Goal: Task Accomplishment & Management: Use online tool/utility

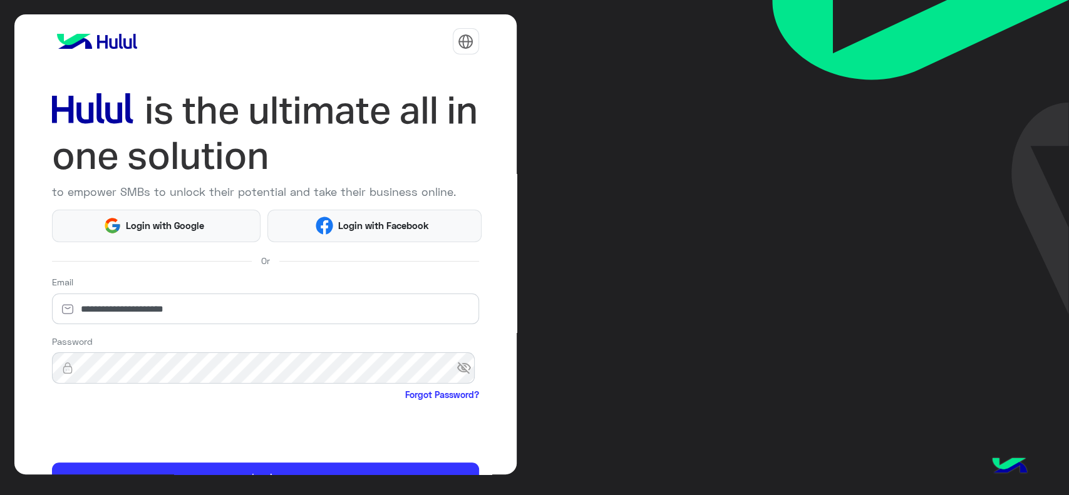
scroll to position [66, 0]
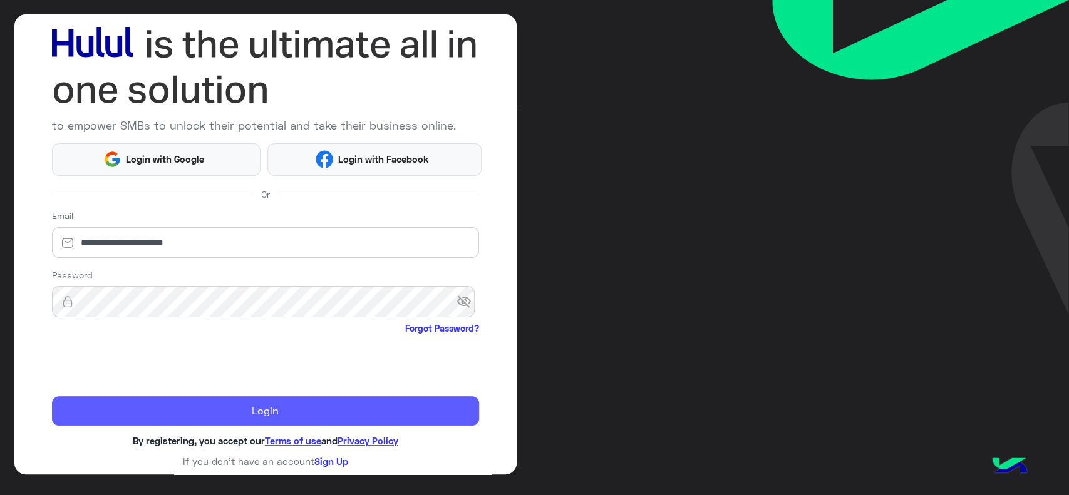
click at [137, 413] on button "Login" at bounding box center [265, 411] width 427 height 30
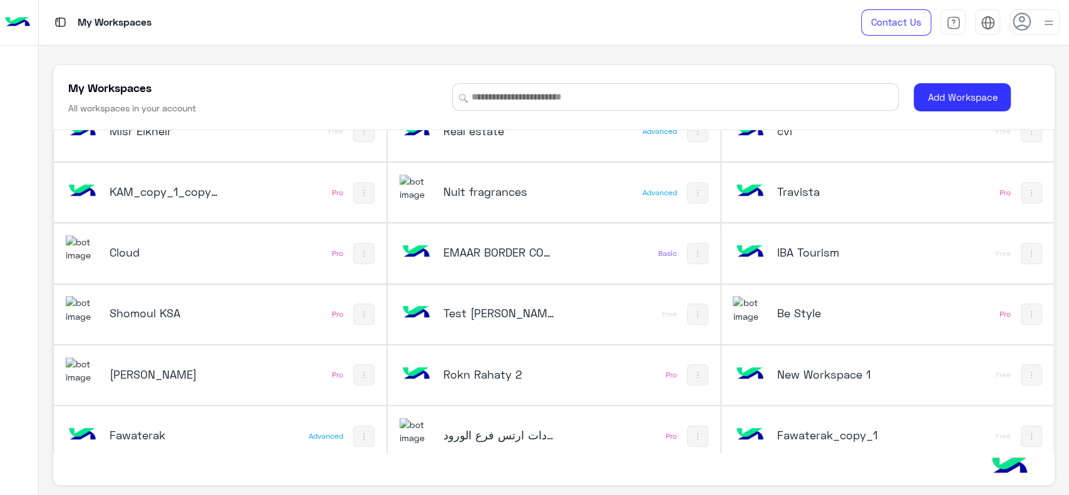
scroll to position [466, 0]
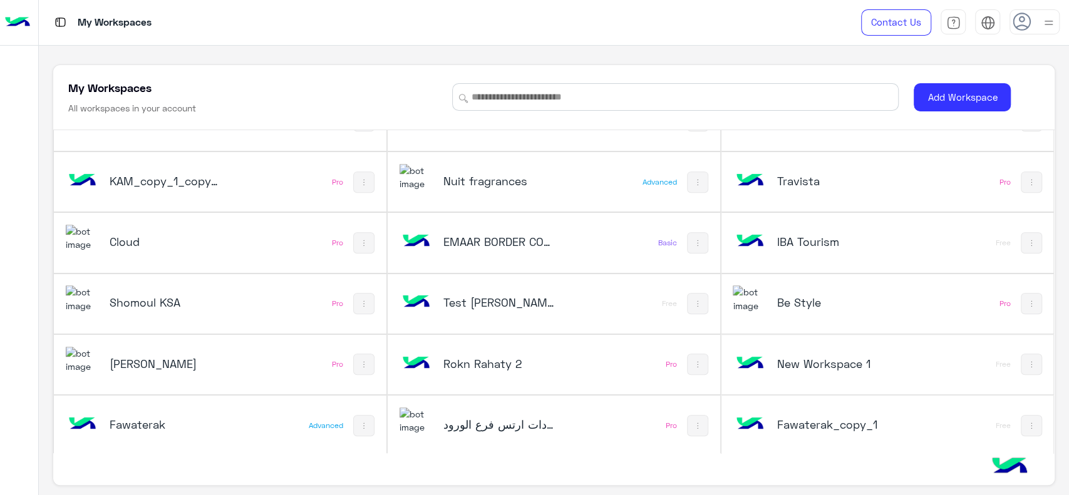
click at [178, 243] on h5 "Cloud" at bounding box center [165, 241] width 111 height 15
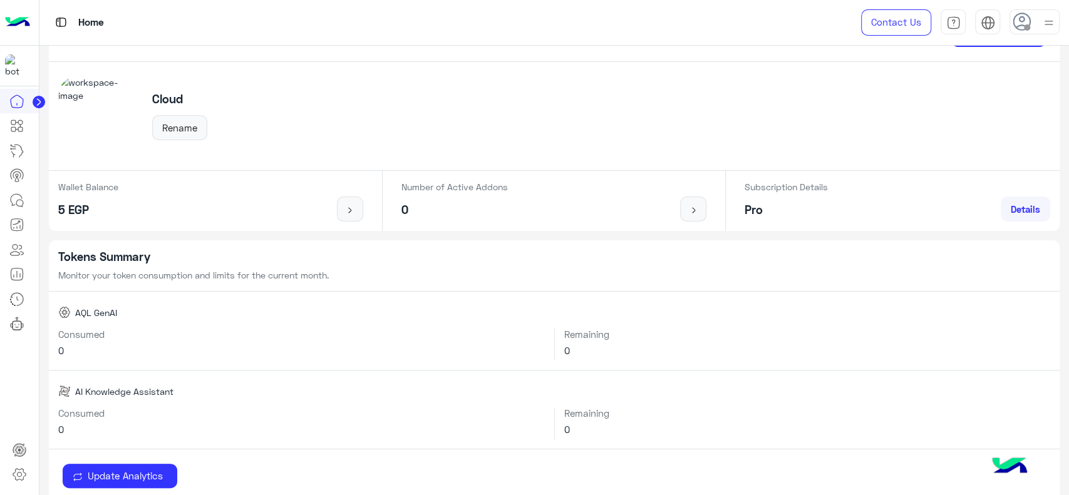
scroll to position [53, 0]
click at [16, 200] on icon at bounding box center [19, 203] width 7 height 7
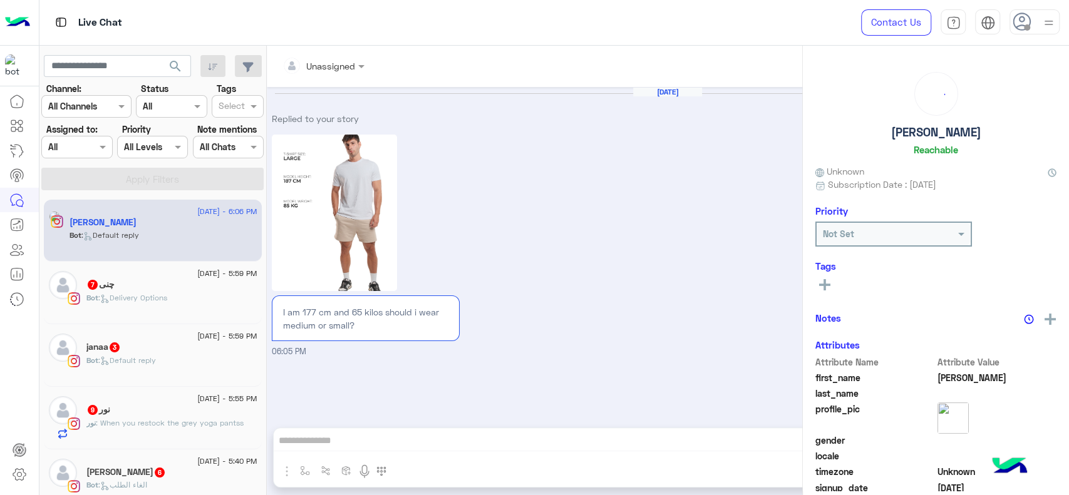
scroll to position [1038, 0]
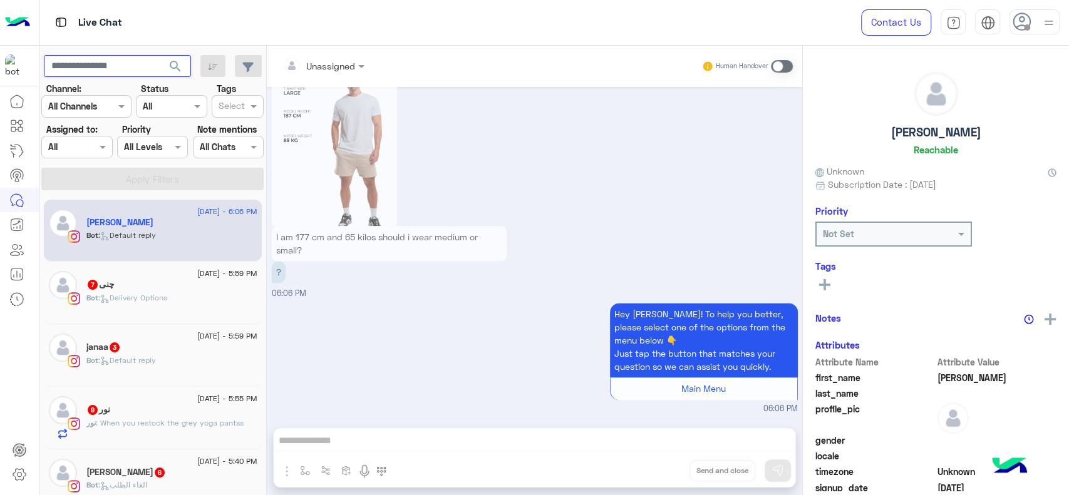
click at [106, 63] on input "text" at bounding box center [117, 66] width 147 height 23
paste input "**********"
click at [160, 55] on button "search" at bounding box center [175, 68] width 31 height 27
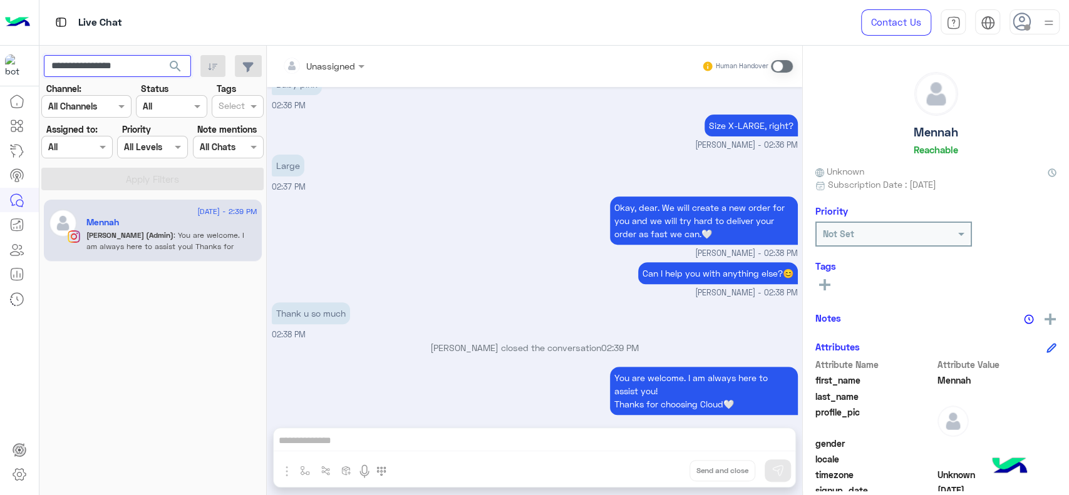
scroll to position [3496, 0]
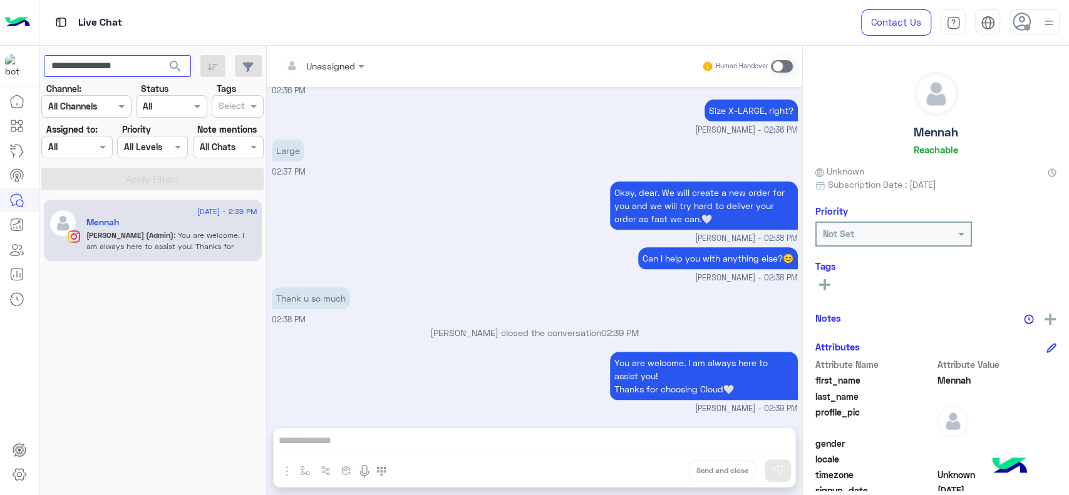
paste input "text"
click at [160, 55] on button "search" at bounding box center [175, 68] width 31 height 27
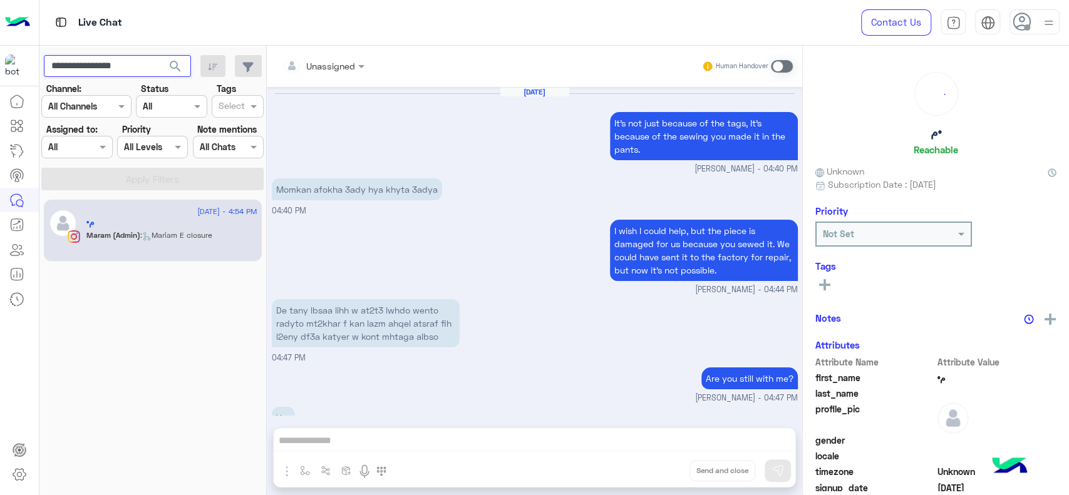
scroll to position [985, 0]
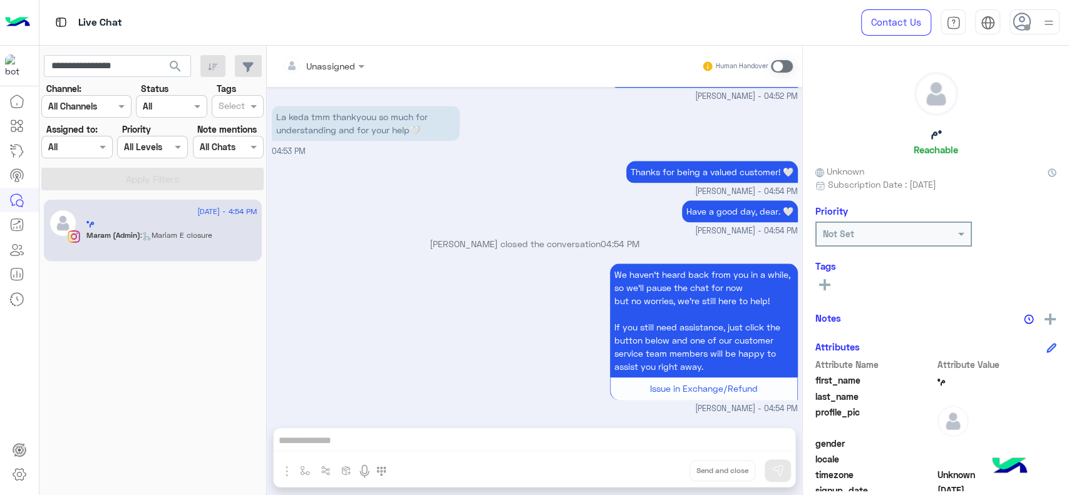
click at [404, 210] on div "Have a good day, dear. 🤍 Maram Ahmed - 04:54 PM" at bounding box center [535, 217] width 526 height 40
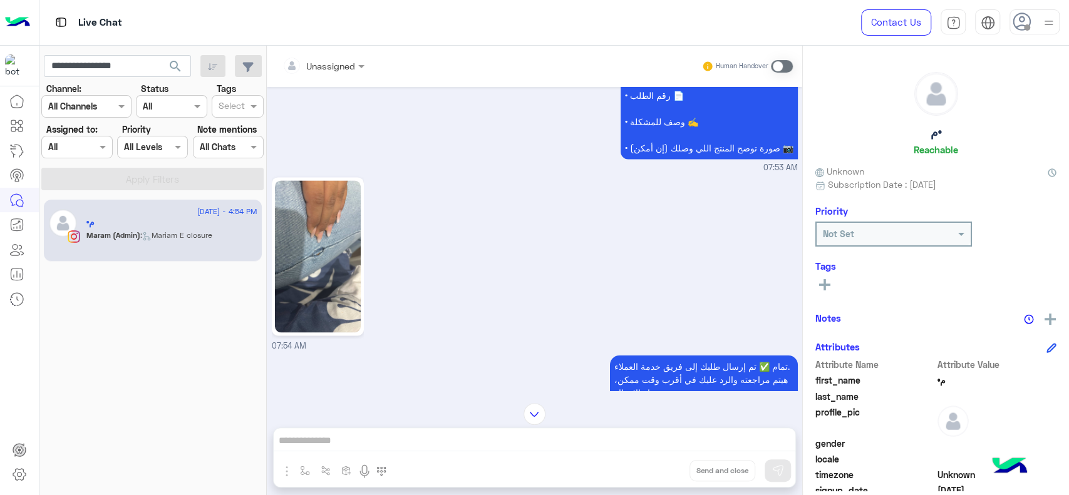
scroll to position [1260, 0]
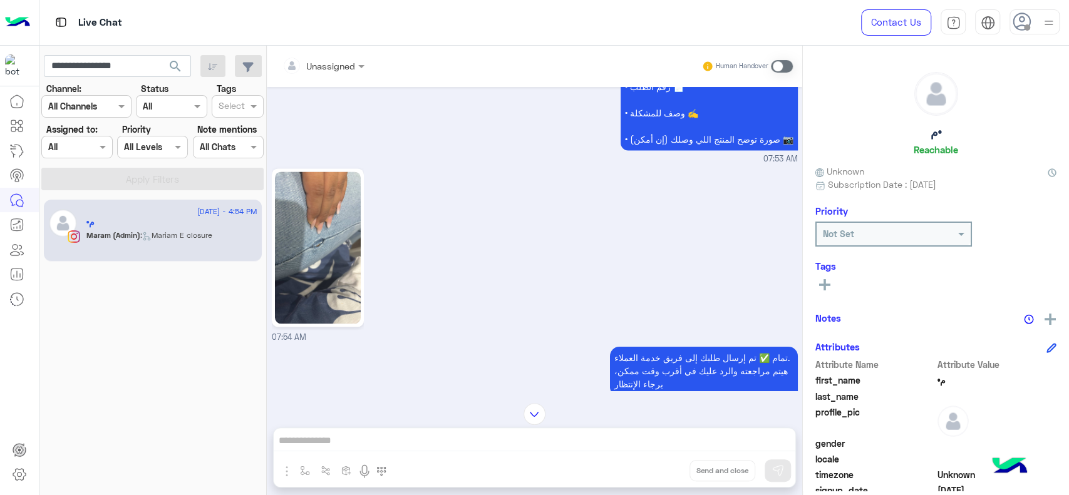
click at [294, 256] on img at bounding box center [318, 248] width 86 height 152
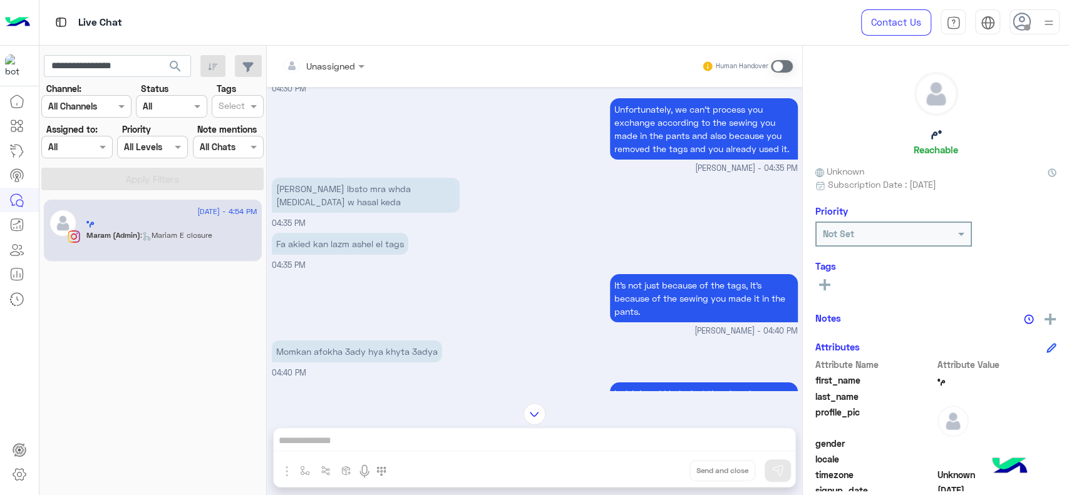
scroll to position [6198, 0]
click at [140, 61] on input "**********" at bounding box center [117, 66] width 147 height 23
paste input "text"
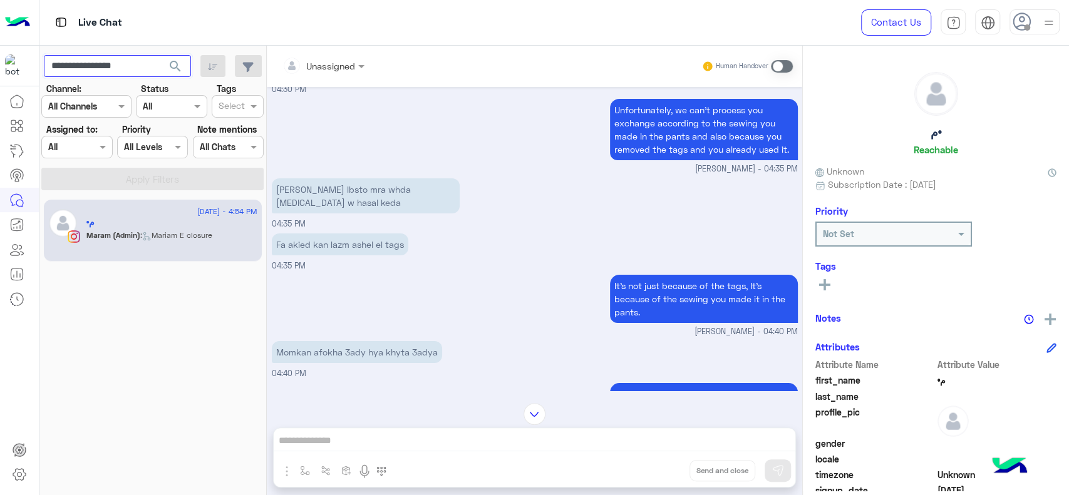
click at [160, 55] on button "search" at bounding box center [175, 68] width 31 height 27
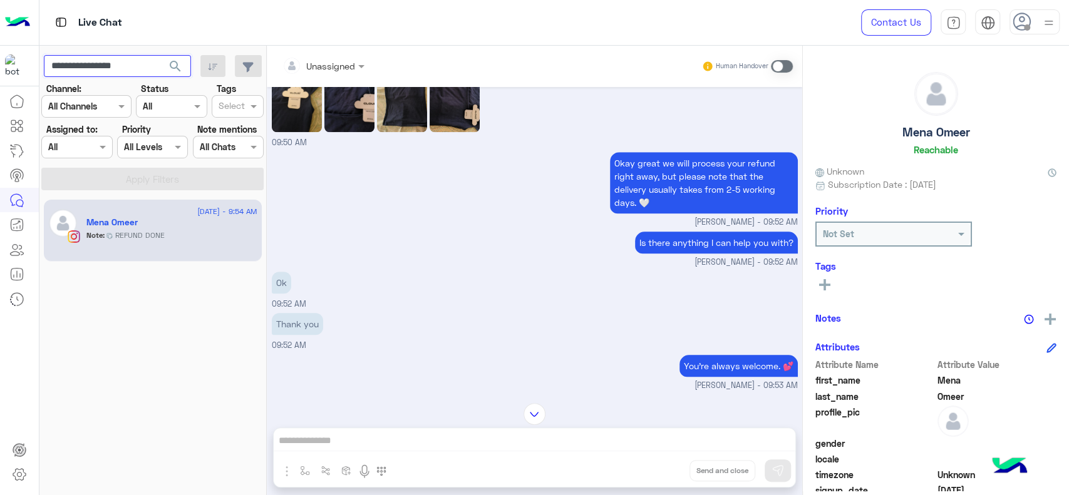
scroll to position [4156, 0]
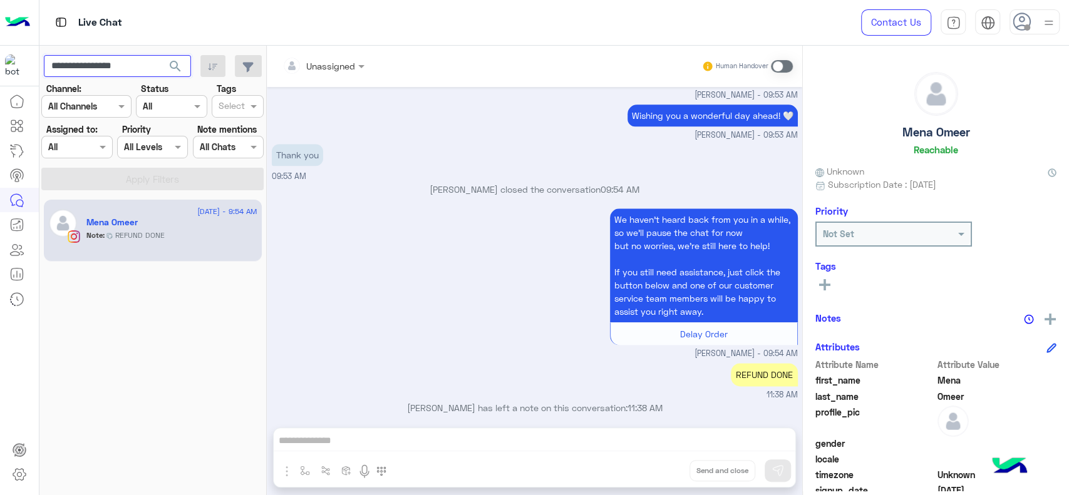
click at [110, 71] on input "**********" at bounding box center [117, 66] width 147 height 23
paste input "text"
click at [160, 55] on button "search" at bounding box center [175, 68] width 31 height 27
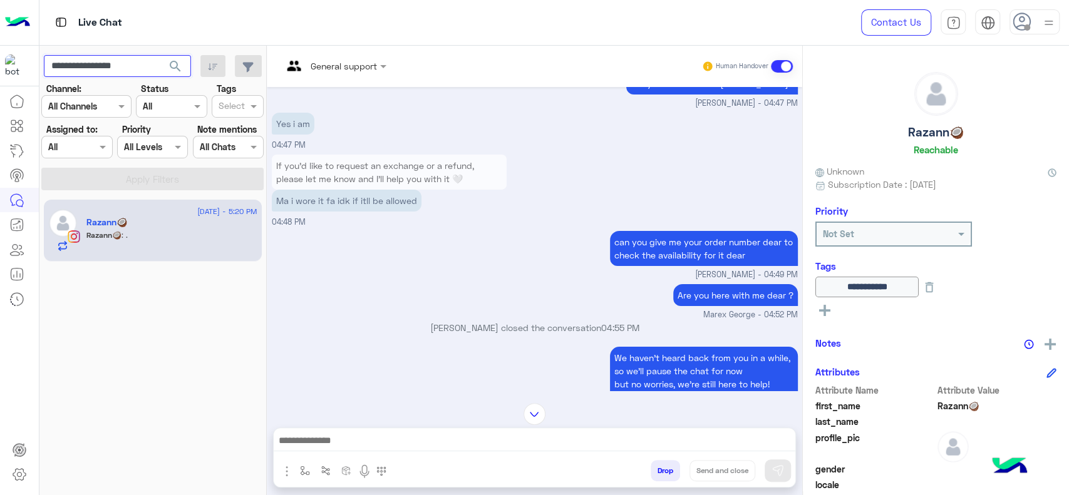
scroll to position [2917, 0]
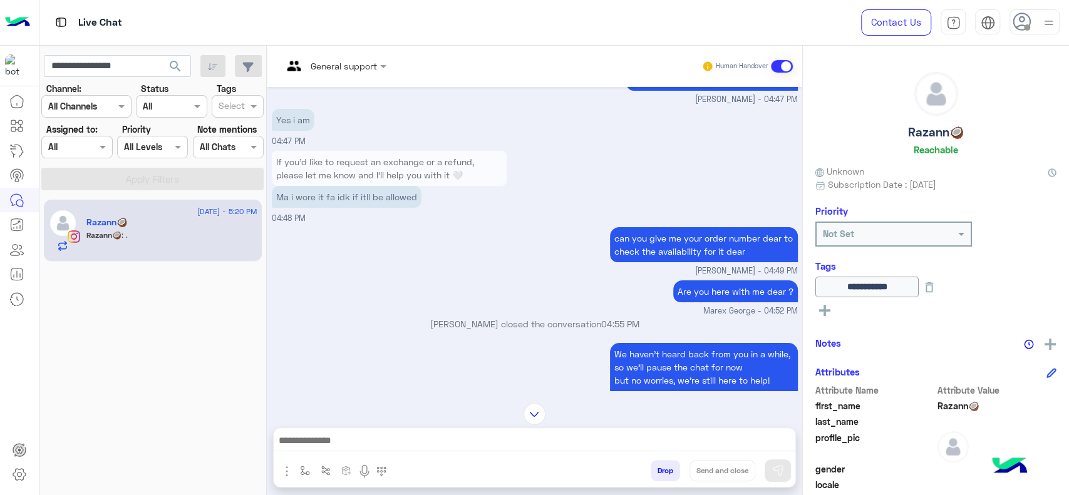
click at [571, 306] on small "Marex George - 04:52 PM" at bounding box center [535, 312] width 526 height 12
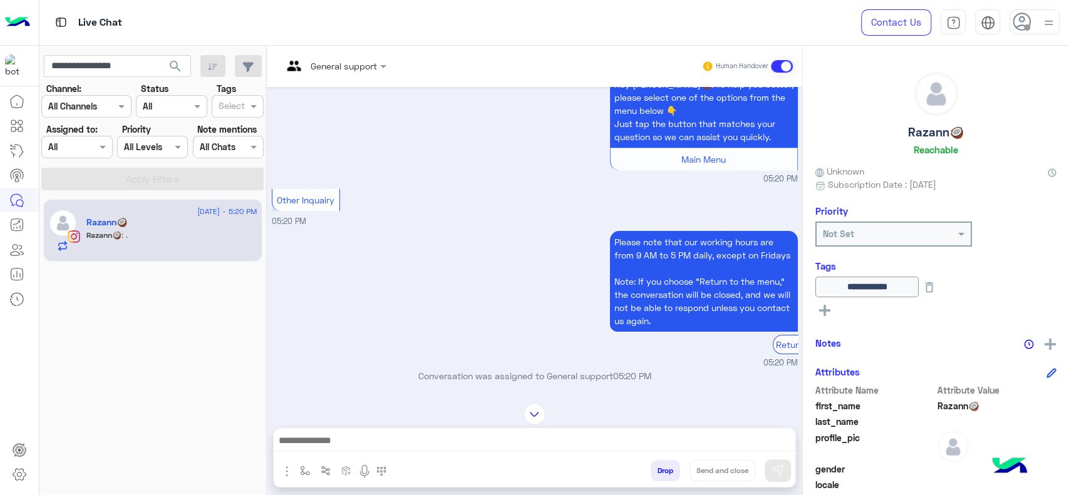
scroll to position [4413, 0]
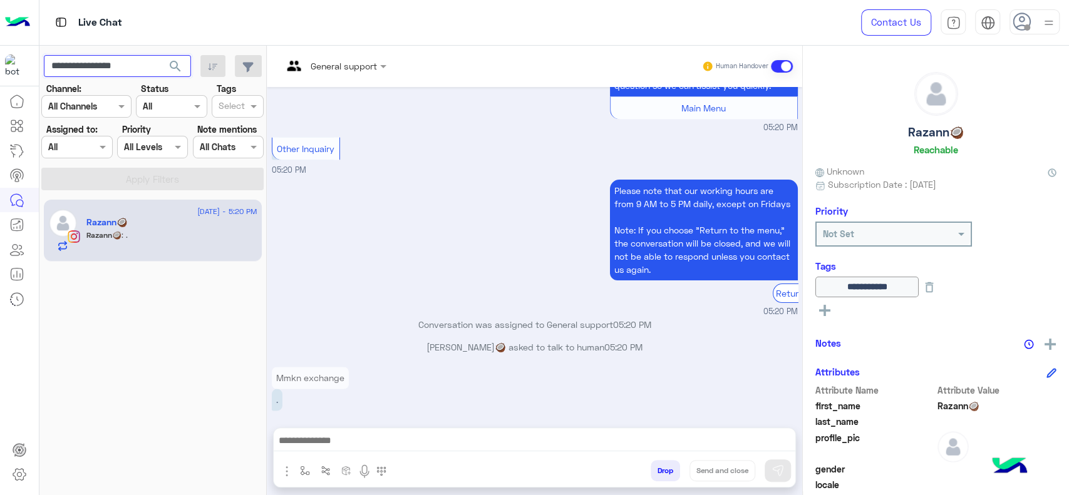
click at [136, 58] on input "**********" at bounding box center [117, 66] width 147 height 23
paste input "text"
click at [160, 55] on button "search" at bounding box center [175, 68] width 31 height 27
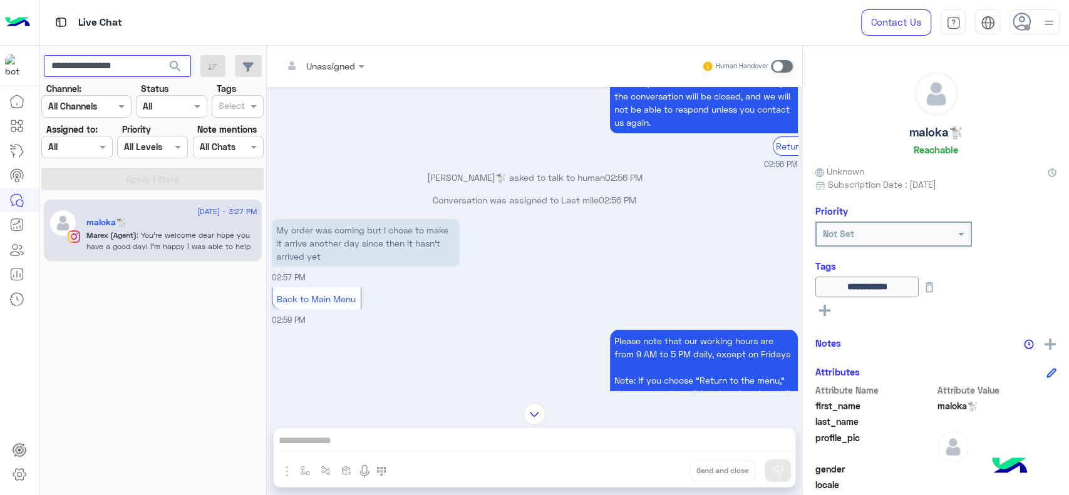
scroll to position [1737, 0]
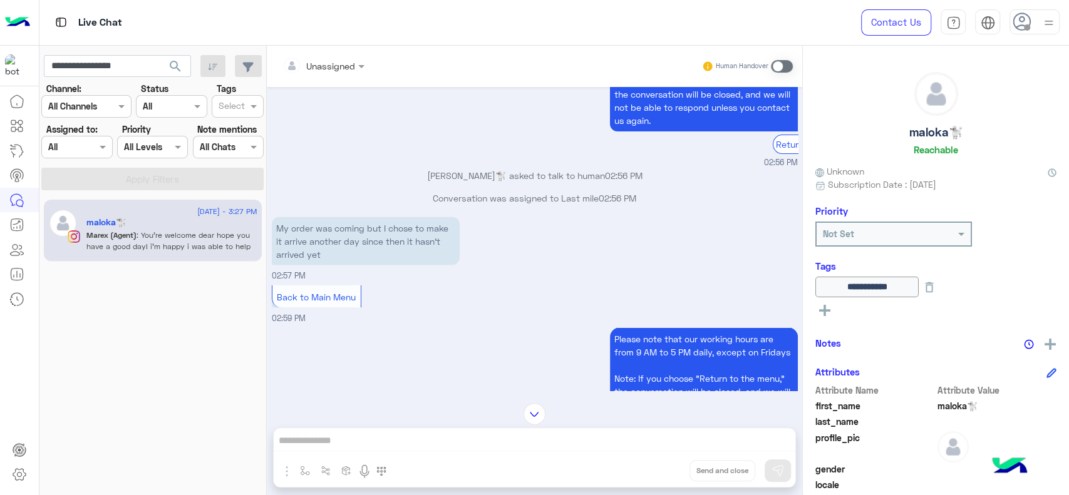
click at [441, 247] on p "My order was coming but I chose to make it arrive another day since then it has…" at bounding box center [366, 241] width 188 height 48
click at [376, 261] on p "My order was coming but I chose to make it arrive another day since then it has…" at bounding box center [366, 241] width 188 height 48
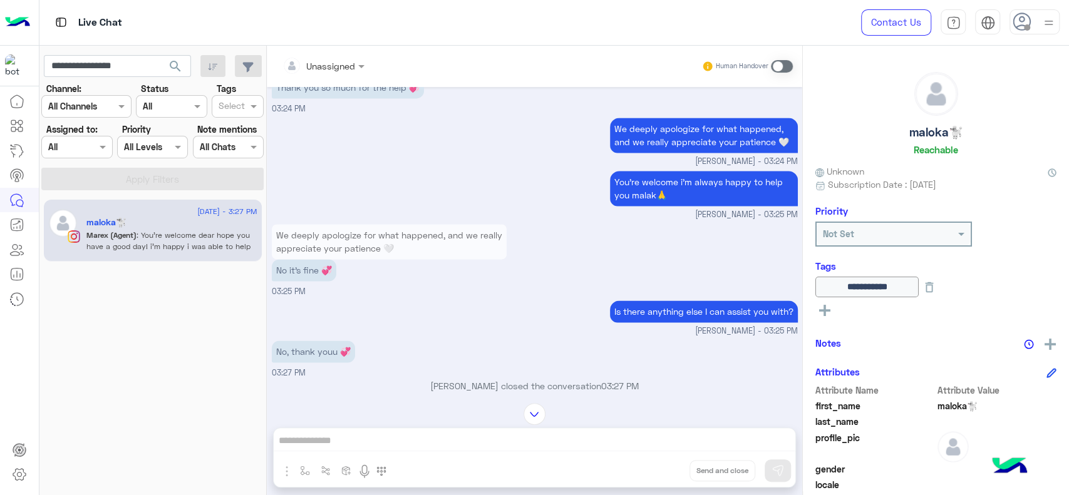
scroll to position [4449, 0]
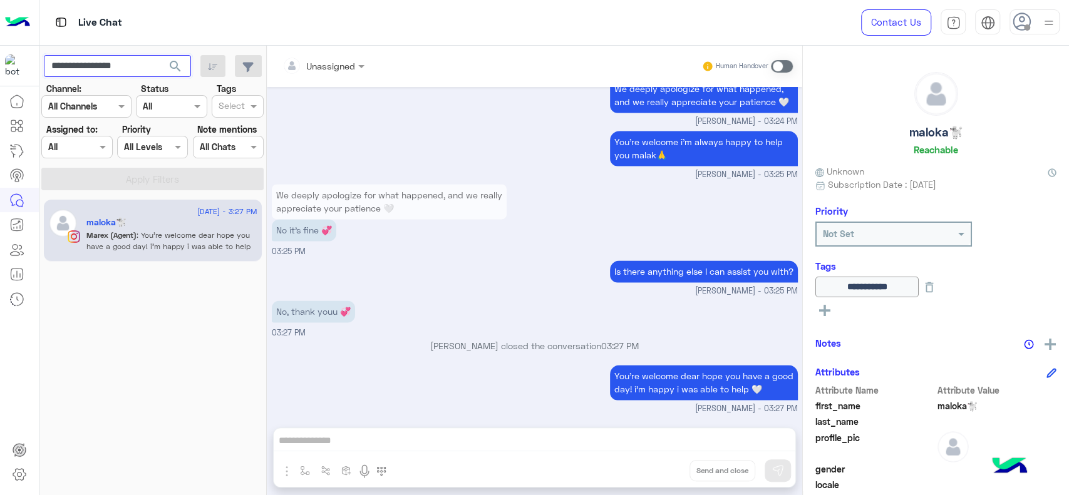
click at [120, 61] on input "**********" at bounding box center [117, 66] width 147 height 23
paste input "text"
click at [160, 55] on button "search" at bounding box center [175, 68] width 31 height 27
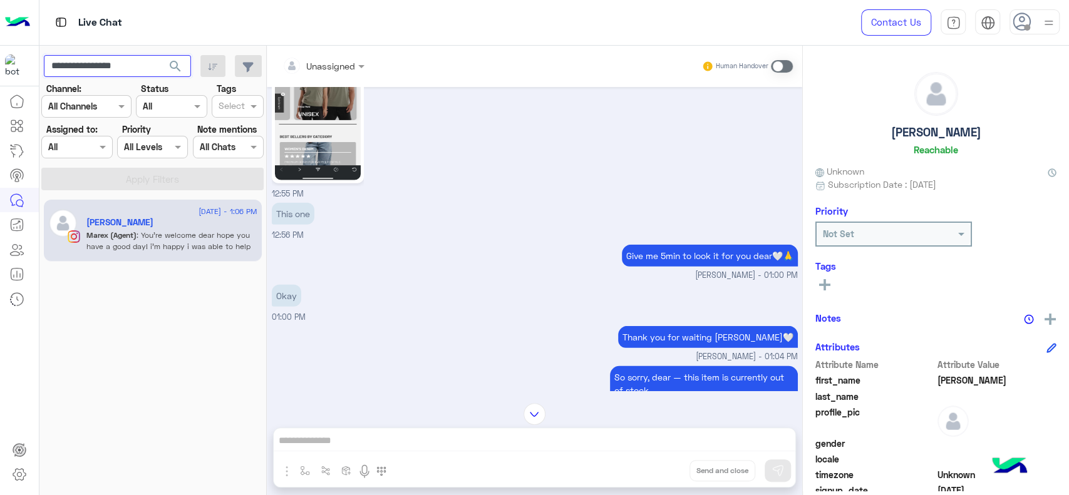
scroll to position [2306, 0]
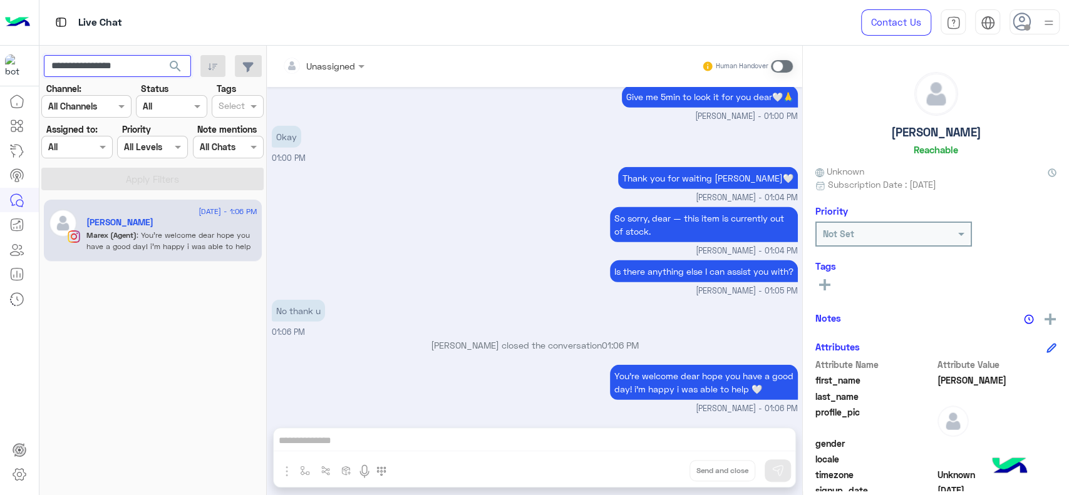
paste input "text"
click at [160, 55] on button "search" at bounding box center [175, 68] width 31 height 27
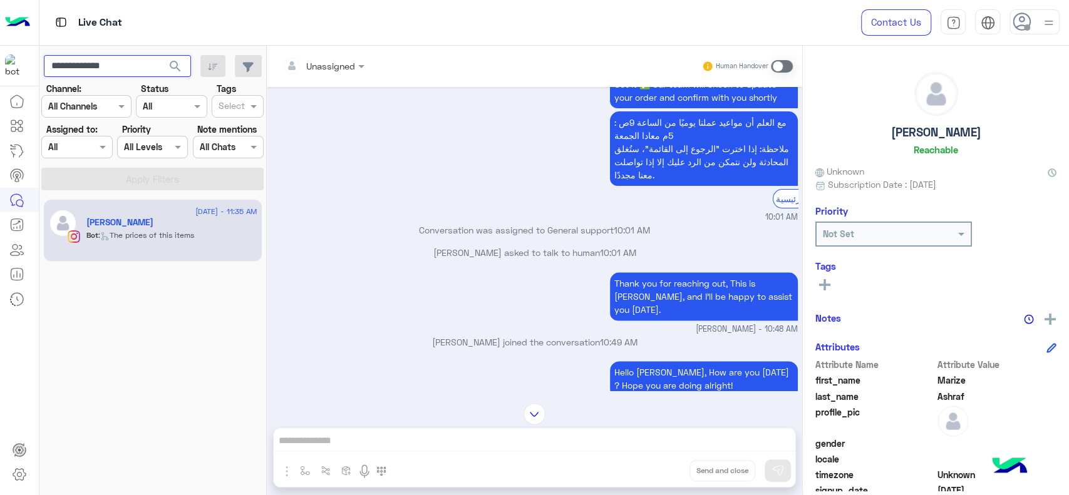
scroll to position [970, 0]
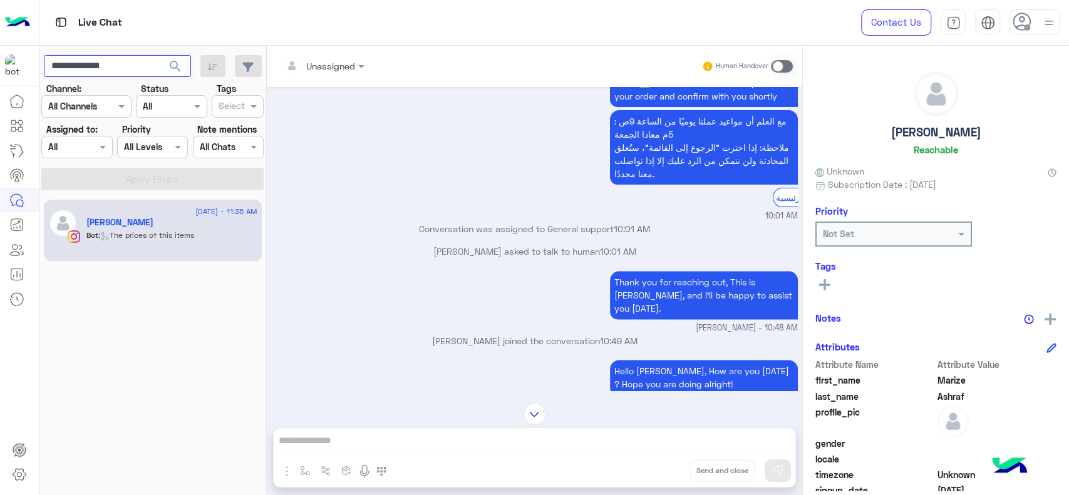
click at [116, 69] on input "**********" at bounding box center [117, 66] width 147 height 23
paste input "****"
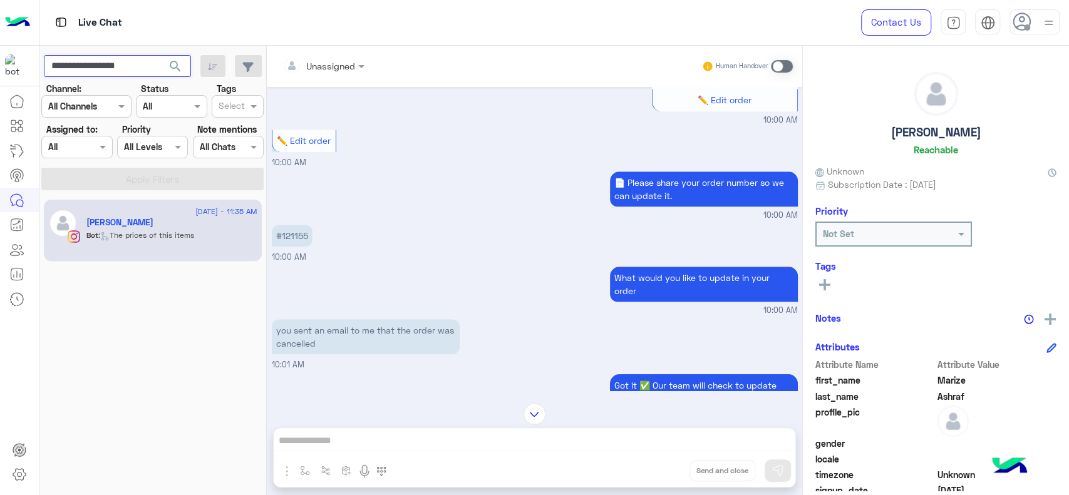
scroll to position [666, 0]
type input "**********"
click at [160, 55] on button "search" at bounding box center [175, 68] width 31 height 27
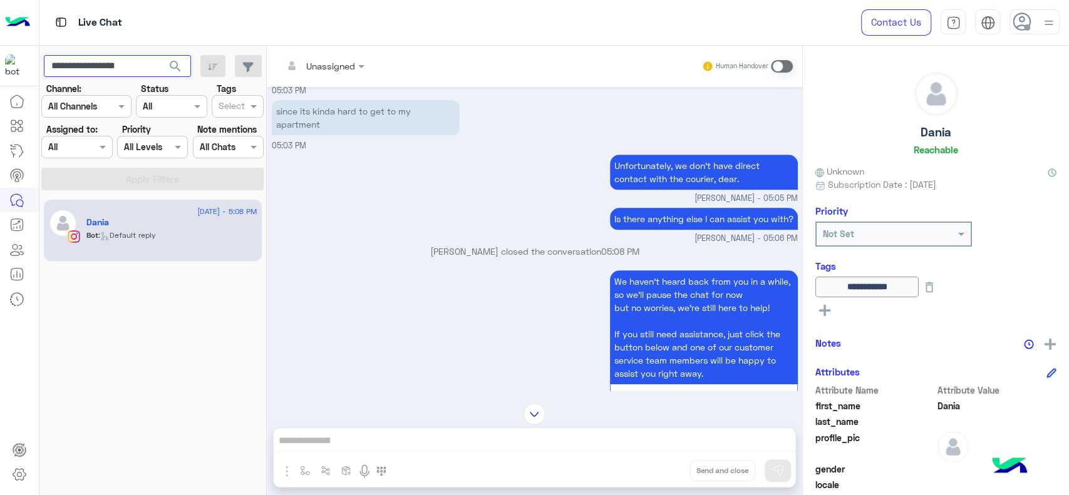
scroll to position [3888, 0]
click at [323, 135] on p "since its kinda hard to get to my apartment" at bounding box center [366, 117] width 188 height 35
copy app-message "since its kinda hard to get to my apartment"
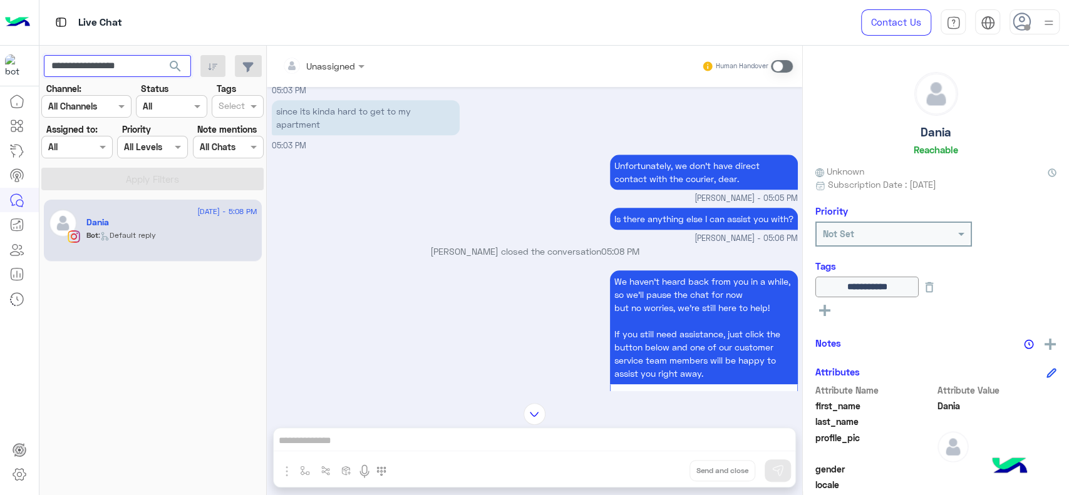
click at [103, 65] on input "**********" at bounding box center [117, 66] width 147 height 23
click at [160, 55] on button "search" at bounding box center [175, 68] width 31 height 27
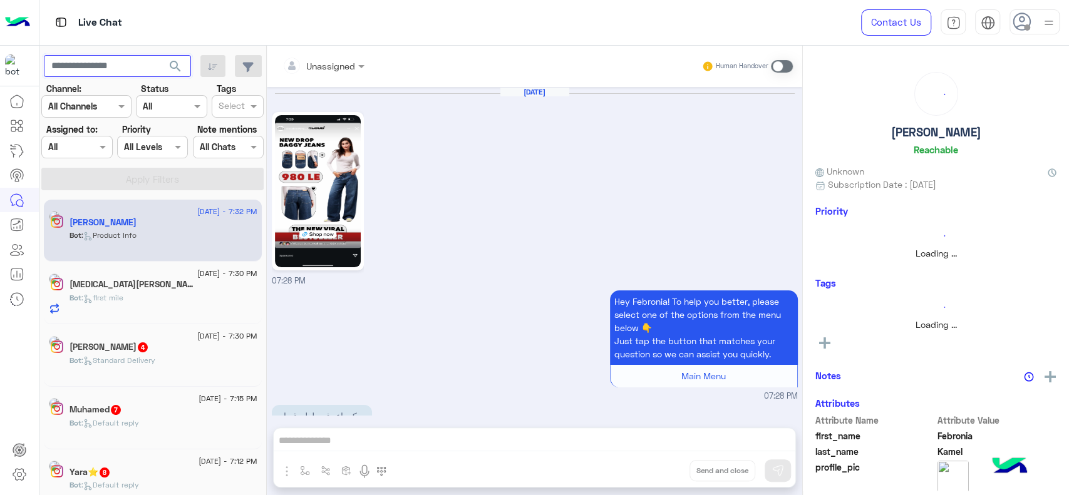
scroll to position [531, 0]
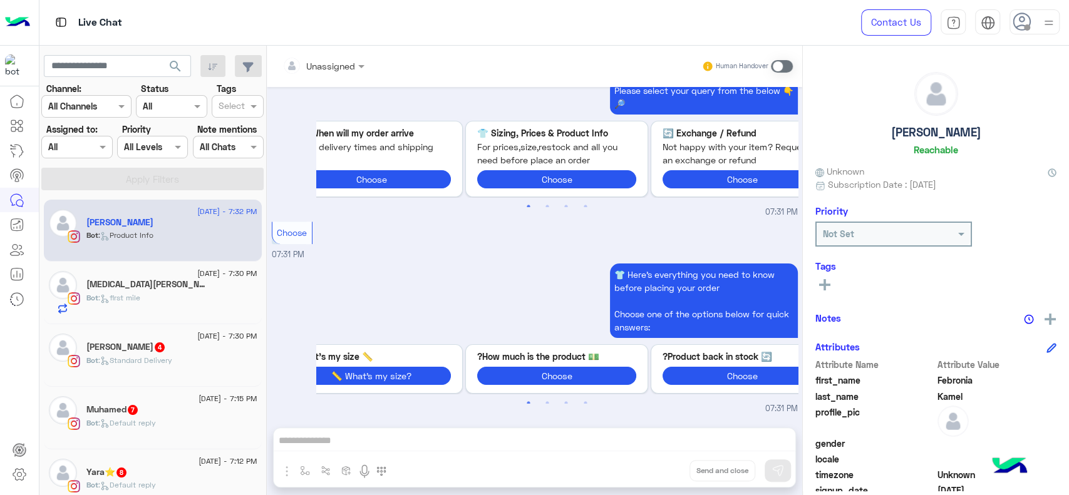
click at [177, 287] on div "Yasmin Mohamed 19" at bounding box center [171, 285] width 171 height 13
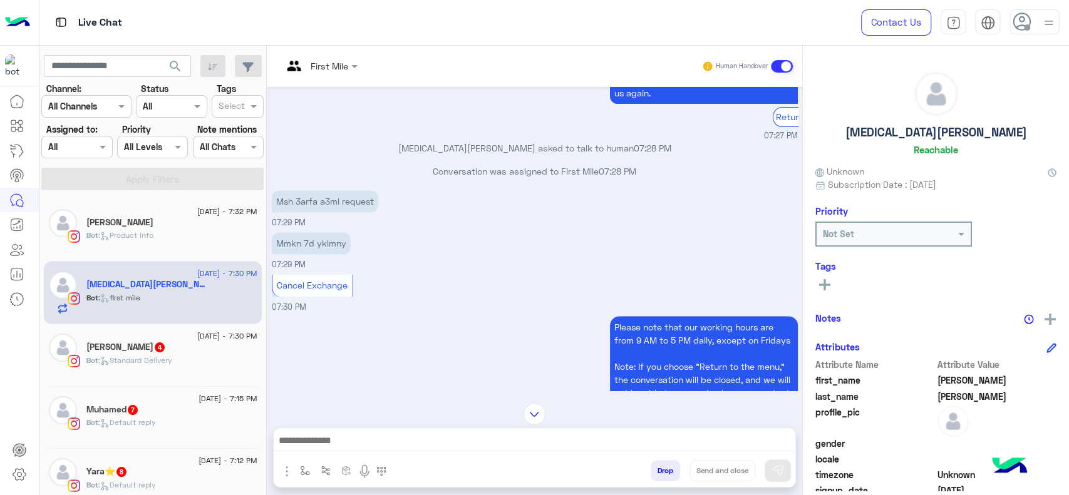
scroll to position [1099, 0]
click at [20, 119] on icon at bounding box center [16, 125] width 15 height 15
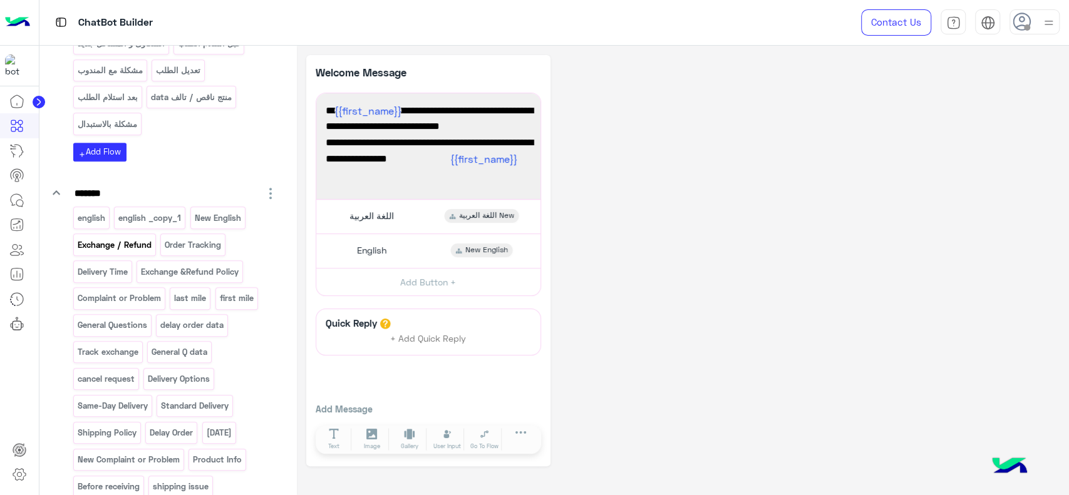
scroll to position [477, 0]
click at [130, 246] on p "Exchange / Refund" at bounding box center [114, 244] width 76 height 14
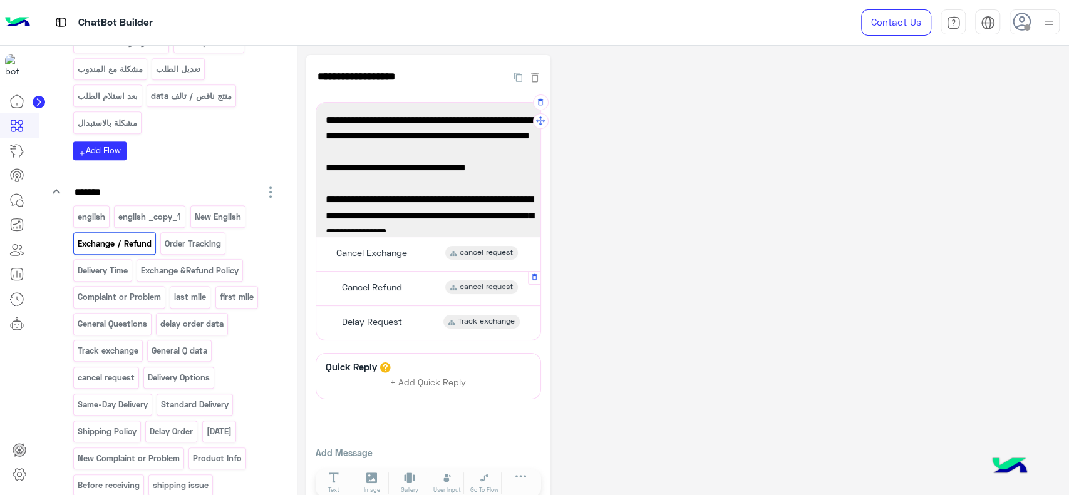
click at [413, 289] on div "Cancel Refund cancel request" at bounding box center [428, 288] width 215 height 24
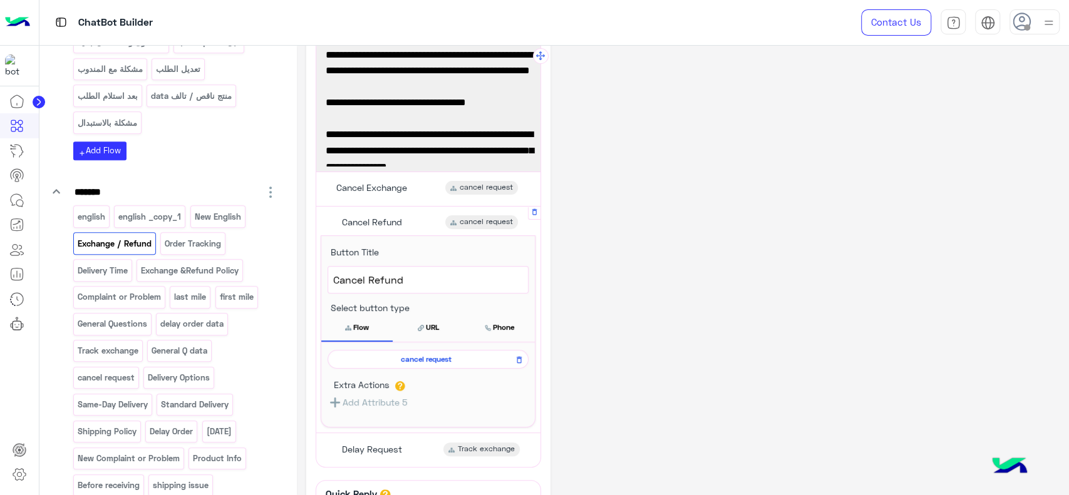
scroll to position [88, 0]
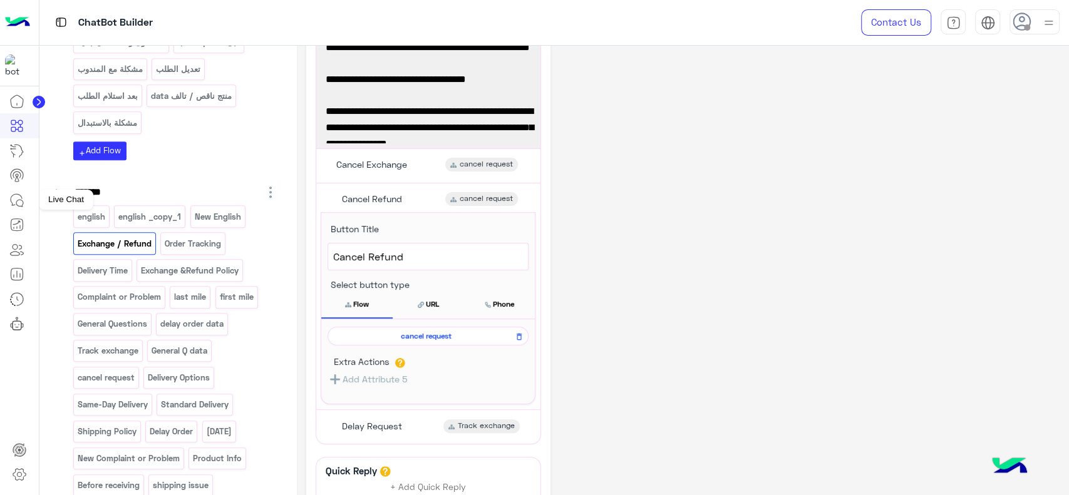
click at [21, 205] on icon at bounding box center [16, 200] width 15 height 15
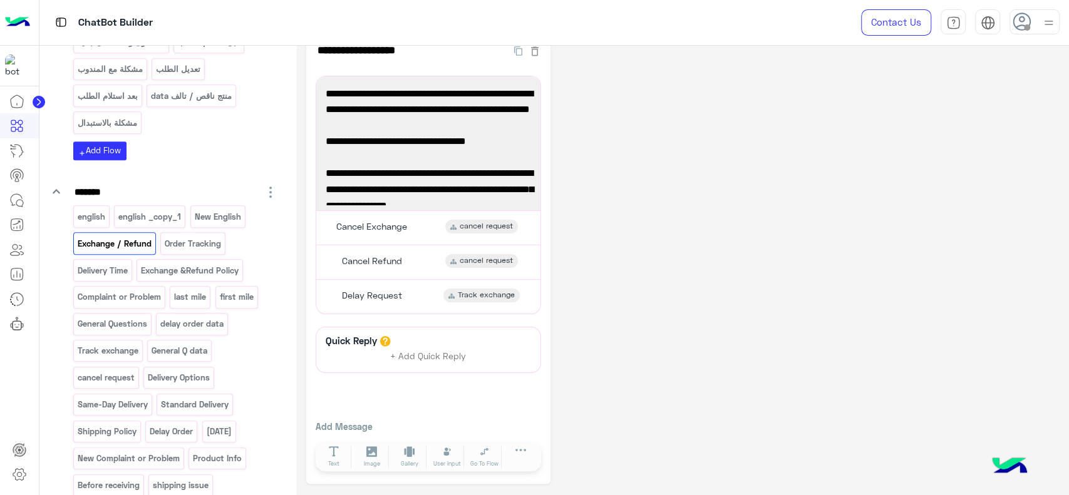
scroll to position [25, 0]
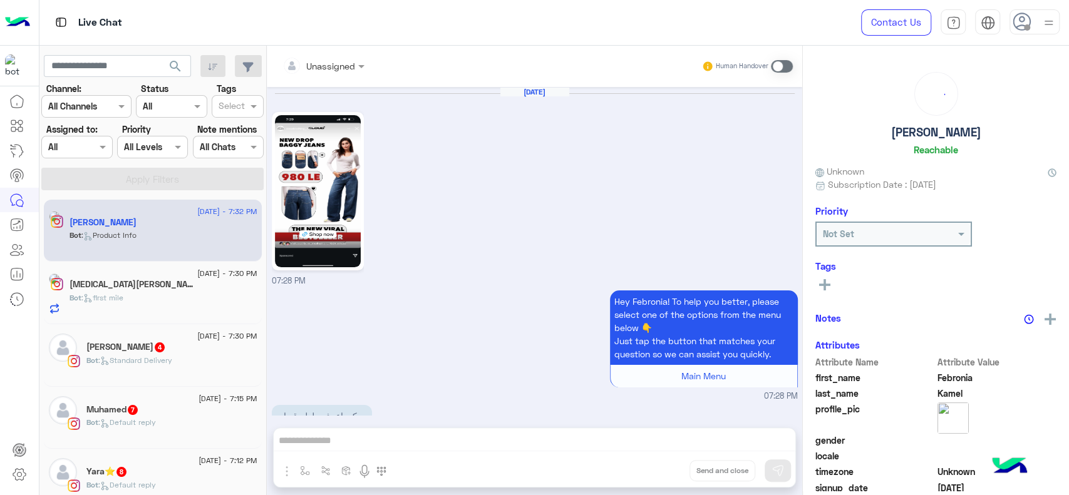
scroll to position [531, 0]
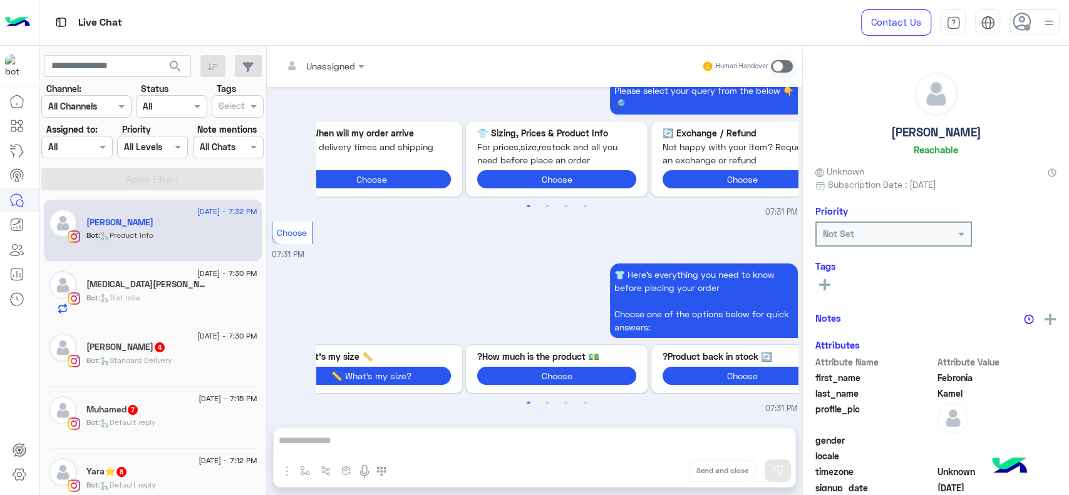
click at [214, 289] on div "[MEDICAL_DATA][PERSON_NAME]" at bounding box center [171, 285] width 171 height 13
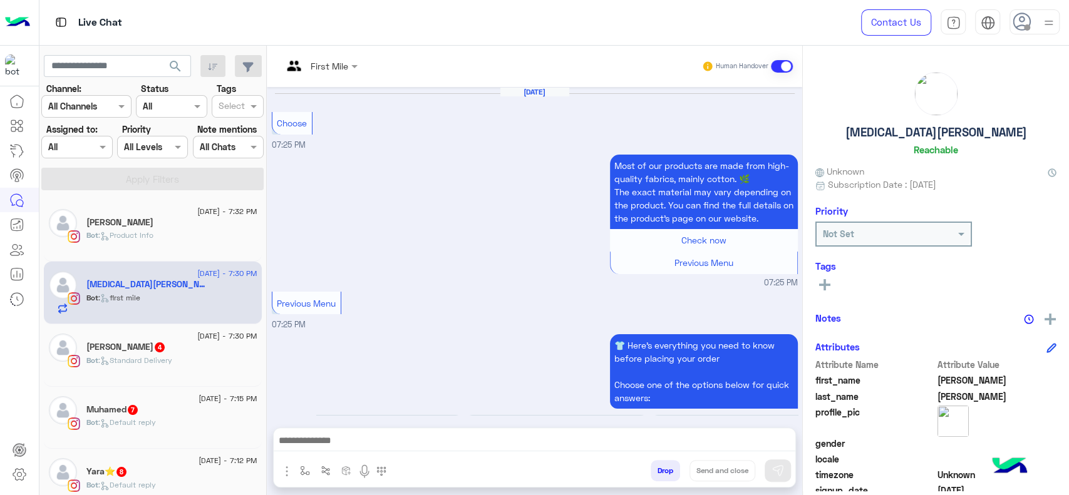
scroll to position [1297, 0]
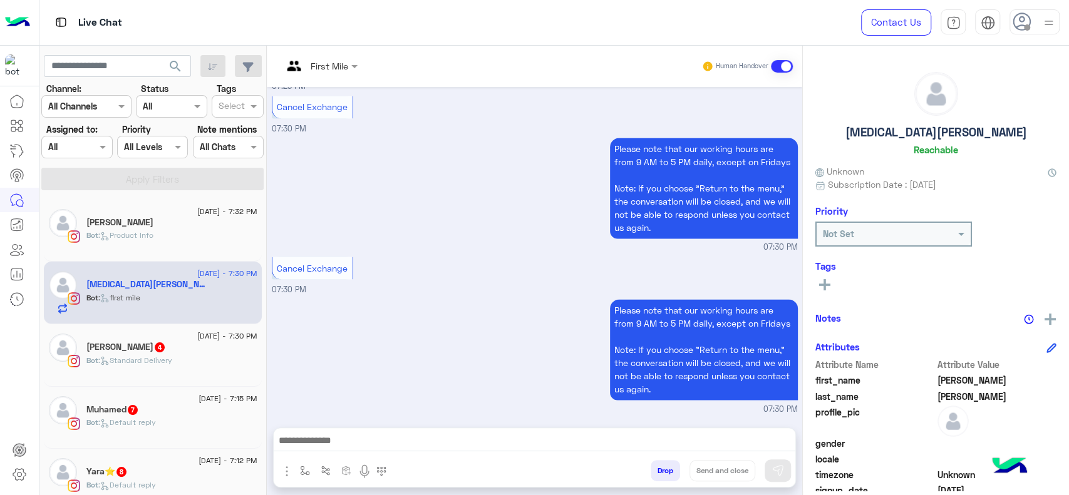
click at [784, 65] on span at bounding box center [782, 66] width 22 height 13
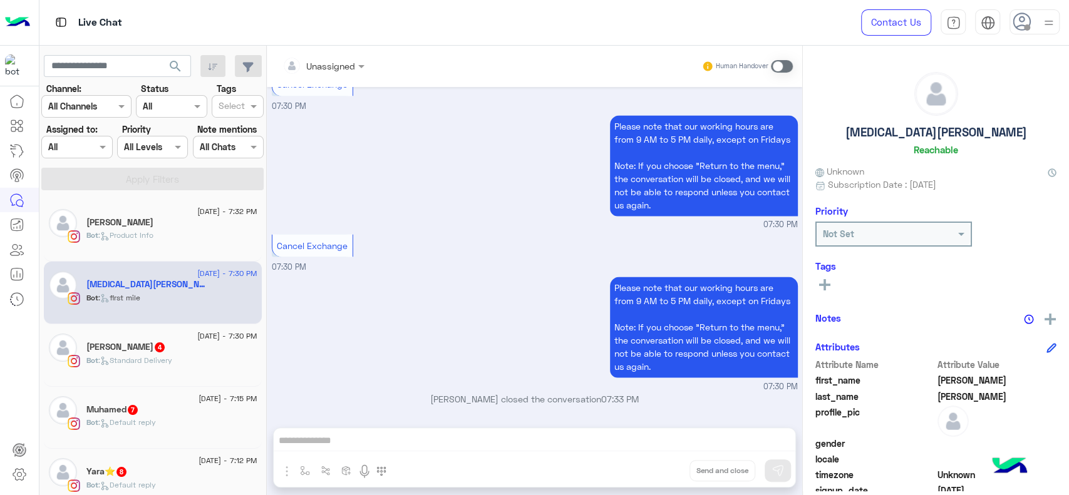
scroll to position [1318, 0]
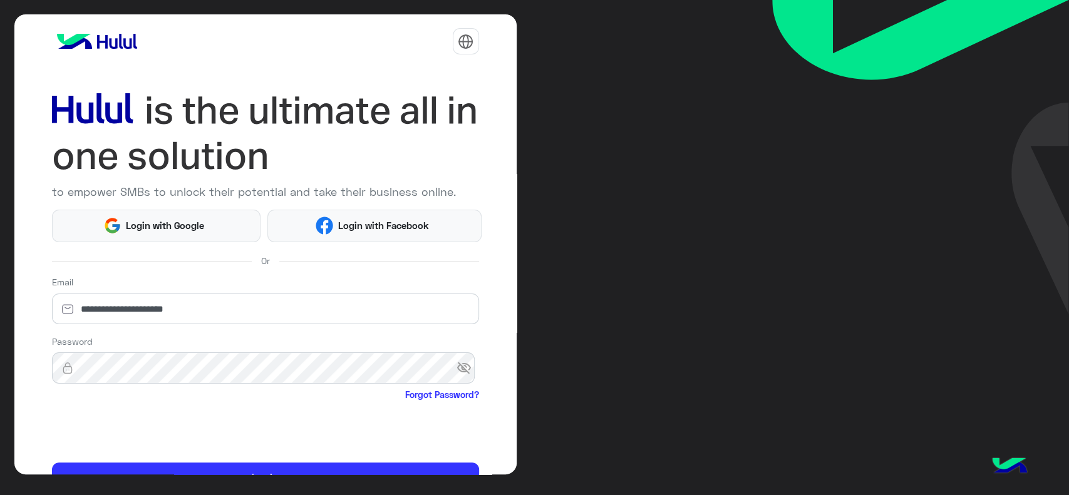
scroll to position [66, 0]
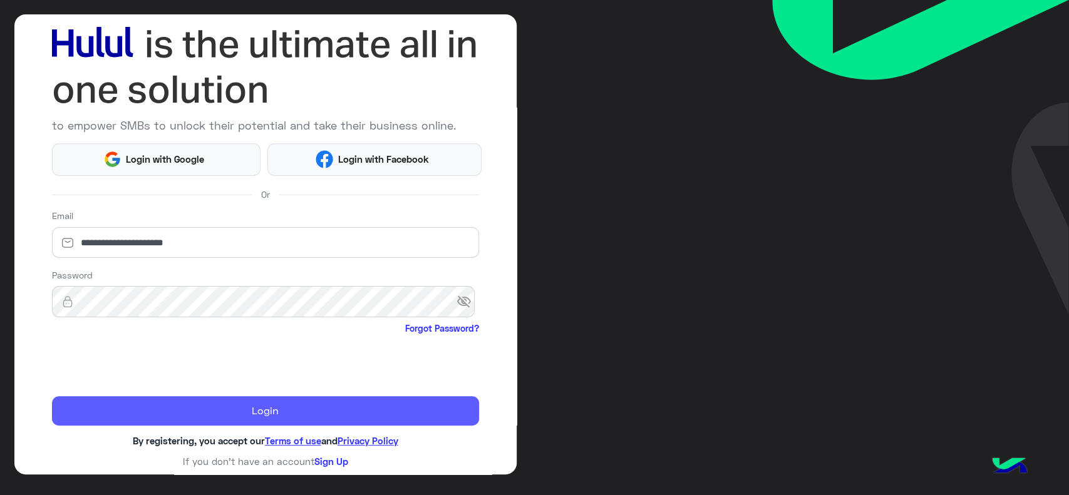
click at [120, 406] on button "Login" at bounding box center [265, 411] width 427 height 30
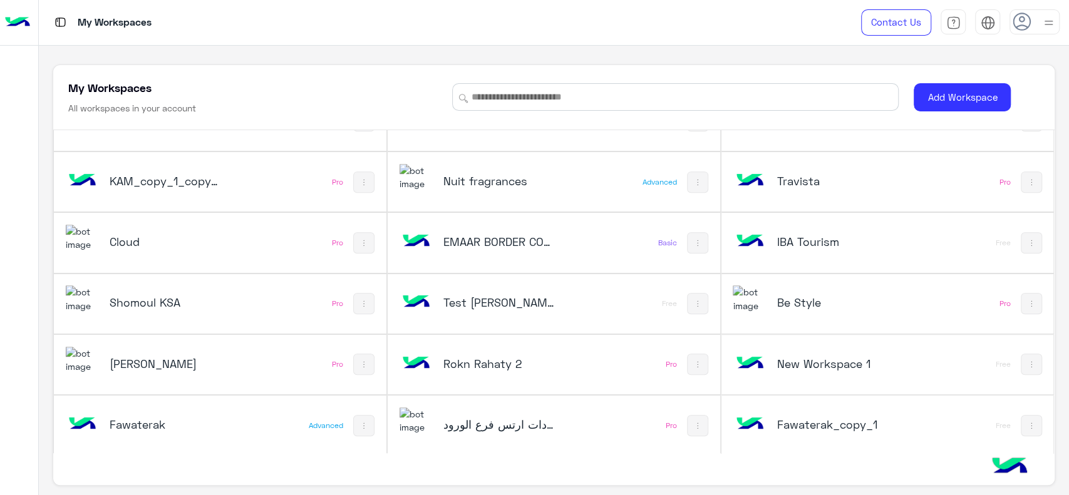
scroll to position [4, 0]
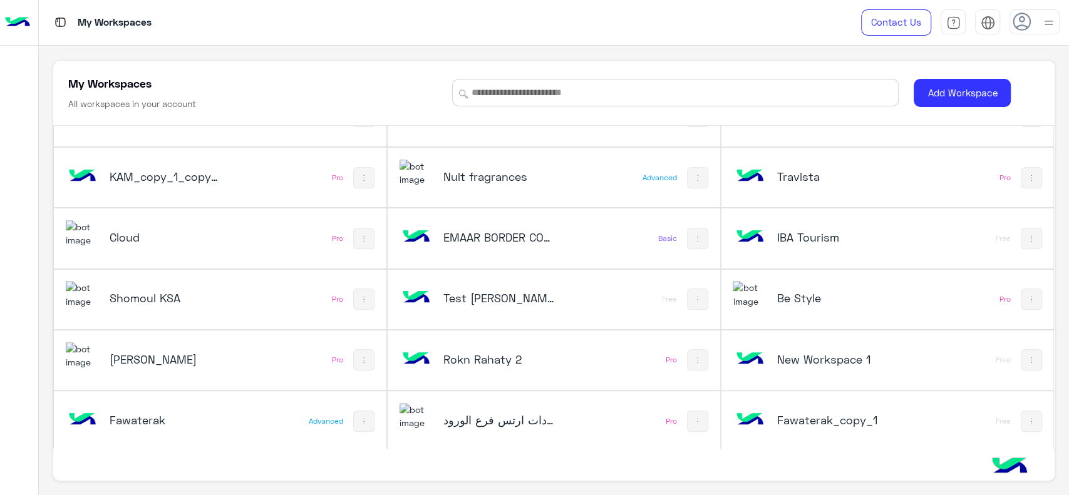
click at [200, 238] on h5 "Cloud" at bounding box center [165, 237] width 111 height 15
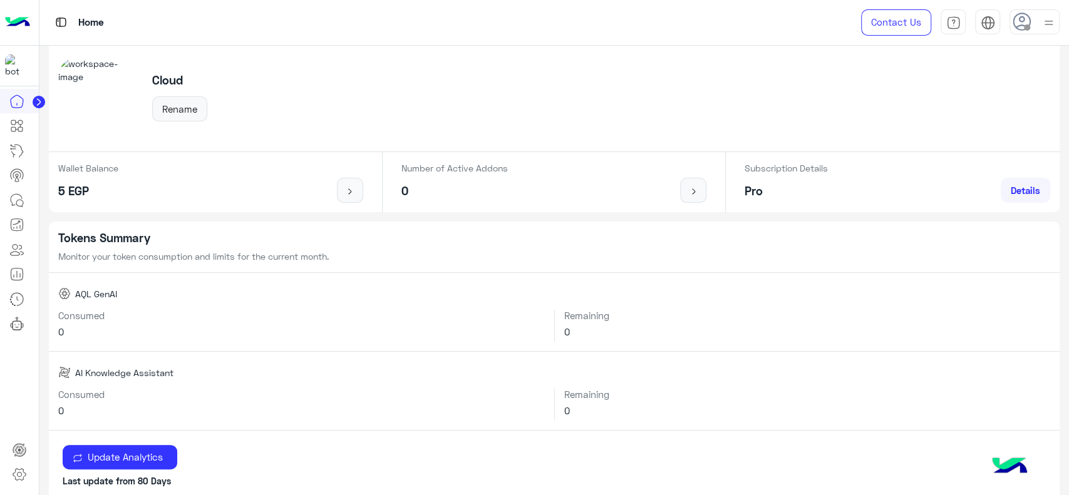
scroll to position [73, 0]
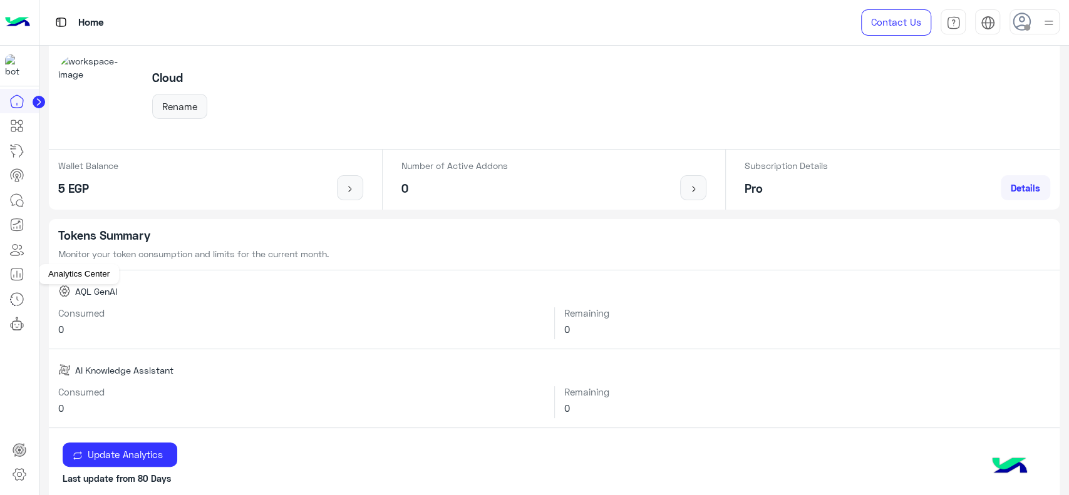
click at [25, 273] on link at bounding box center [17, 274] width 34 height 25
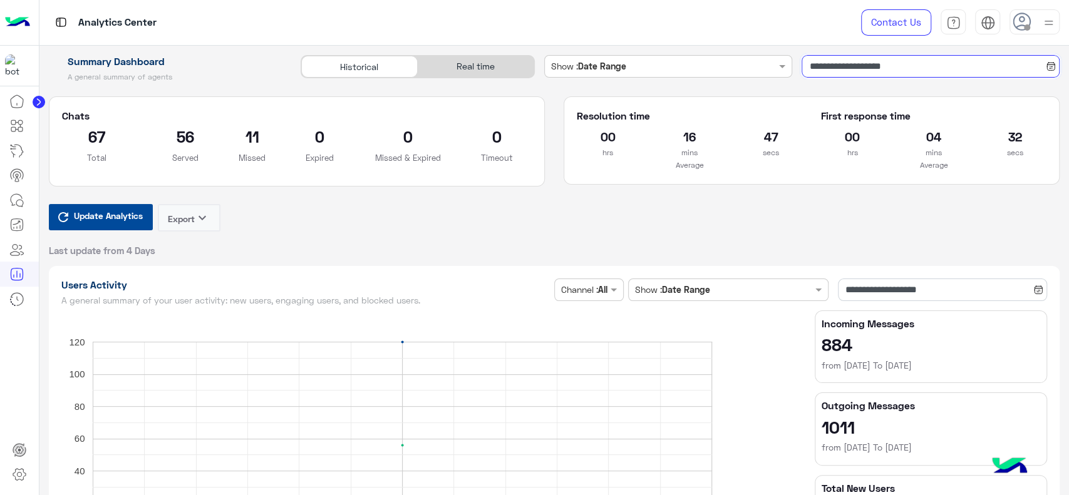
click at [841, 69] on input "**********" at bounding box center [931, 66] width 258 height 23
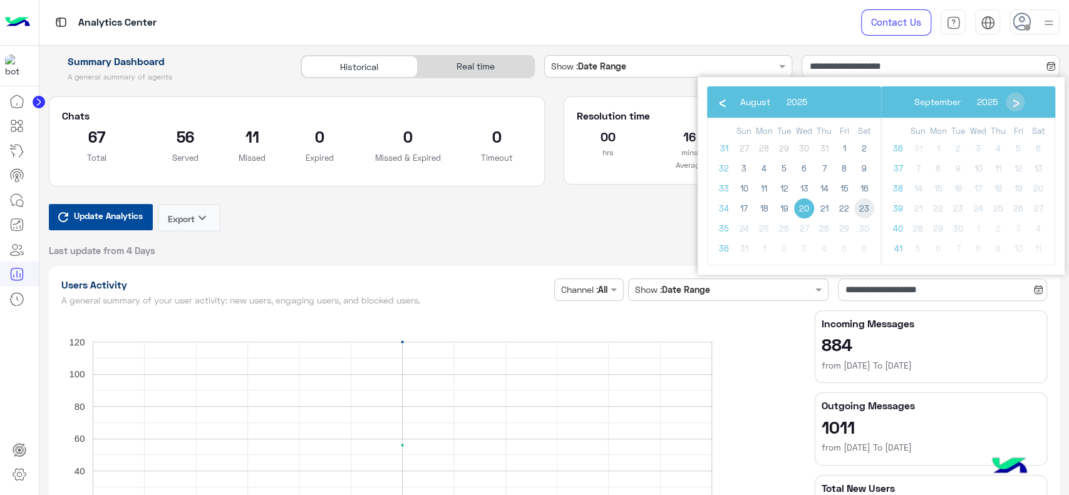
click at [867, 209] on span "23" at bounding box center [864, 209] width 20 height 20
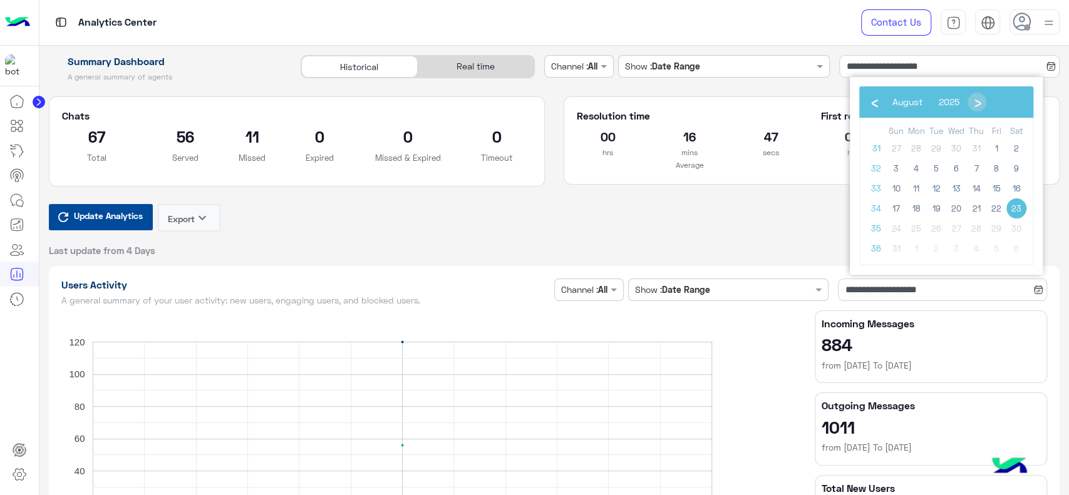
click at [1017, 210] on span "23" at bounding box center [1017, 209] width 20 height 20
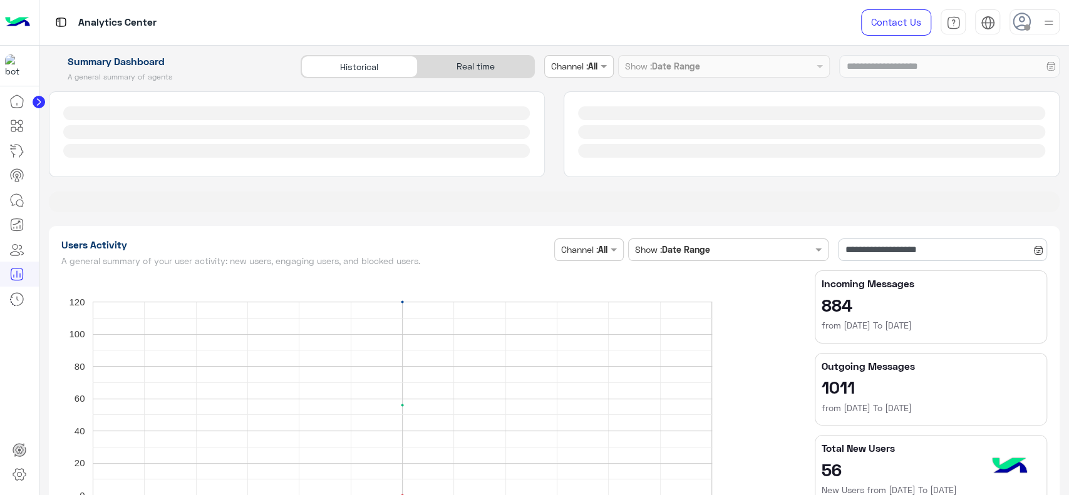
type input "**********"
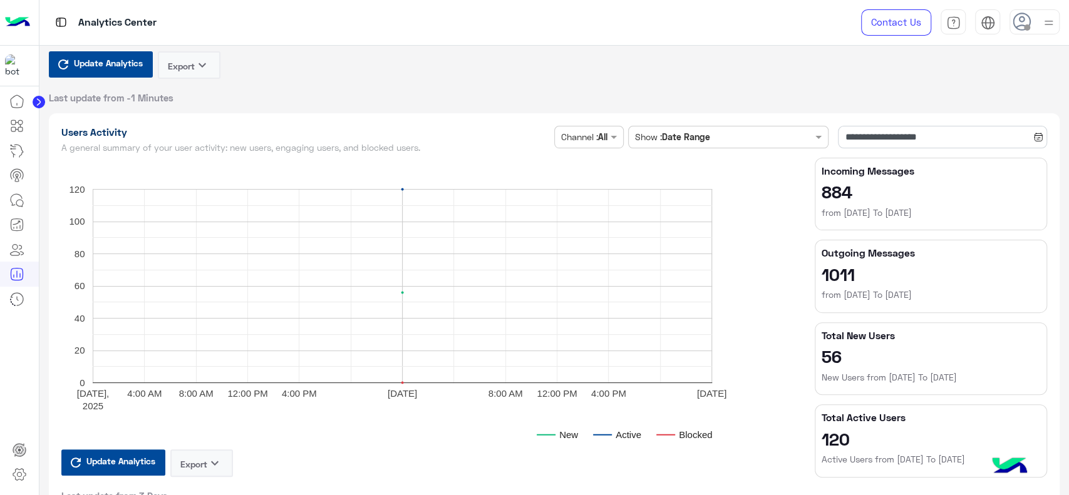
scroll to position [155, 0]
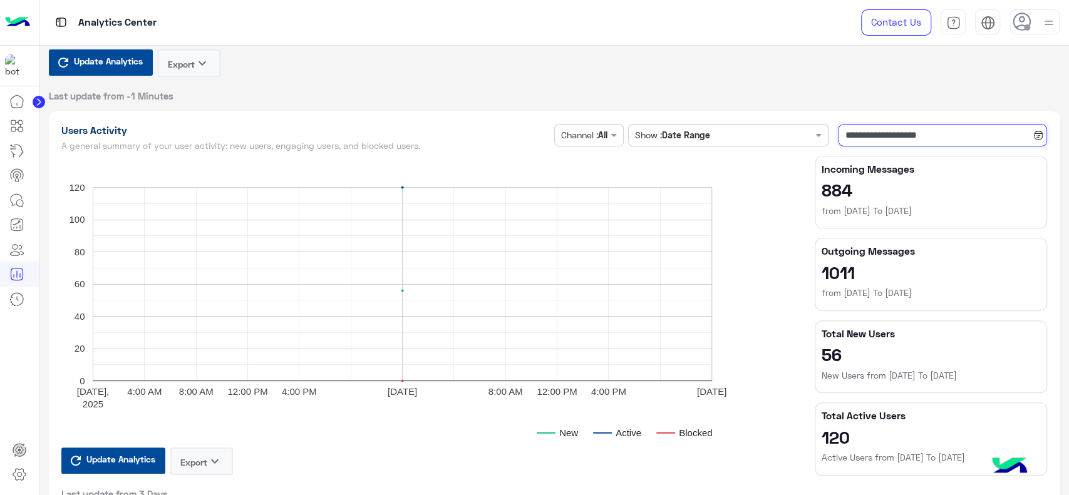
click at [961, 132] on input "**********" at bounding box center [942, 135] width 209 height 23
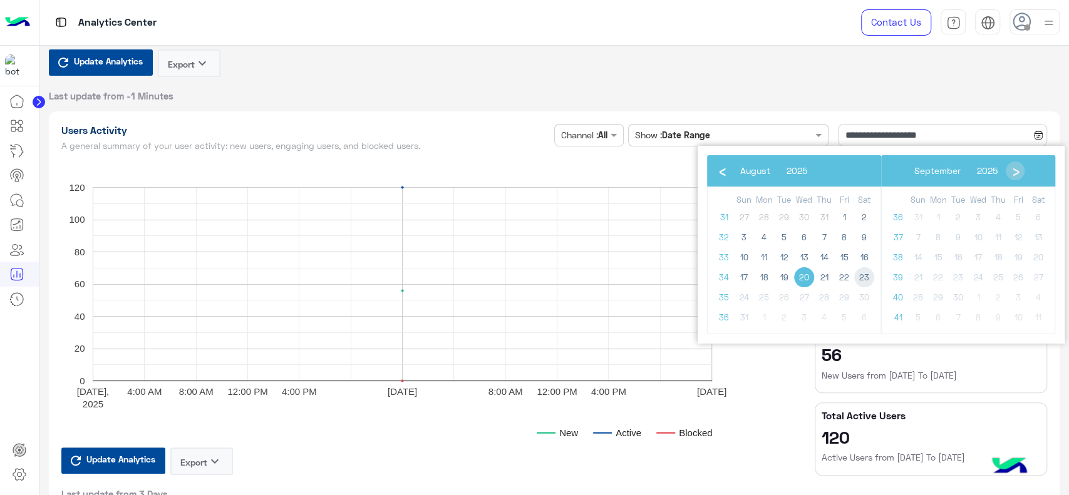
click at [865, 279] on span "23" at bounding box center [864, 277] width 20 height 20
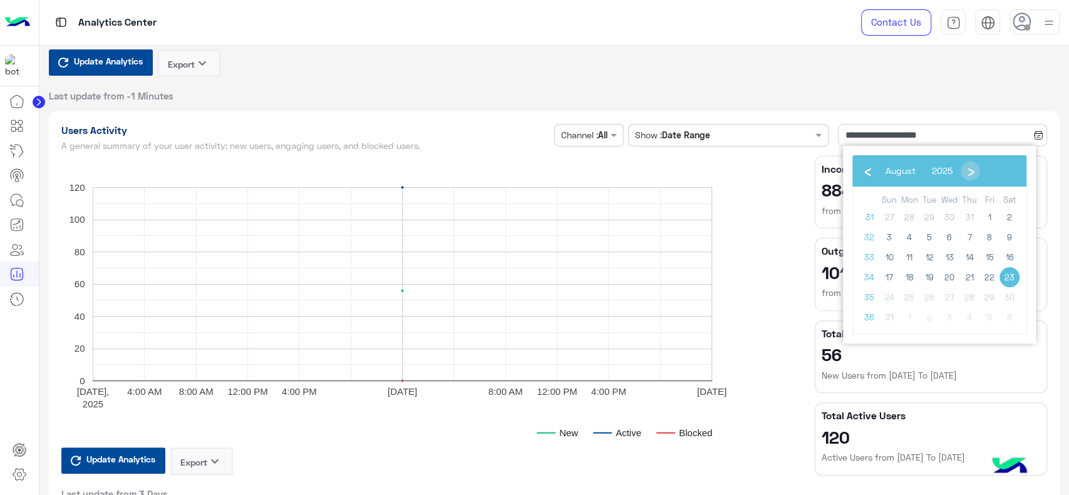
click at [1007, 278] on span "23" at bounding box center [1010, 277] width 20 height 20
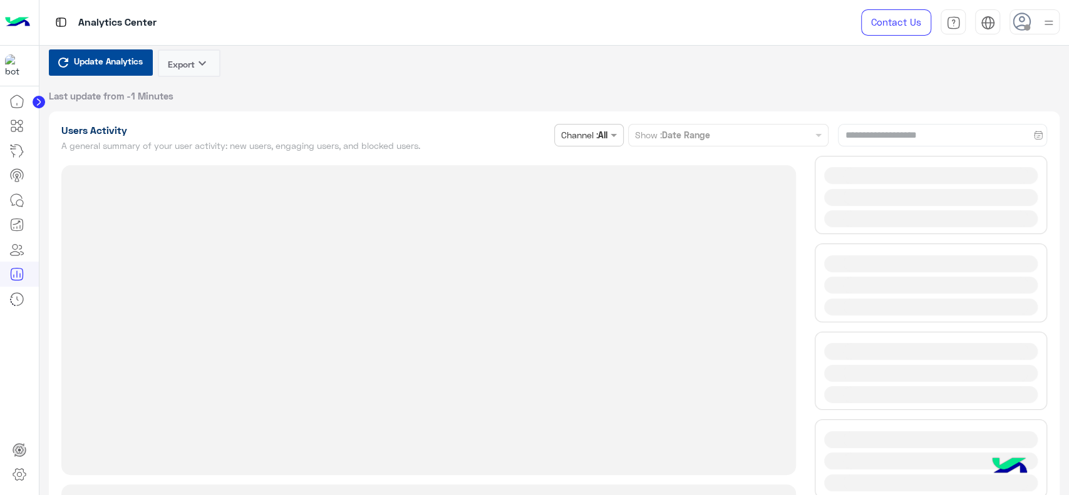
type input "**********"
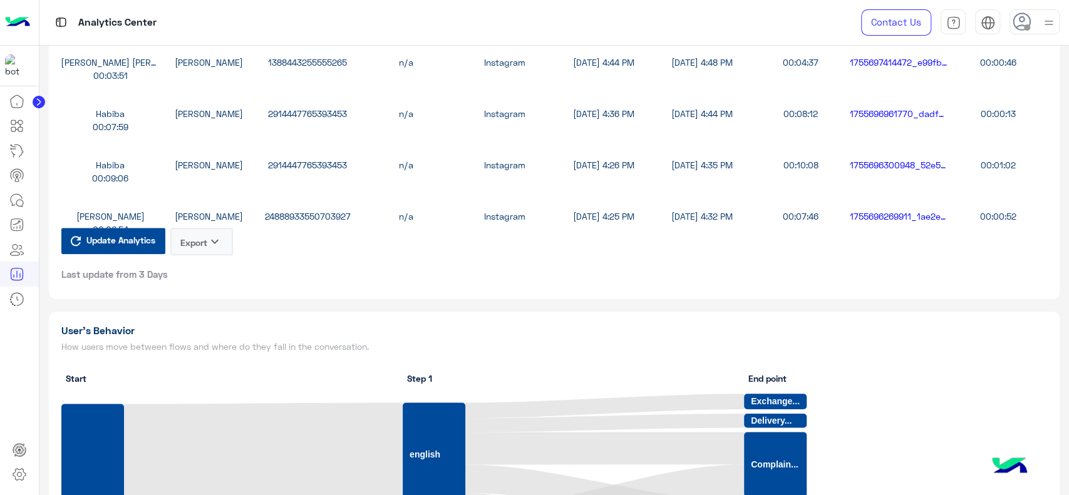
scroll to position [3387, 0]
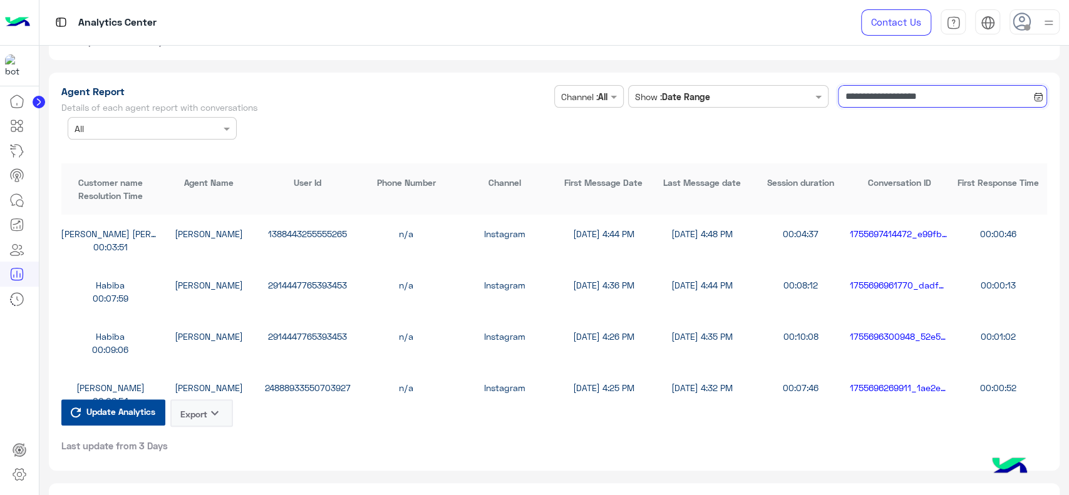
click at [921, 103] on input "**********" at bounding box center [942, 96] width 209 height 23
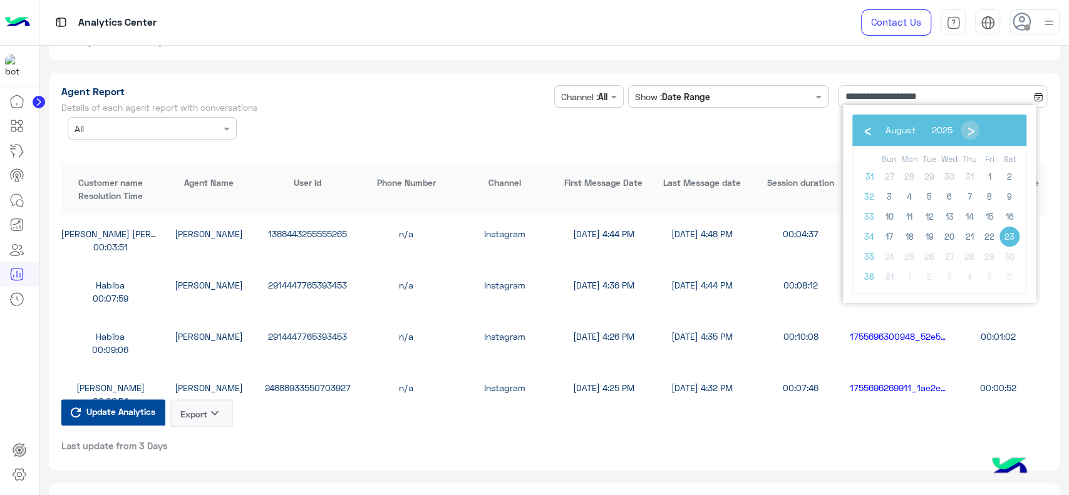
click at [1010, 238] on span "23" at bounding box center [1010, 237] width 20 height 20
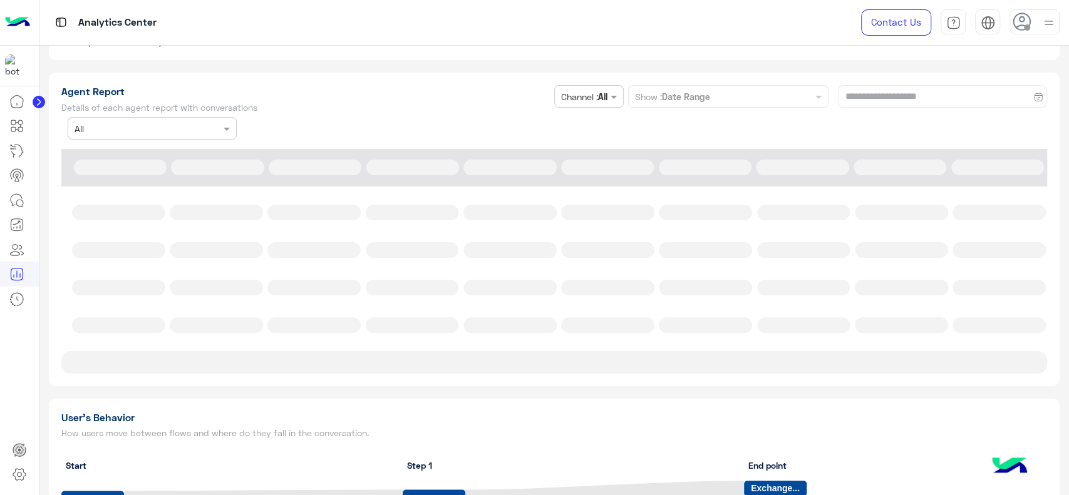
type input "**********"
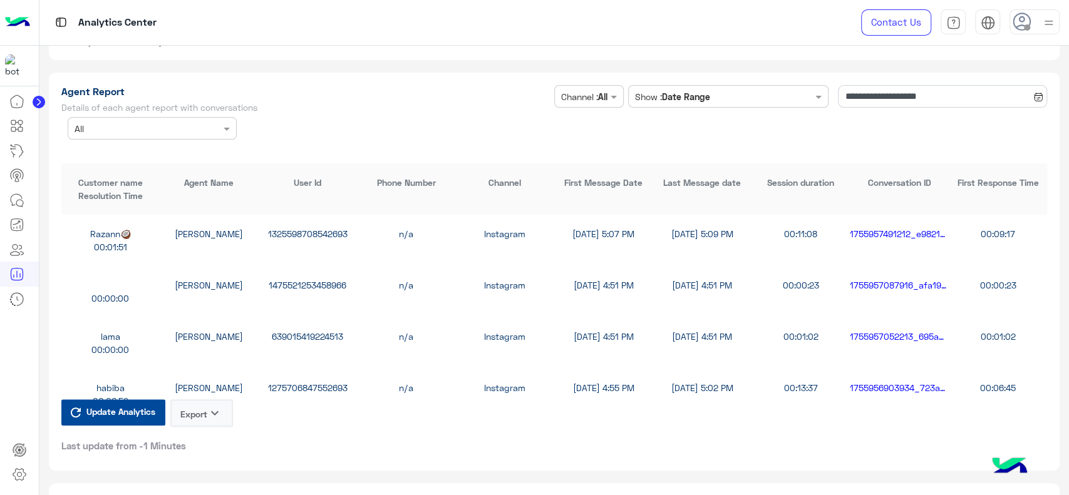
click at [210, 406] on icon "keyboard_arrow_down" at bounding box center [214, 413] width 15 height 15
click at [204, 444] on button "CSV" at bounding box center [201, 442] width 63 height 23
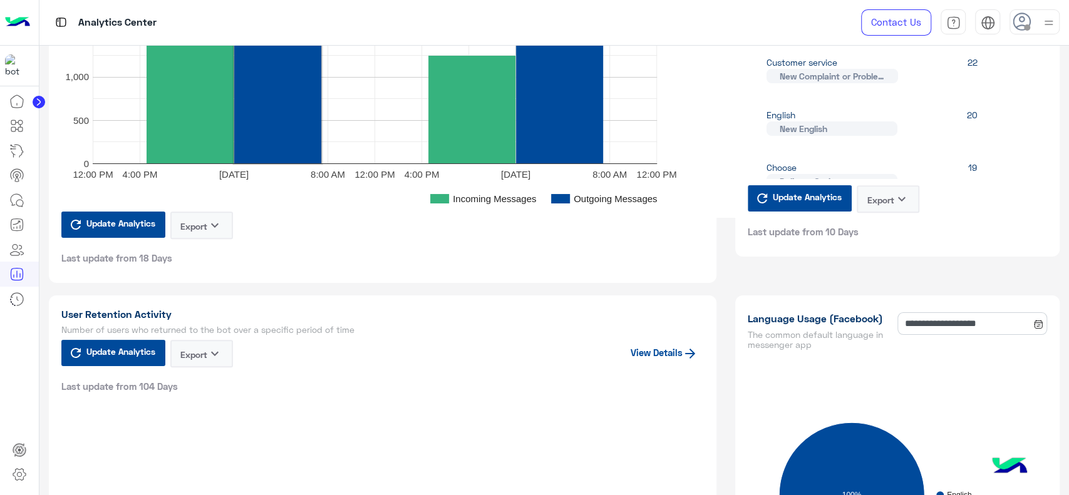
scroll to position [0, 0]
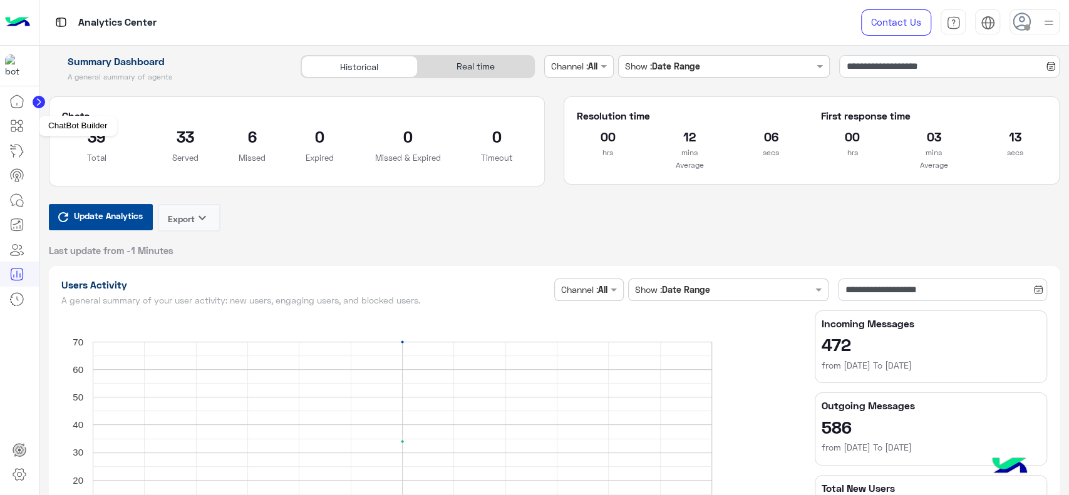
click at [16, 122] on icon at bounding box center [16, 125] width 15 height 15
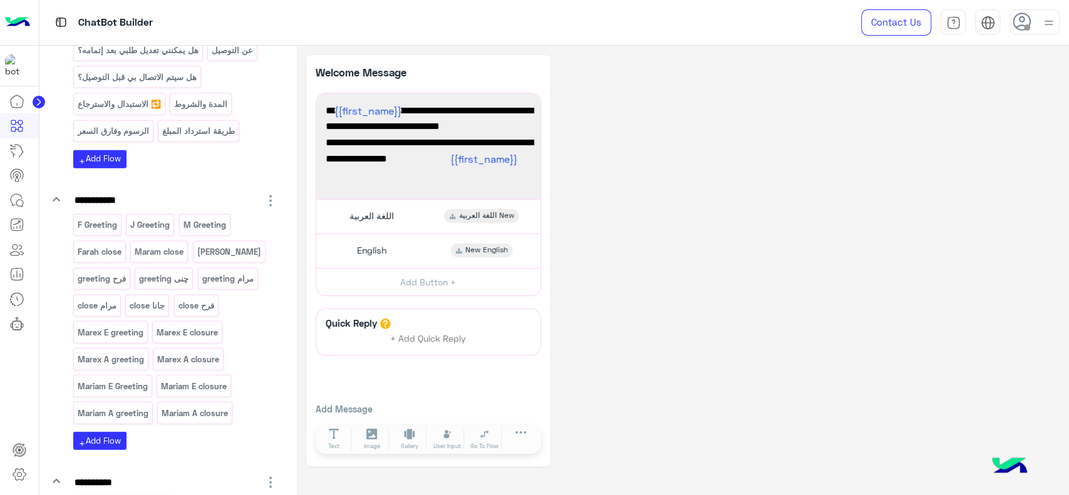
scroll to position [2068, 0]
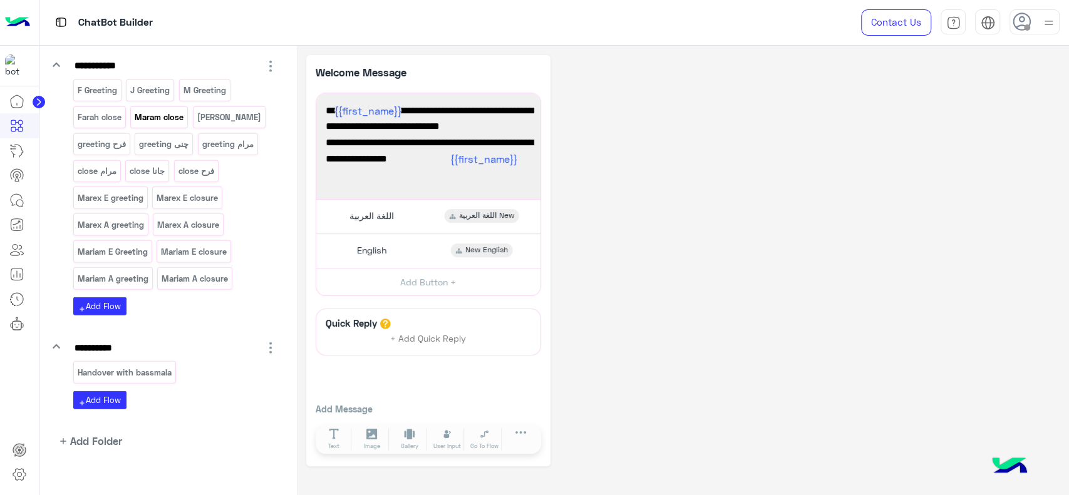
click at [169, 112] on p "Maram close" at bounding box center [159, 117] width 51 height 14
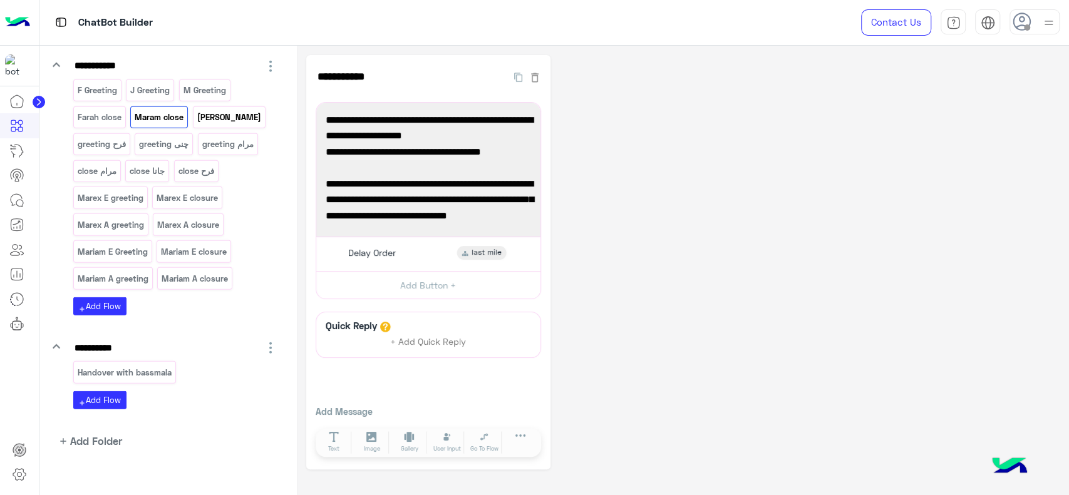
click at [214, 115] on div "[PERSON_NAME]" at bounding box center [229, 117] width 73 height 22
click at [400, 252] on span "Other Inquirey" at bounding box center [372, 252] width 58 height 11
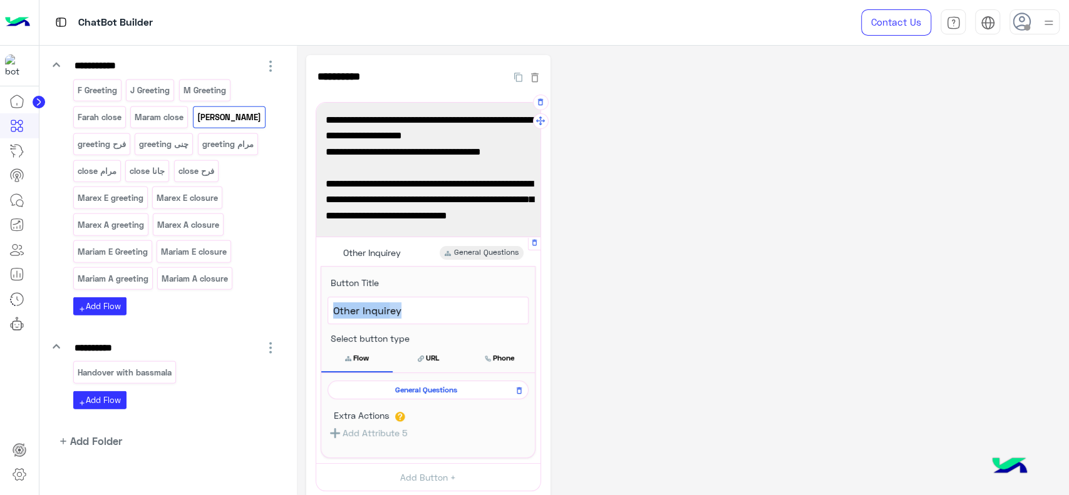
click at [323, 311] on div "**********" at bounding box center [428, 310] width 214 height 43
click at [410, 315] on span "Other Inquirey" at bounding box center [428, 311] width 190 height 16
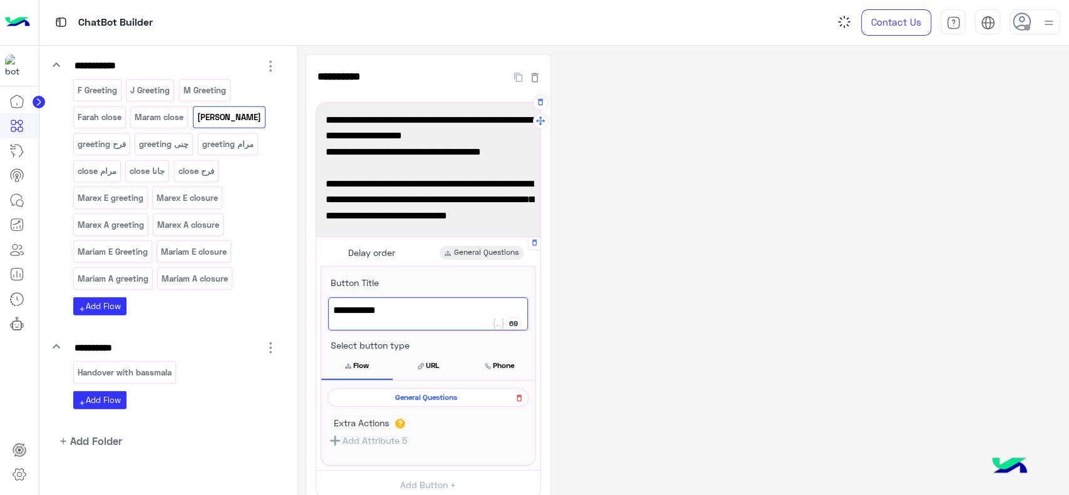
type textarea "**********"
click at [518, 400] on icon at bounding box center [519, 398] width 9 height 15
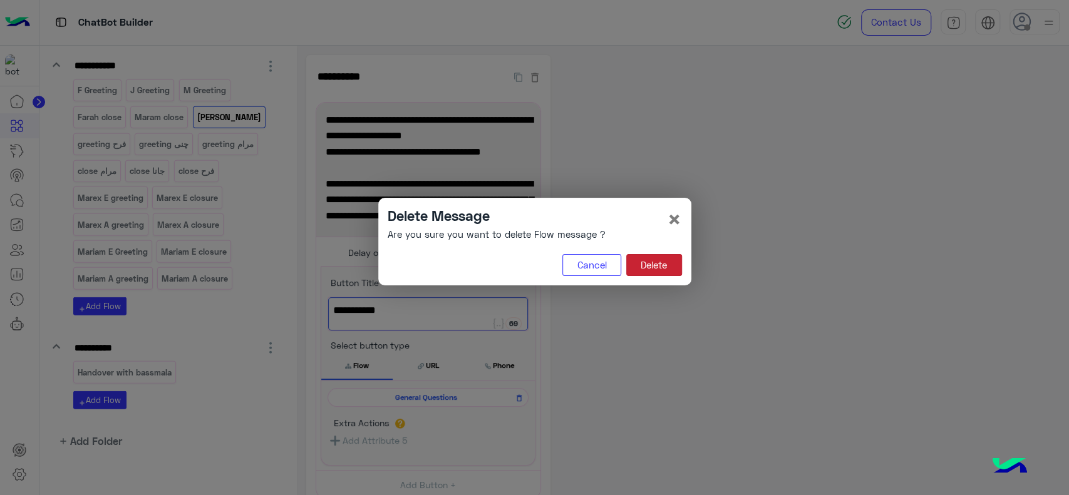
click at [664, 264] on button "Delete" at bounding box center [654, 265] width 56 height 23
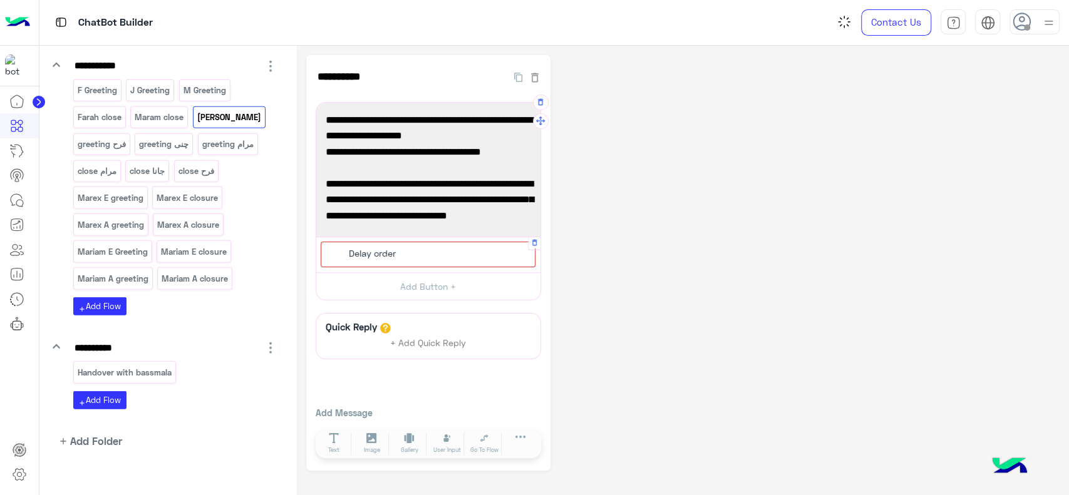
click at [437, 257] on div "Delay order" at bounding box center [428, 255] width 215 height 26
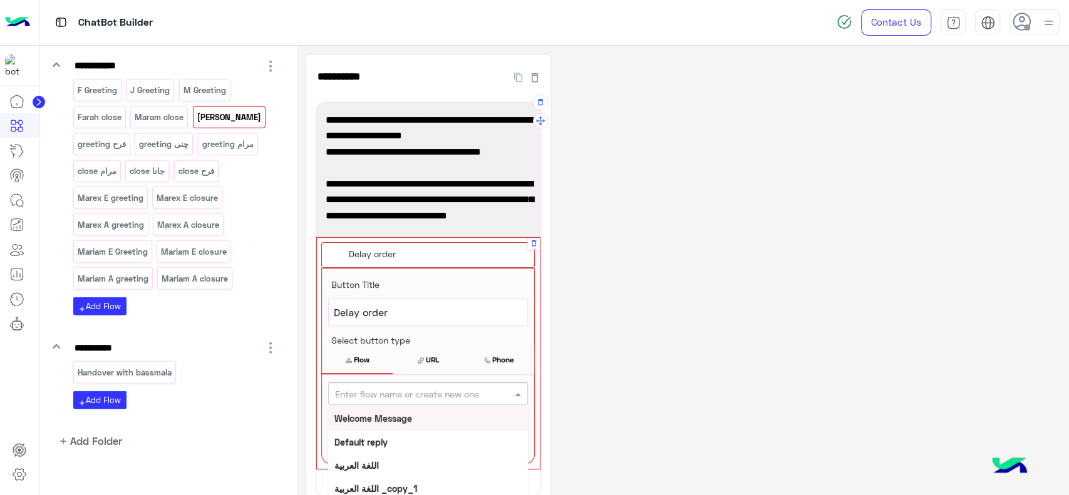
click at [425, 390] on input "text" at bounding box center [407, 394] width 145 height 13
type input "****"
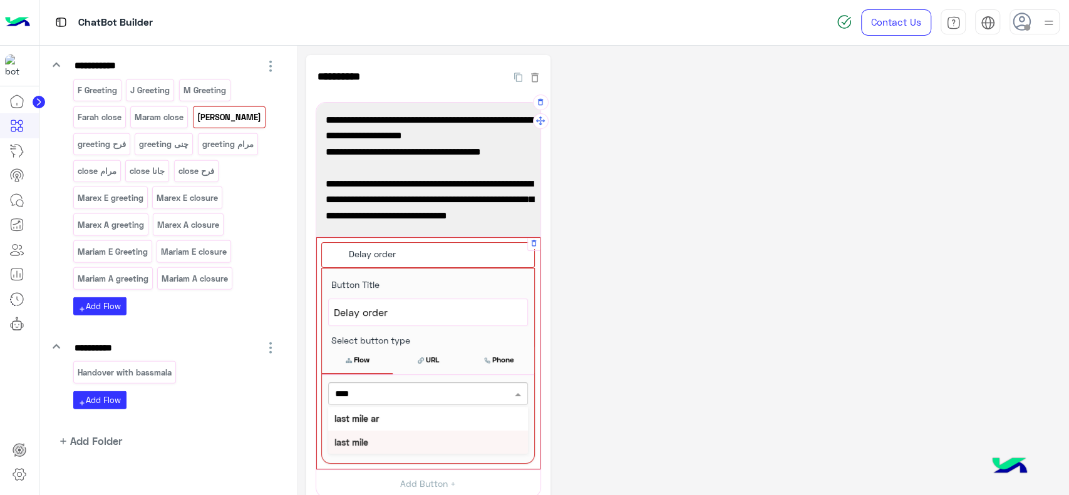
click at [376, 439] on div "last mile" at bounding box center [428, 442] width 200 height 23
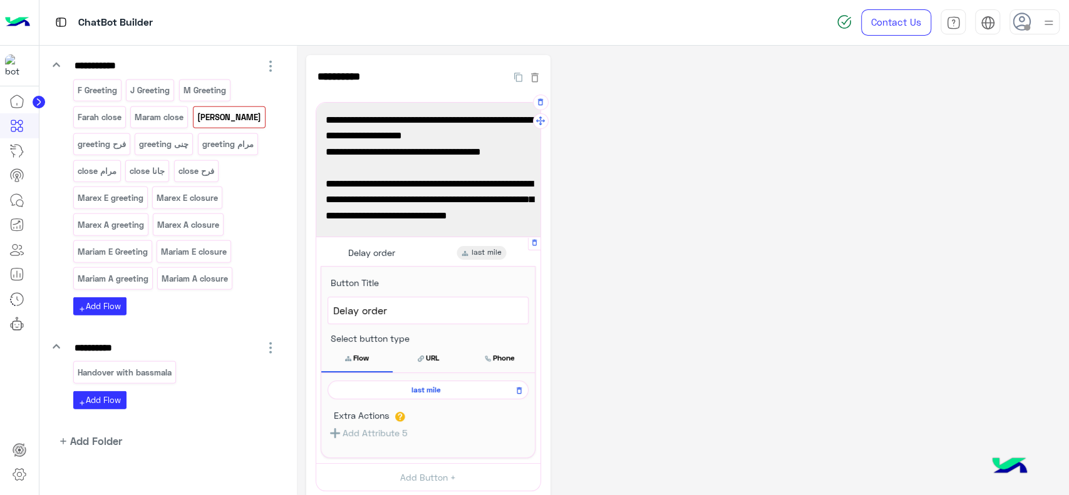
click at [619, 292] on div "**********" at bounding box center [682, 359] width 753 height 608
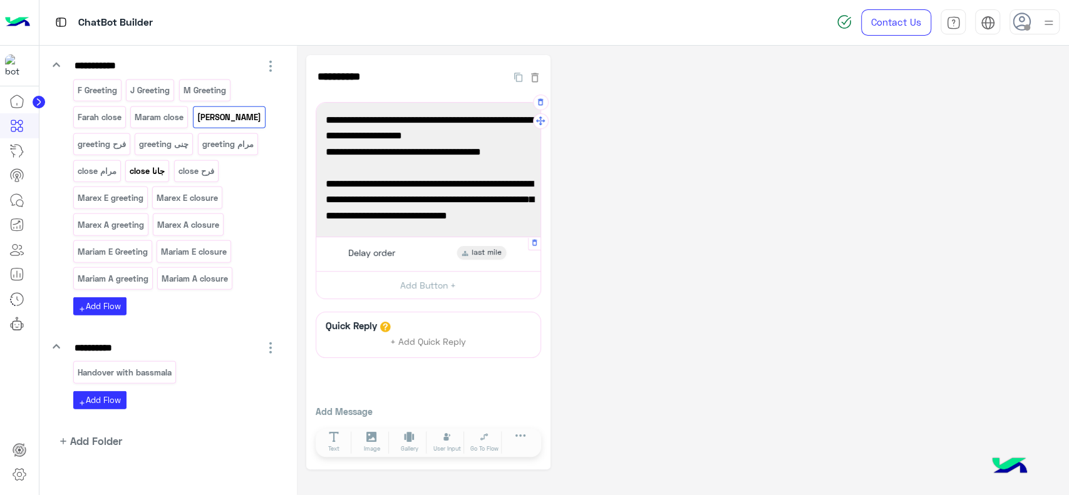
click at [149, 164] on p "close جانا" at bounding box center [147, 171] width 37 height 14
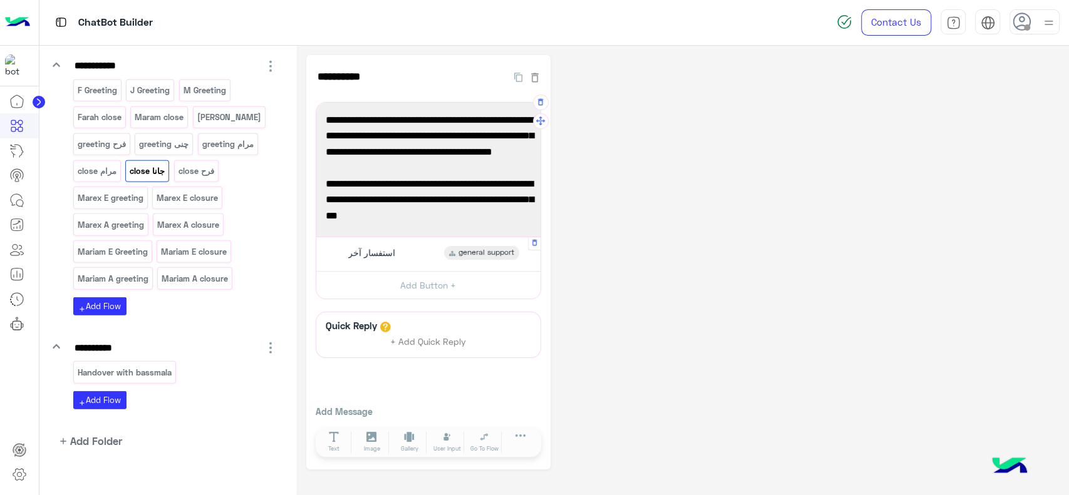
click at [425, 256] on div "استفسار آخر general support" at bounding box center [428, 254] width 215 height 24
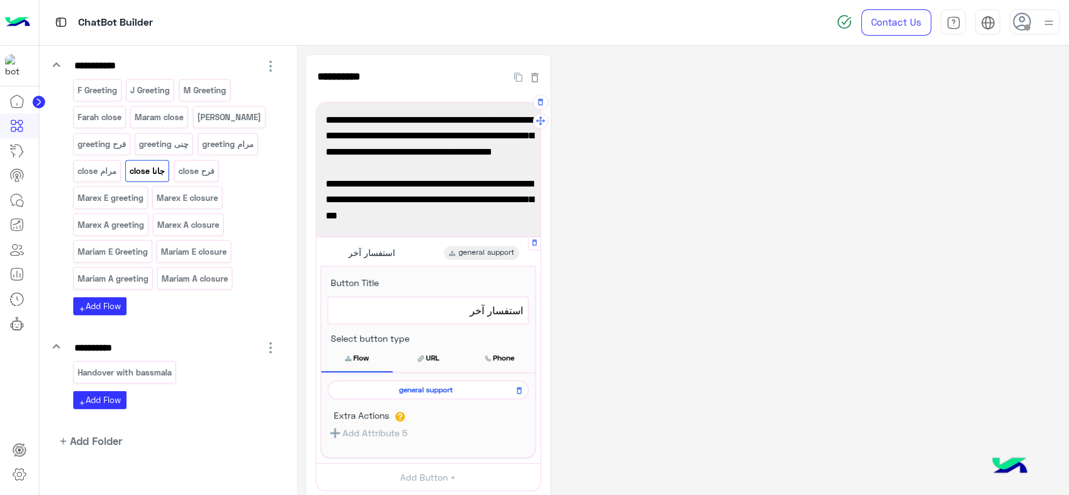
click at [433, 312] on span "استفسار آخر" at bounding box center [428, 311] width 190 height 16
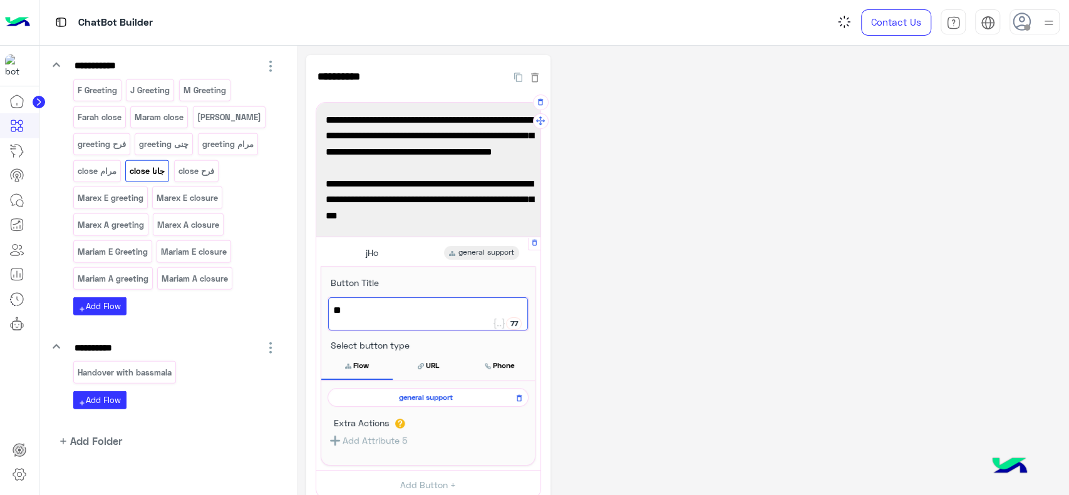
type textarea "*"
type textarea "*********"
click at [519, 396] on icon at bounding box center [519, 398] width 9 height 15
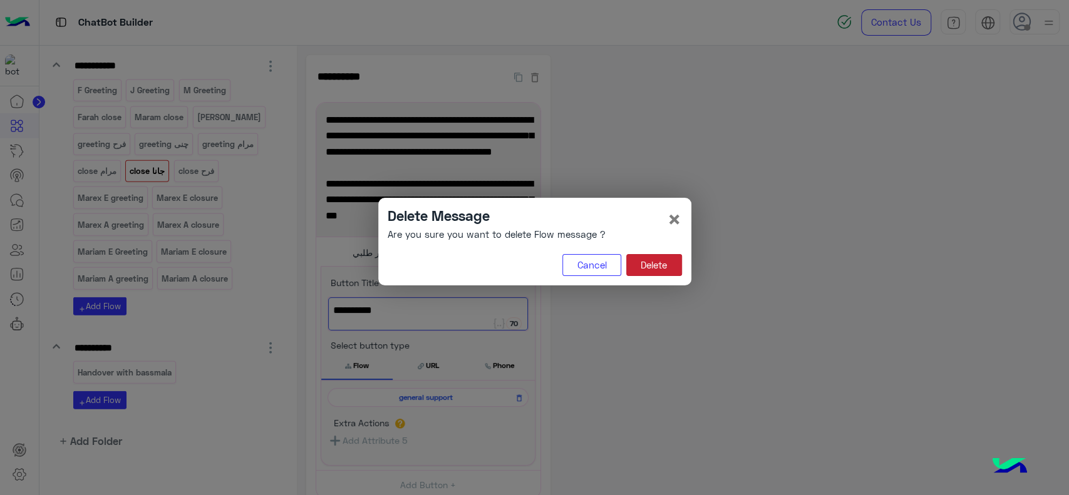
click at [654, 266] on button "Delete" at bounding box center [654, 265] width 56 height 23
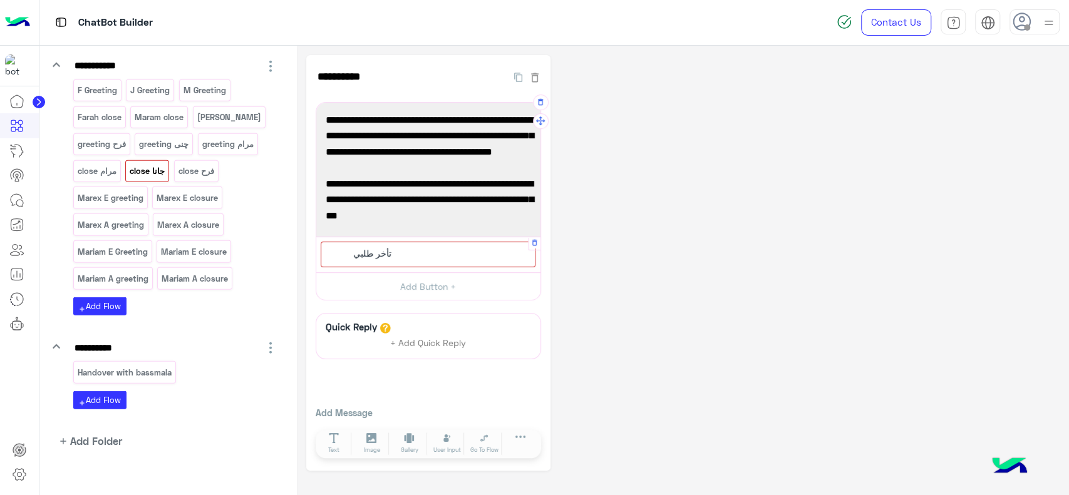
click at [467, 258] on div "تأخر طلبي" at bounding box center [428, 255] width 215 height 26
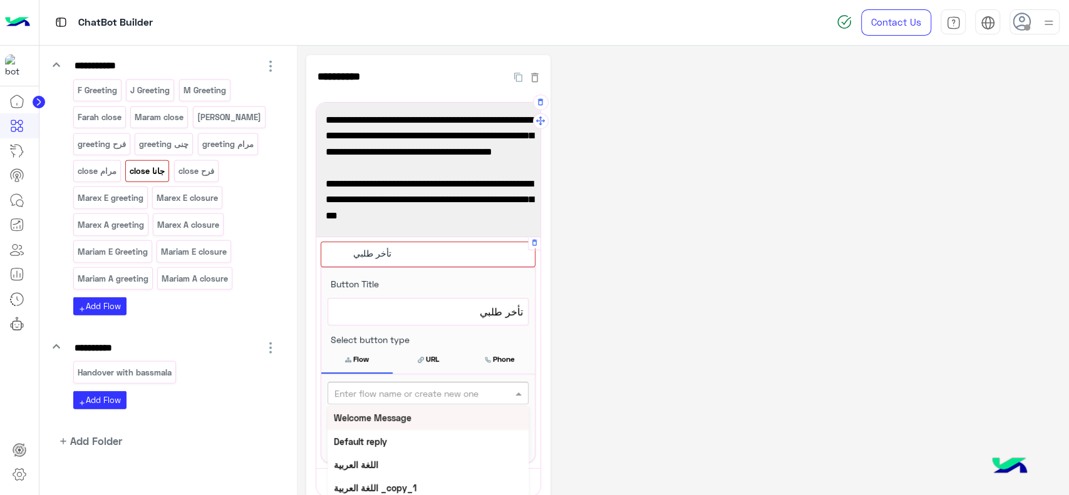
click at [456, 391] on input "text" at bounding box center [407, 393] width 146 height 13
type input "****"
click at [410, 414] on div "last mile ar" at bounding box center [428, 417] width 201 height 23
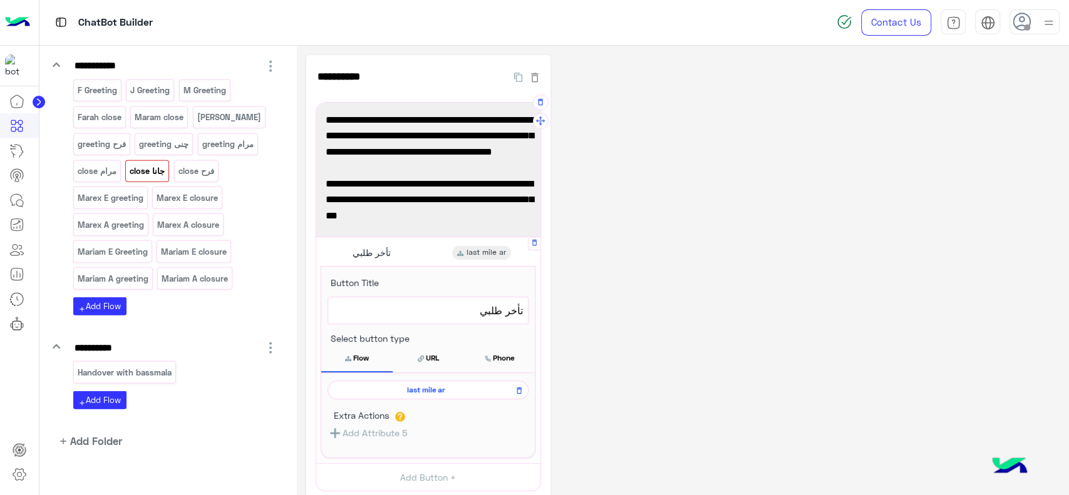
click at [644, 298] on div "**********" at bounding box center [682, 359] width 753 height 608
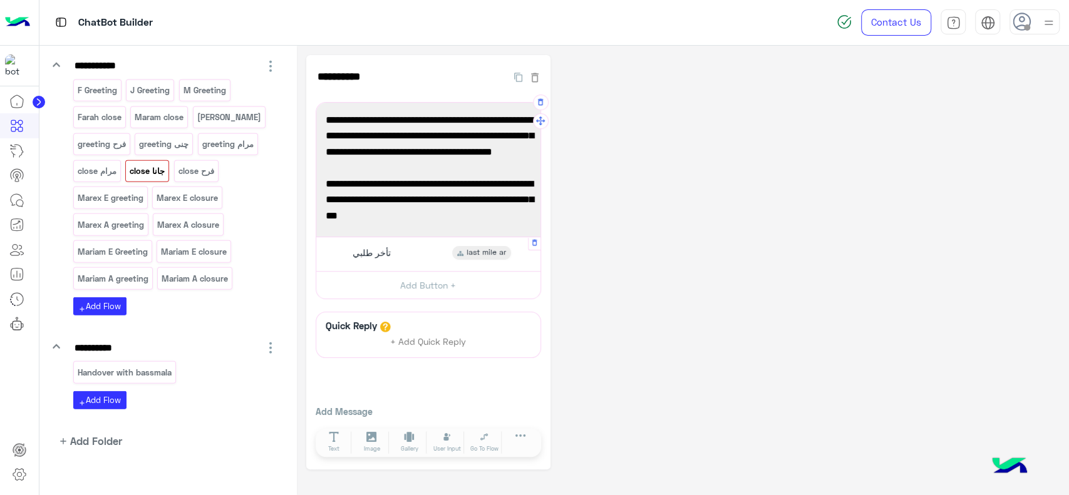
click at [147, 164] on p "close جانا" at bounding box center [147, 171] width 37 height 14
click at [566, 182] on div "**********" at bounding box center [682, 262] width 753 height 415
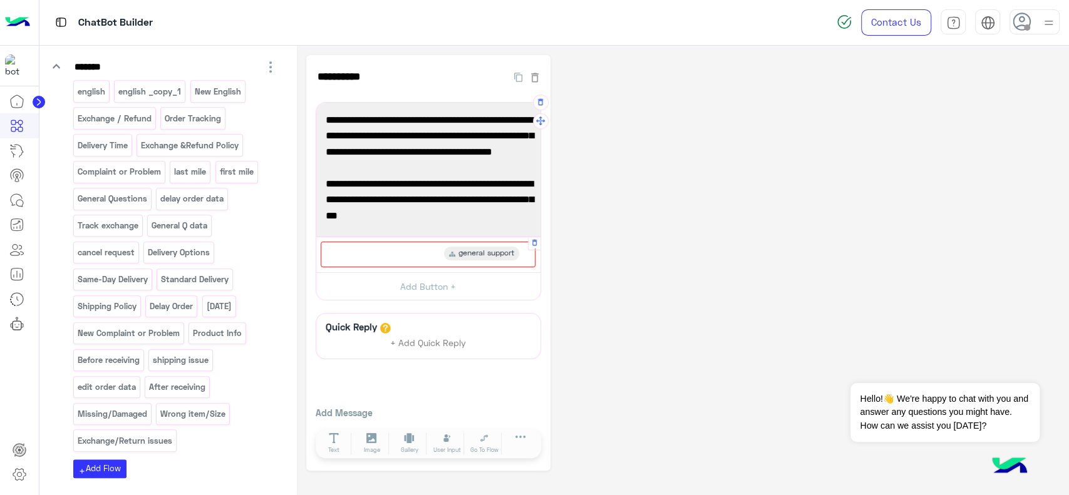
scroll to position [611, 0]
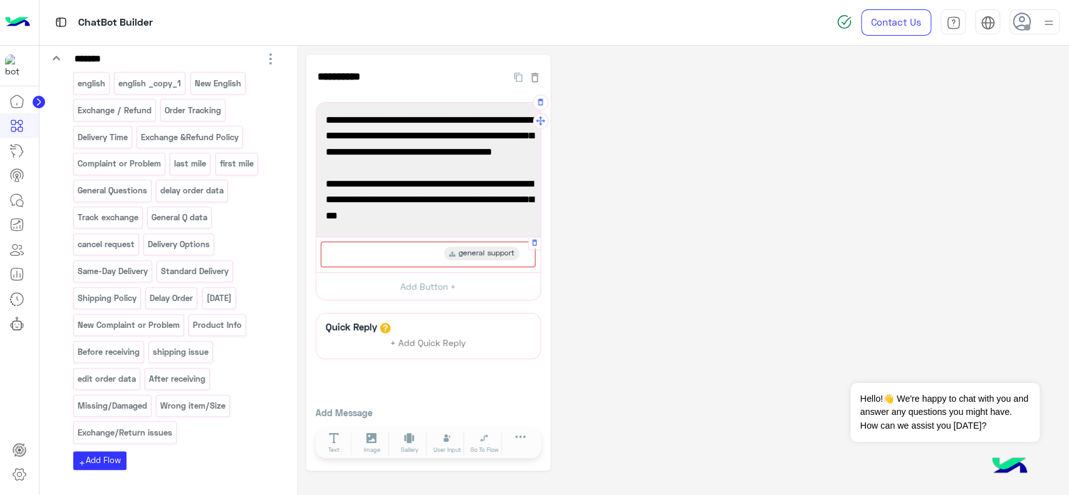
click at [402, 246] on div "general support" at bounding box center [428, 255] width 215 height 26
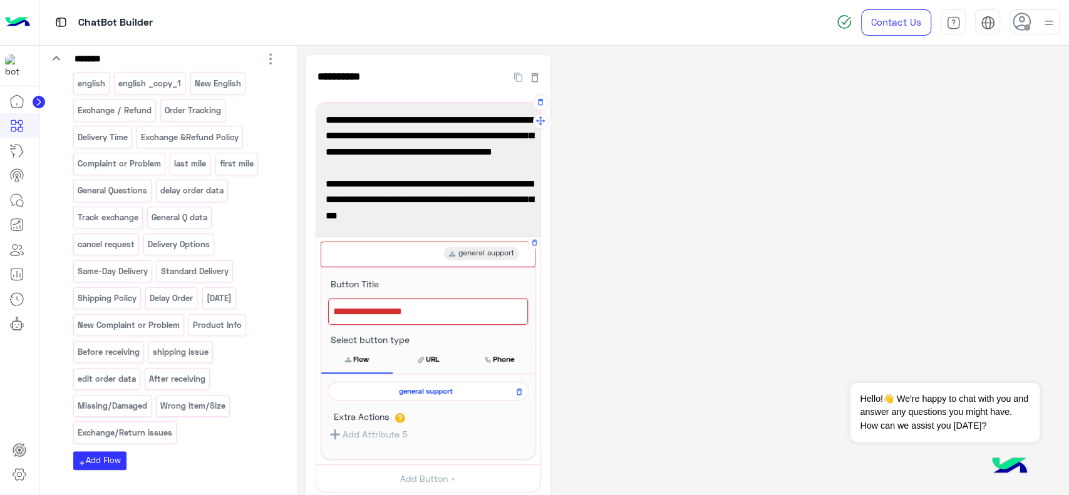
click at [421, 313] on div at bounding box center [428, 312] width 200 height 26
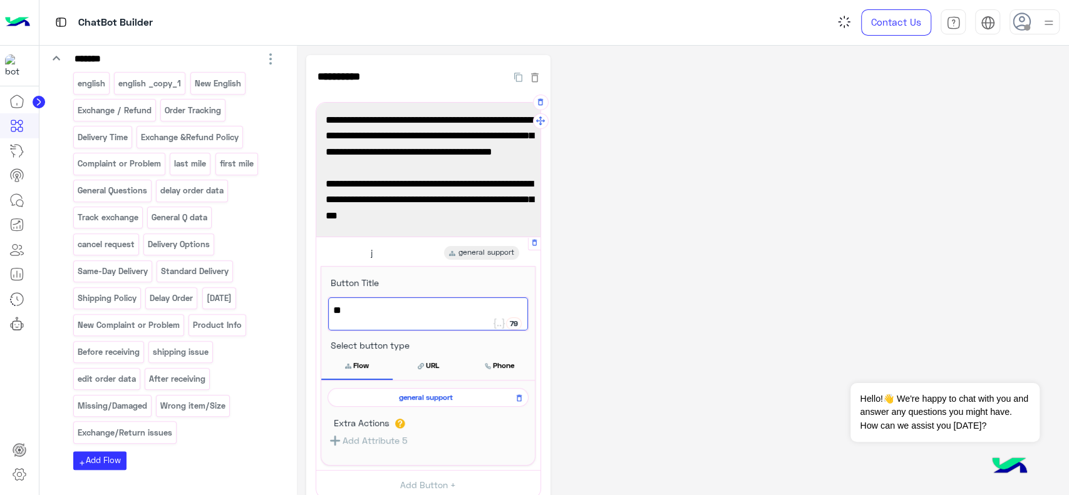
type textarea "*"
type textarea "**********"
click at [519, 396] on icon at bounding box center [519, 398] width 5 height 7
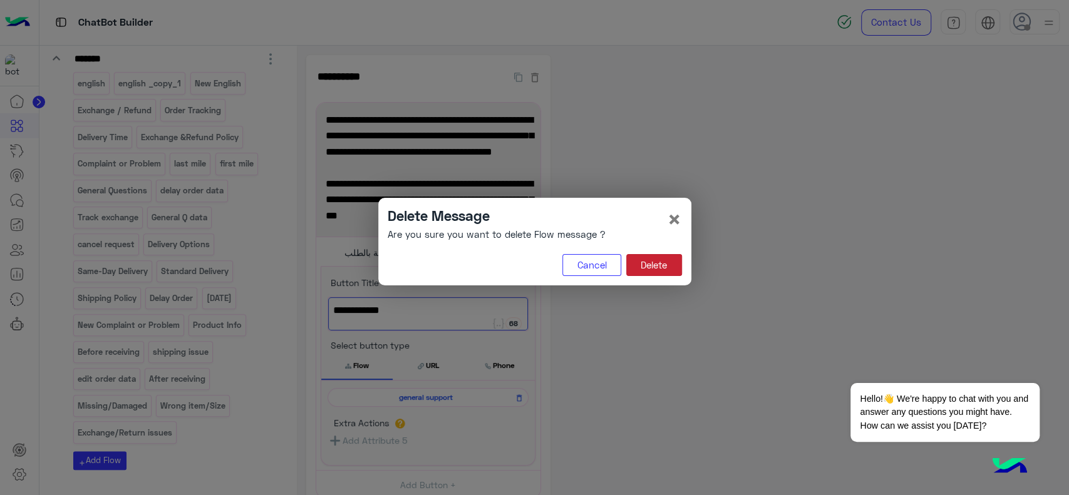
click at [659, 267] on button "Delete" at bounding box center [654, 265] width 56 height 23
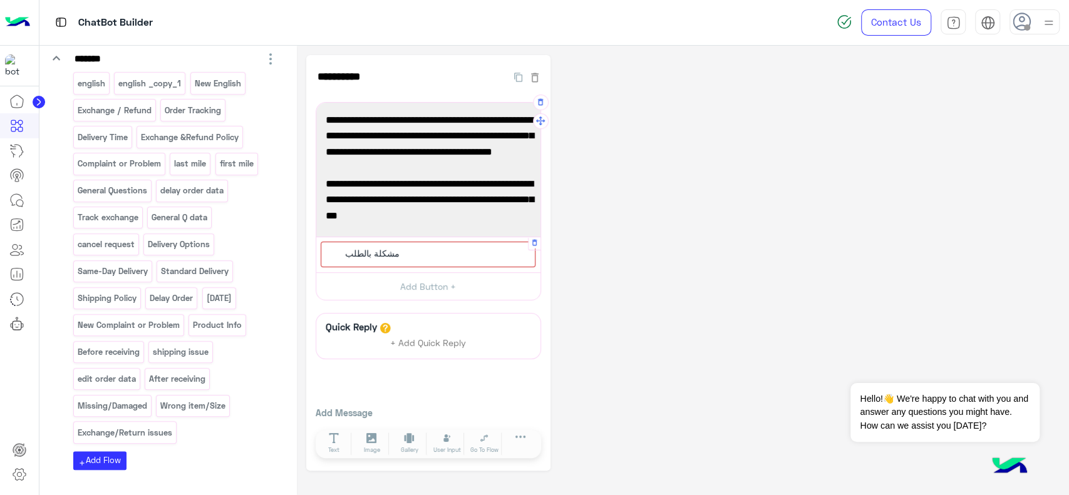
click at [442, 249] on div "مشكلة بالطلب" at bounding box center [428, 255] width 215 height 26
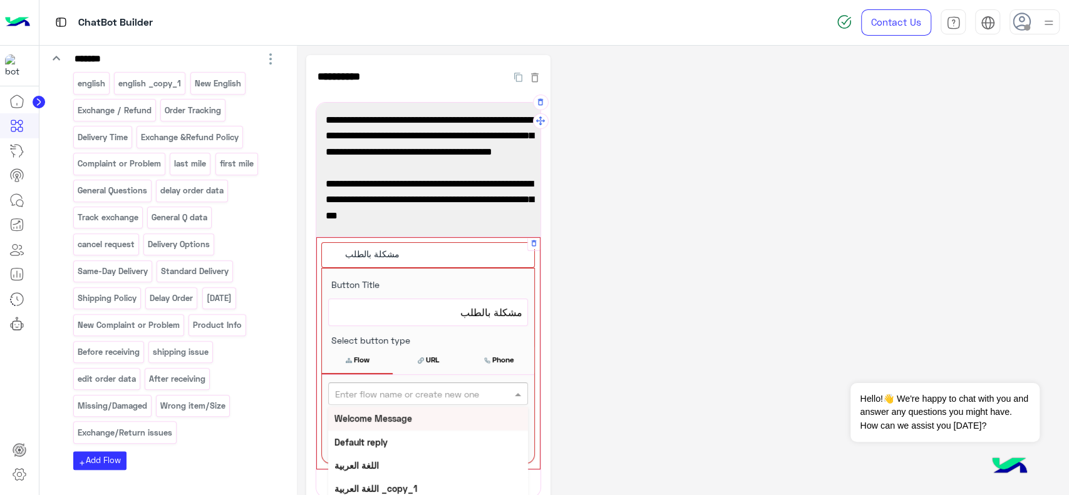
click at [436, 390] on input "text" at bounding box center [407, 394] width 145 height 13
type input "****"
click at [402, 423] on div "last mile ar" at bounding box center [428, 418] width 200 height 23
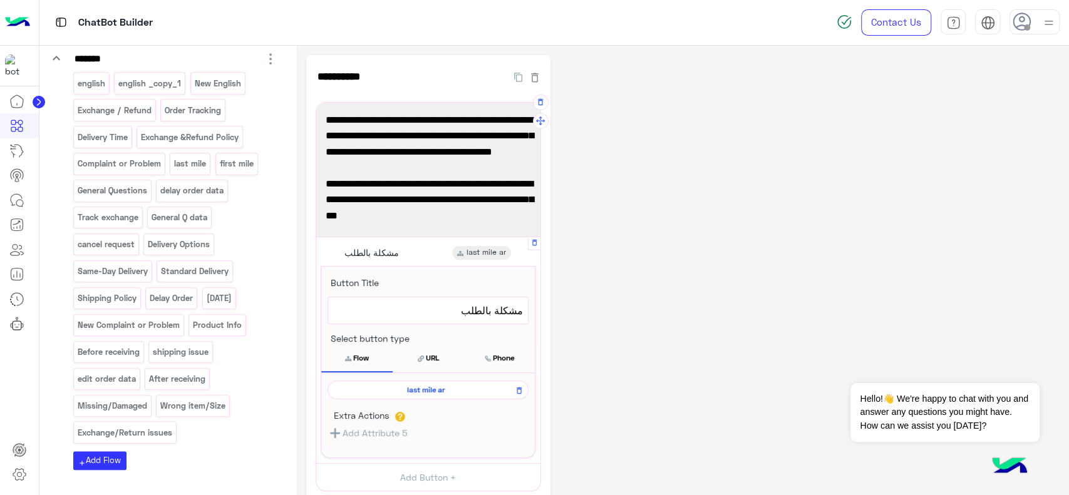
click at [624, 292] on div "**********" at bounding box center [682, 359] width 753 height 608
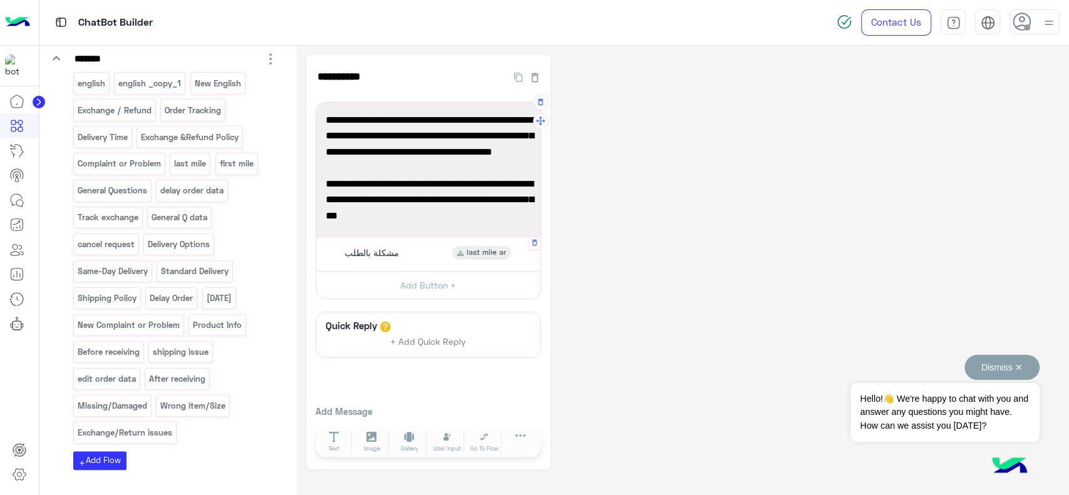
click at [1005, 358] on button "Dismiss ✕" at bounding box center [1002, 367] width 75 height 25
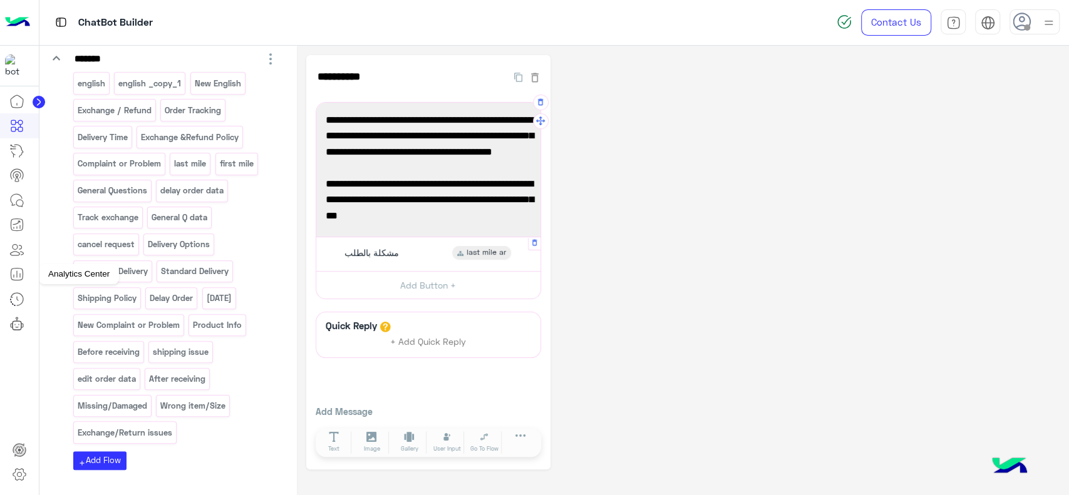
click at [25, 271] on link at bounding box center [17, 274] width 34 height 25
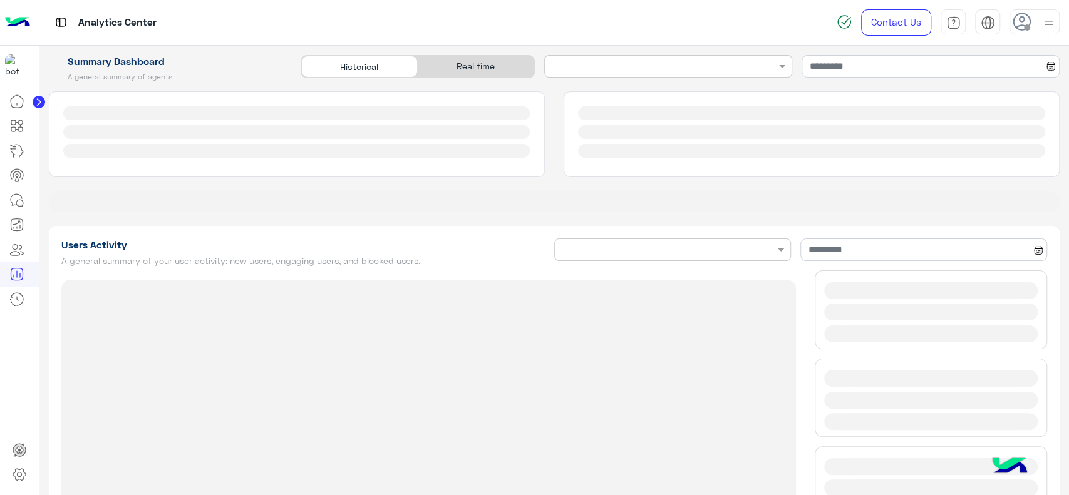
type input "**********"
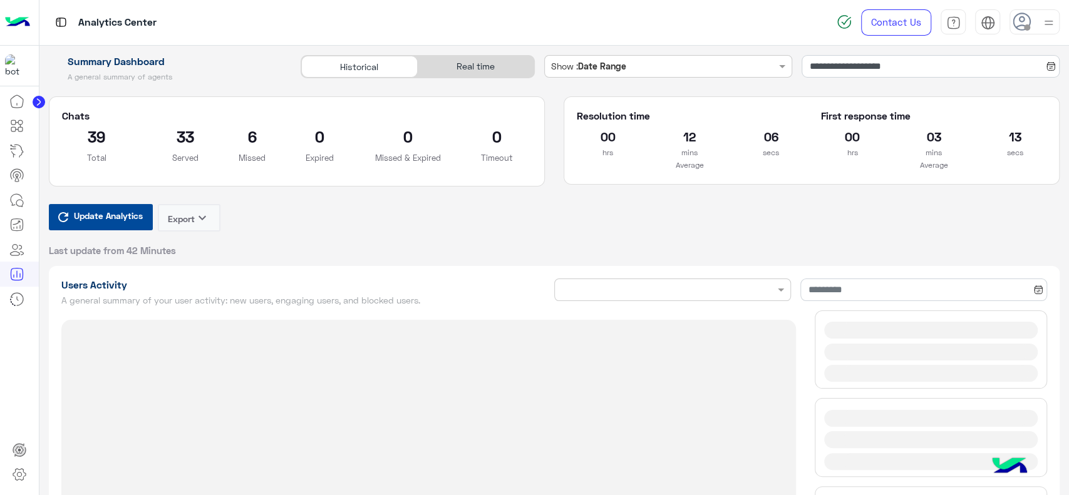
type input "**********"
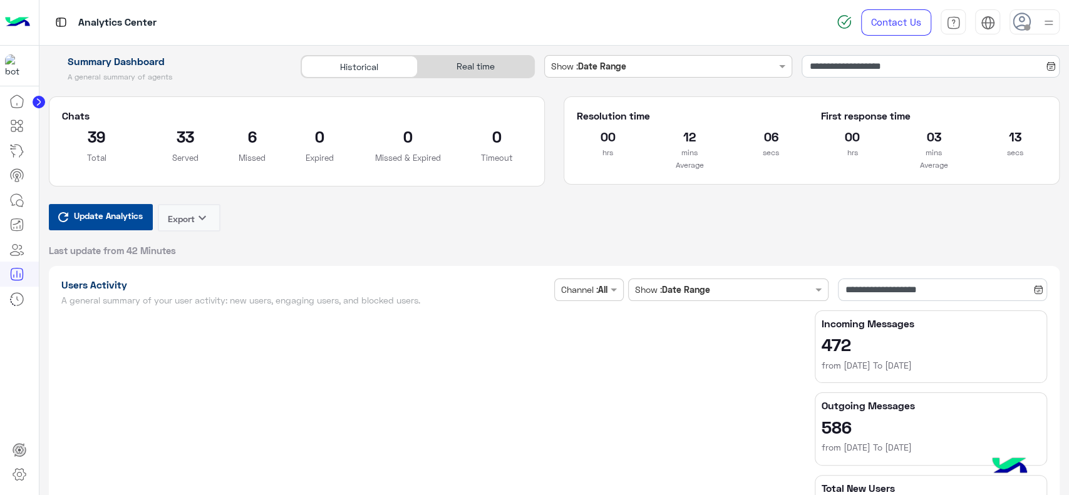
type input "**********"
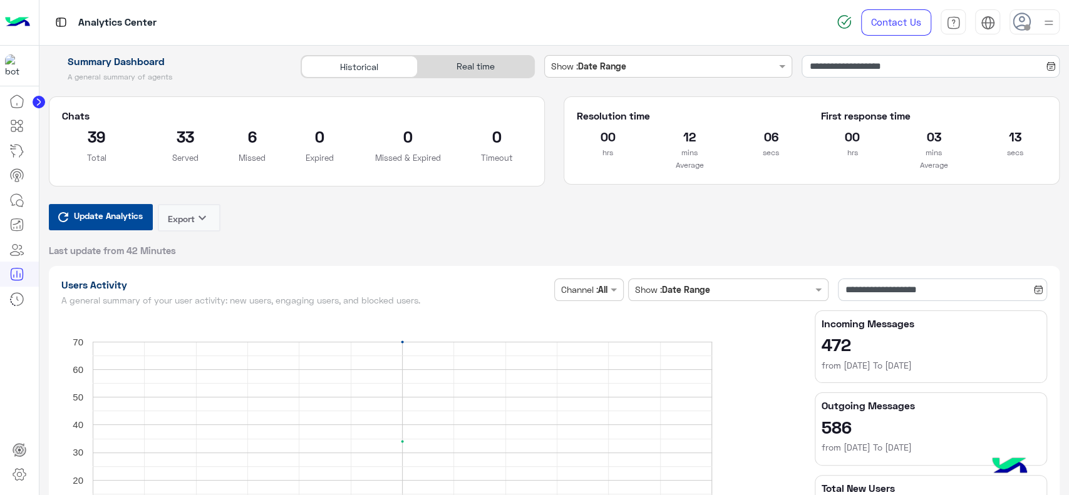
type input "**********"
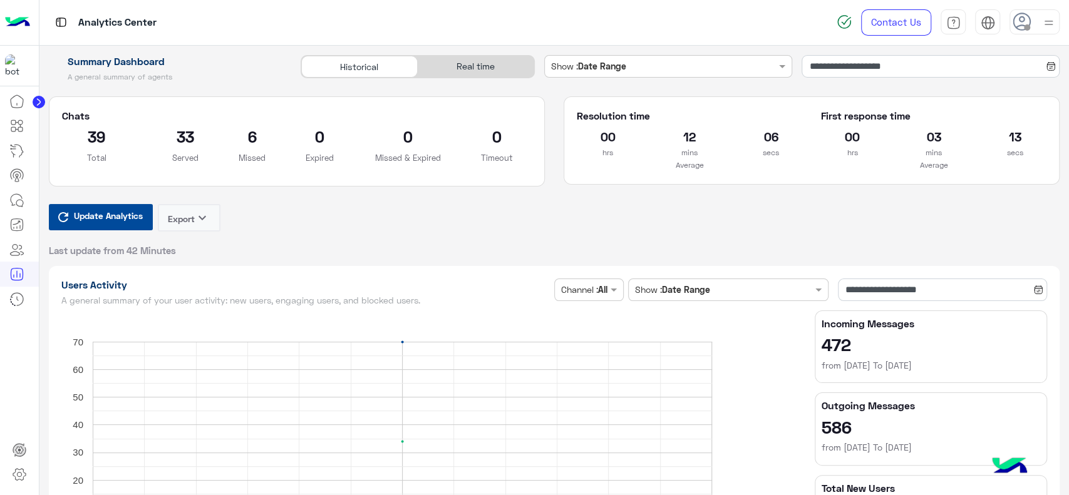
type input "**********"
click at [715, 225] on div "Update Analytics Export keyboard_arrow_down Last update from 42 Minutes" at bounding box center [555, 230] width 1012 height 53
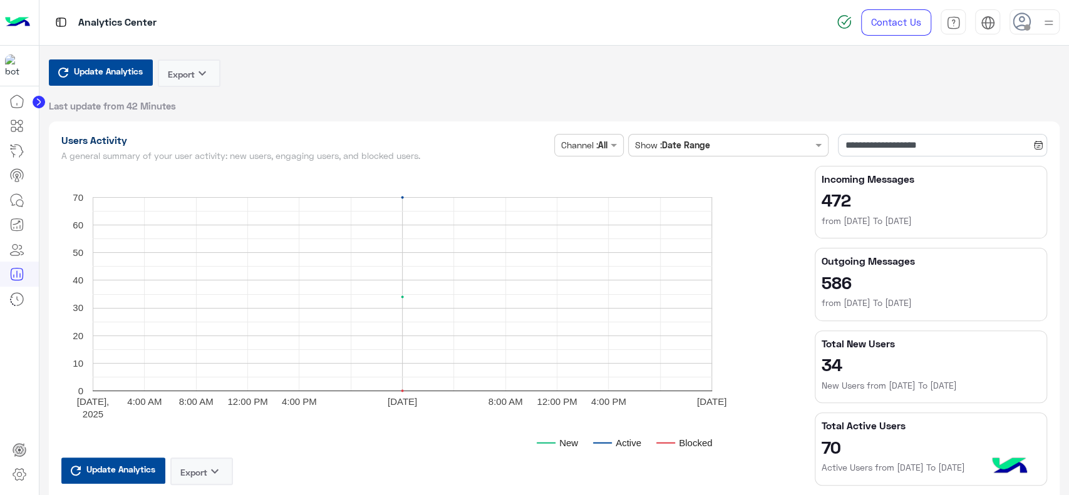
scroll to position [91, 0]
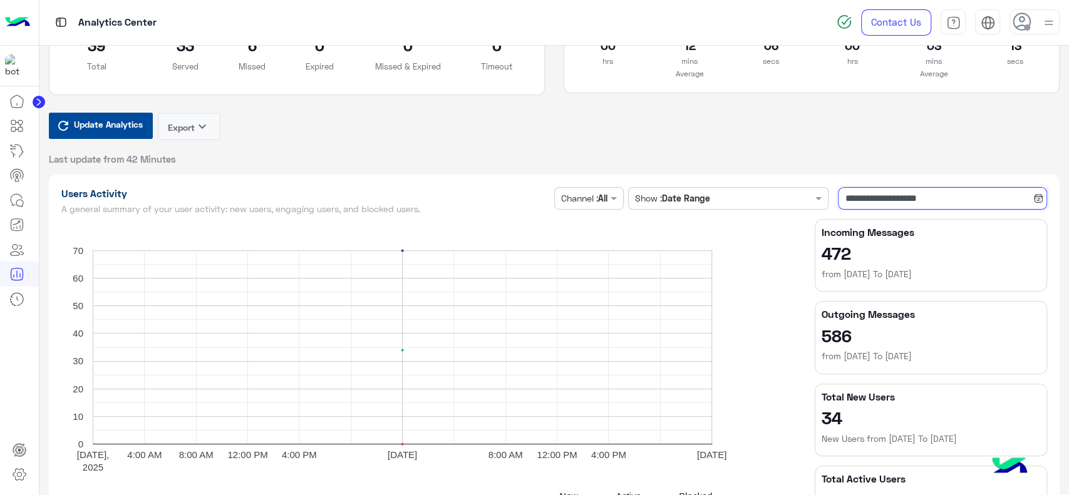
click at [856, 201] on input "**********" at bounding box center [942, 198] width 209 height 23
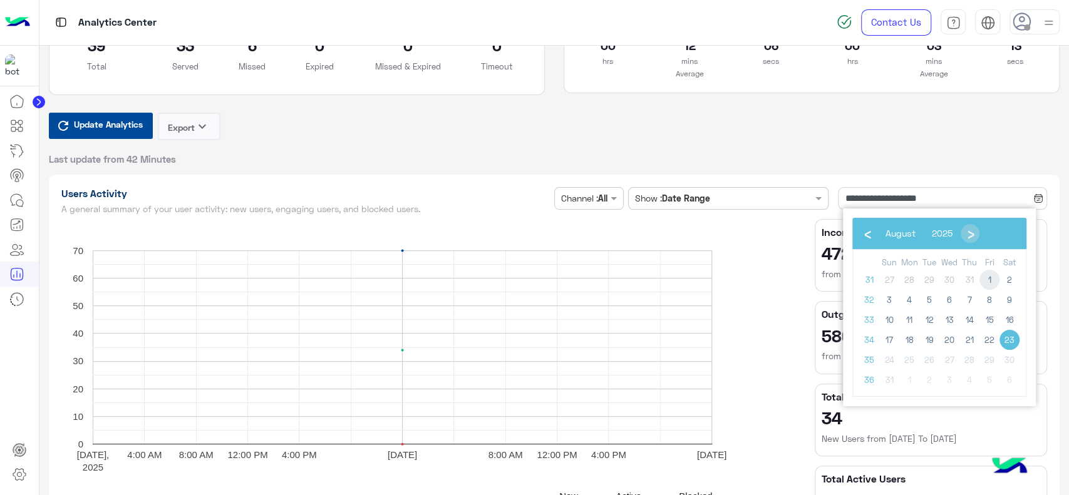
click at [990, 278] on span "1" at bounding box center [990, 280] width 20 height 20
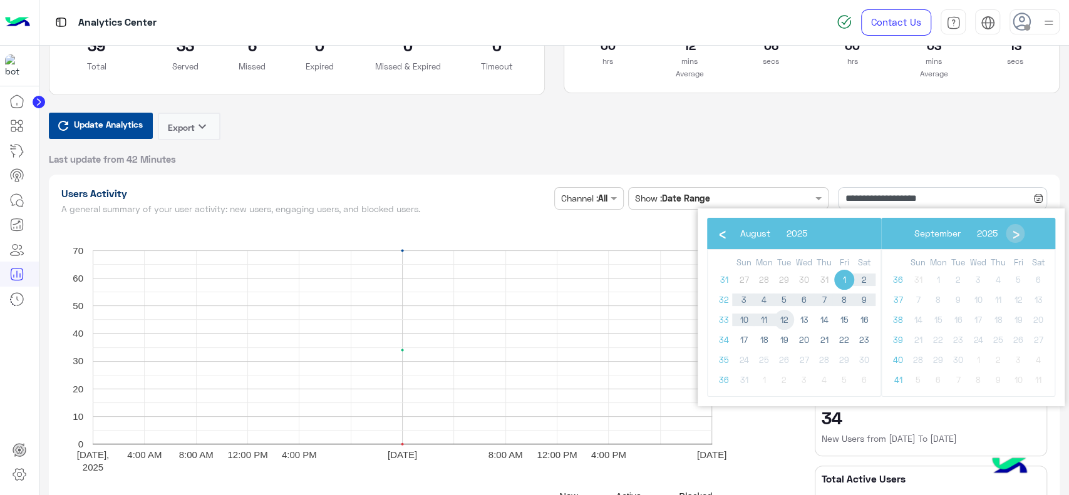
click at [787, 321] on span "12" at bounding box center [784, 320] width 20 height 20
type input "**********"
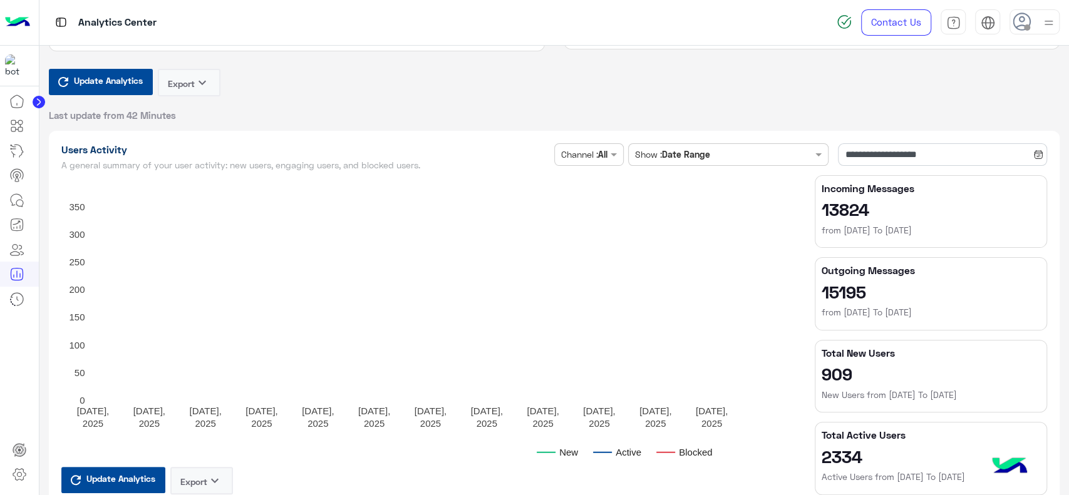
scroll to position [0, 0]
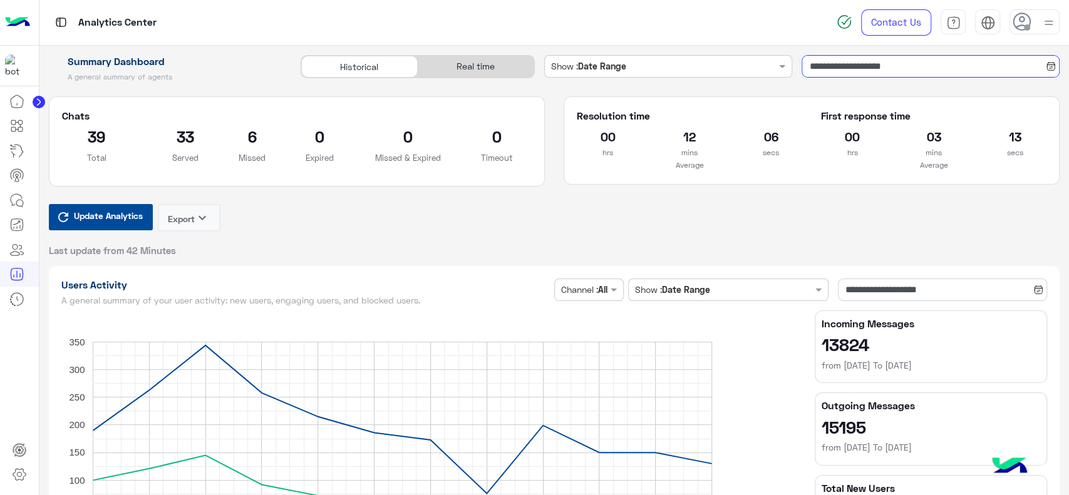
click at [832, 71] on input "**********" at bounding box center [931, 66] width 258 height 23
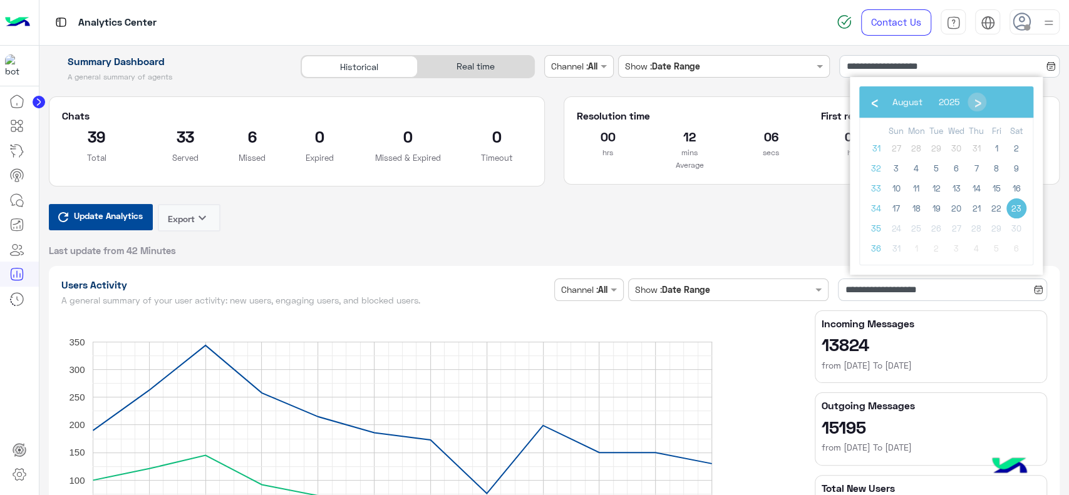
click at [981, 148] on tr "31 27 28 29 30 31 1 2" at bounding box center [946, 148] width 160 height 20
click at [936, 181] on span "12" at bounding box center [936, 189] width 20 height 20
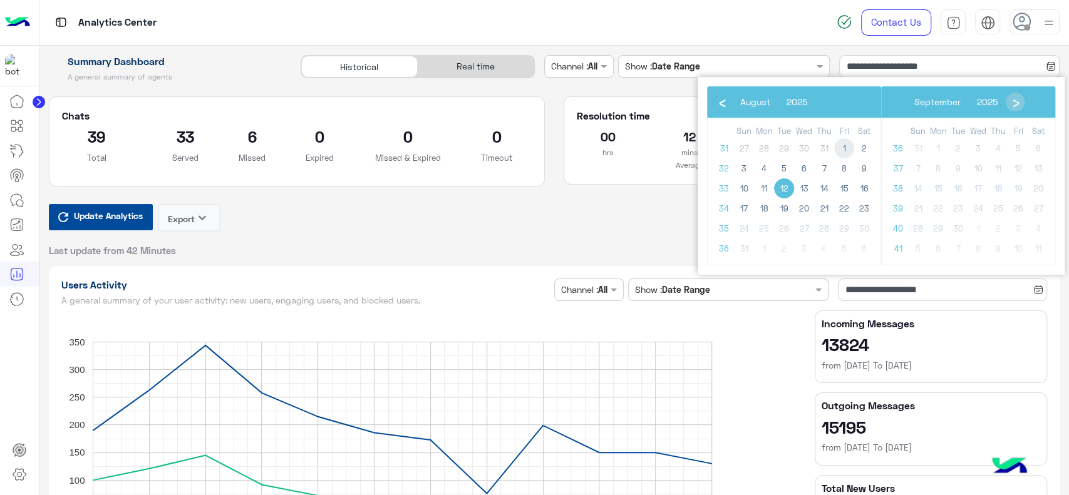
click at [841, 150] on span "1" at bounding box center [844, 148] width 20 height 20
click at [767, 185] on span "11" at bounding box center [764, 189] width 20 height 20
type input "**********"
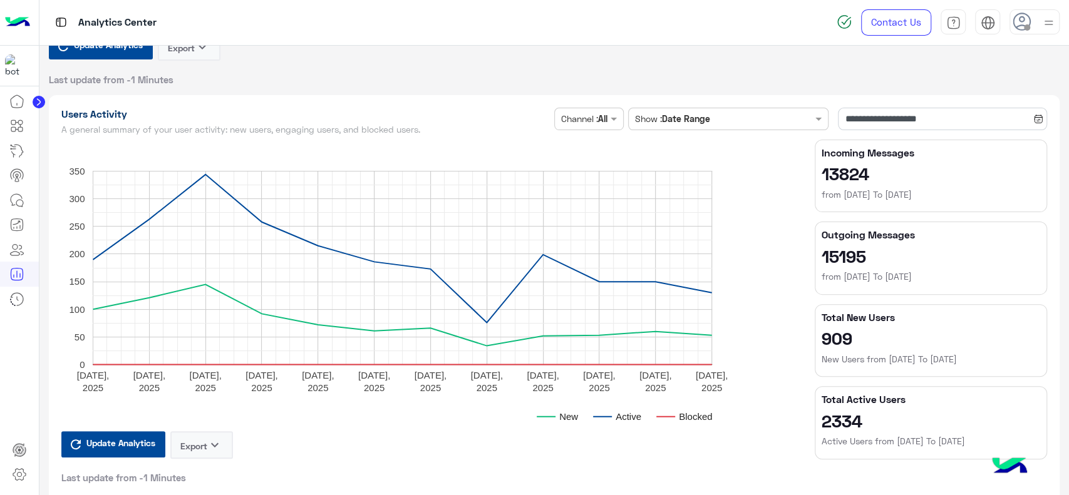
scroll to position [162, 0]
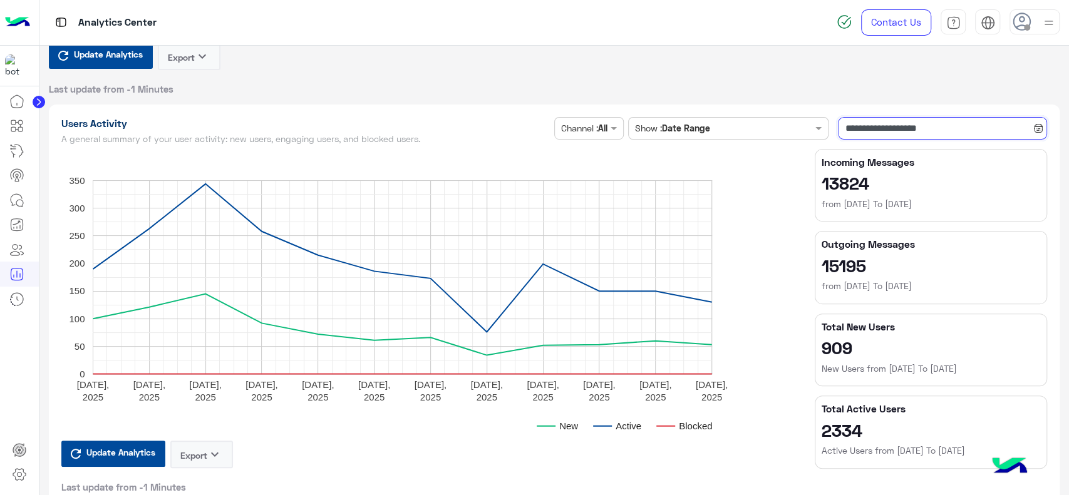
click at [865, 127] on input "**********" at bounding box center [942, 128] width 209 height 23
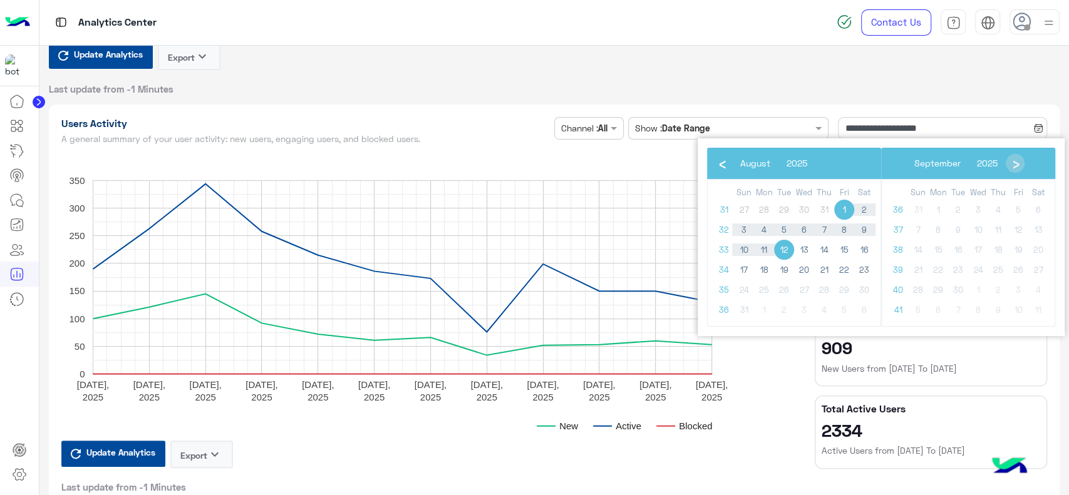
click at [846, 213] on span "1" at bounding box center [844, 210] width 20 height 20
click at [763, 251] on span "11" at bounding box center [764, 250] width 20 height 20
type input "**********"
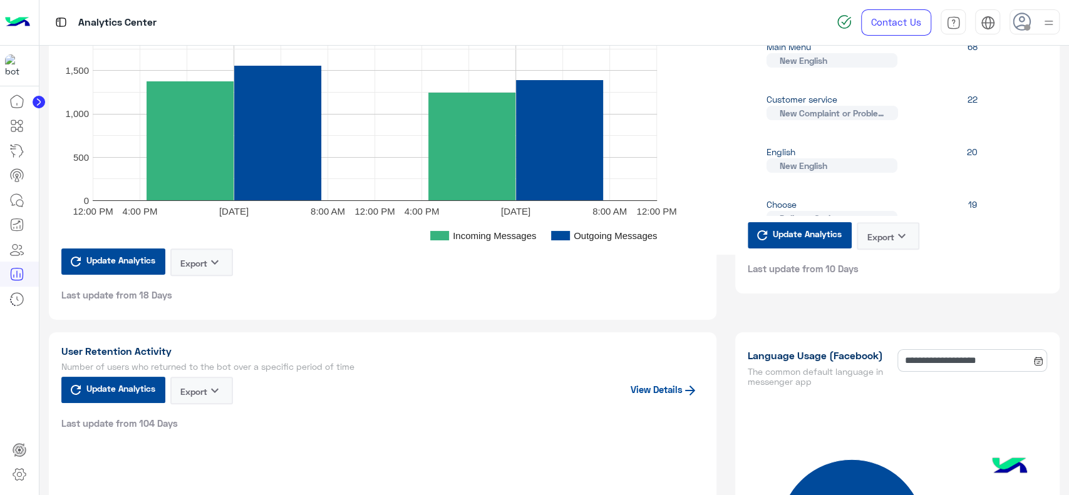
scroll to position [586, 0]
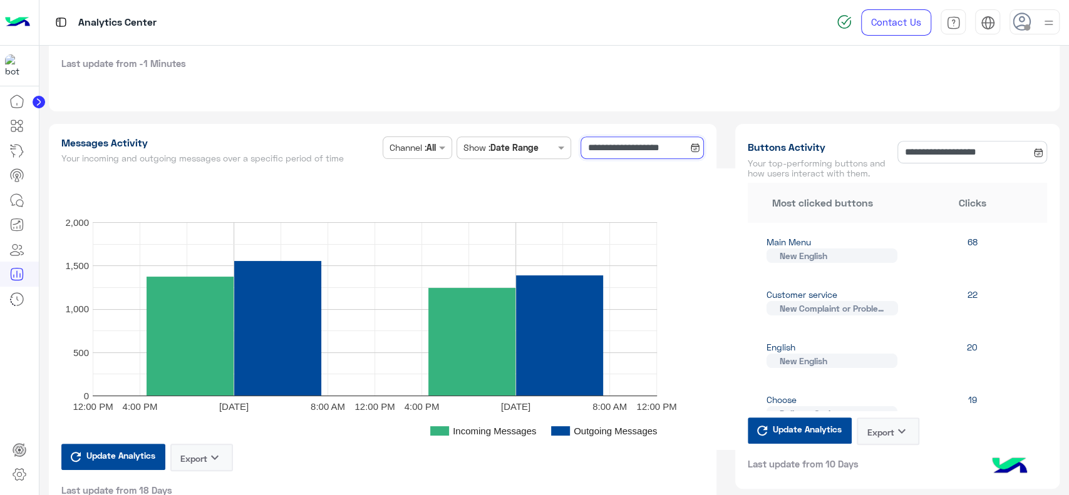
click at [594, 155] on input "**********" at bounding box center [642, 148] width 123 height 23
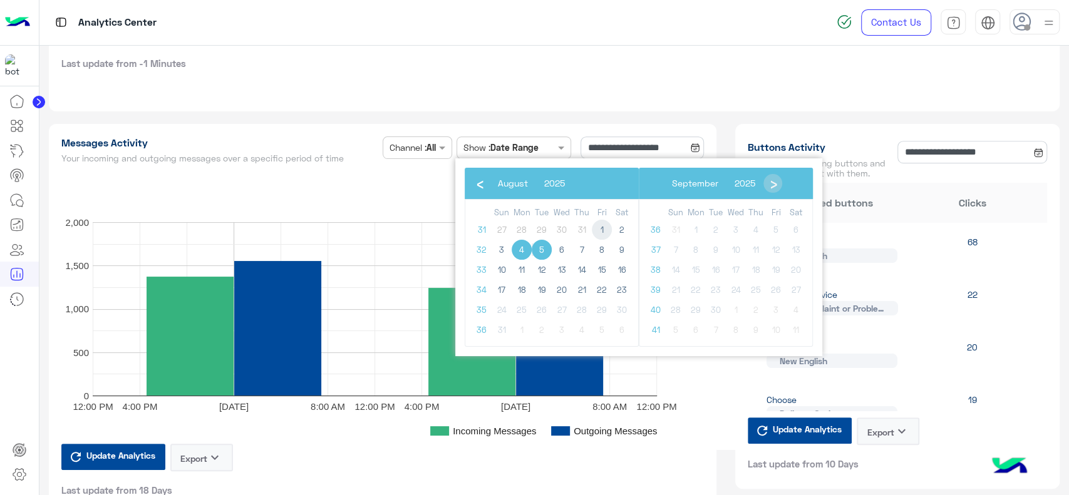
click at [598, 224] on span "1" at bounding box center [602, 230] width 20 height 20
click at [541, 264] on span "12" at bounding box center [542, 270] width 20 height 20
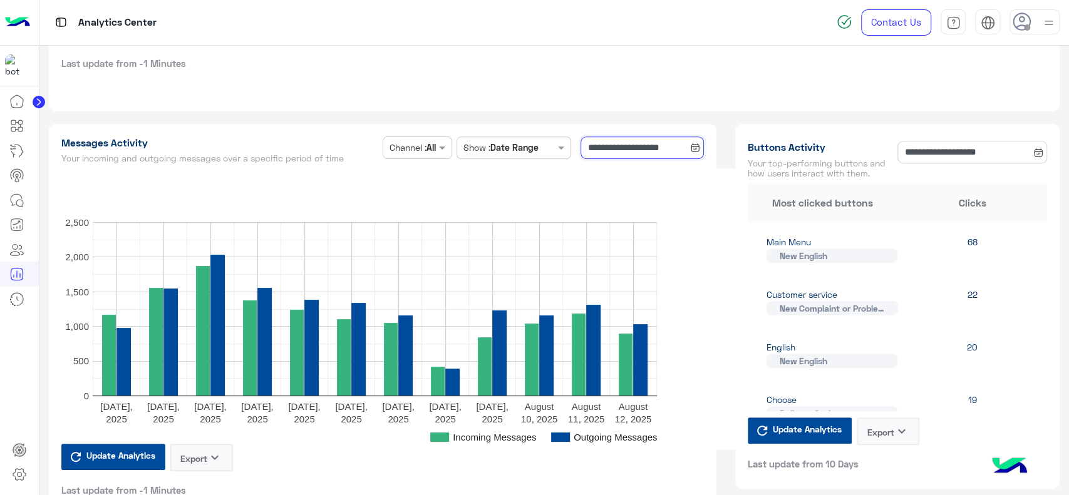
click at [604, 153] on input "**********" at bounding box center [642, 148] width 123 height 23
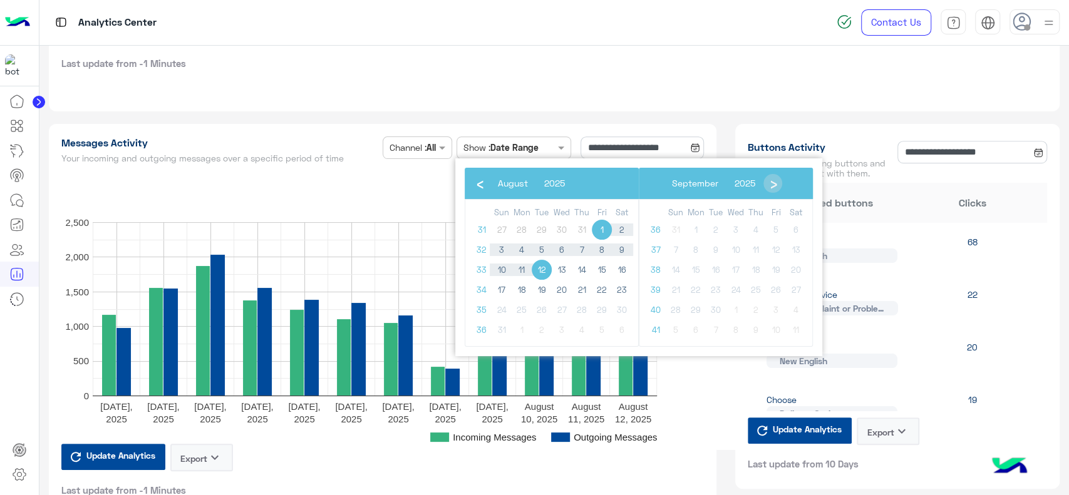
click at [597, 234] on span "1" at bounding box center [602, 230] width 20 height 20
click at [521, 275] on span "11" at bounding box center [522, 270] width 20 height 20
type input "**********"
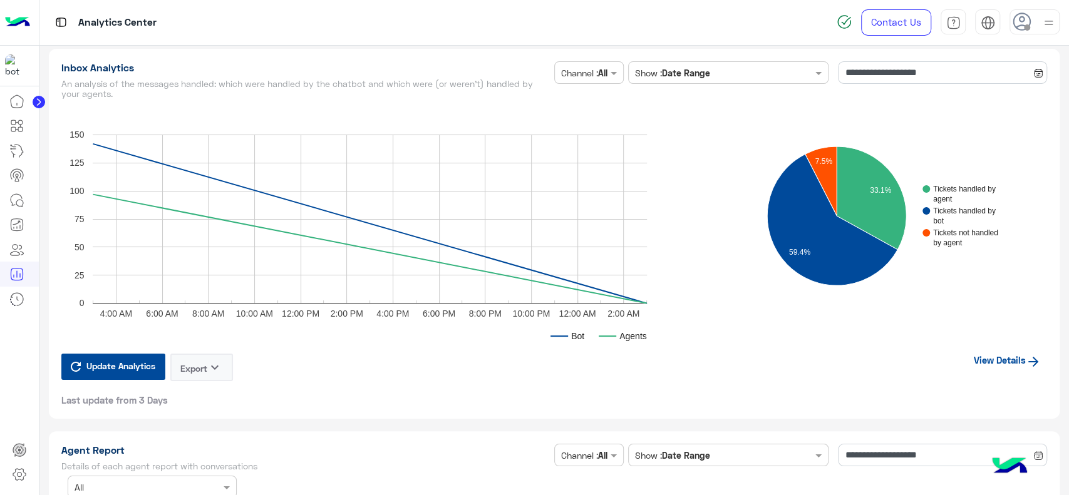
scroll to position [3021, 0]
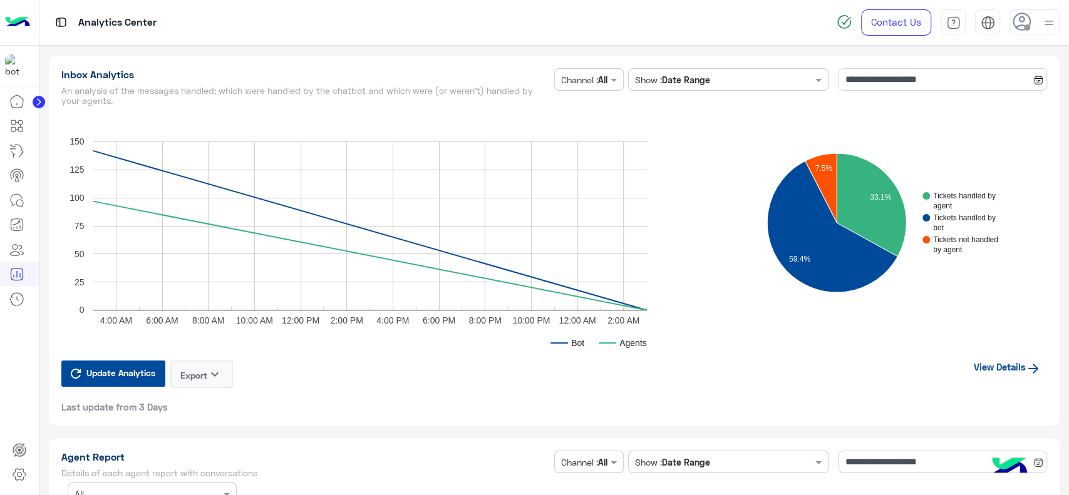
click at [972, 368] on link "View Details" at bounding box center [1008, 367] width 80 height 24
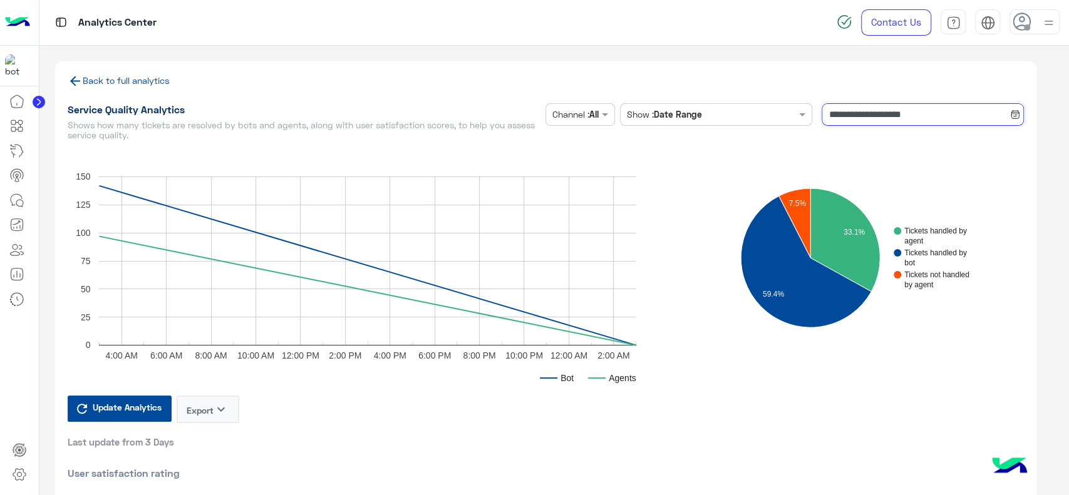
click at [842, 111] on input "**********" at bounding box center [923, 114] width 202 height 23
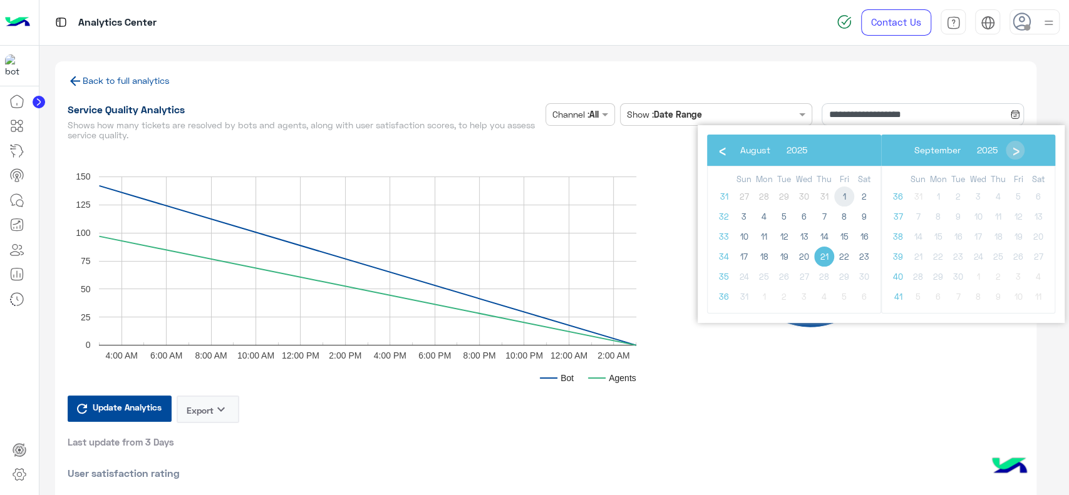
click at [847, 202] on span "1" at bounding box center [844, 197] width 20 height 20
click at [764, 237] on span "11" at bounding box center [764, 237] width 20 height 20
type input "**********"
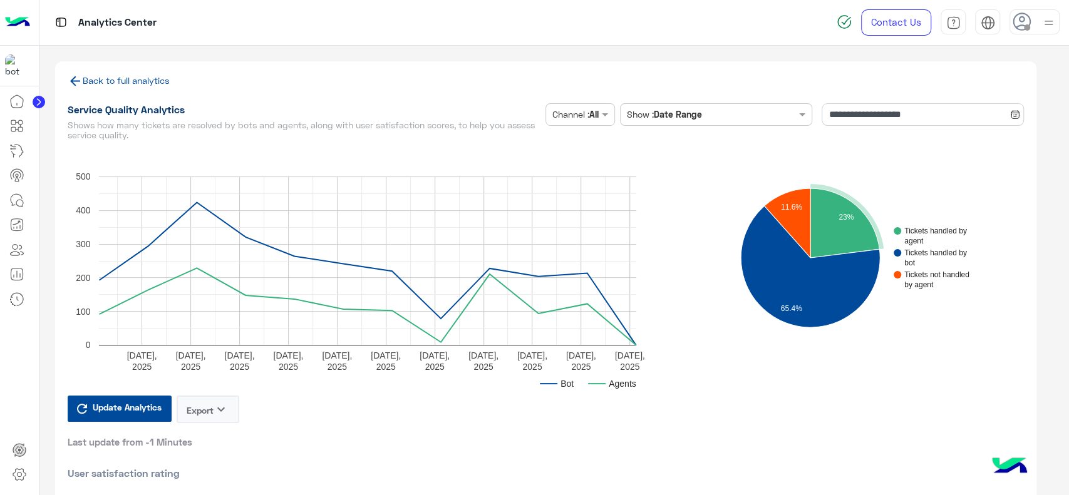
click at [898, 238] on rect "A chart." at bounding box center [932, 236] width 76 height 18
click at [851, 238] on icon "A chart." at bounding box center [844, 224] width 69 height 70
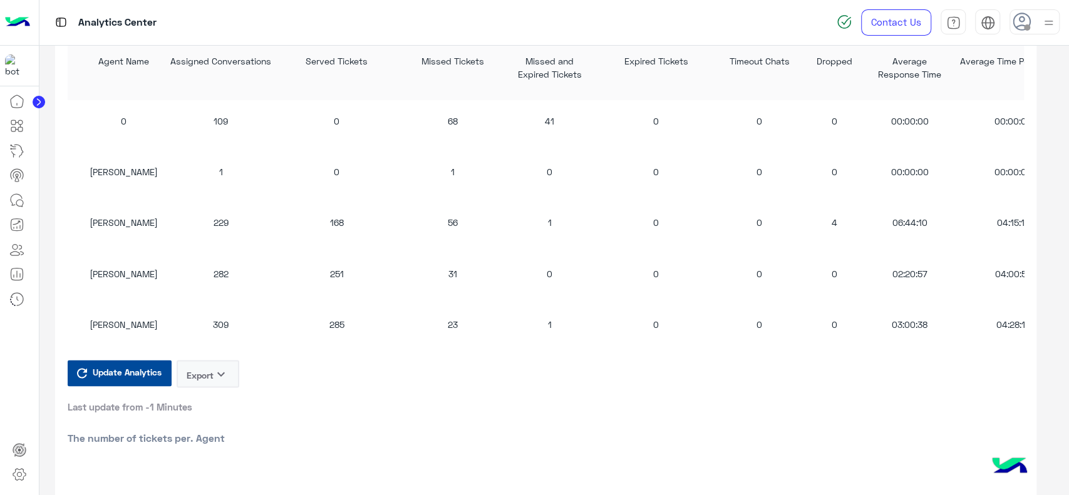
scroll to position [1299, 0]
click at [215, 368] on icon "keyboard_arrow_down" at bounding box center [221, 372] width 15 height 15
click at [220, 405] on button "CSV" at bounding box center [208, 406] width 63 height 23
click at [227, 55] on div "Assigned Conversations" at bounding box center [221, 66] width 106 height 27
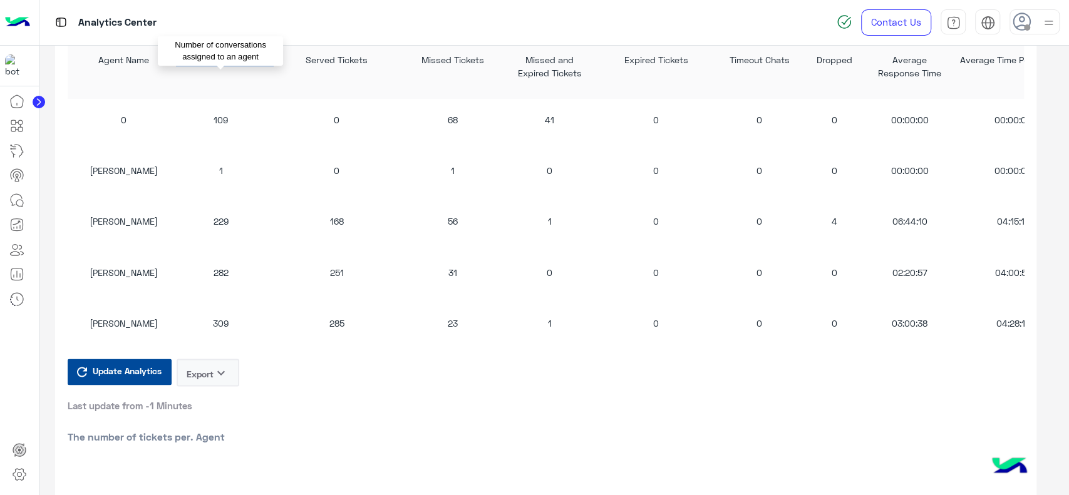
click at [227, 55] on div "Assigned Conversations" at bounding box center [221, 66] width 106 height 27
copy div "Assigned Conversations"
click at [886, 71] on div "Average Response Time" at bounding box center [910, 66] width 69 height 27
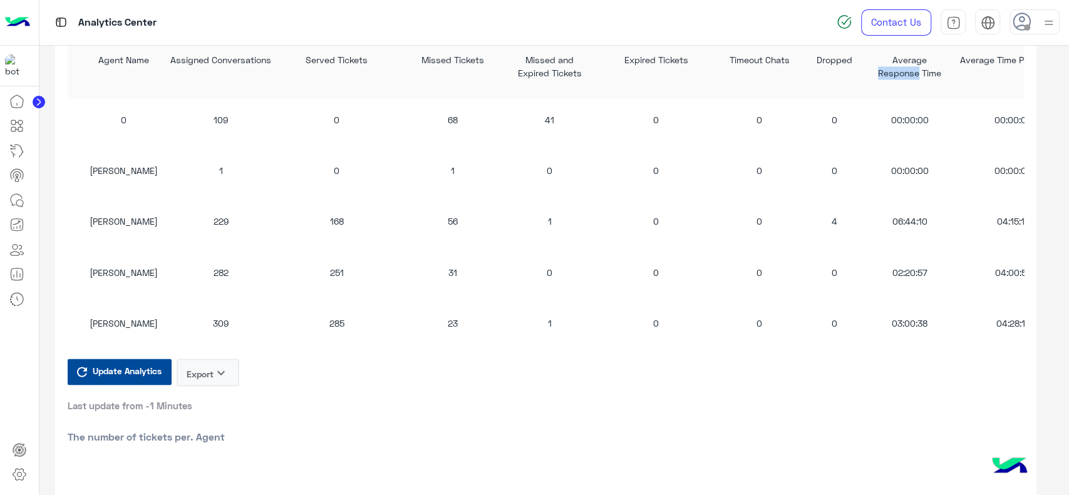
click at [886, 71] on div "Average Response Time" at bounding box center [910, 66] width 69 height 27
copy div "Average Response Time"
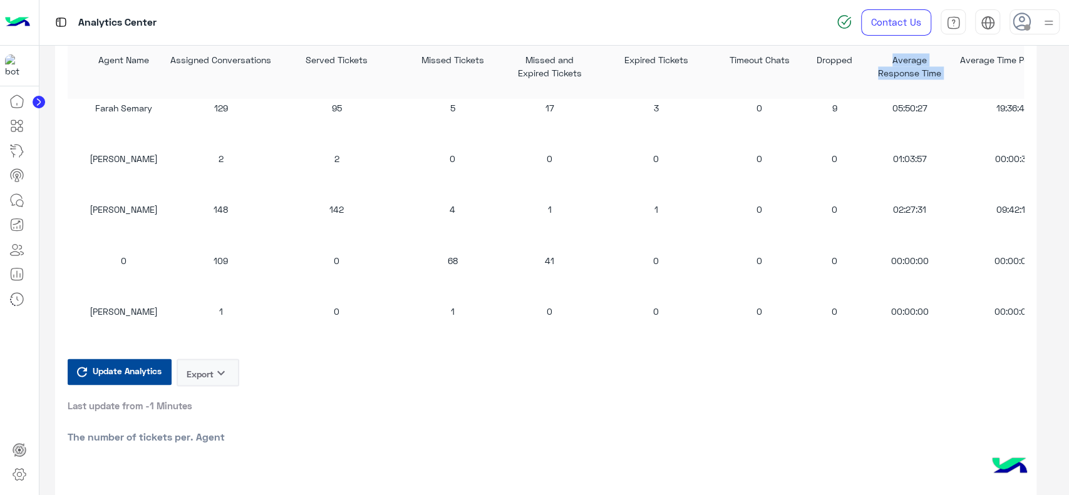
scroll to position [0, 0]
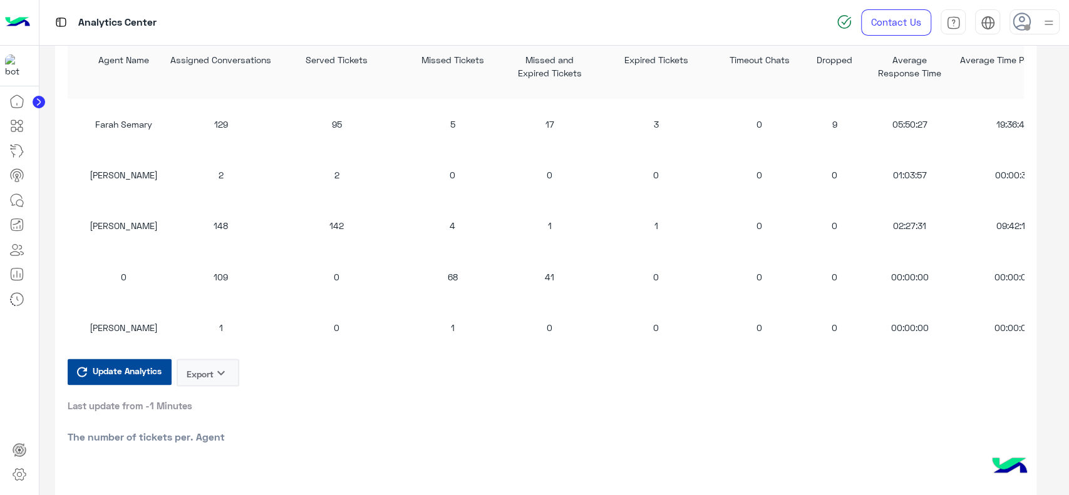
click at [122, 127] on div "Farah Semary" at bounding box center [123, 124] width 75 height 13
copy div "Farah Semary"
click at [113, 223] on div "[PERSON_NAME]" at bounding box center [123, 225] width 75 height 13
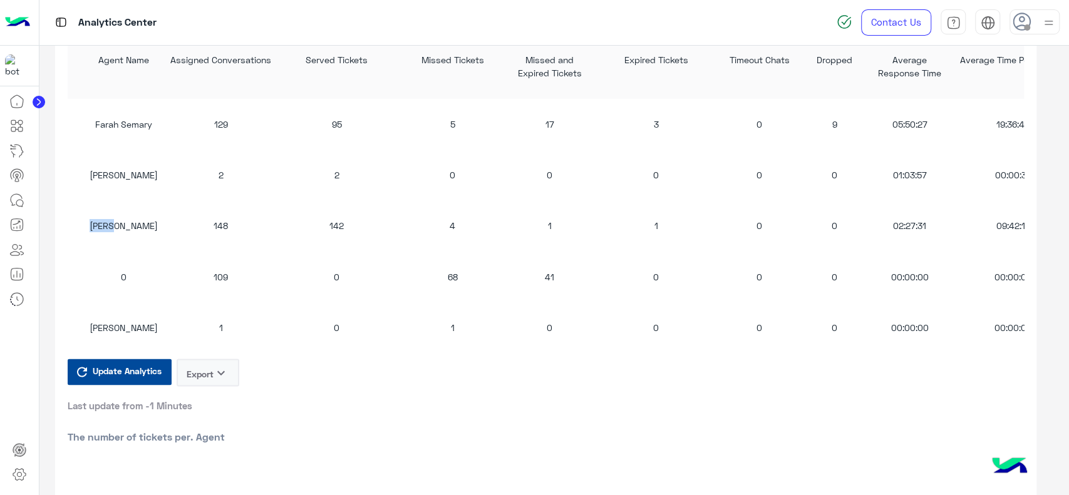
click at [113, 223] on div "[PERSON_NAME]" at bounding box center [123, 225] width 75 height 13
copy div "[PERSON_NAME]"
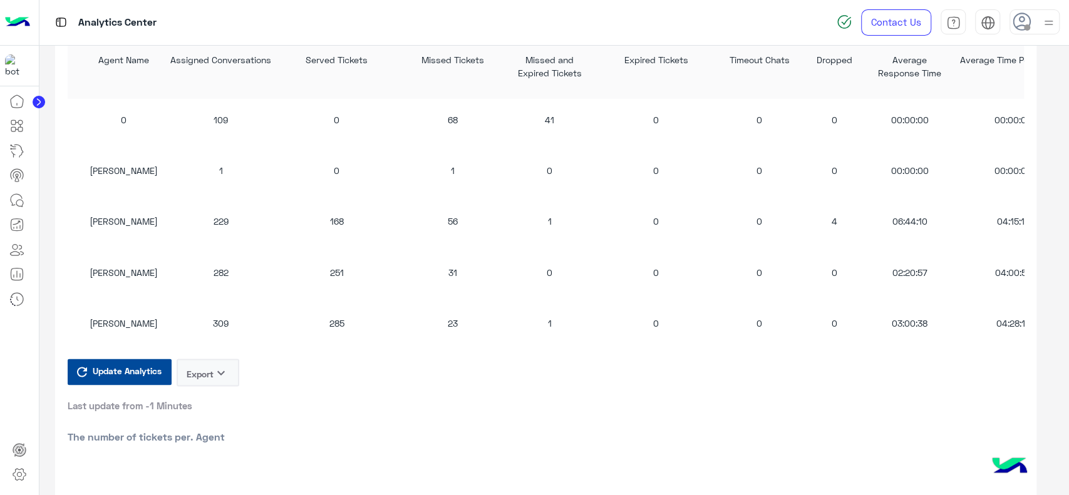
scroll to position [170, 0]
click at [130, 215] on div "[PERSON_NAME]" at bounding box center [123, 221] width 75 height 13
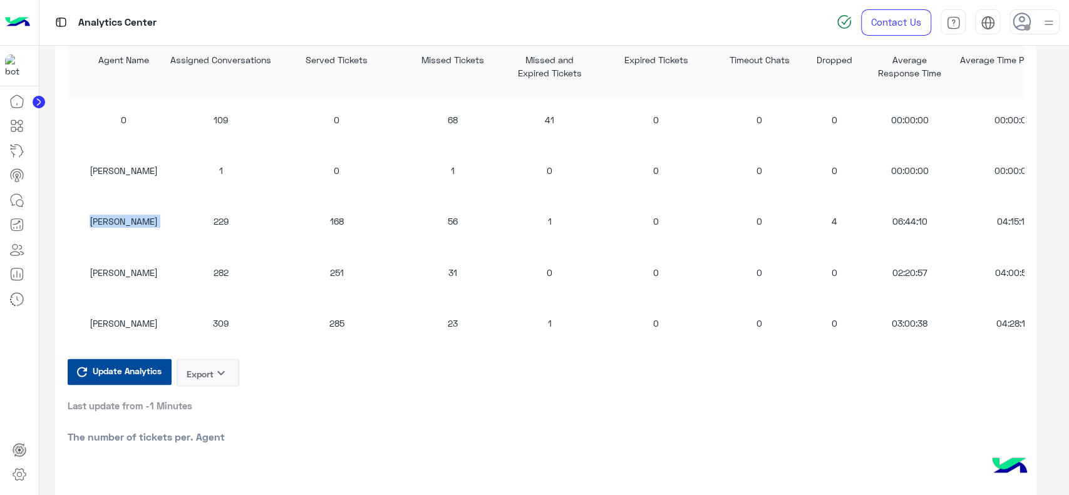
copy div "[PERSON_NAME]"
click at [133, 276] on div "[PERSON_NAME]" at bounding box center [123, 272] width 75 height 13
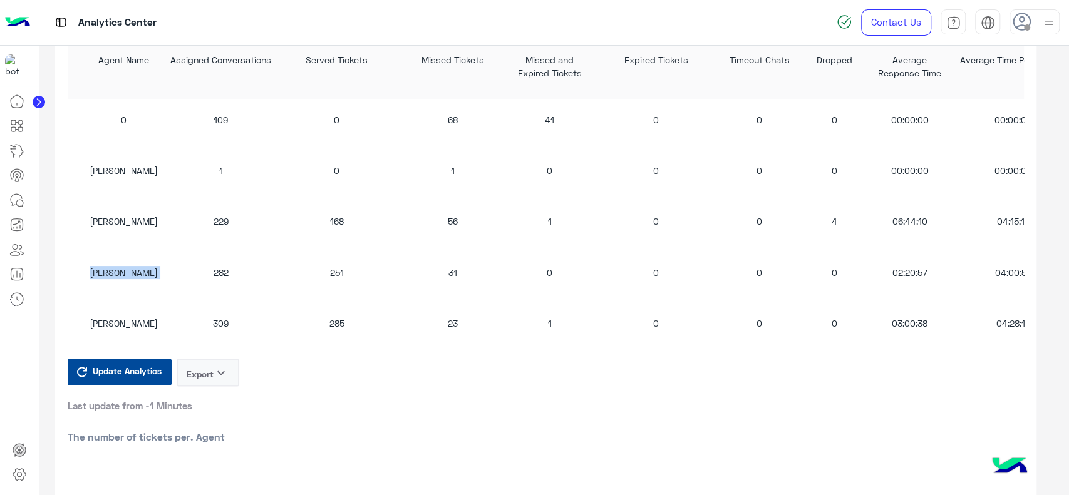
click at [133, 276] on div "[PERSON_NAME]" at bounding box center [123, 272] width 75 height 13
copy div "[PERSON_NAME]"
click at [115, 326] on div "[PERSON_NAME]" at bounding box center [123, 323] width 75 height 13
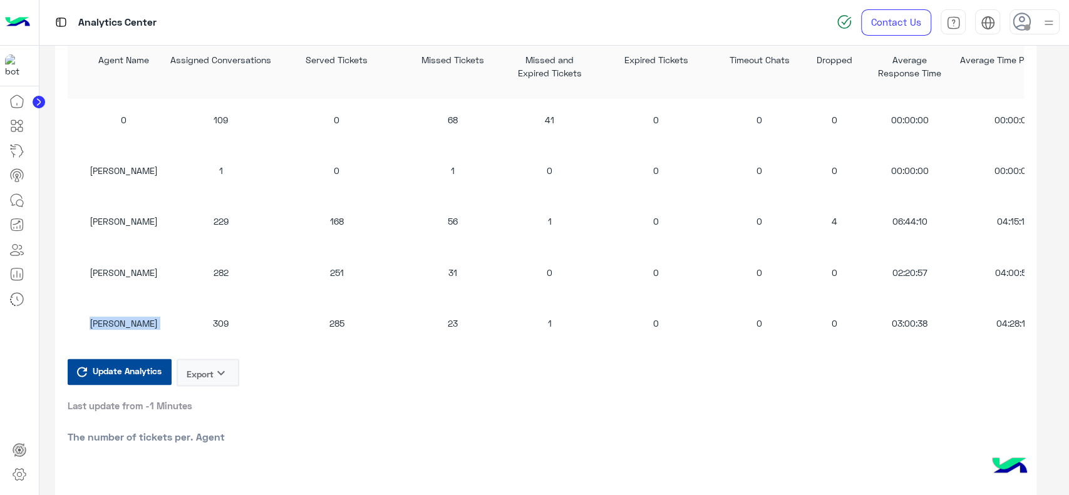
copy div "[PERSON_NAME]"
click at [115, 326] on div "[PERSON_NAME]" at bounding box center [123, 323] width 75 height 13
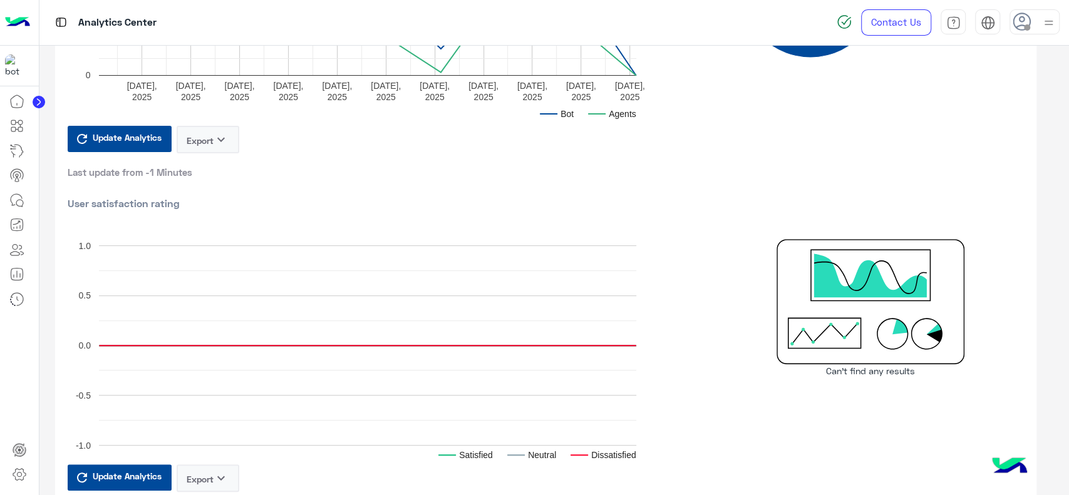
scroll to position [0, 0]
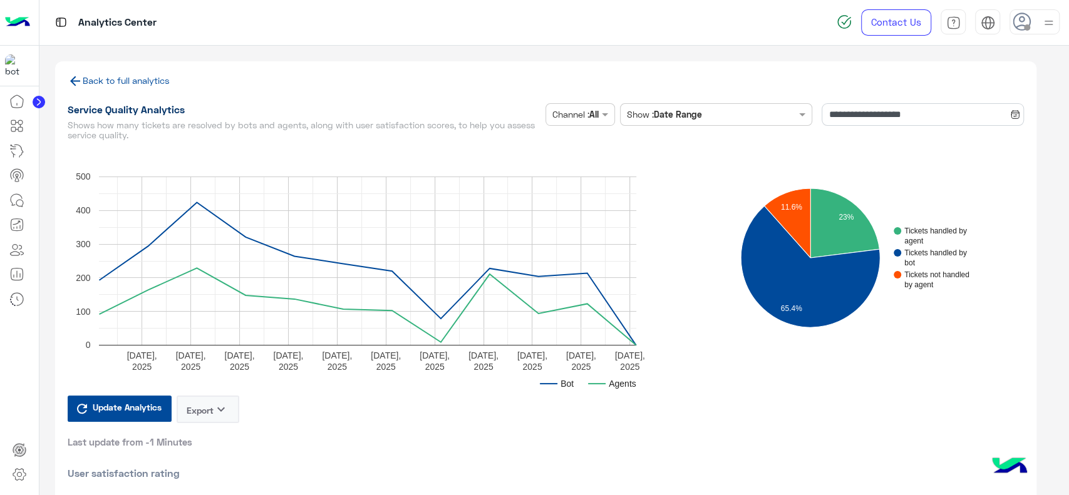
click at [144, 83] on link "Back to full analytics" at bounding box center [119, 80] width 102 height 11
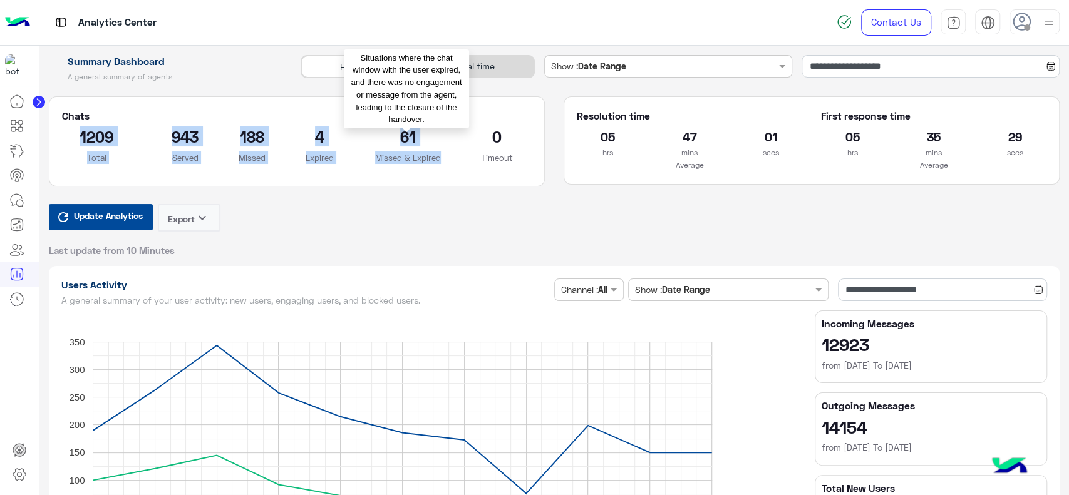
drag, startPoint x: 130, startPoint y: 146, endPoint x: 446, endPoint y: 154, distance: 315.8
click at [446, 154] on div "1209 Total 943 Served 188 Missed 4 Expired 61 Missed & Expired 0 Timeout Situat…" at bounding box center [297, 150] width 489 height 47
copy div "1209 Total 943 Served 188 Missed 4 Expired 61 Missed & Expired"
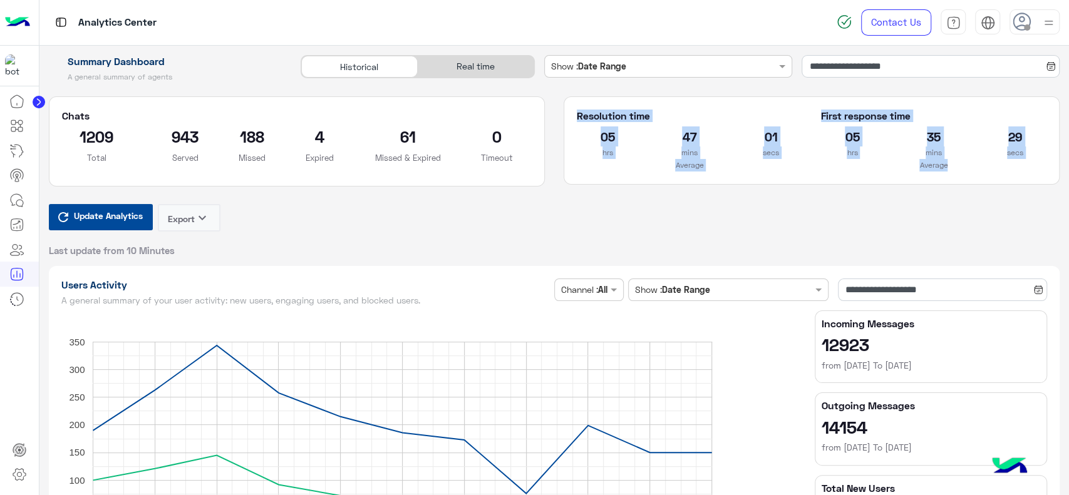
drag, startPoint x: 569, startPoint y: 115, endPoint x: 957, endPoint y: 162, distance: 390.5
click at [957, 162] on div "Resolution time 05 hrs 47 mins 01 secs Average First response time 05 hrs 35 mi…" at bounding box center [811, 141] width 489 height 63
copy div "Resolution time 05 hrs 47 mins 01 secs Average First response time 05 hrs 35 mi…"
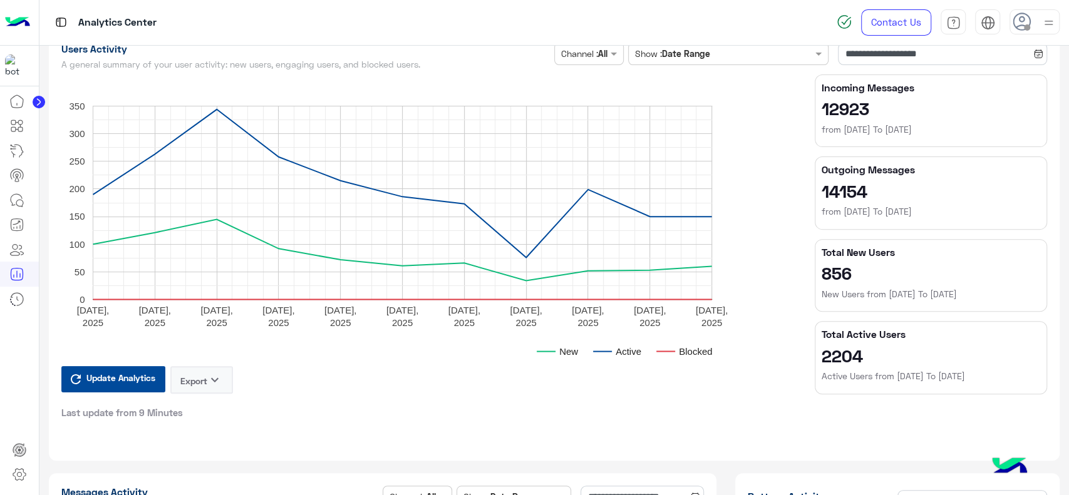
drag, startPoint x: 802, startPoint y: 357, endPoint x: 862, endPoint y: 356, distance: 60.8
click at [862, 356] on div "New Active Blocked August 1, 2025 August 2, 2025 August 3, 2025 August 4, 2025 …" at bounding box center [554, 239] width 1005 height 329
click at [837, 355] on h2 "2204" at bounding box center [931, 356] width 219 height 20
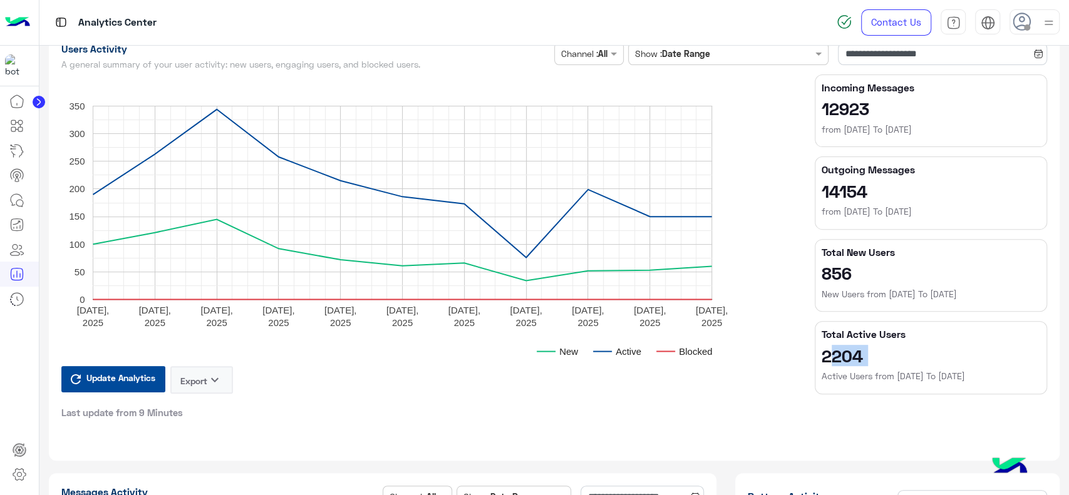
click at [837, 355] on h2 "2204" at bounding box center [931, 356] width 219 height 20
drag, startPoint x: 819, startPoint y: 333, endPoint x: 875, endPoint y: 353, distance: 59.6
click at [875, 353] on app-total-numbers "Total Active Users 2204 Active Users from 1/8/2025 To 11/8/2025" at bounding box center [931, 355] width 219 height 54
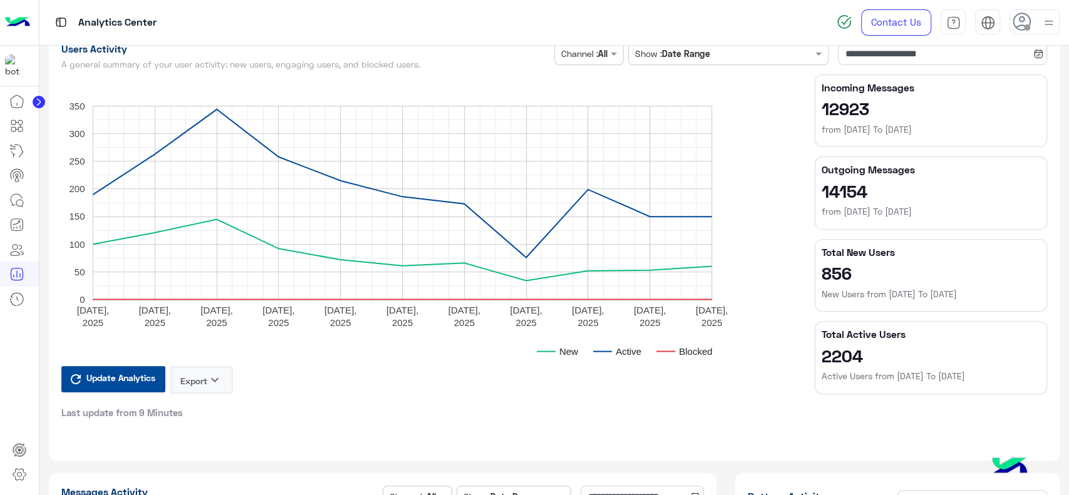
scroll to position [0, 0]
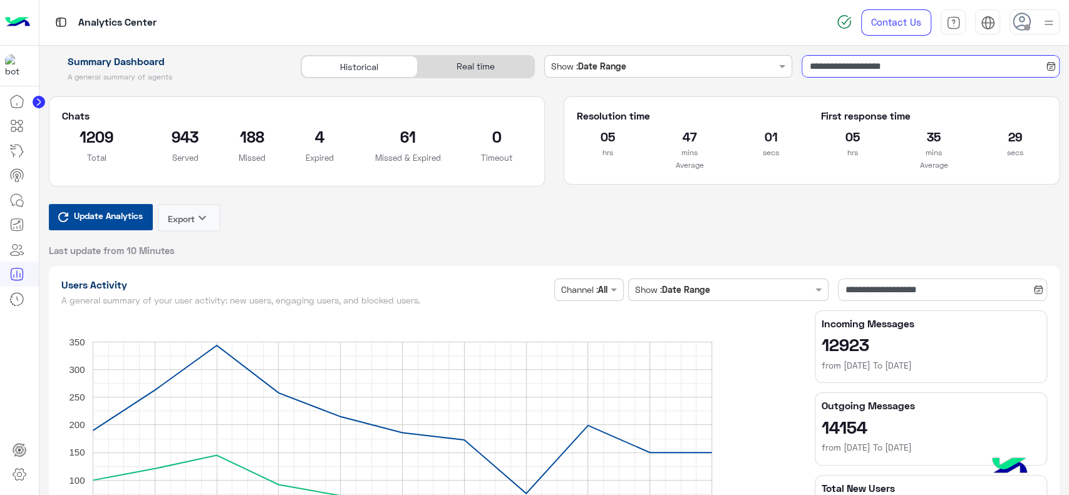
click at [869, 64] on input "**********" at bounding box center [931, 66] width 258 height 23
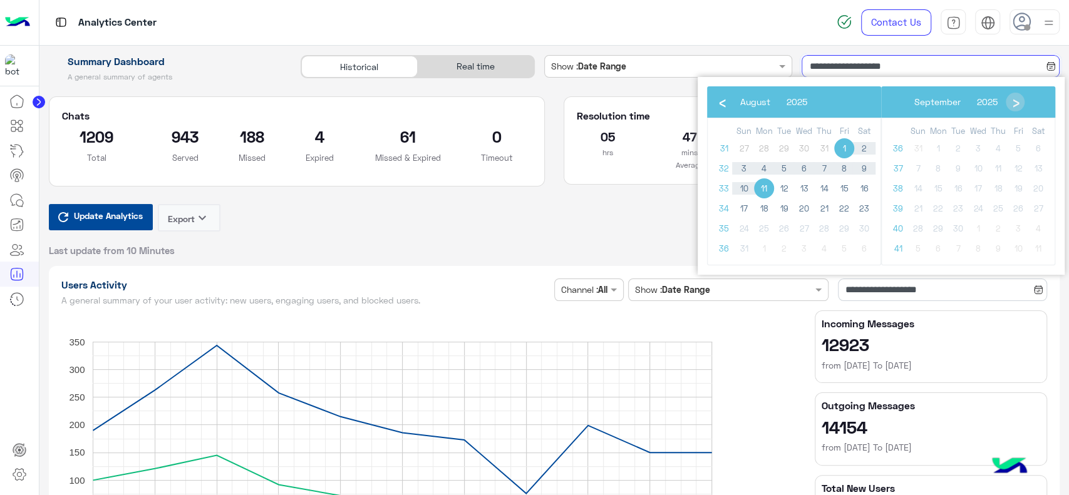
click at [827, 70] on input "**********" at bounding box center [931, 66] width 258 height 23
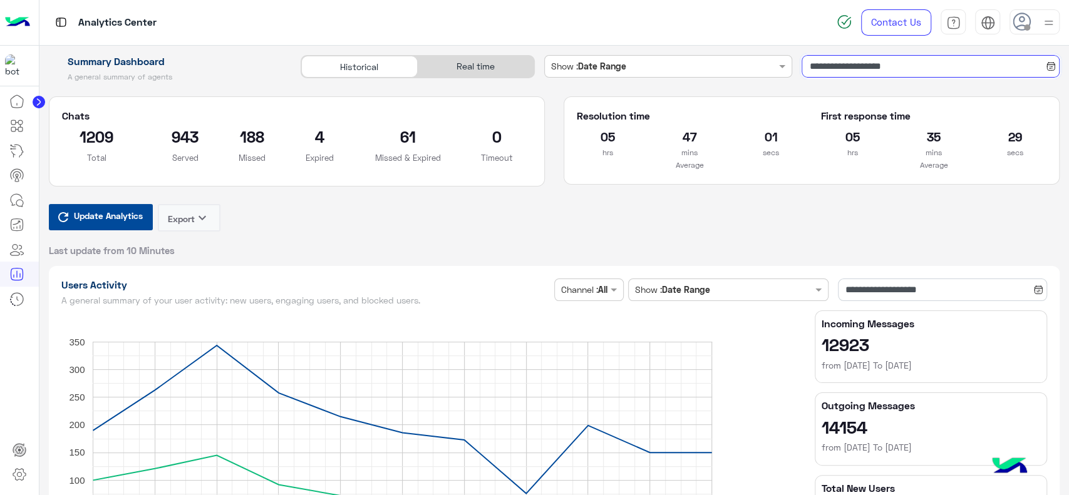
click at [821, 71] on input "**********" at bounding box center [931, 66] width 258 height 23
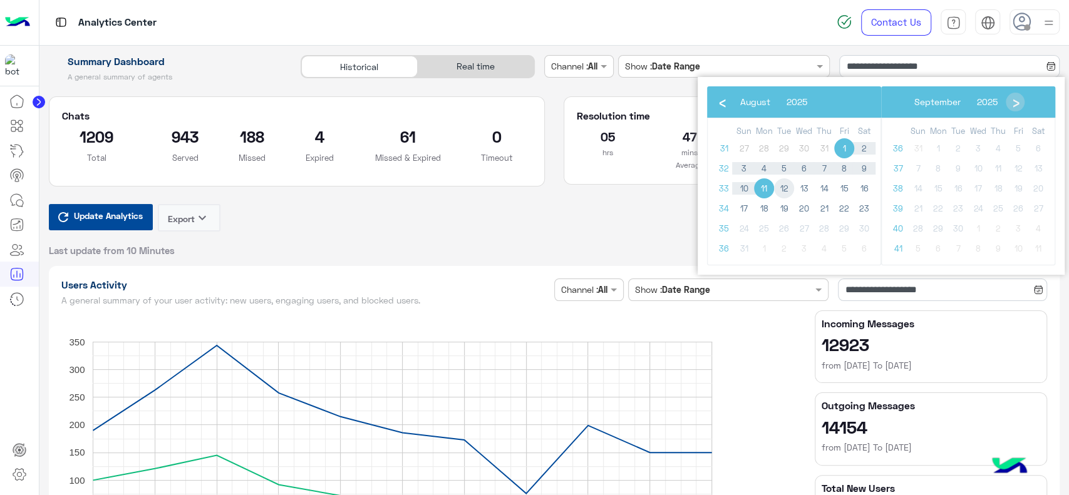
click at [783, 189] on span "12" at bounding box center [784, 189] width 20 height 20
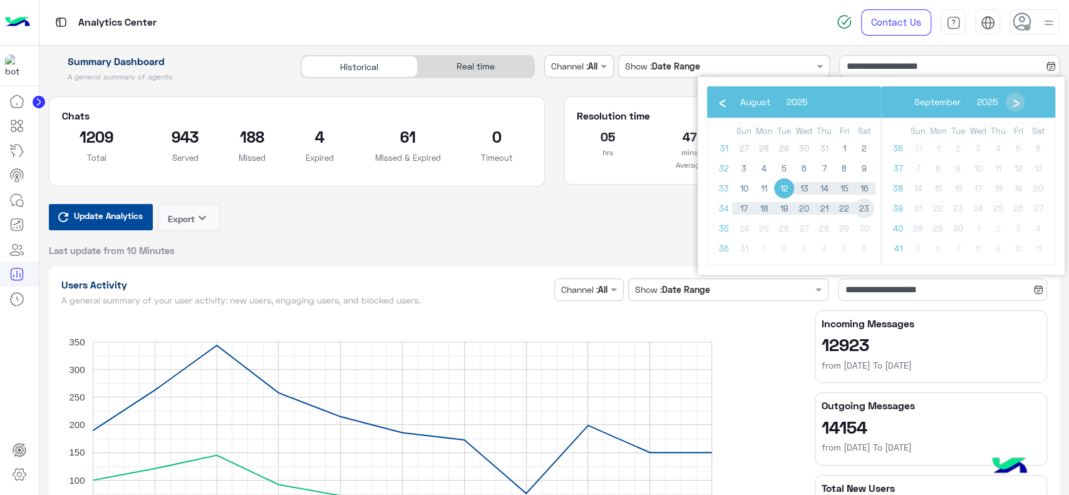
click at [867, 203] on span "23" at bounding box center [864, 209] width 20 height 20
type input "**********"
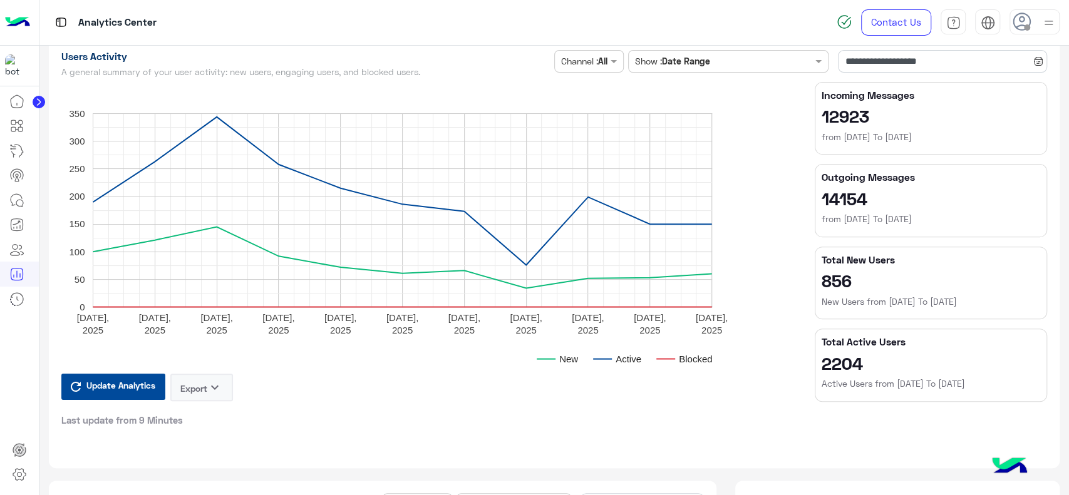
scroll to position [138, 0]
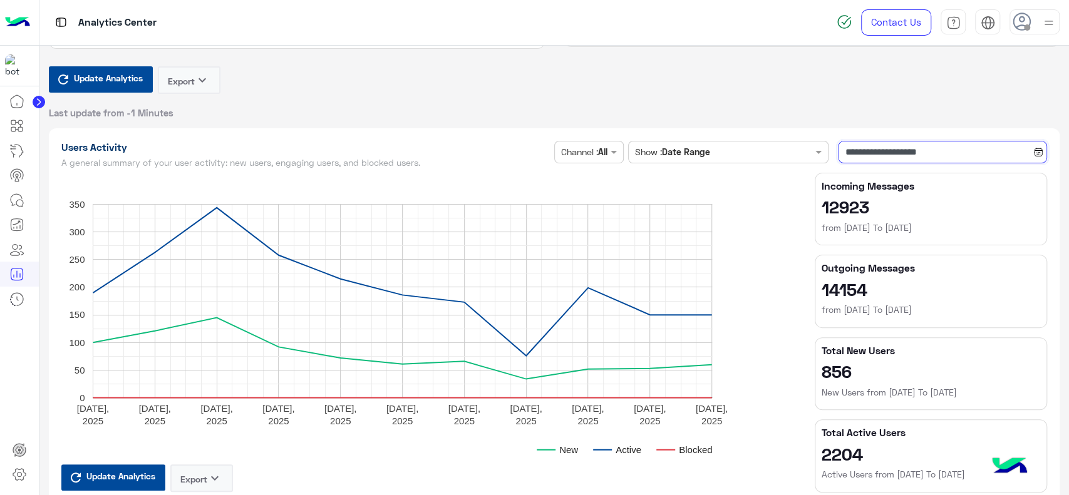
click at [861, 148] on input "**********" at bounding box center [942, 152] width 209 height 23
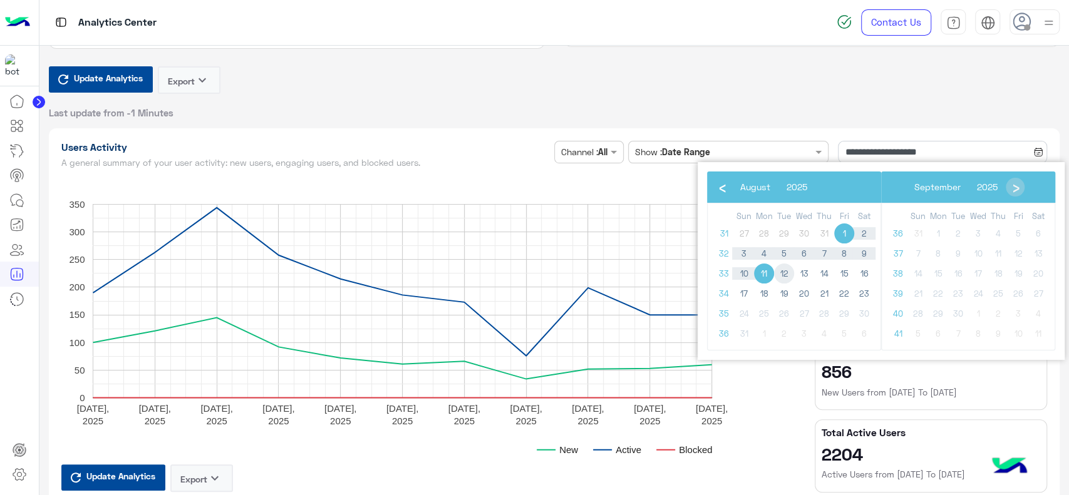
click at [777, 277] on span "12" at bounding box center [784, 274] width 20 height 20
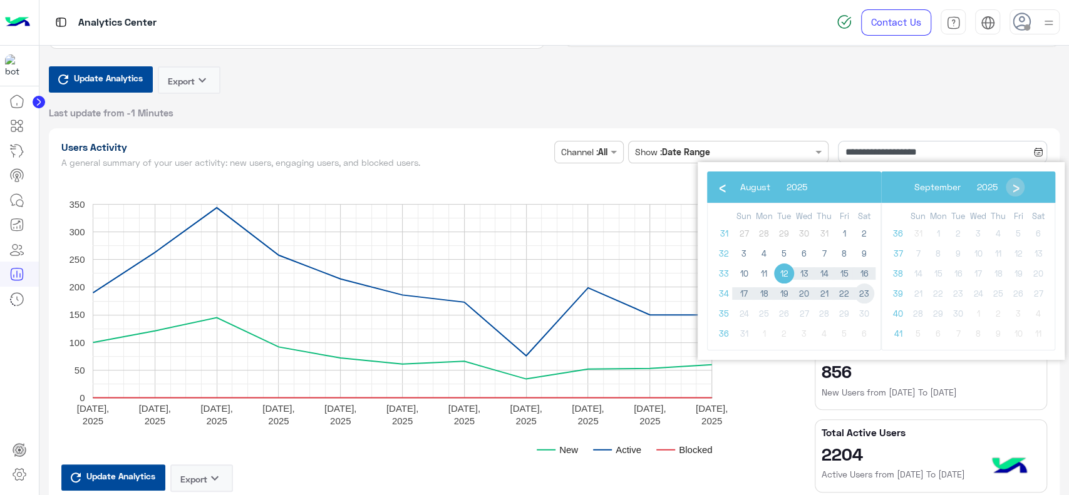
click at [858, 291] on span "23" at bounding box center [864, 294] width 20 height 20
type input "**********"
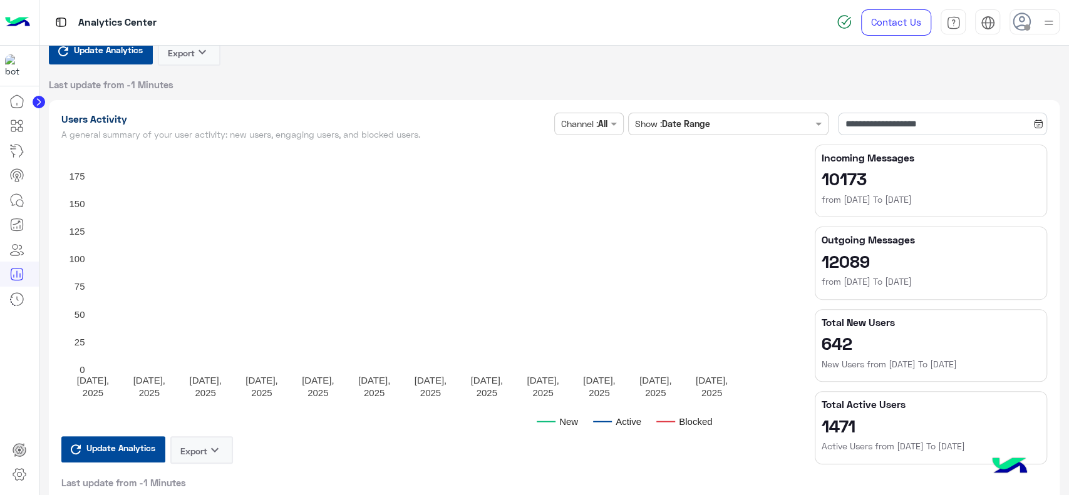
scroll to position [0, 0]
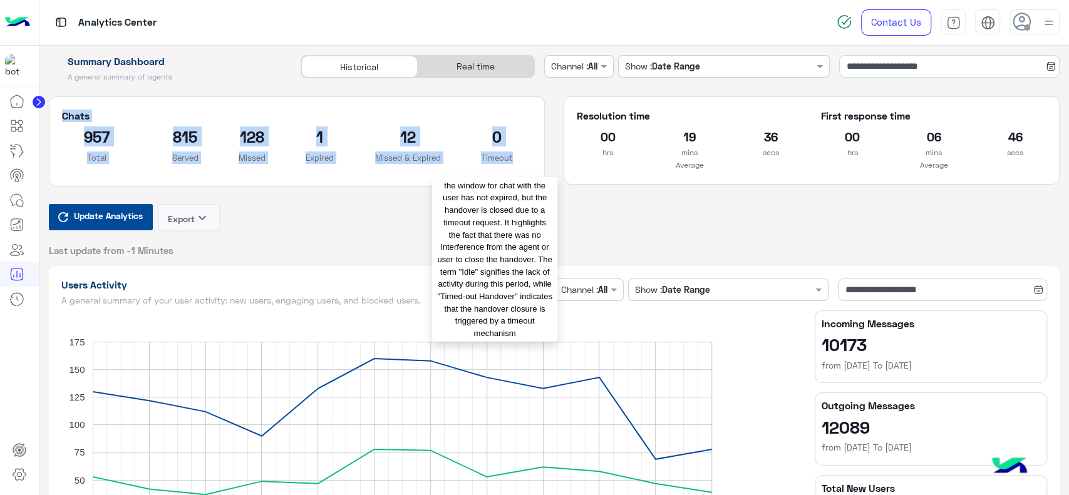
drag, startPoint x: 61, startPoint y: 112, endPoint x: 519, endPoint y: 155, distance: 459.8
click at [519, 155] on section "Chats 957 Total 815 Served 128 Missed 1 Expired 12 Missed & Expired 0 Timeout t…" at bounding box center [297, 141] width 496 height 90
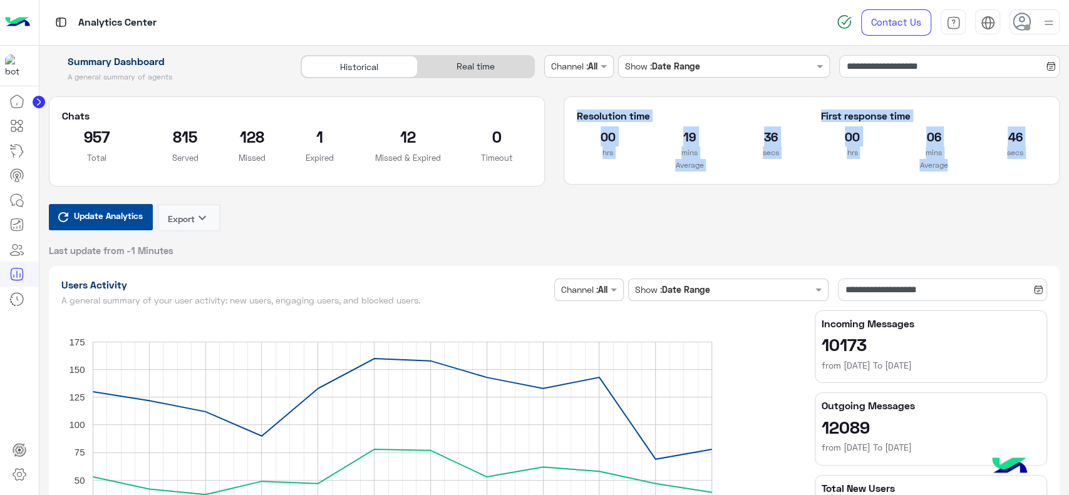
drag, startPoint x: 564, startPoint y: 109, endPoint x: 1008, endPoint y: 163, distance: 447.4
click at [1008, 163] on section "Resolution time 00 hrs 19 mins 36 secs Average First response time 00 hrs 06 mi…" at bounding box center [812, 140] width 496 height 89
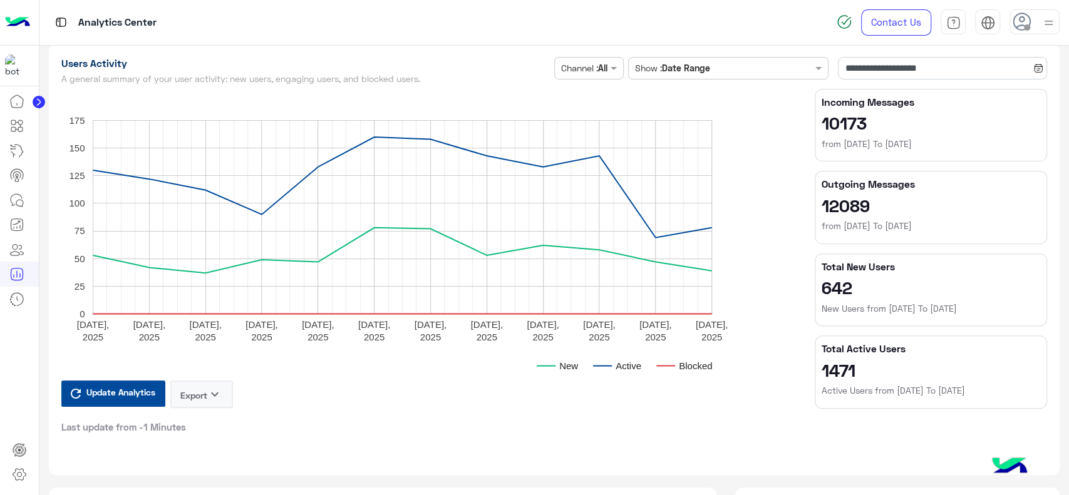
scroll to position [229, 0]
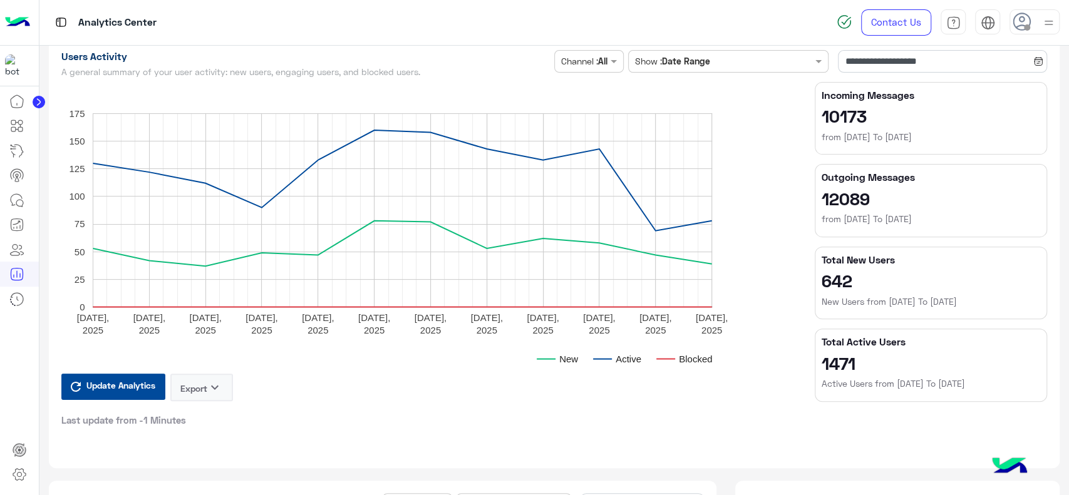
drag, startPoint x: 817, startPoint y: 341, endPoint x: 887, endPoint y: 366, distance: 74.7
click at [887, 366] on section "Total Active Users 1471 Active Users from 12/8/2025 To 23/8/2025" at bounding box center [931, 365] width 232 height 73
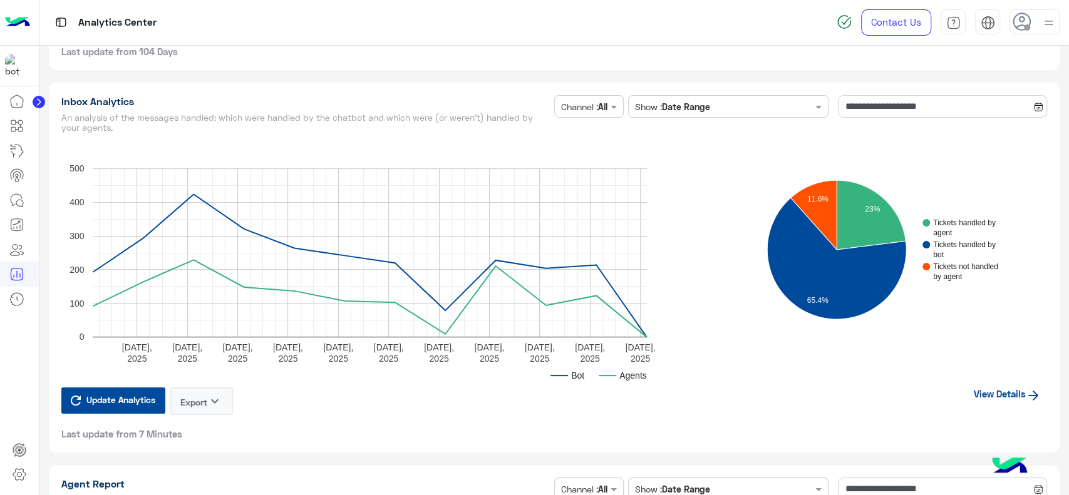
scroll to position [2993, 0]
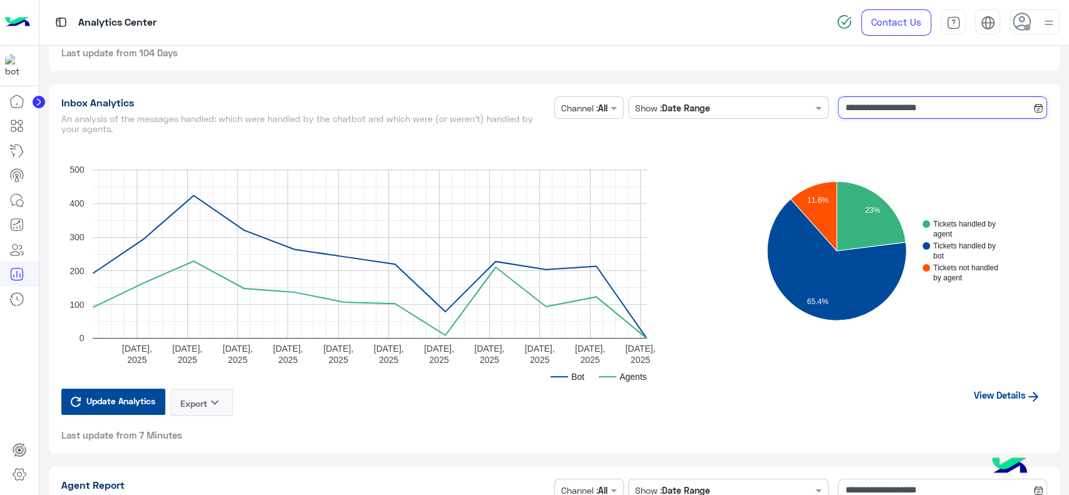
click at [896, 107] on input "**********" at bounding box center [942, 107] width 209 height 23
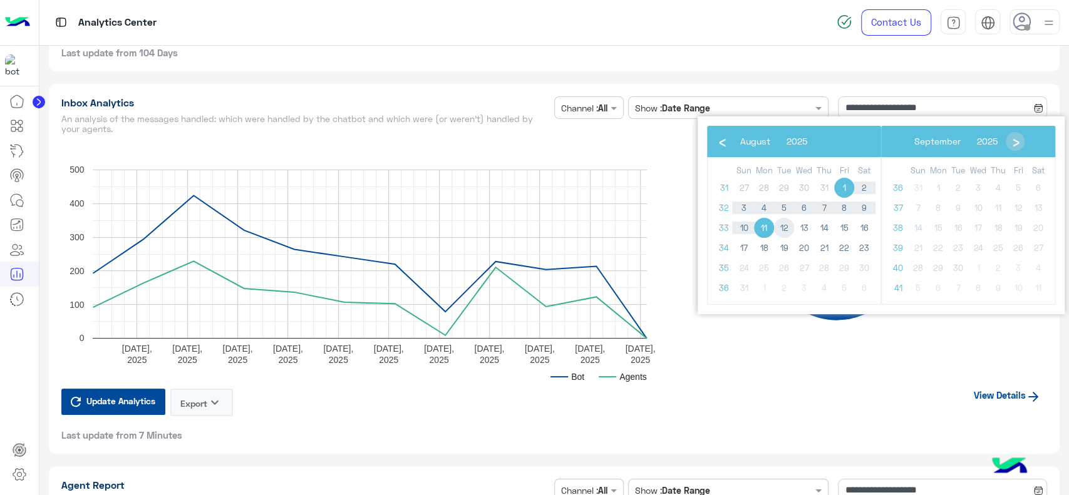
click at [787, 223] on span "12" at bounding box center [784, 228] width 20 height 20
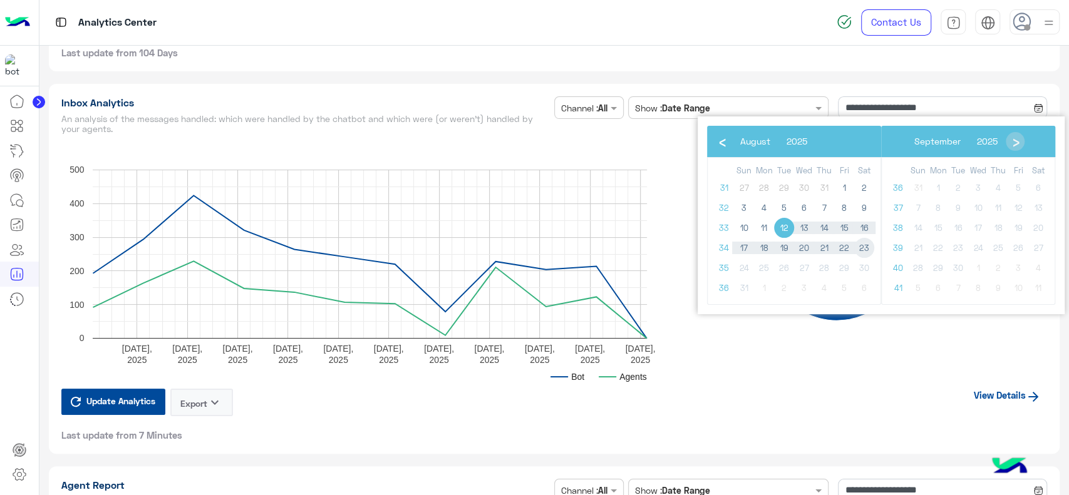
click at [866, 247] on span "23" at bounding box center [864, 248] width 20 height 20
type input "**********"
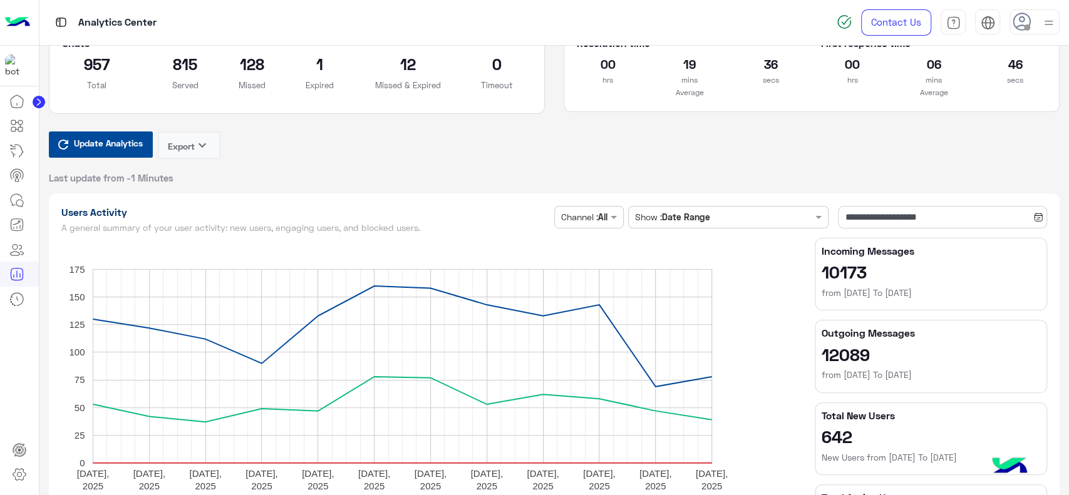
scroll to position [0, 0]
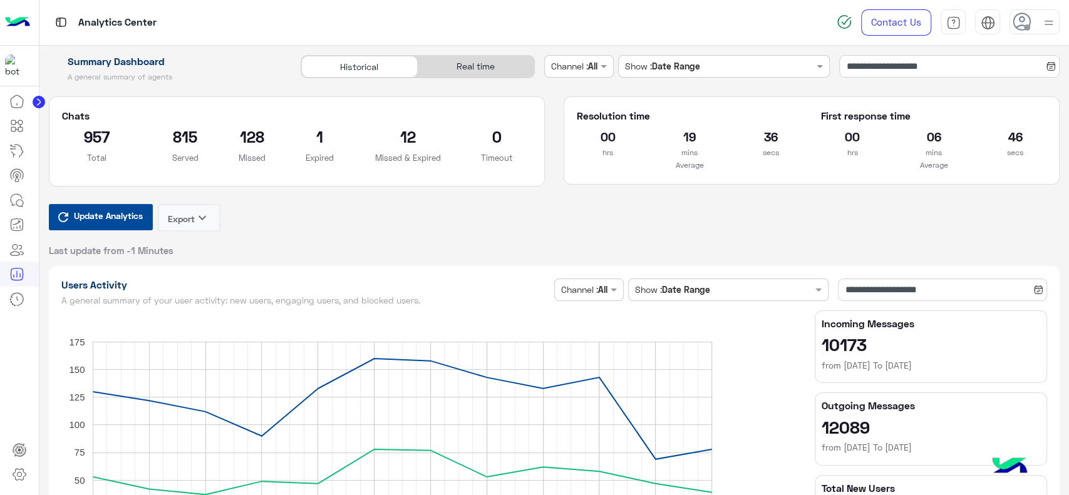
click at [120, 227] on button "Update Analytics" at bounding box center [101, 217] width 104 height 26
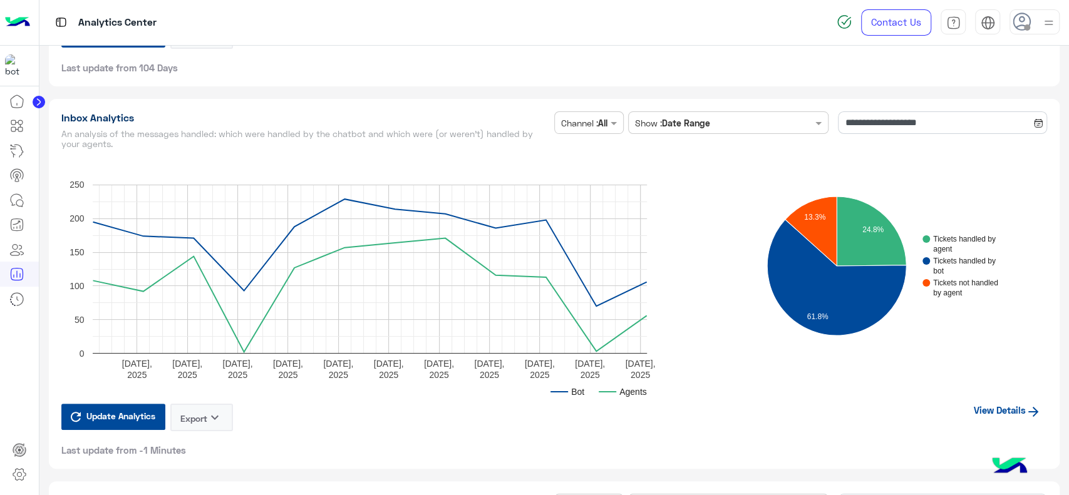
scroll to position [2979, 0]
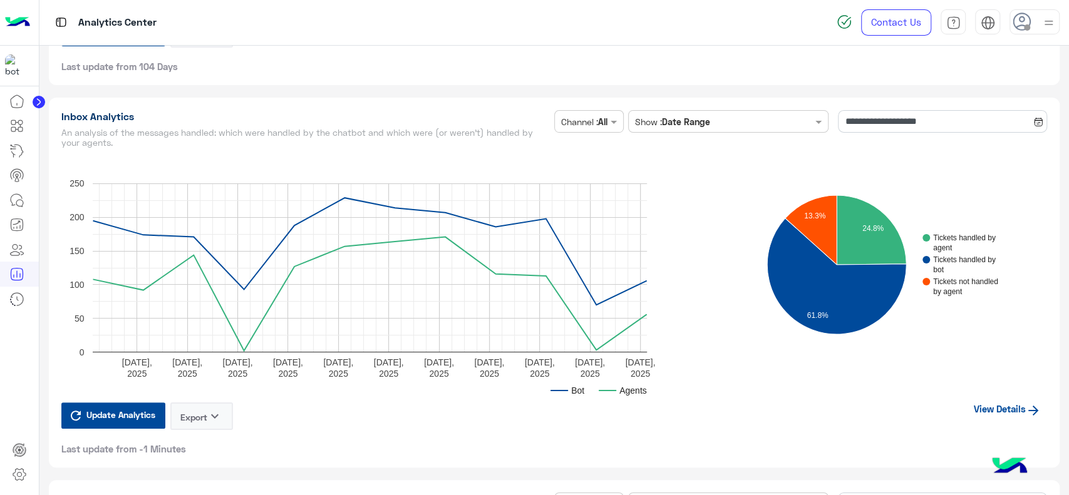
click at [992, 406] on link "View Details" at bounding box center [1008, 409] width 80 height 24
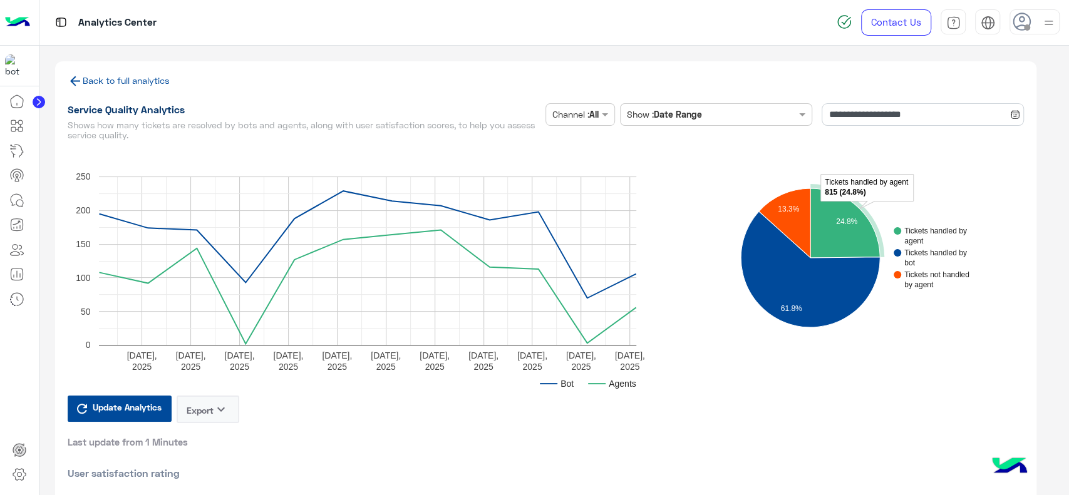
click at [838, 229] on icon "A chart." at bounding box center [845, 224] width 70 height 70
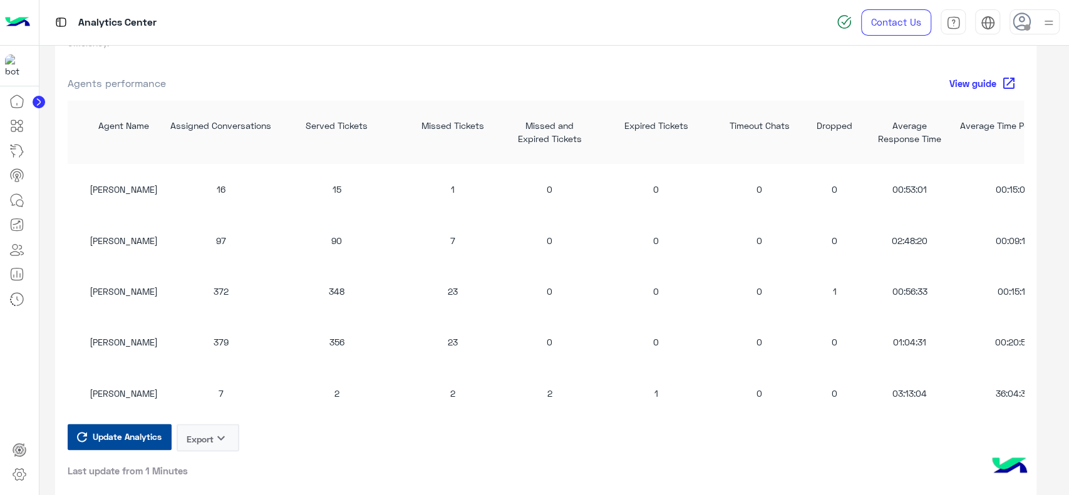
click at [209, 446] on button "Export keyboard_arrow_down" at bounding box center [208, 438] width 63 height 28
click at [209, 473] on button "CSV" at bounding box center [208, 471] width 63 height 23
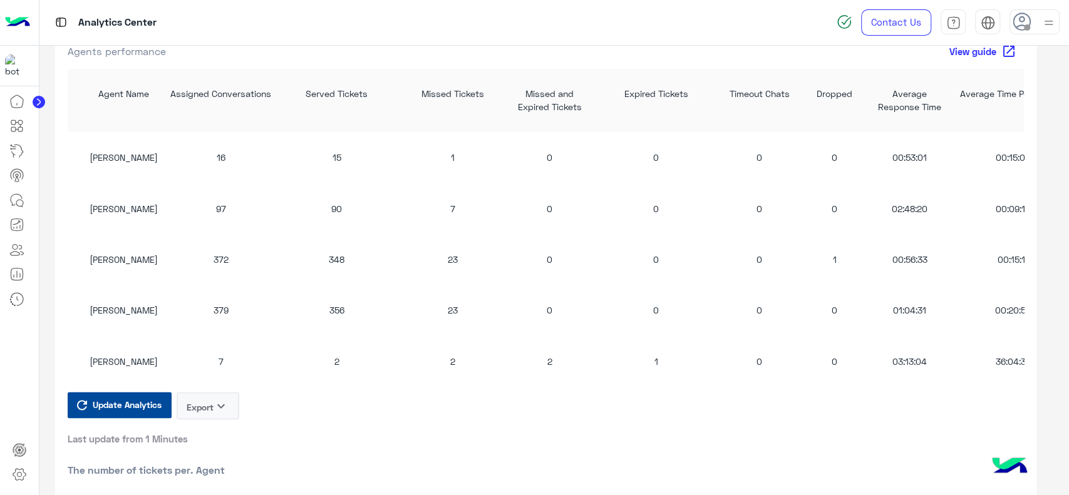
scroll to position [1286, 0]
click at [690, 18] on div "Analytics Center" at bounding box center [382, 22] width 686 height 45
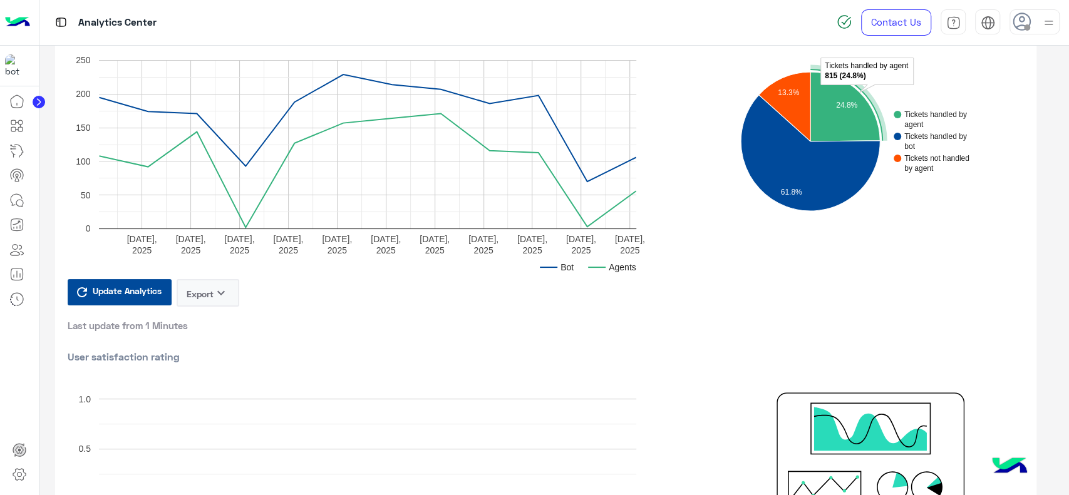
scroll to position [0, 0]
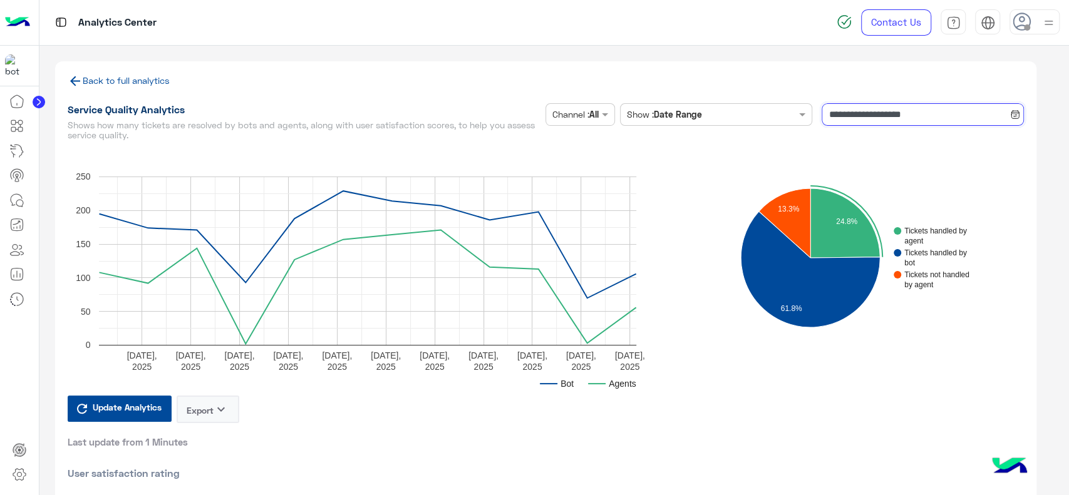
click at [859, 114] on input "**********" at bounding box center [923, 114] width 202 height 23
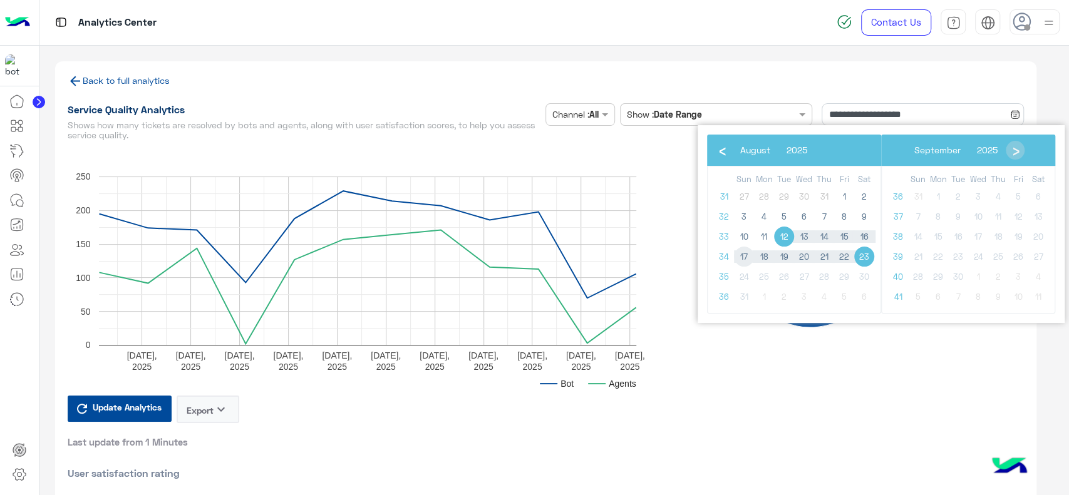
click at [745, 253] on span "17" at bounding box center [744, 257] width 20 height 20
click at [867, 257] on span "23" at bounding box center [864, 257] width 20 height 20
type input "**********"
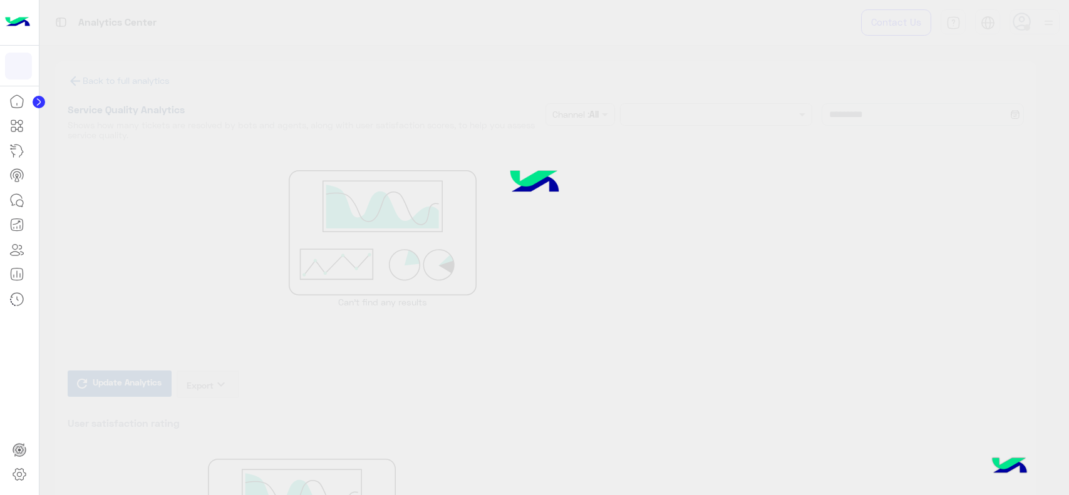
type input "**********"
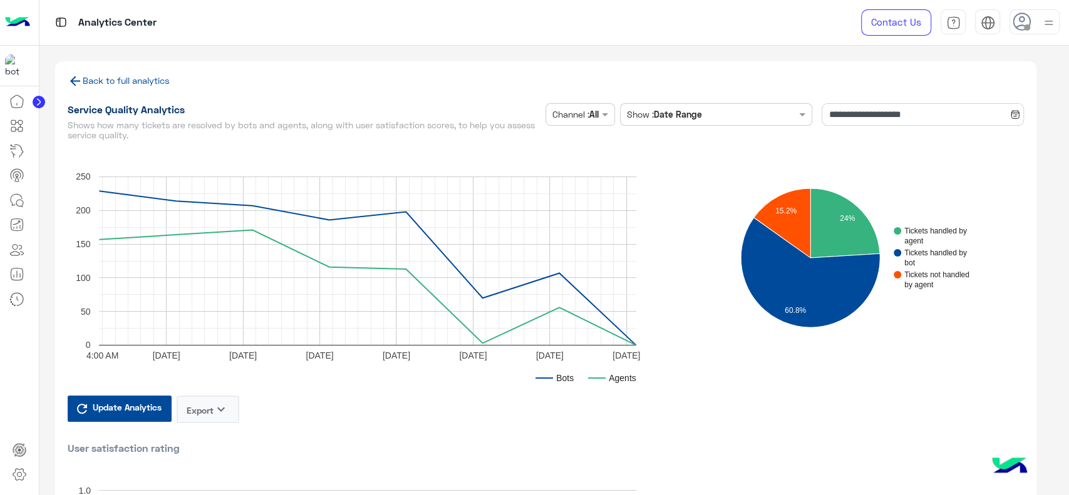
click at [154, 81] on link "Back to full analytics" at bounding box center [119, 80] width 102 height 11
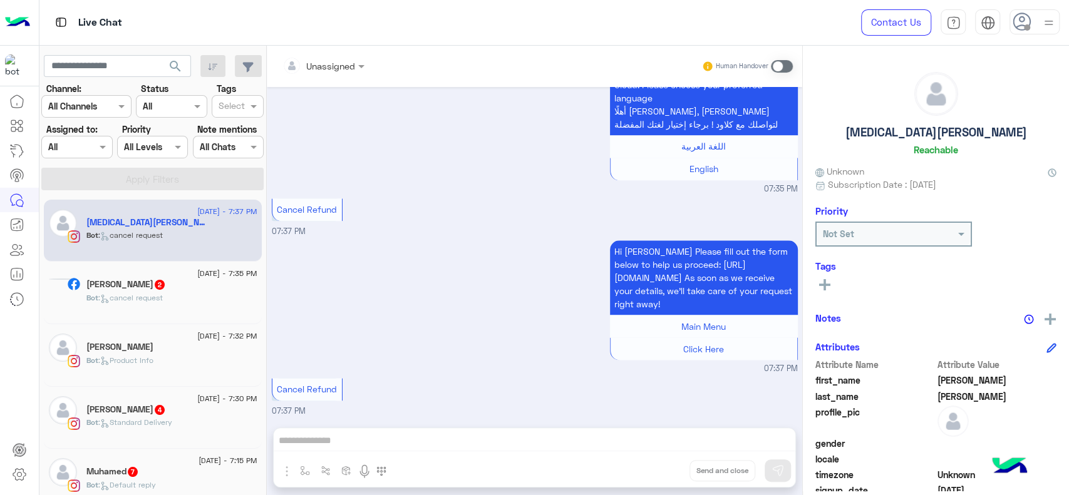
scroll to position [1156, 0]
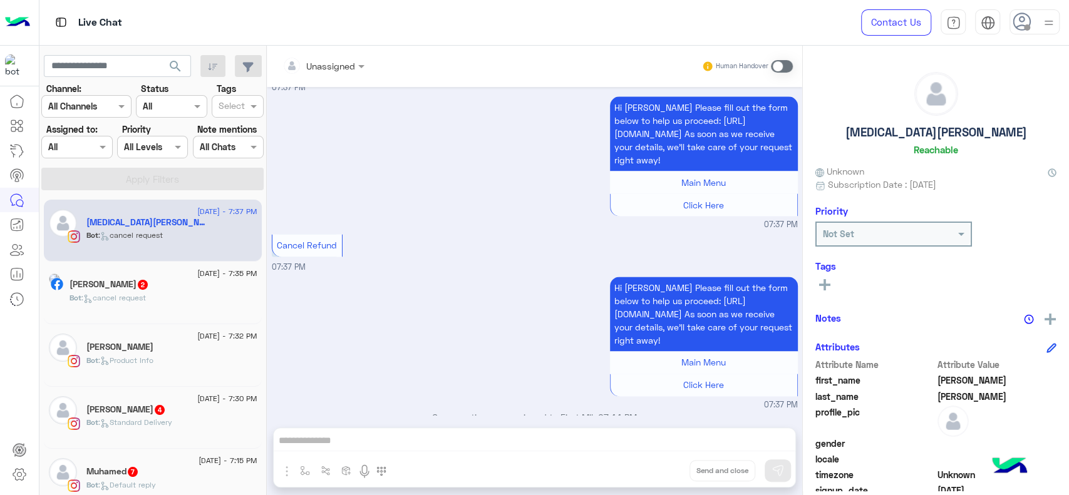
click at [185, 284] on div "[PERSON_NAME] 2" at bounding box center [164, 285] width 188 height 13
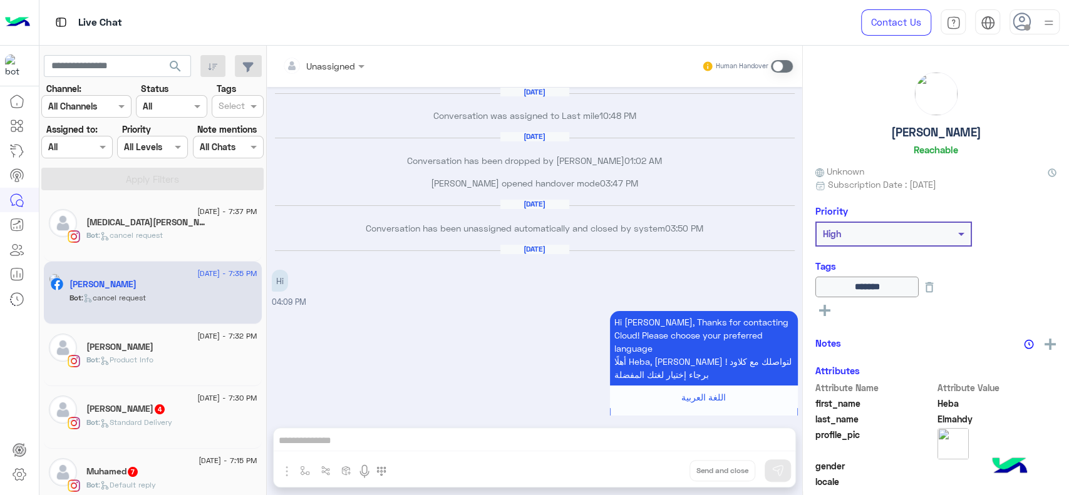
scroll to position [1418, 0]
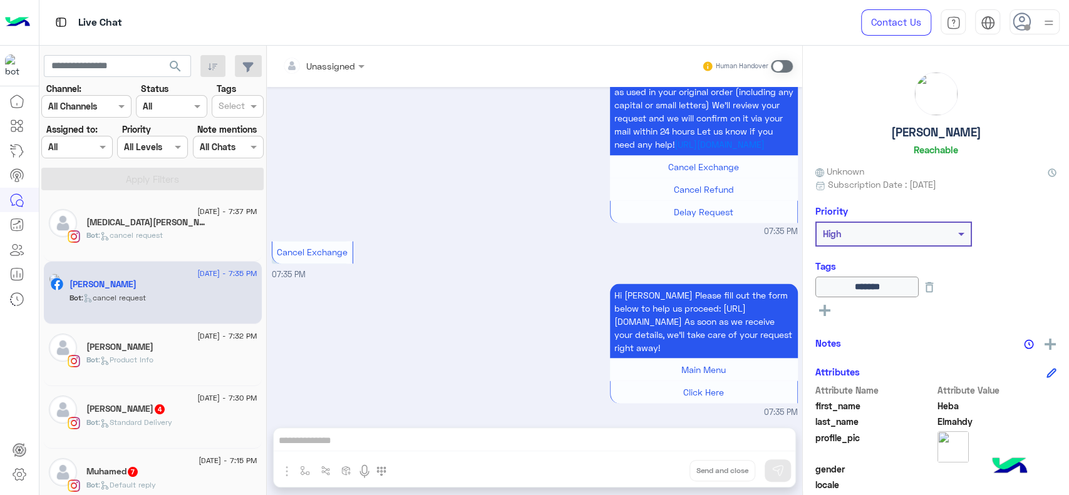
click at [195, 237] on div "Bot : cancel request" at bounding box center [171, 241] width 171 height 22
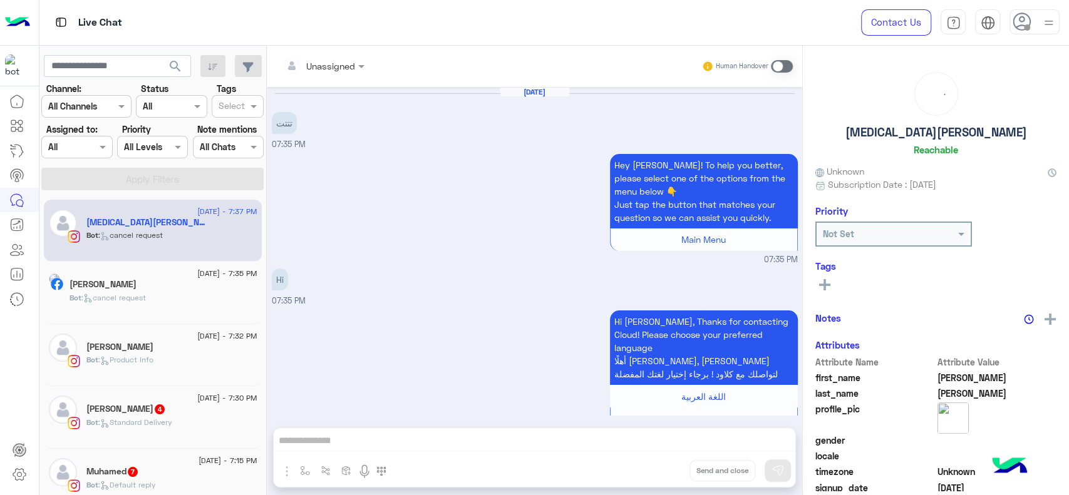
scroll to position [1323, 0]
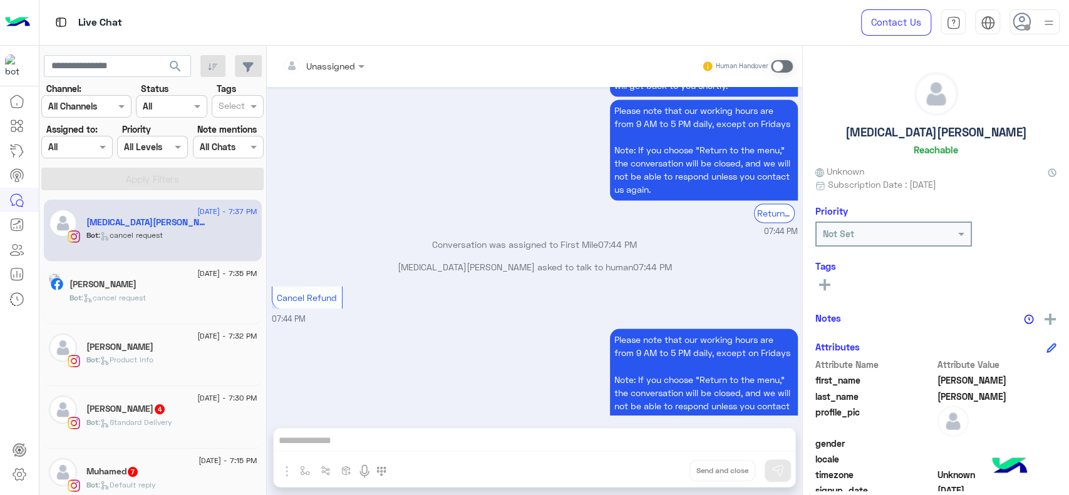
click at [782, 64] on span at bounding box center [782, 66] width 22 height 13
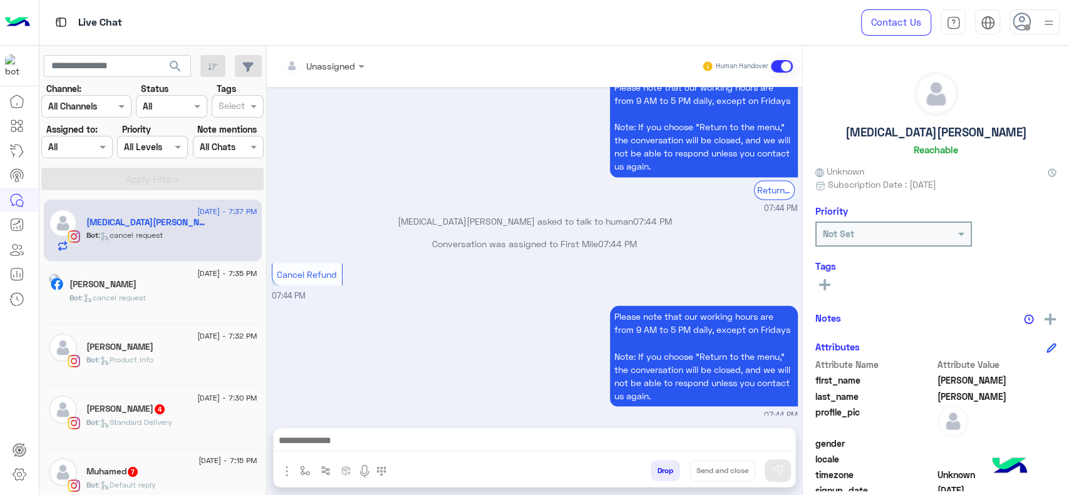
click at [782, 64] on span at bounding box center [782, 66] width 22 height 13
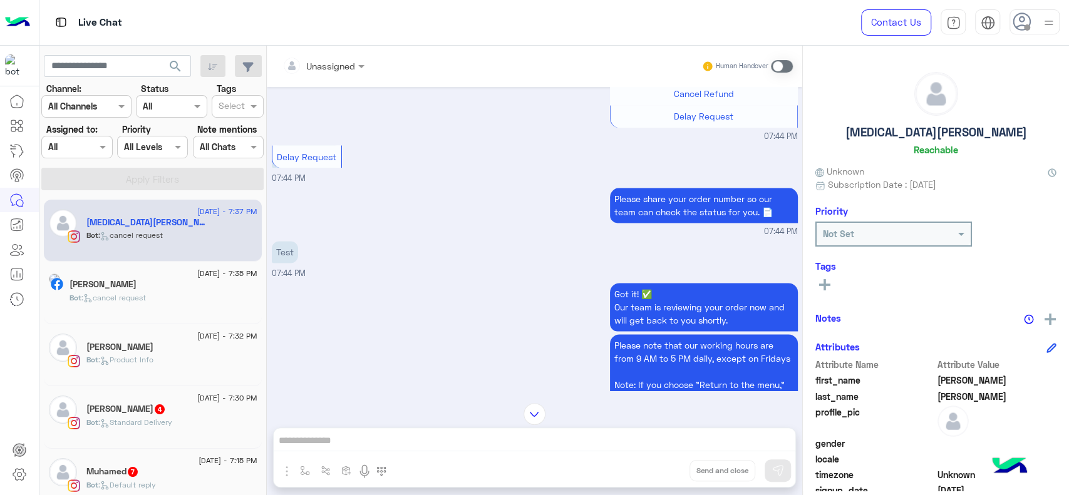
scroll to position [1090, 0]
click at [19, 133] on icon at bounding box center [16, 125] width 15 height 15
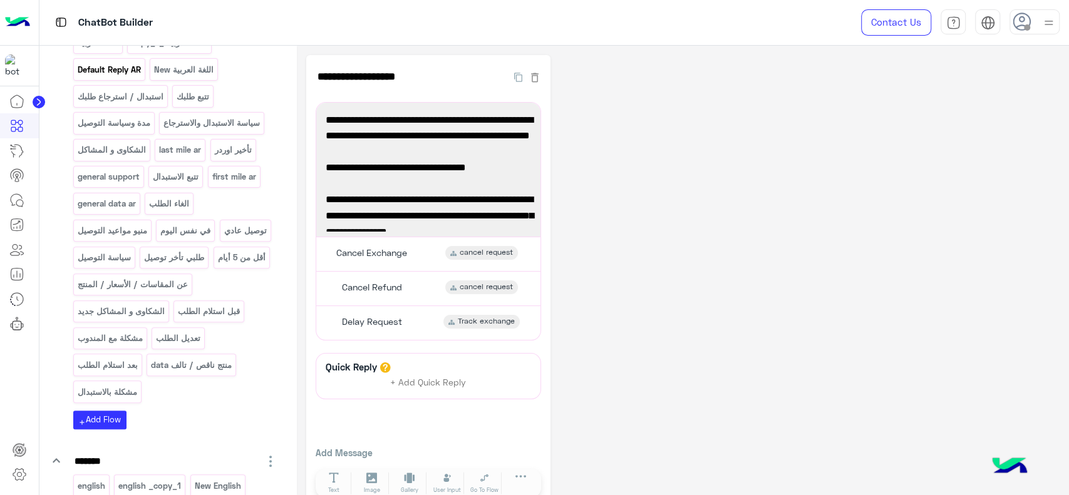
scroll to position [209, 0]
click at [223, 237] on p "توصيل عادي" at bounding box center [245, 230] width 44 height 14
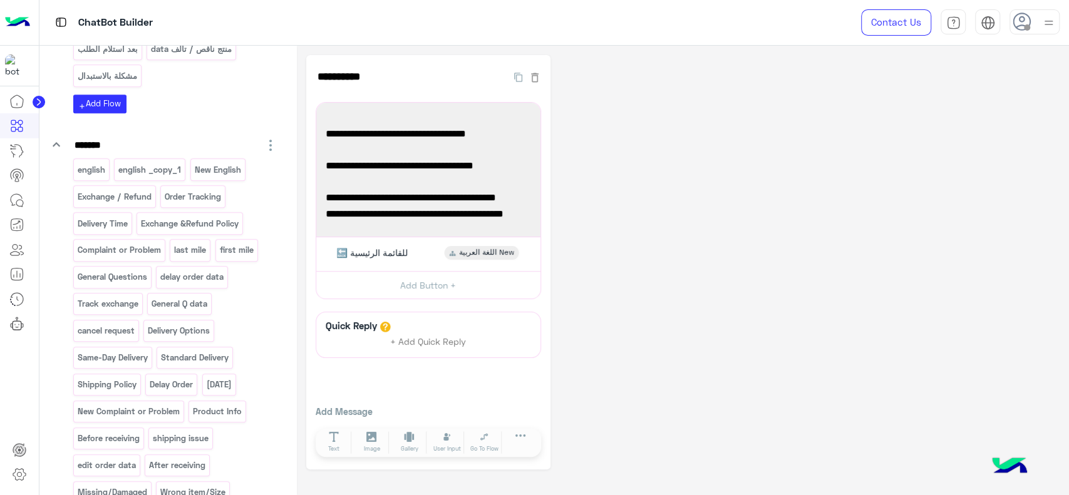
scroll to position [525, 0]
click at [185, 360] on p "Standard Delivery" at bounding box center [195, 356] width 70 height 14
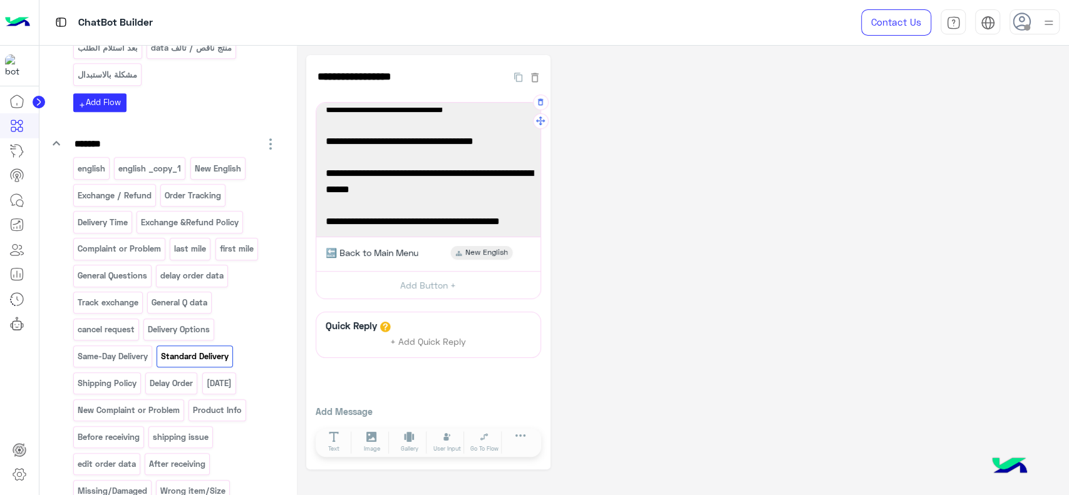
scroll to position [0, 0]
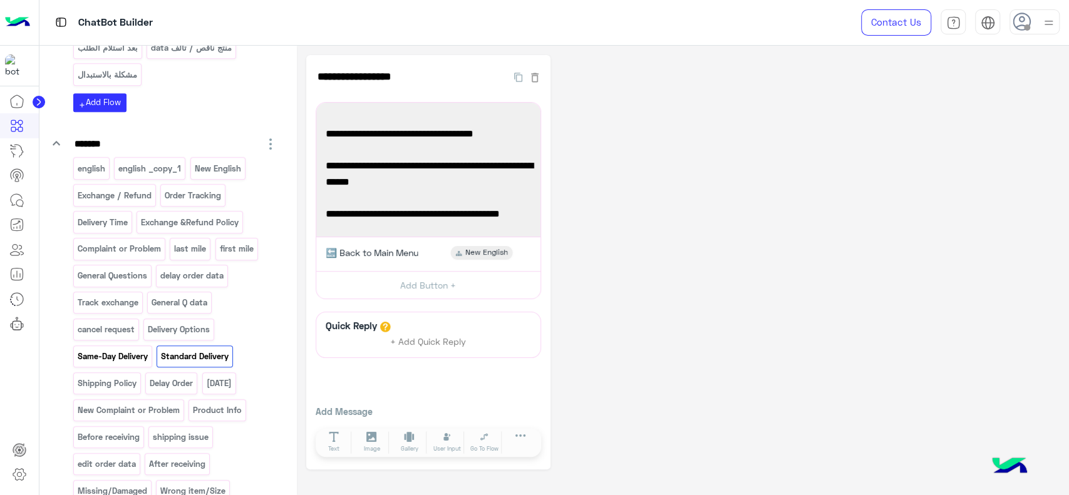
click at [124, 349] on p "Same-Day Delivery" at bounding box center [112, 356] width 72 height 14
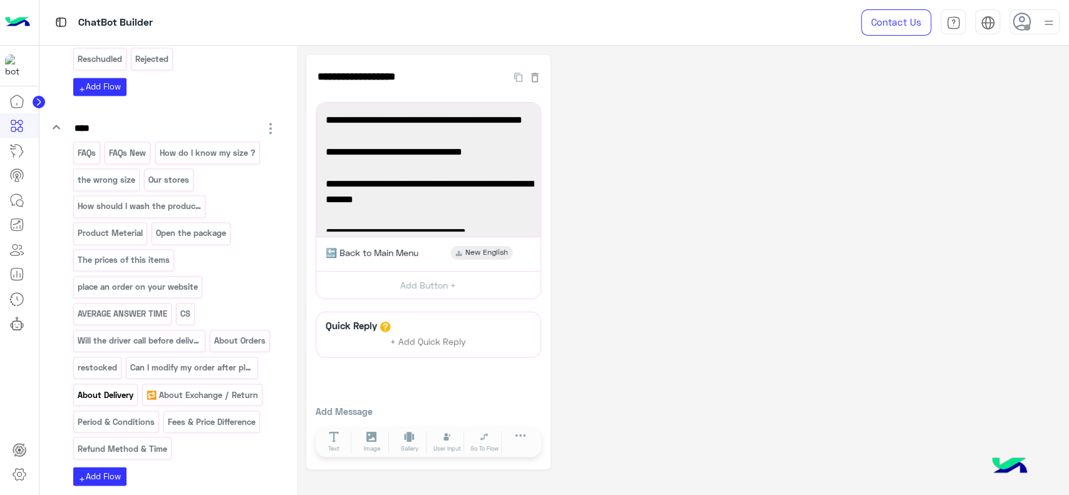
click at [124, 390] on p "About Delivery" at bounding box center [105, 395] width 58 height 14
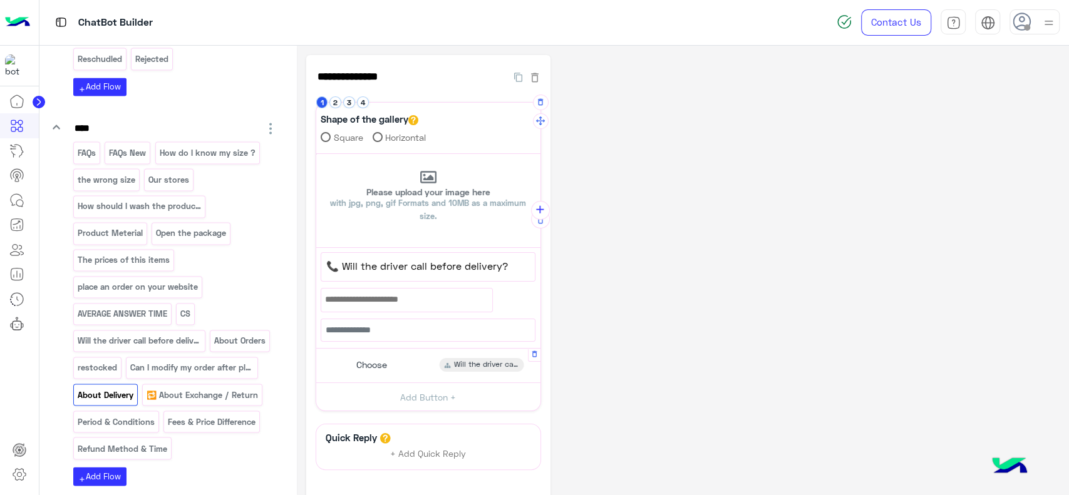
click at [479, 362] on span "Will the driver call before delivery" at bounding box center [486, 365] width 65 height 11
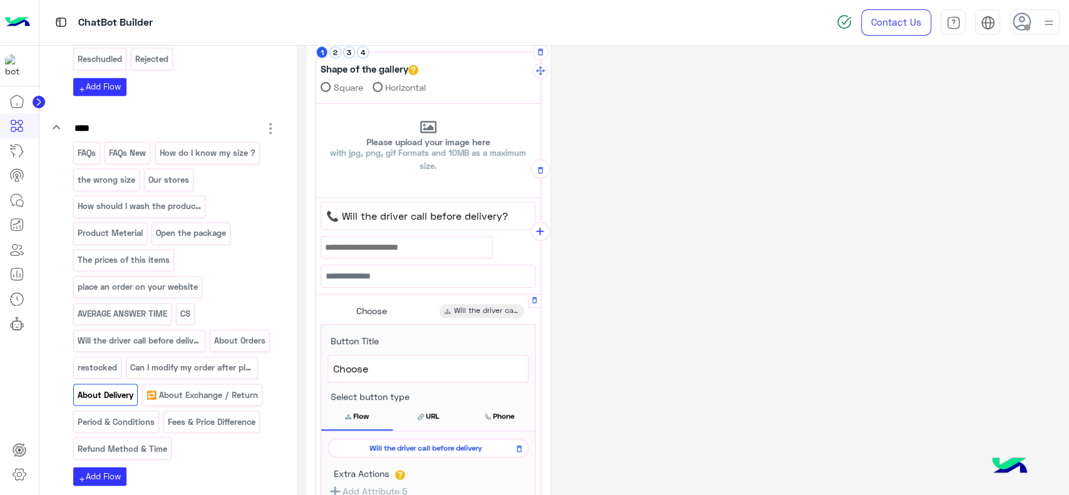
click at [456, 444] on span "Will the driver call before delivery" at bounding box center [425, 448] width 183 height 11
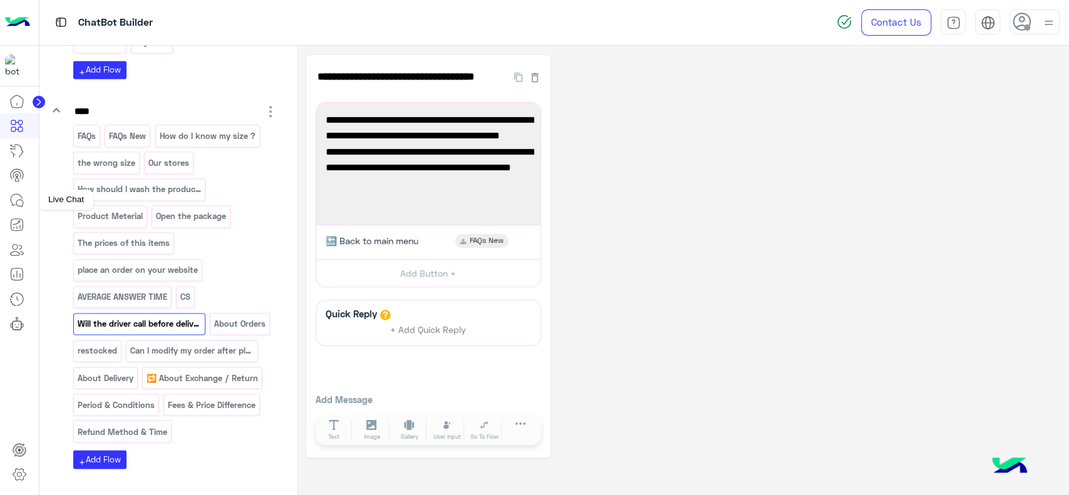
click at [19, 208] on link at bounding box center [17, 200] width 34 height 25
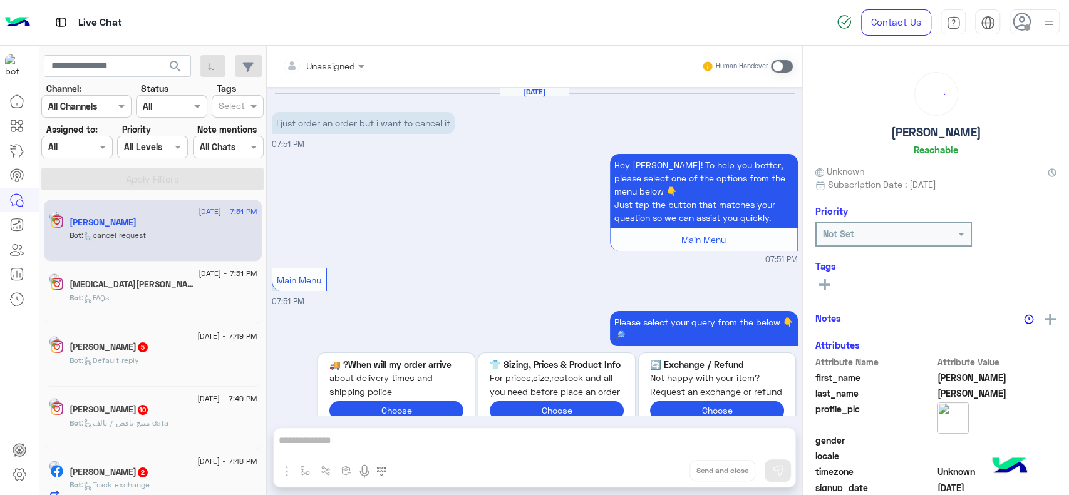
scroll to position [214, 0]
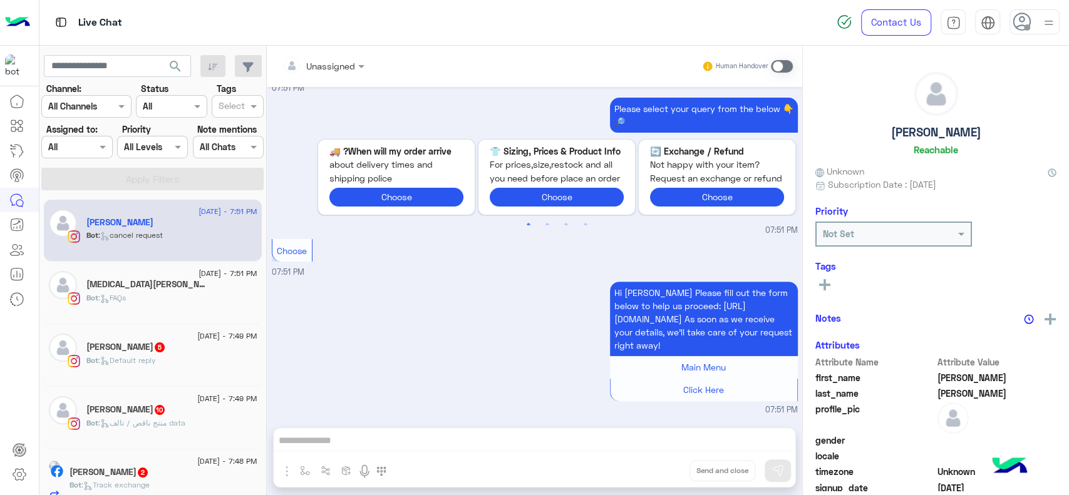
click at [219, 287] on div "[MEDICAL_DATA][PERSON_NAME] 2" at bounding box center [171, 285] width 171 height 13
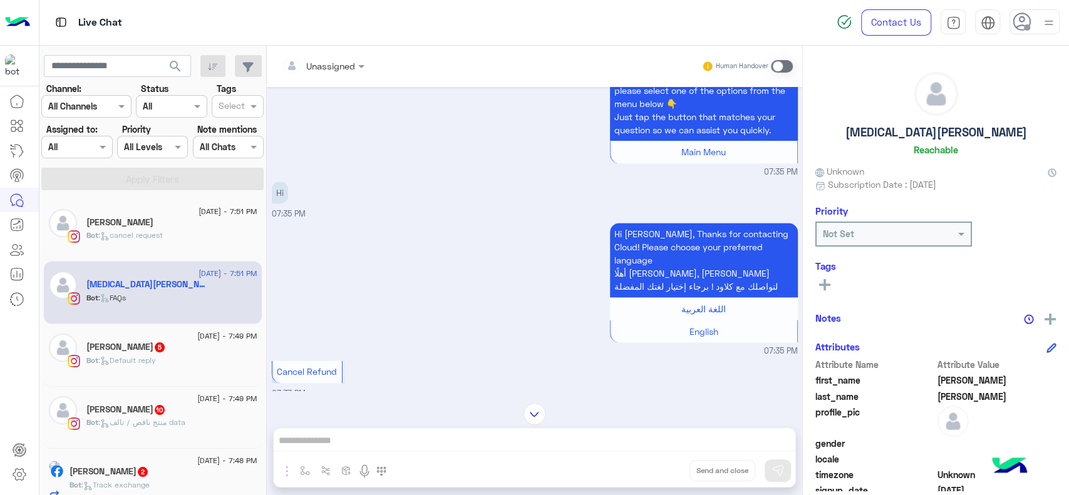
scroll to position [1105, 0]
click at [21, 133] on link at bounding box center [17, 125] width 34 height 25
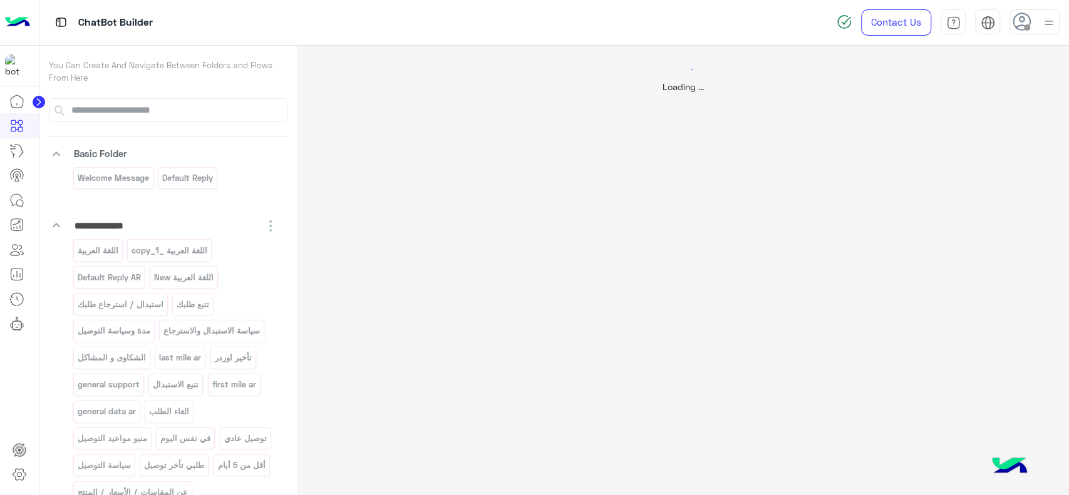
click at [133, 178] on div at bounding box center [534, 247] width 1069 height 495
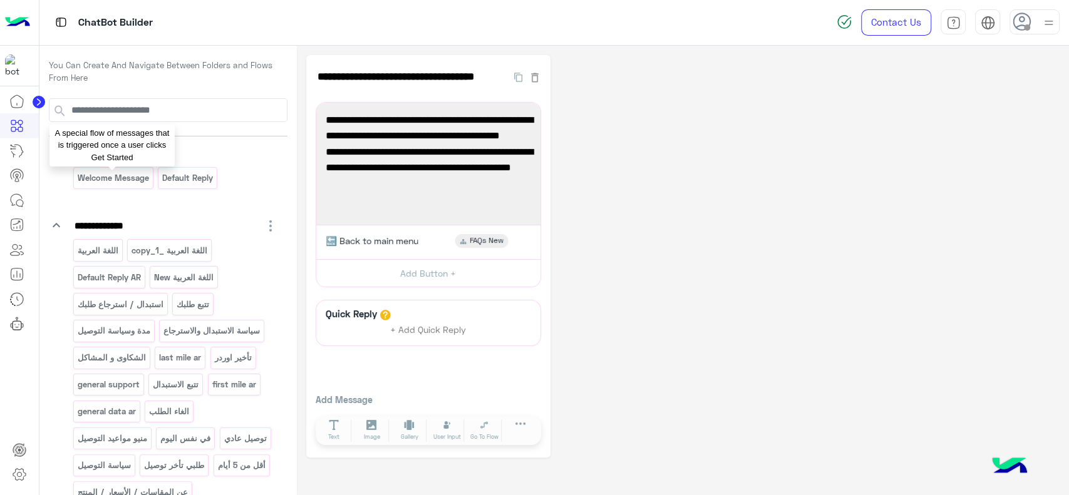
click at [133, 178] on p "Welcome Message" at bounding box center [112, 178] width 73 height 14
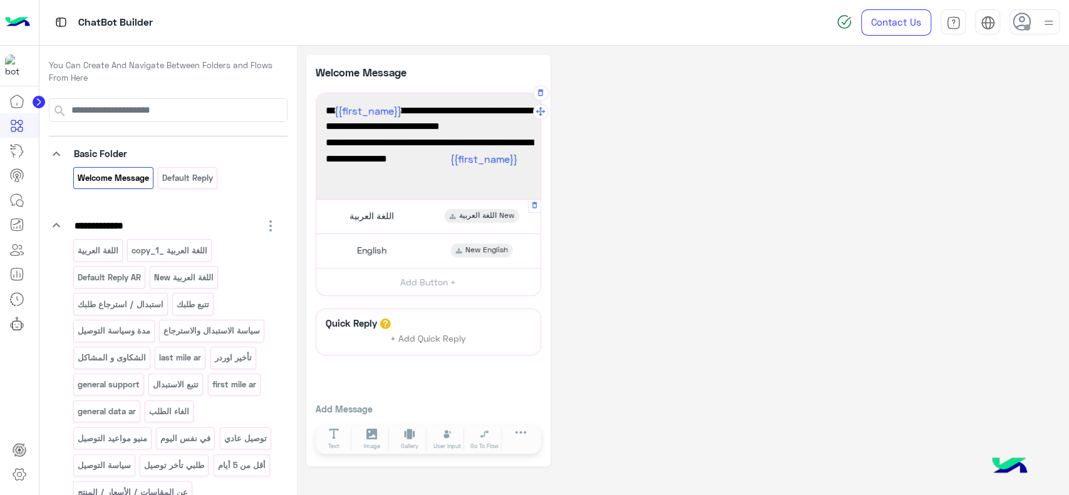
click at [366, 217] on span "اللغة العربية" at bounding box center [371, 215] width 44 height 11
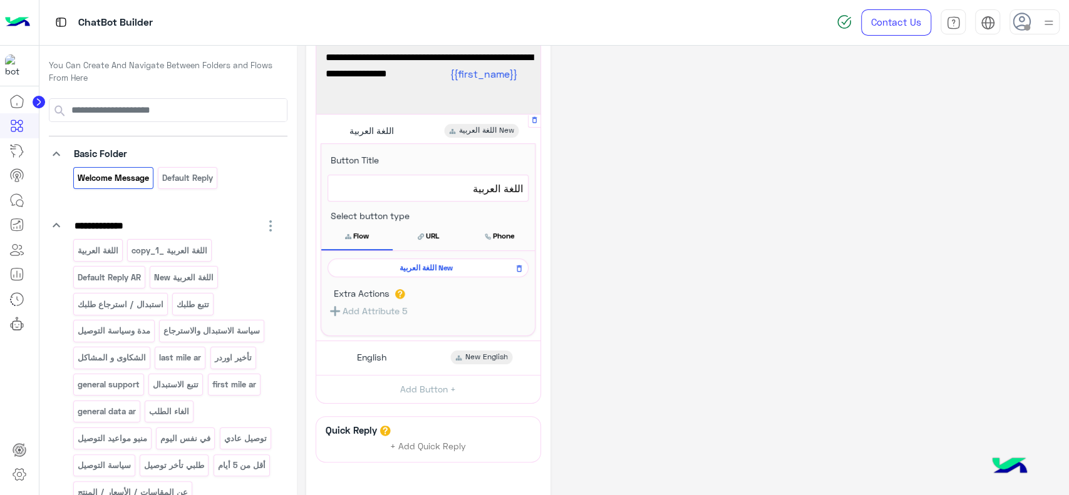
scroll to position [90, 0]
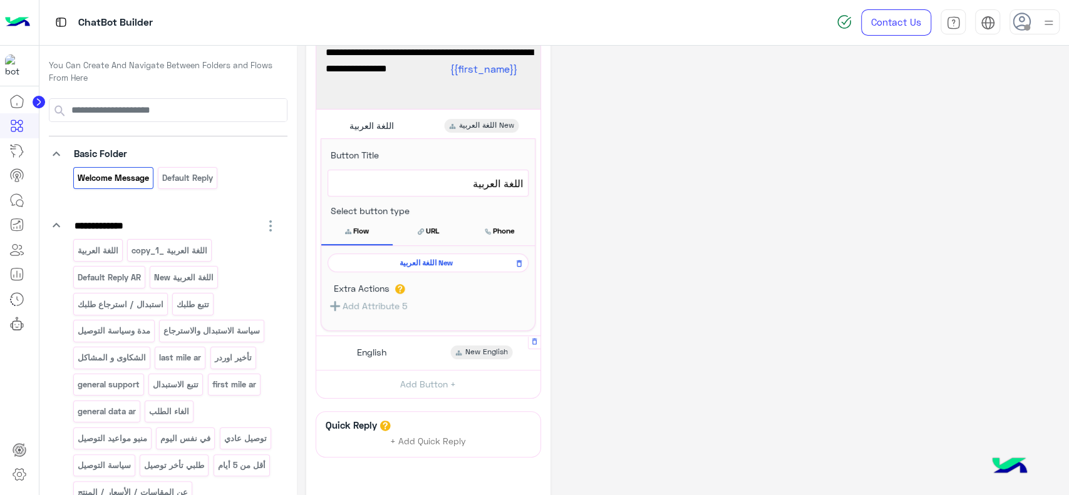
click at [383, 356] on span "English" at bounding box center [371, 352] width 29 height 11
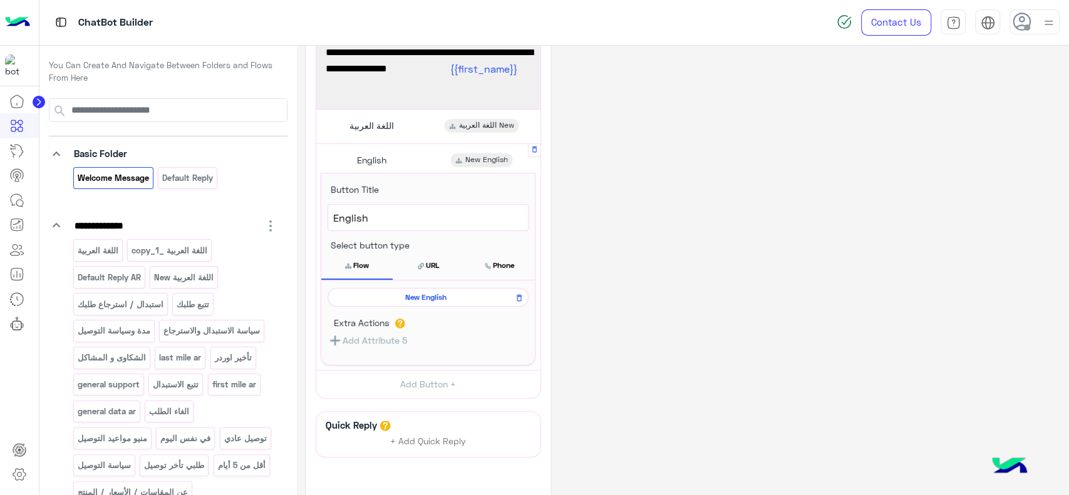
scroll to position [173, 0]
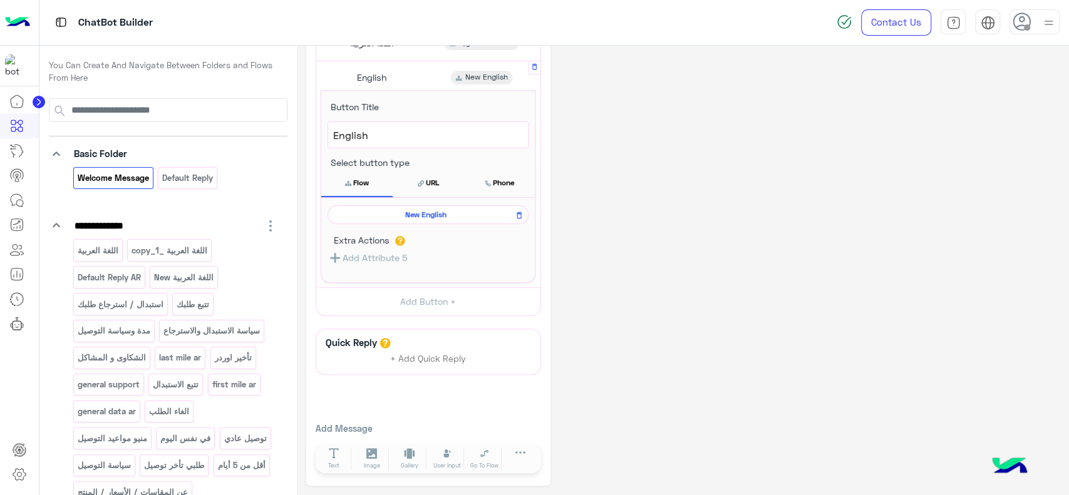
click at [435, 213] on span "New English" at bounding box center [425, 214] width 183 height 11
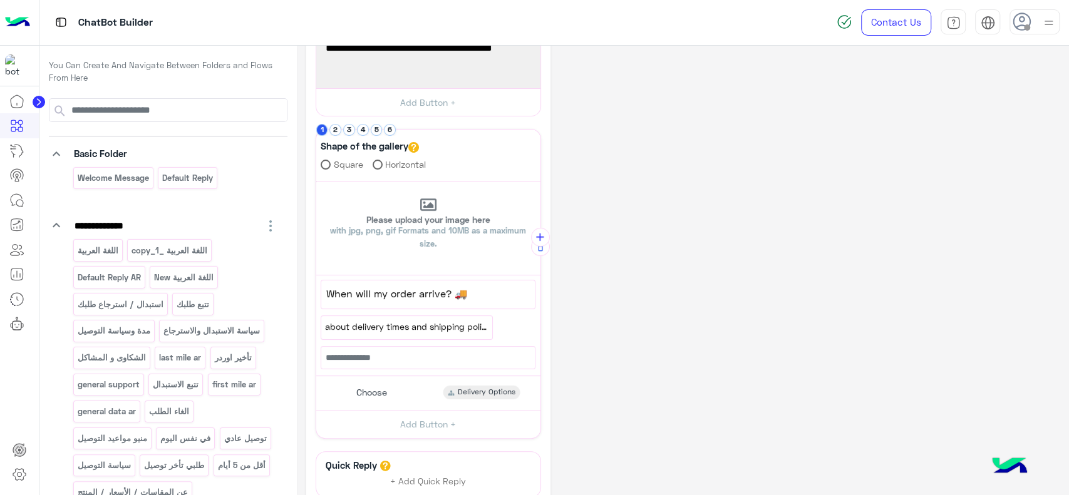
scroll to position [192, 0]
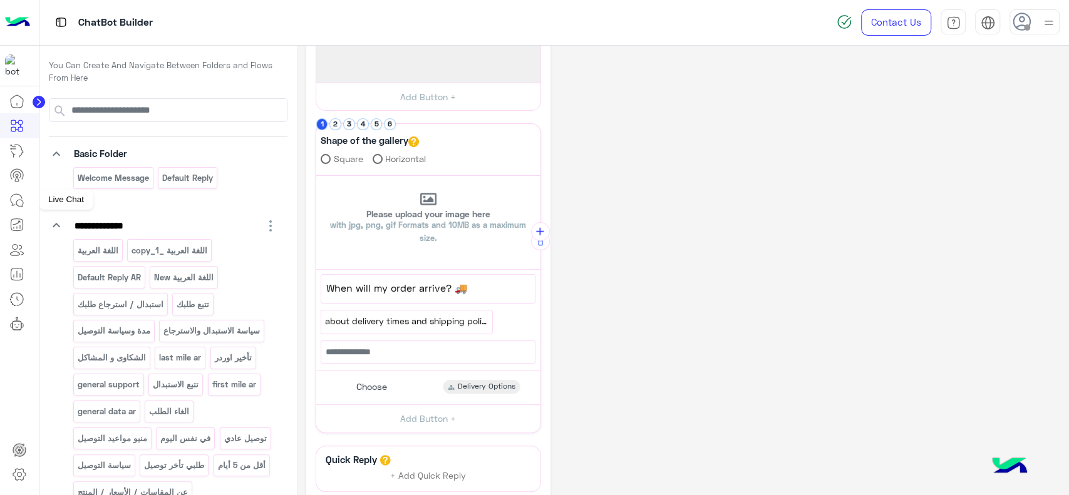
click at [16, 207] on icon at bounding box center [16, 200] width 15 height 15
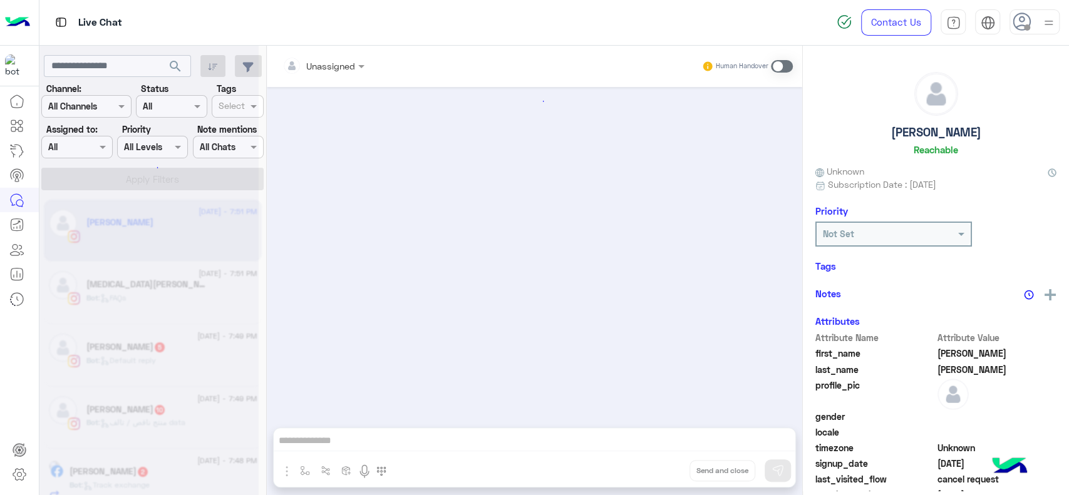
scroll to position [256, 0]
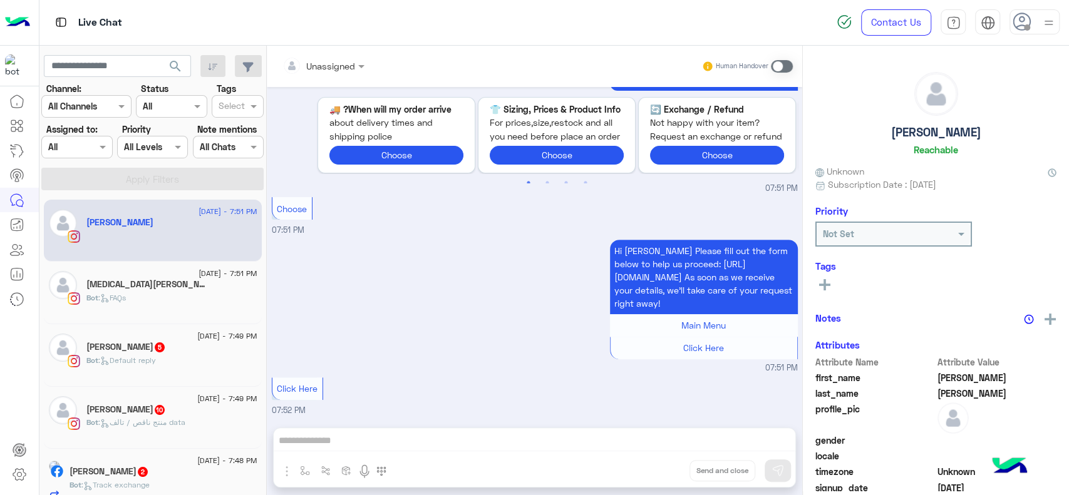
click at [145, 283] on h5 "[MEDICAL_DATA][PERSON_NAME]" at bounding box center [146, 284] width 120 height 11
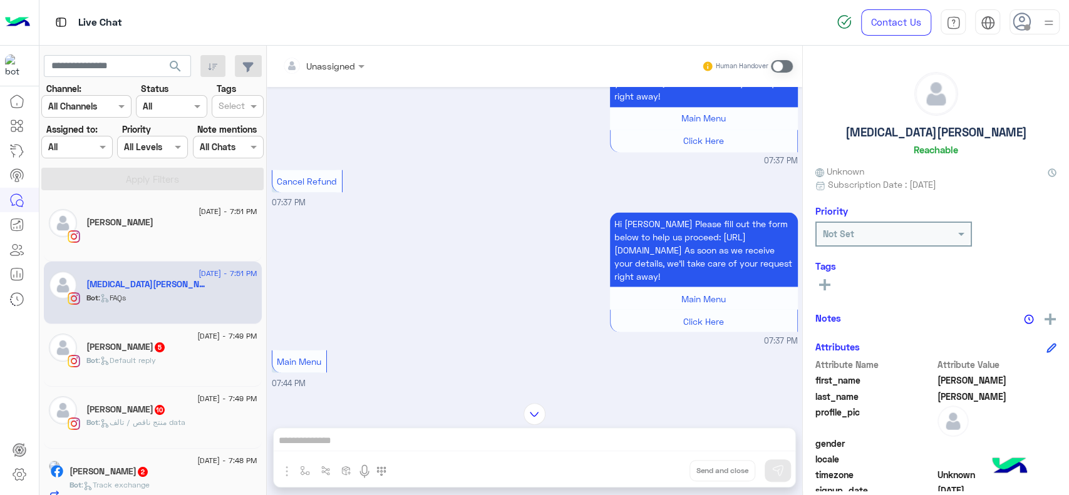
scroll to position [1474, 0]
click at [21, 127] on icon at bounding box center [16, 125] width 15 height 15
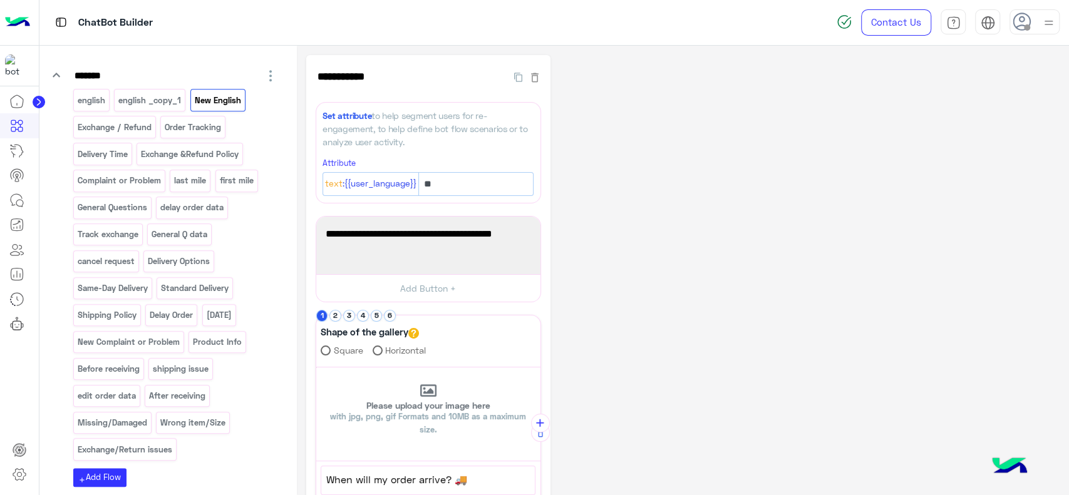
scroll to position [597, 0]
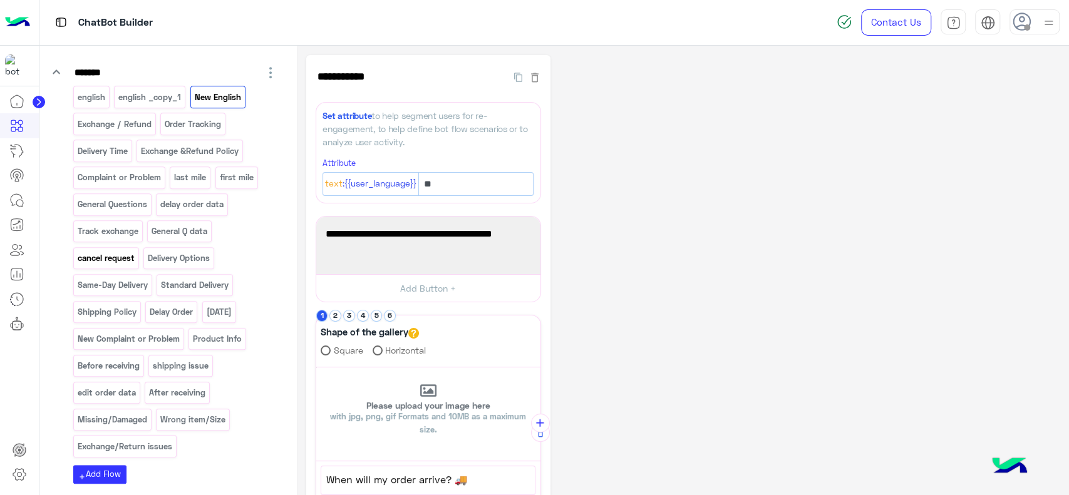
click at [110, 259] on p "cancel request" at bounding box center [105, 258] width 59 height 14
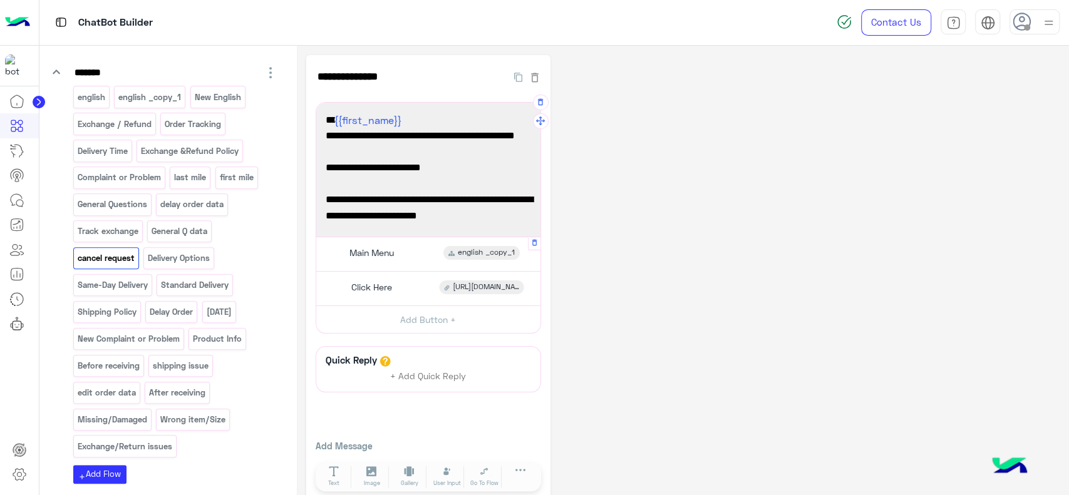
click at [451, 263] on div "Main Menu english _copy_1" at bounding box center [428, 254] width 215 height 24
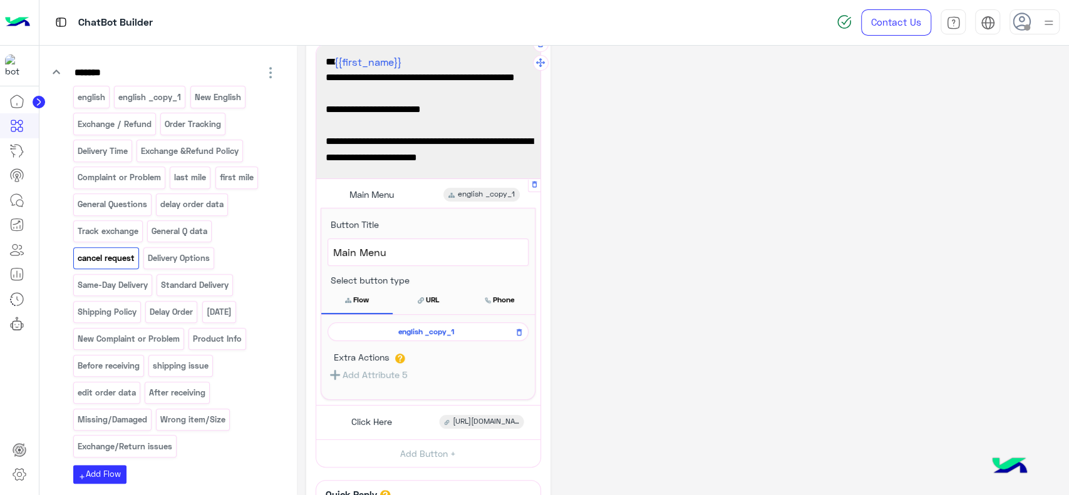
scroll to position [71, 0]
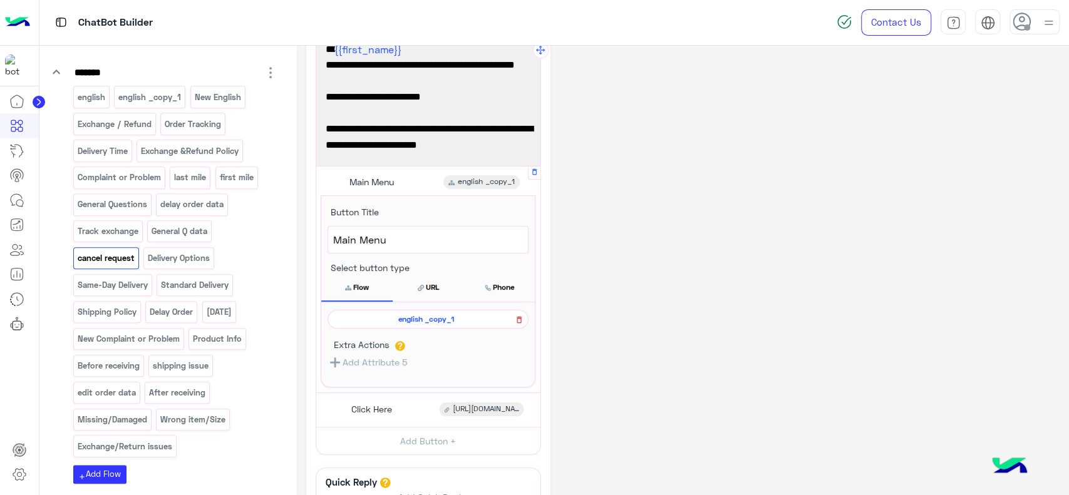
click at [520, 317] on icon at bounding box center [519, 320] width 5 height 7
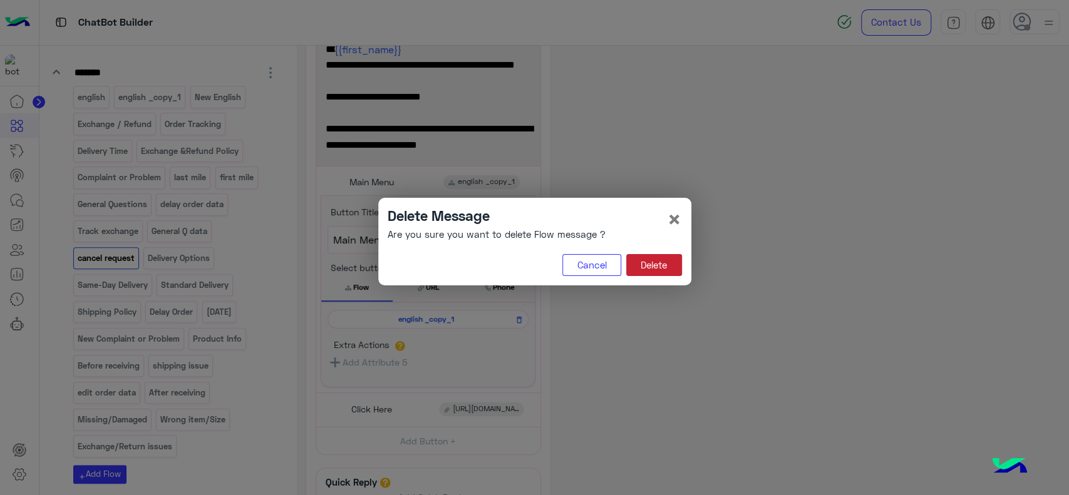
click at [648, 275] on button "Delete" at bounding box center [654, 265] width 56 height 23
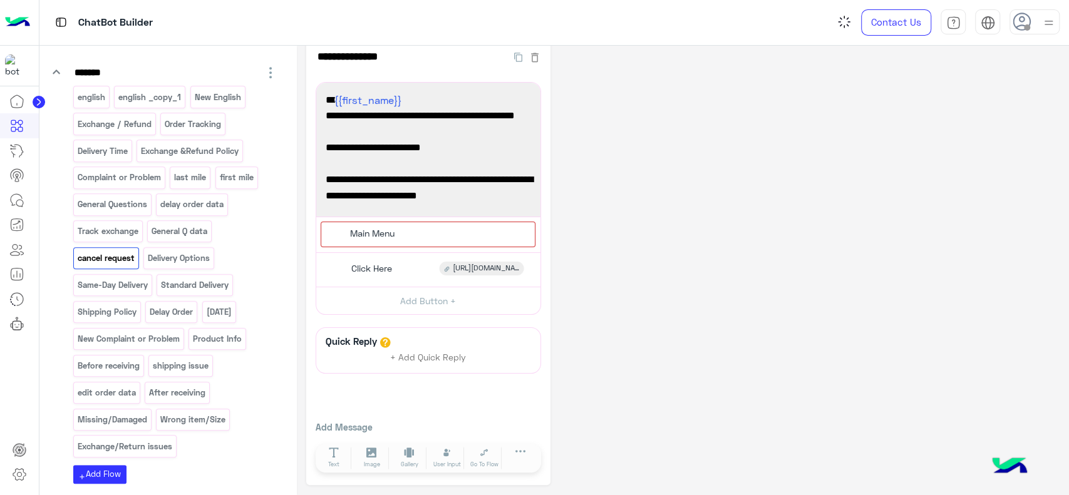
scroll to position [21, 0]
click at [446, 222] on div "Main Menu" at bounding box center [428, 235] width 214 height 26
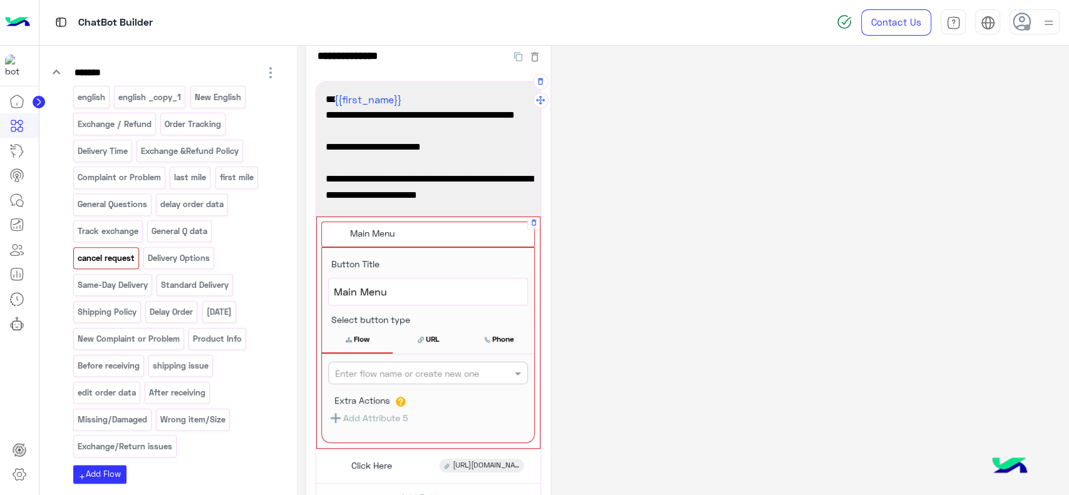
scroll to position [71, 0]
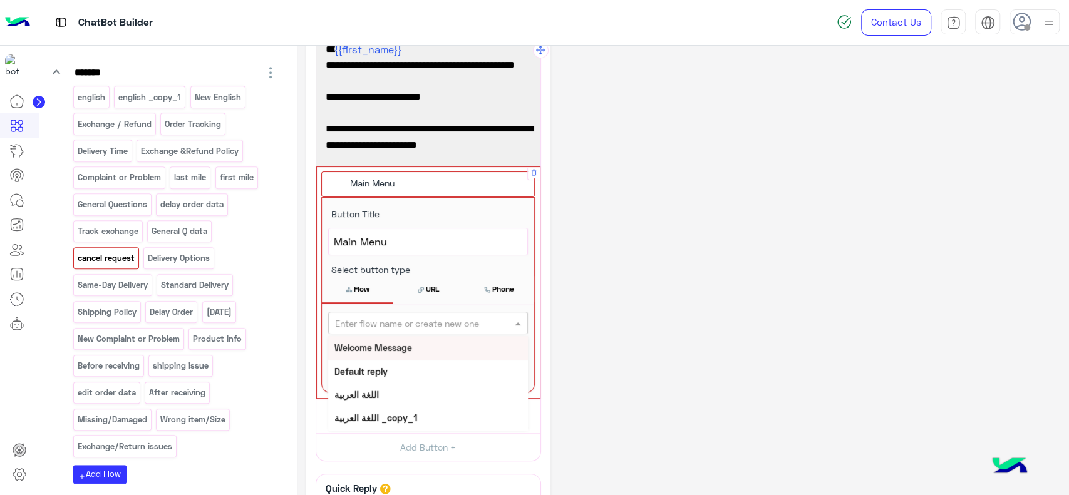
click at [421, 317] on input "text" at bounding box center [407, 323] width 145 height 13
type input "***"
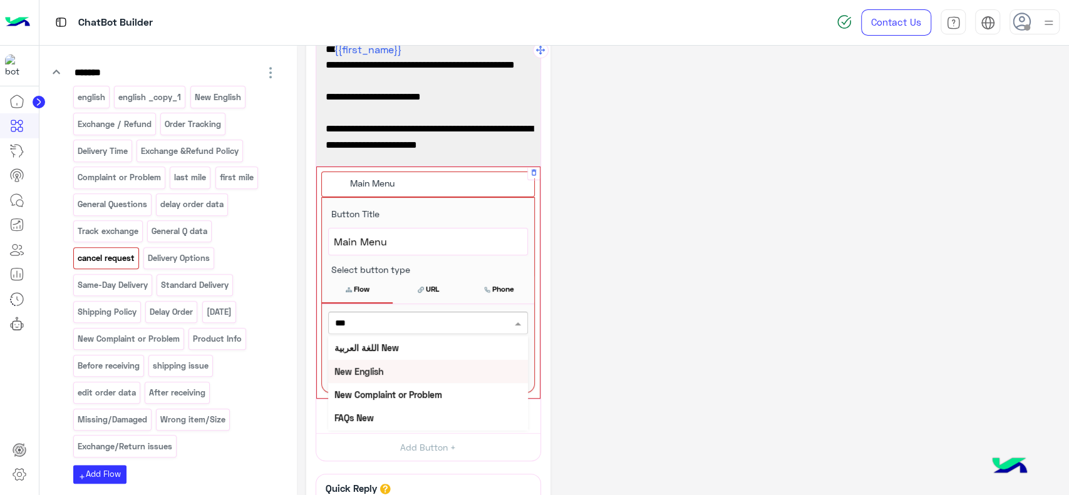
click at [400, 369] on div "New English" at bounding box center [428, 371] width 200 height 23
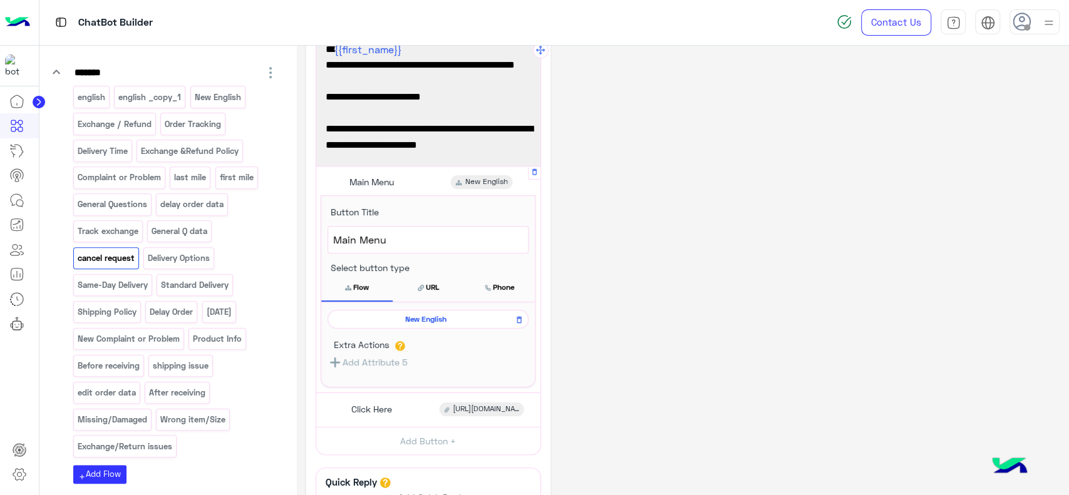
click at [648, 217] on div "**********" at bounding box center [682, 305] width 753 height 642
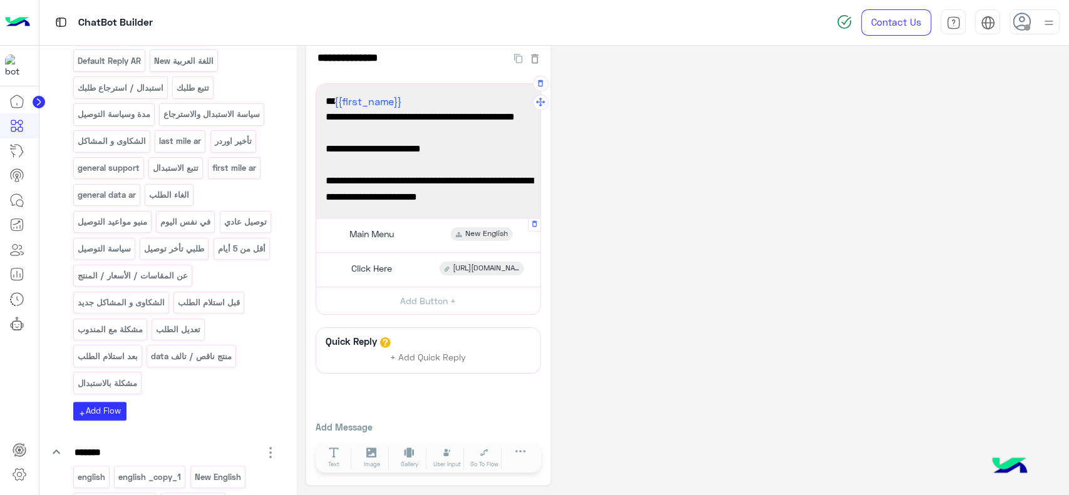
scroll to position [216, 0]
click at [182, 195] on p "الغاء الطلب" at bounding box center [169, 196] width 42 height 14
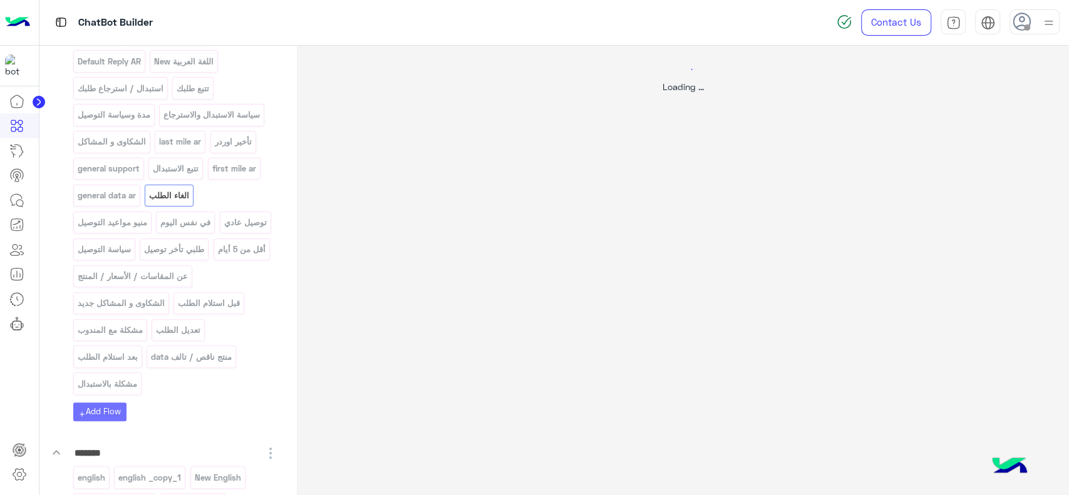
scroll to position [0, 0]
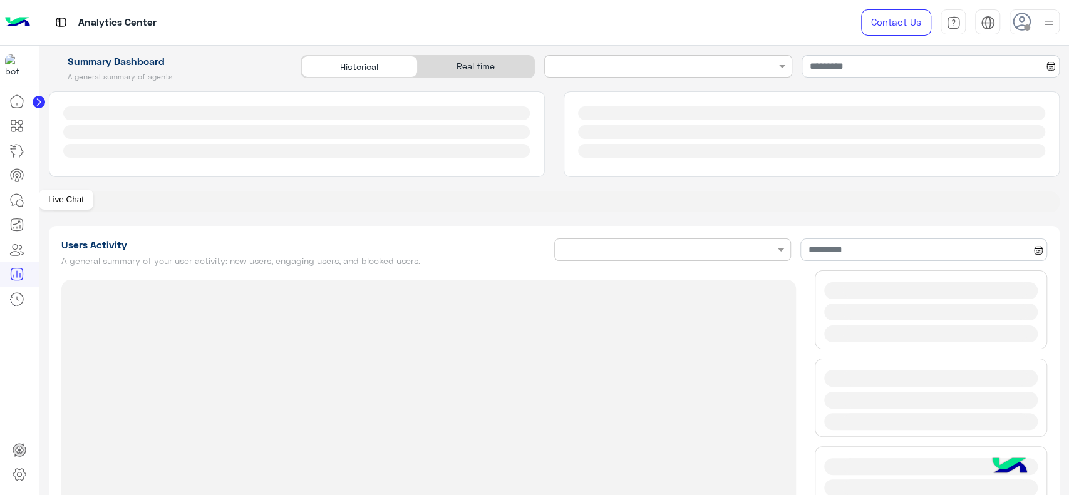
type input "**********"
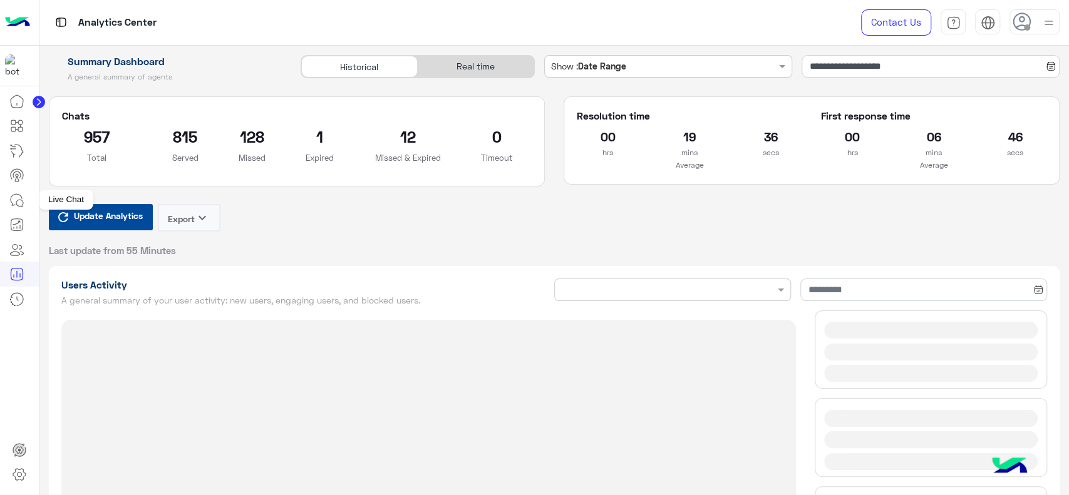
click at [24, 200] on icon at bounding box center [16, 200] width 15 height 15
type input "**********"
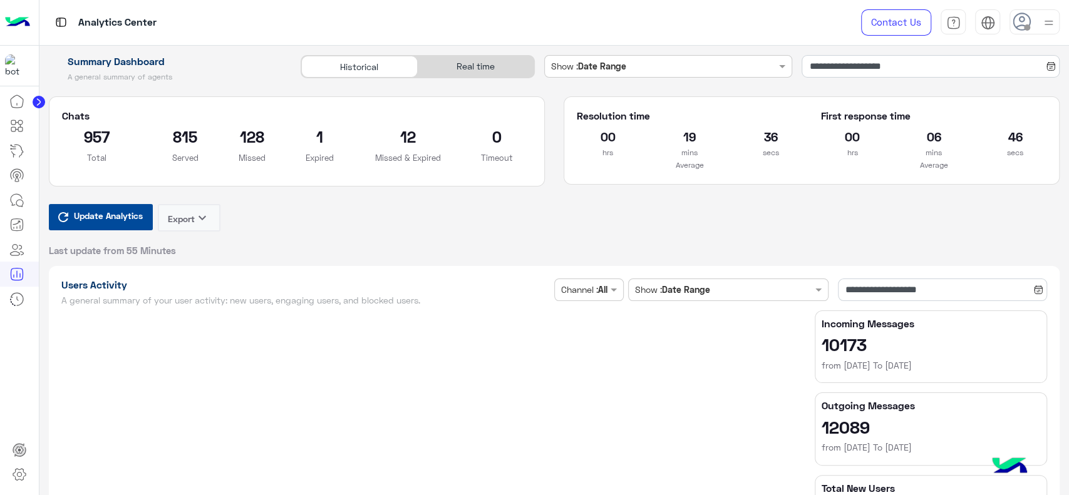
type input "**********"
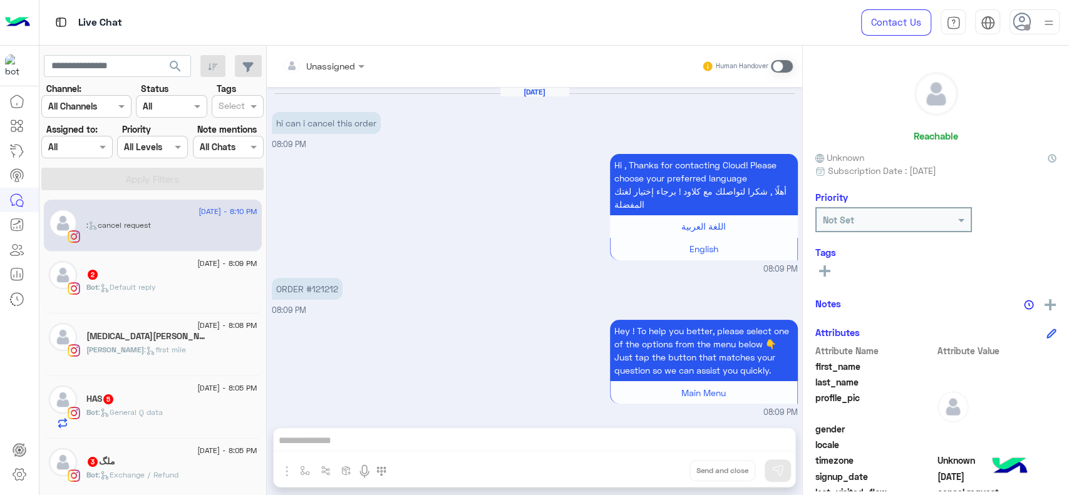
scroll to position [356, 0]
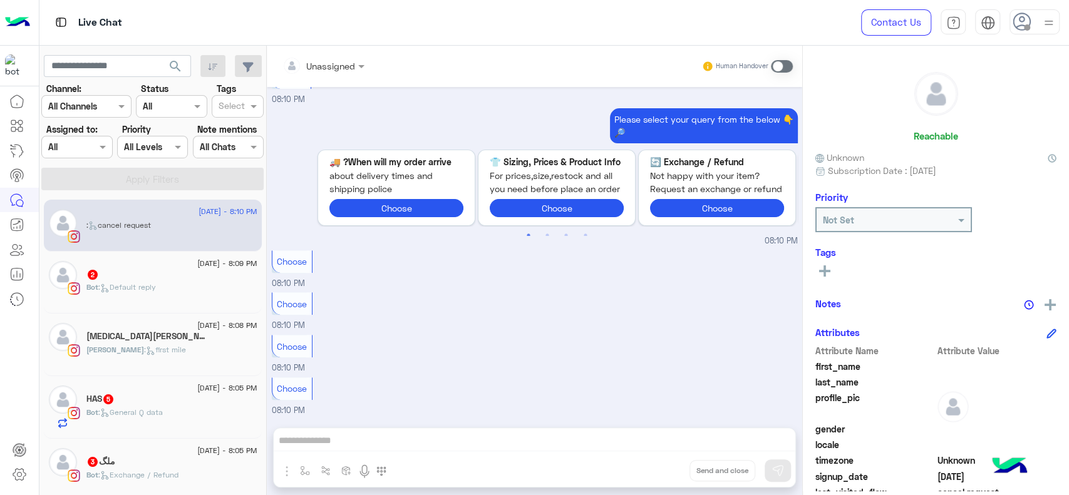
click at [187, 344] on div "[PERSON_NAME] : first mile" at bounding box center [171, 355] width 171 height 22
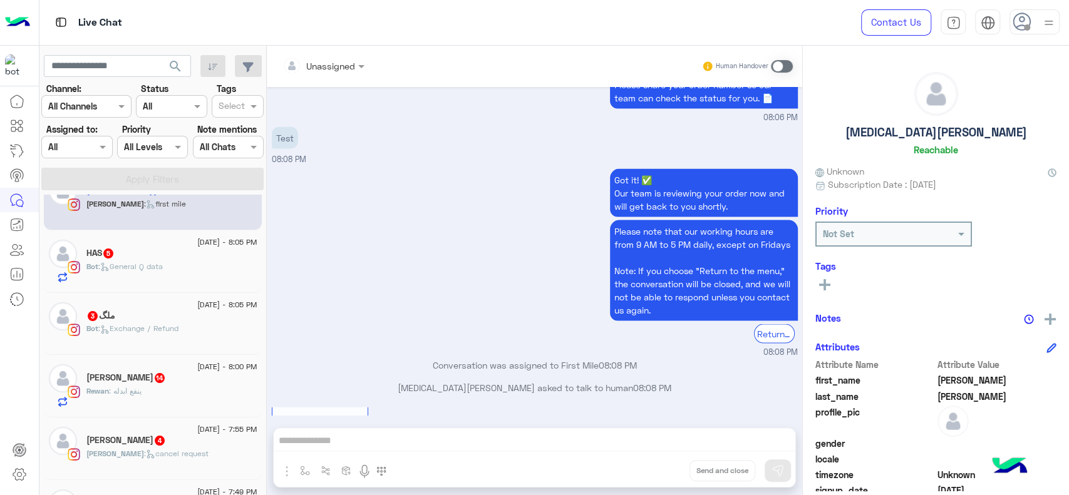
scroll to position [1704, 0]
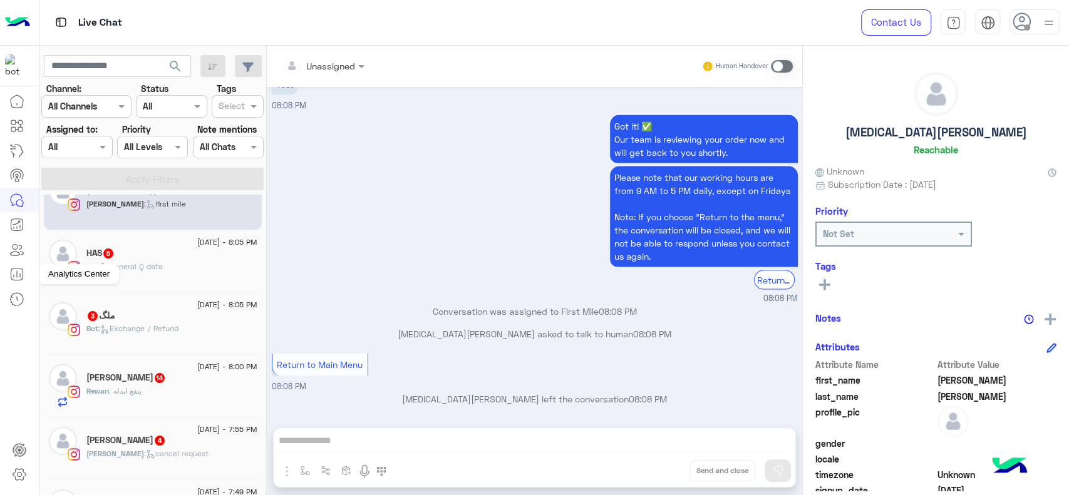
click at [18, 274] on icon at bounding box center [16, 274] width 15 height 15
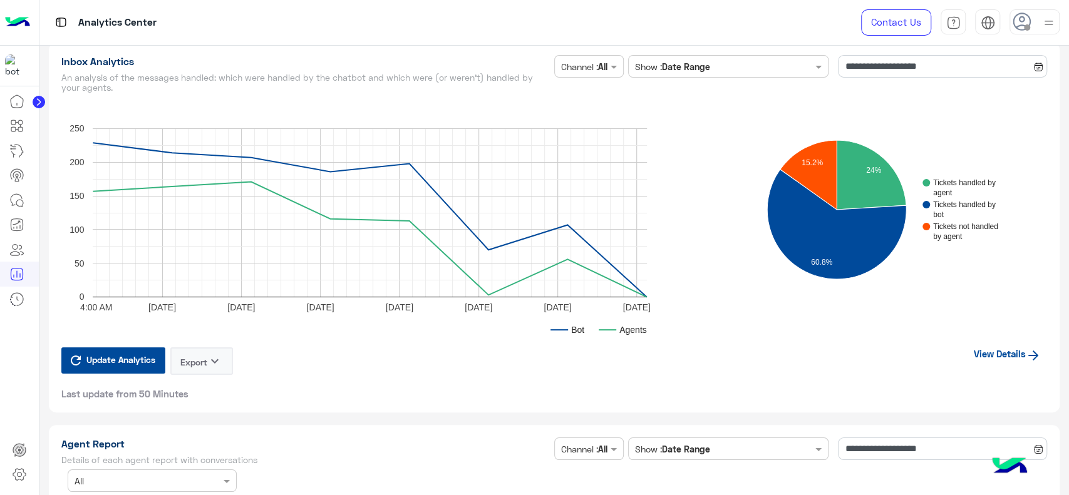
scroll to position [3008, 0]
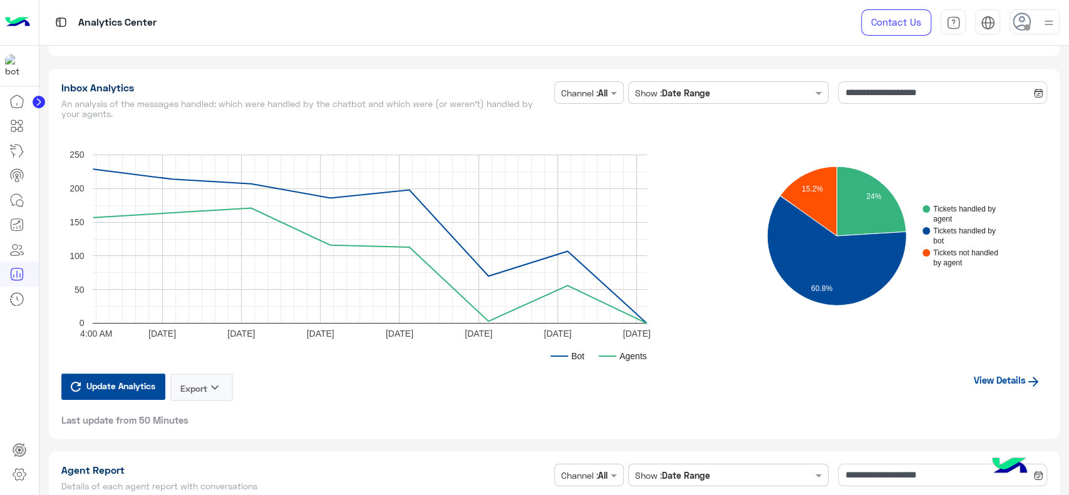
click at [982, 378] on link "View Details" at bounding box center [1008, 380] width 80 height 24
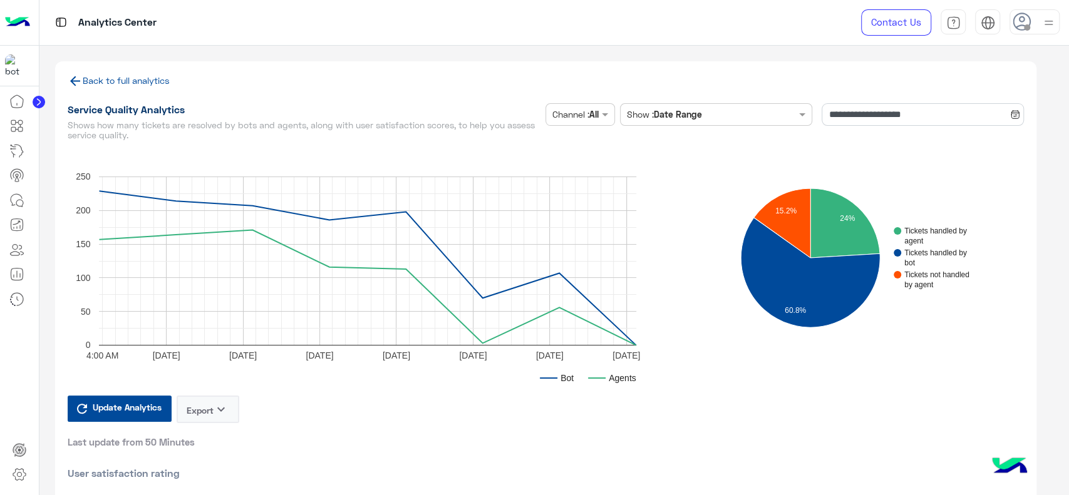
click at [687, 291] on rect "A chart." at bounding box center [393, 270] width 650 height 251
click at [871, 121] on input "**********" at bounding box center [923, 114] width 202 height 23
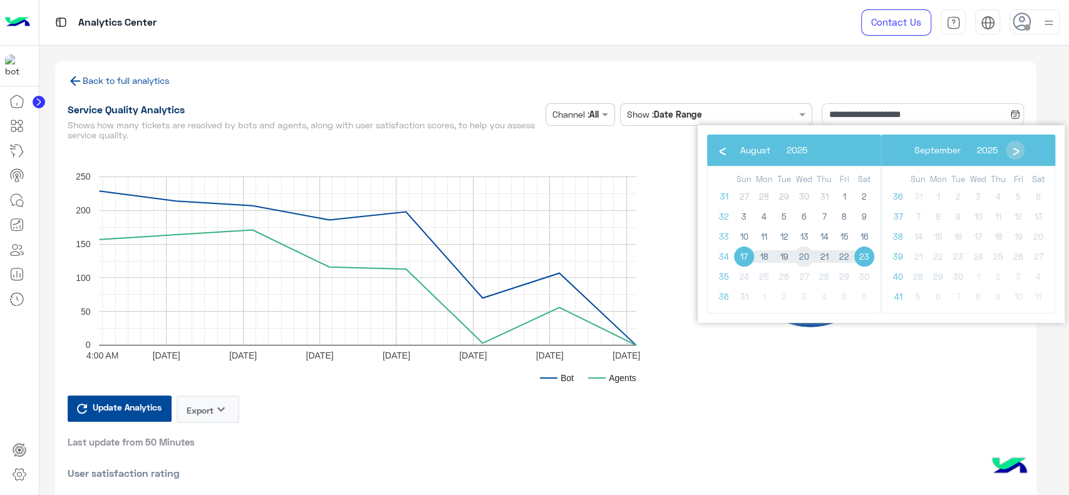
click at [799, 259] on span "20" at bounding box center [804, 257] width 20 height 20
click at [867, 253] on span "23" at bounding box center [864, 257] width 20 height 20
type input "**********"
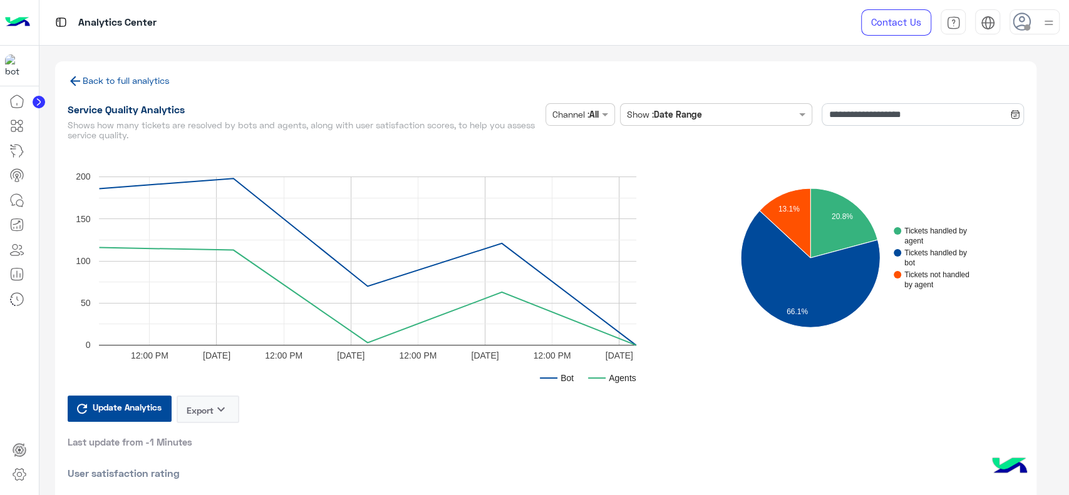
click at [141, 75] on link "Back to full analytics" at bounding box center [119, 80] width 102 height 11
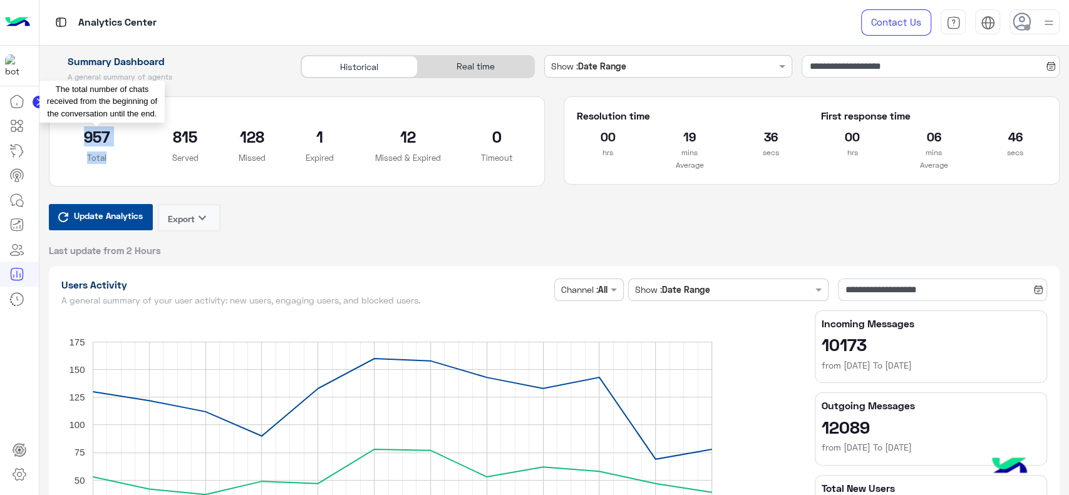
drag, startPoint x: 60, startPoint y: 113, endPoint x: 115, endPoint y: 155, distance: 68.9
click at [115, 155] on section "Chats 957 Total 815 Served 128 Missed 1 Expired 12 Missed & Expired 0 Timeout T…" at bounding box center [297, 141] width 496 height 90
copy section "Chats 957 Total"
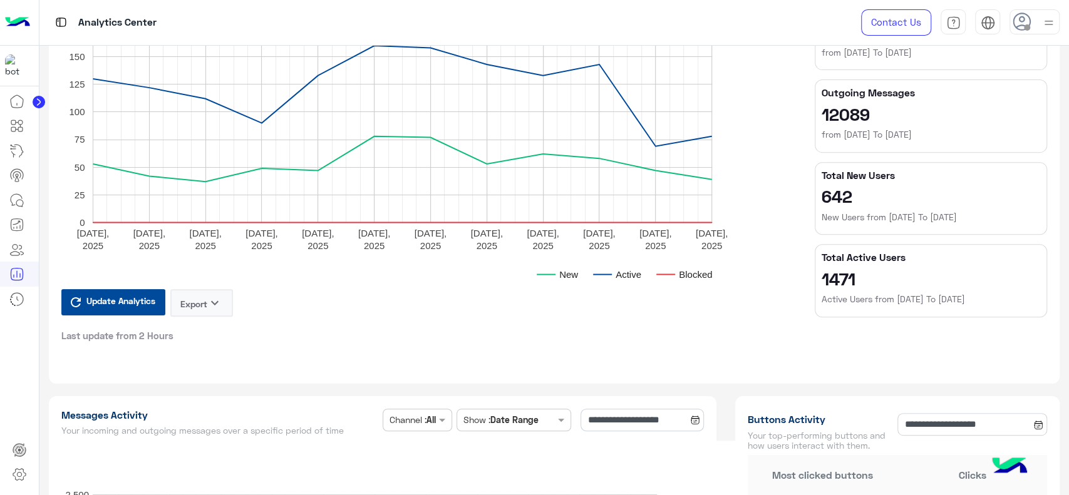
scroll to position [314, 0]
click at [829, 280] on h2 "1471" at bounding box center [931, 278] width 219 height 20
copy h2 "1471"
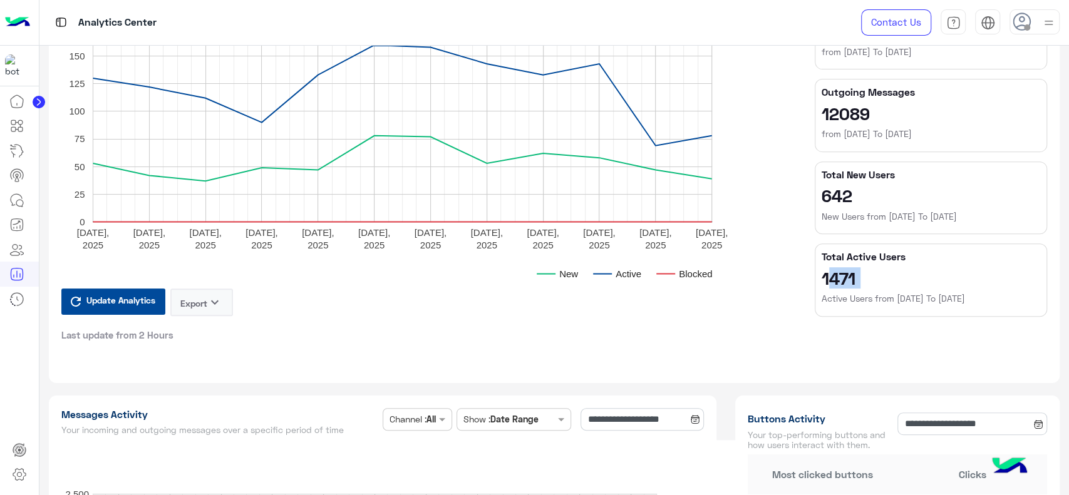
scroll to position [0, 0]
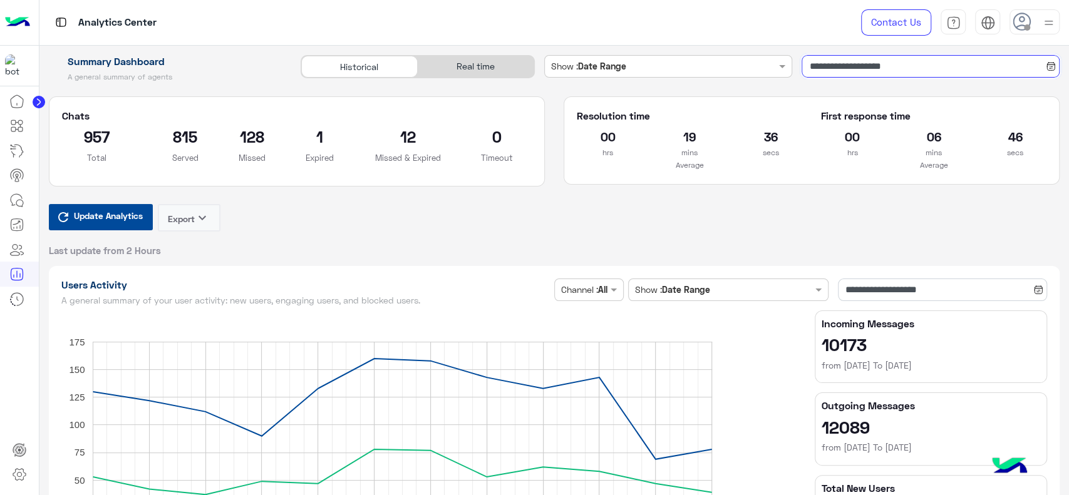
click at [807, 73] on input "**********" at bounding box center [931, 66] width 258 height 23
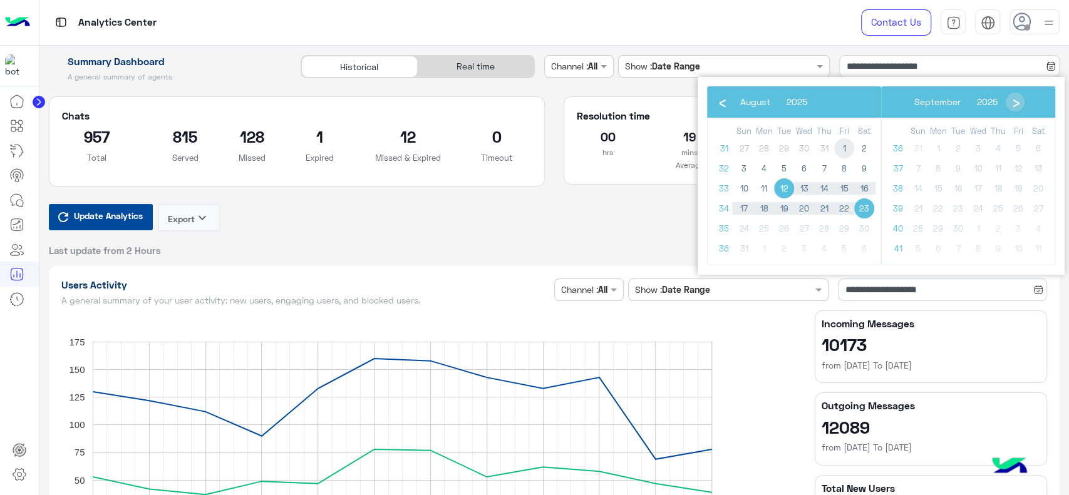
click at [844, 151] on span "1" at bounding box center [844, 148] width 20 height 20
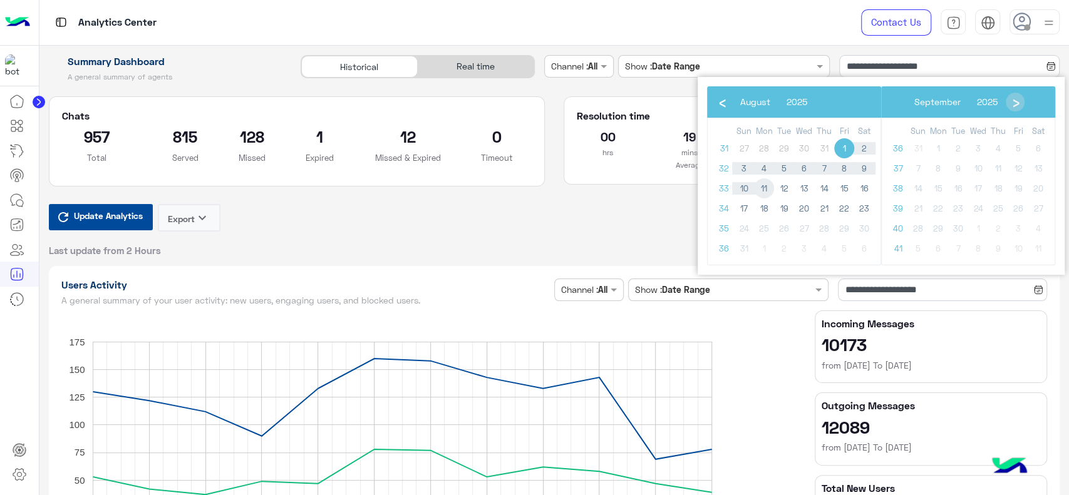
click at [760, 189] on span "11" at bounding box center [764, 189] width 20 height 20
type input "**********"
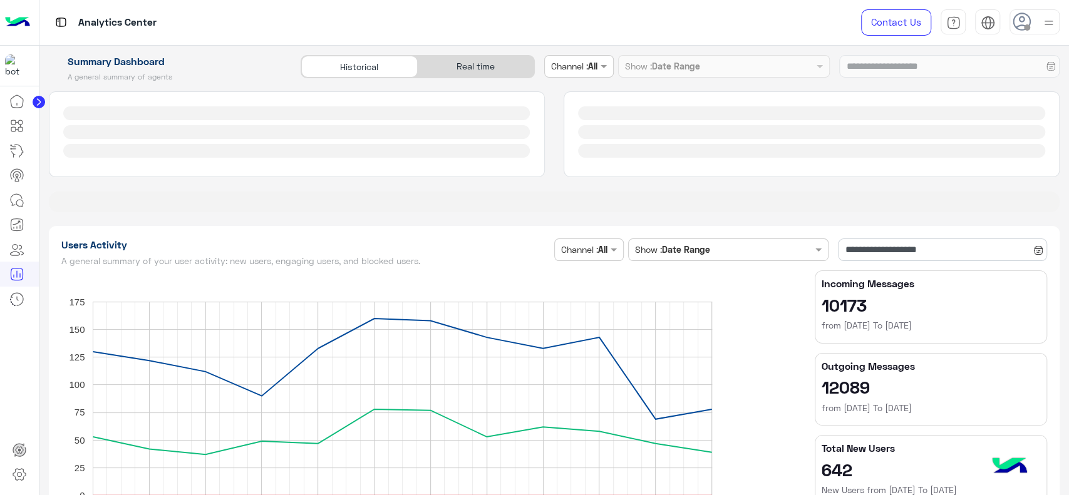
scroll to position [44, 0]
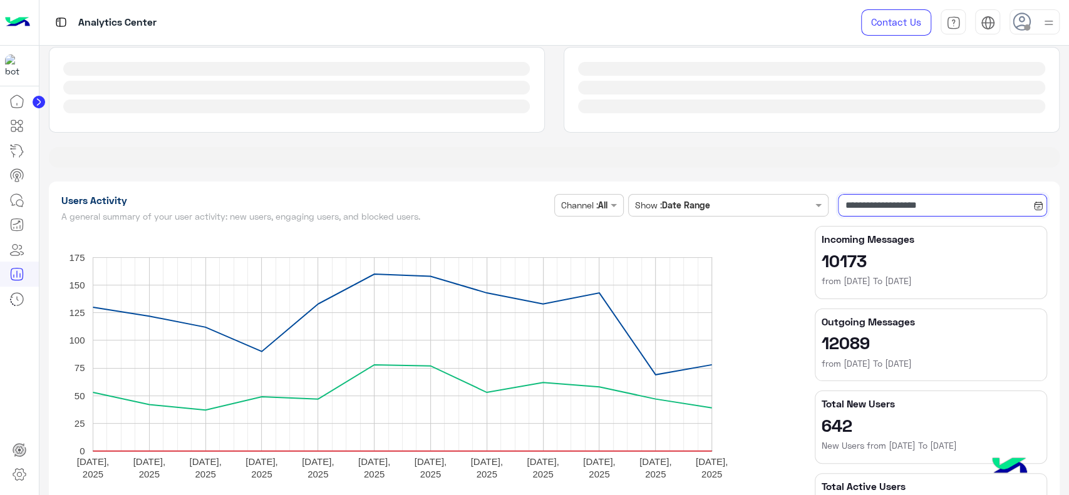
click at [861, 205] on input "**********" at bounding box center [942, 205] width 209 height 23
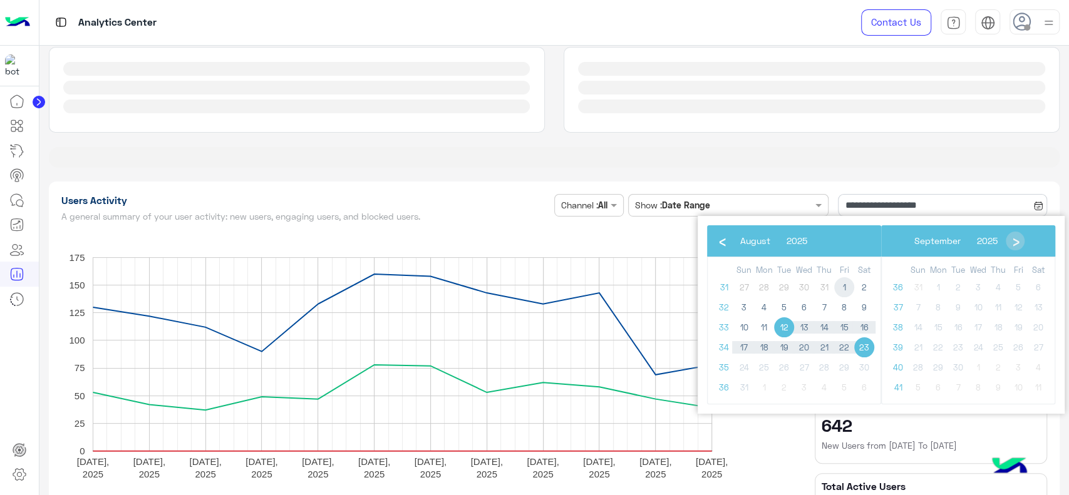
click at [851, 283] on span "1" at bounding box center [844, 287] width 20 height 20
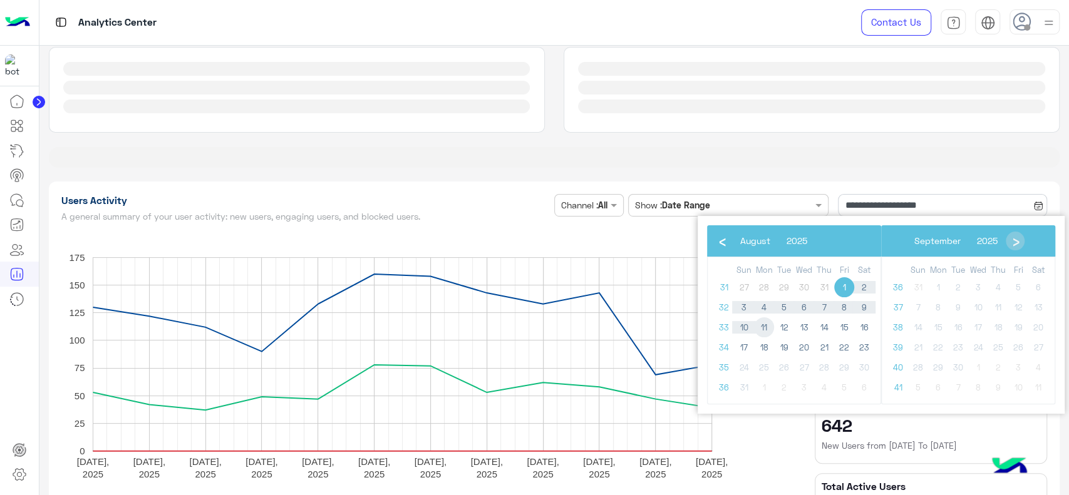
click at [765, 327] on span "11" at bounding box center [764, 328] width 20 height 20
type input "**********"
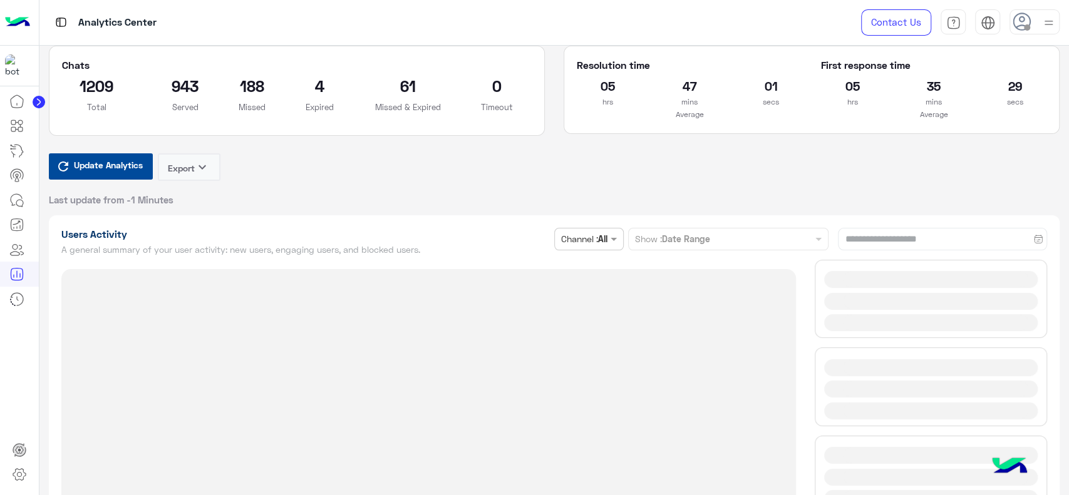
scroll to position [0, 0]
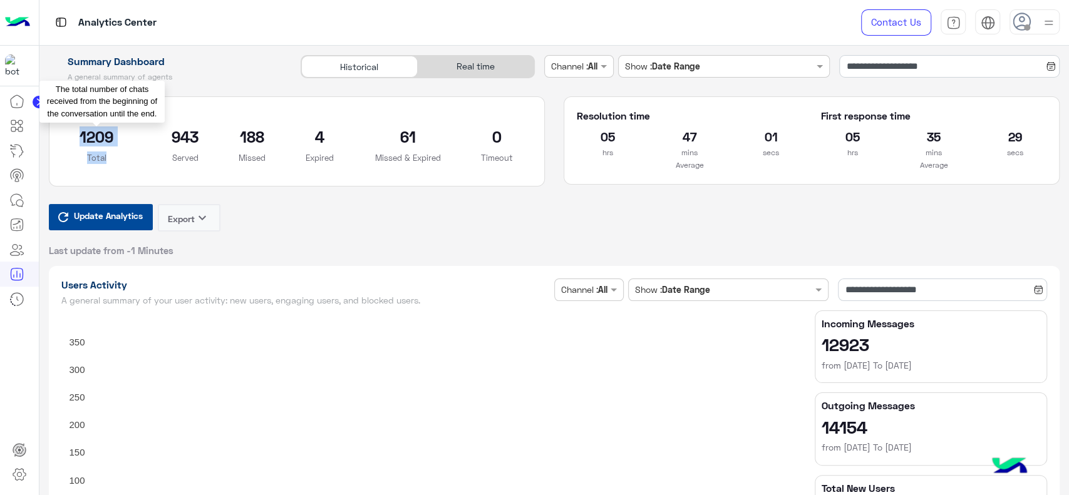
drag, startPoint x: 60, startPoint y: 115, endPoint x: 111, endPoint y: 153, distance: 63.6
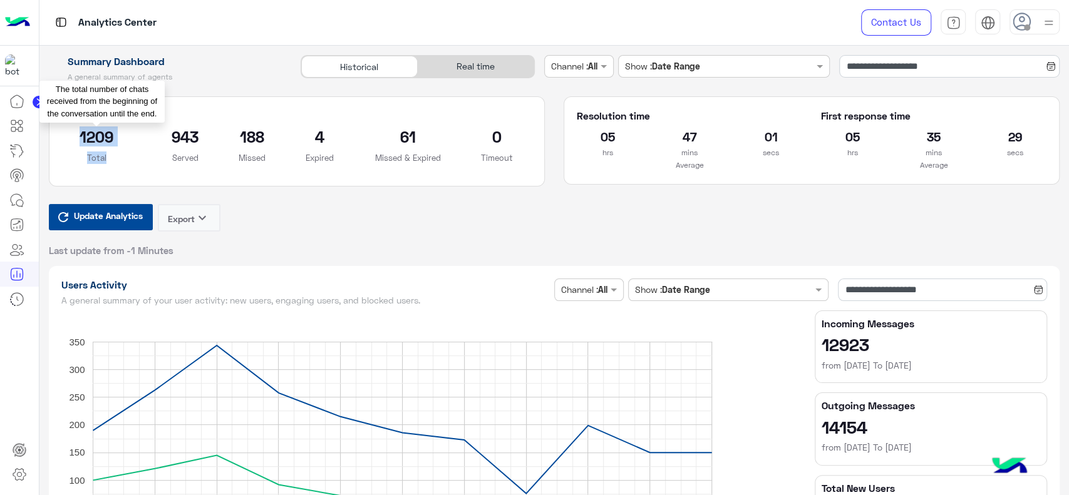
click at [111, 153] on section "Chats 1209 Total 943 Served 188 Missed 4 Expired 61 Missed & Expired 0 Timeout …" at bounding box center [297, 141] width 496 height 90
copy section "Chats 1209 Total"
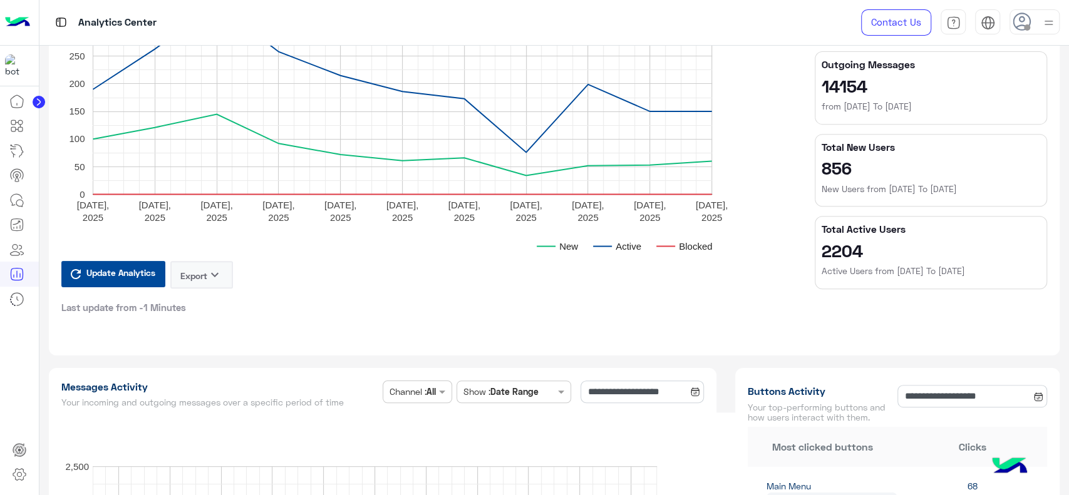
scroll to position [341, 0]
drag, startPoint x: 819, startPoint y: 227, endPoint x: 871, endPoint y: 253, distance: 58.5
click at [871, 253] on app-total-numbers "Total Active Users 2204 Active Users from 1/8/2025 To 11/8/2025" at bounding box center [931, 251] width 219 height 54
copy app-total-numbers "Total Active Users 2204"
click at [20, 125] on icon at bounding box center [18, 126] width 5 height 7
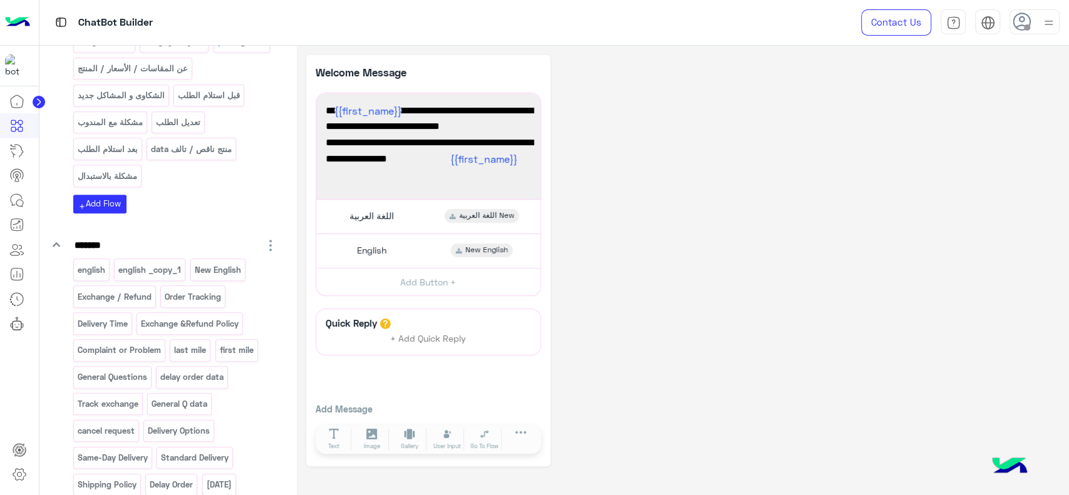
scroll to position [427, 0]
click at [134, 296] on p "Exchange / Refund" at bounding box center [114, 294] width 76 height 14
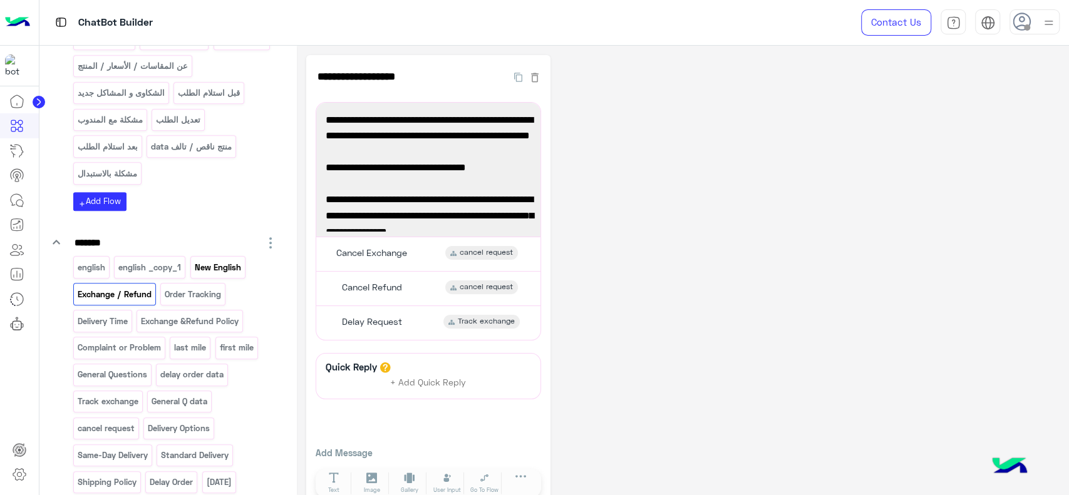
click at [220, 261] on p "New English" at bounding box center [218, 268] width 48 height 14
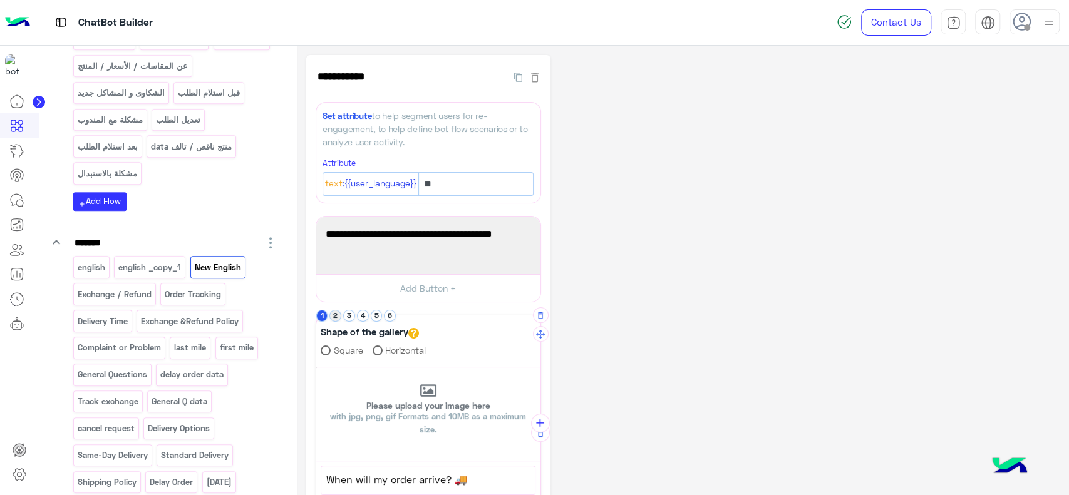
click at [338, 318] on button "2" at bounding box center [335, 316] width 12 height 12
click at [351, 318] on button "3" at bounding box center [349, 316] width 12 height 12
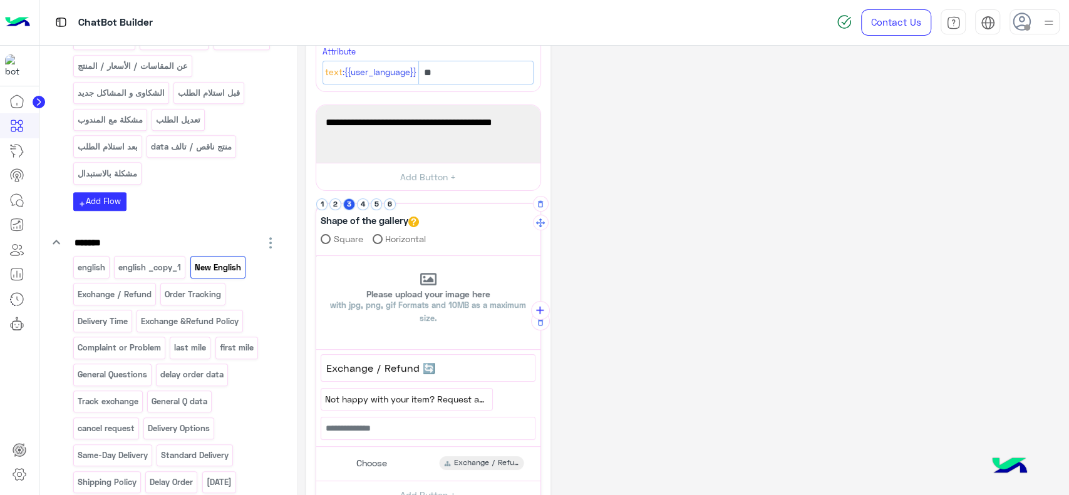
scroll to position [115, 0]
click at [420, 460] on div "Choose Exchange / Refund" at bounding box center [428, 461] width 215 height 24
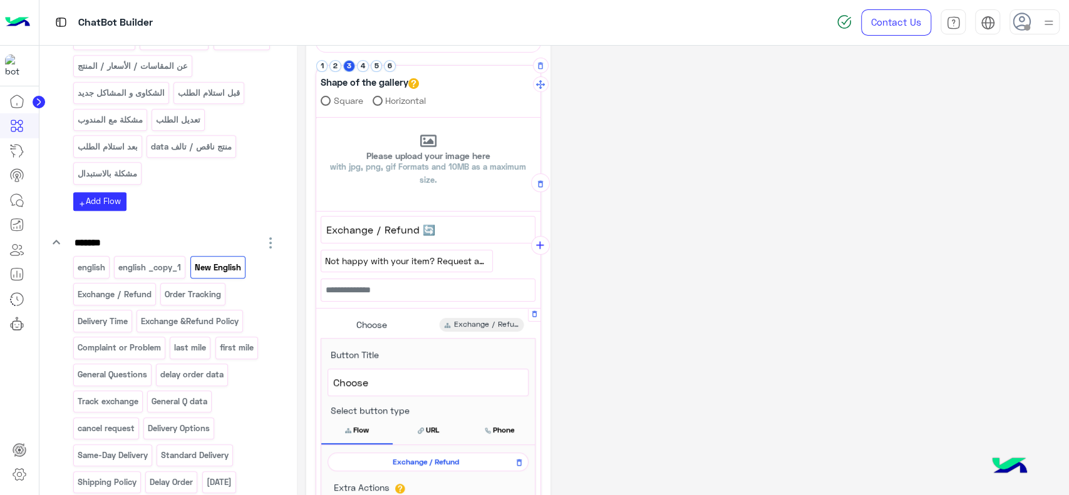
scroll to position [256, 0]
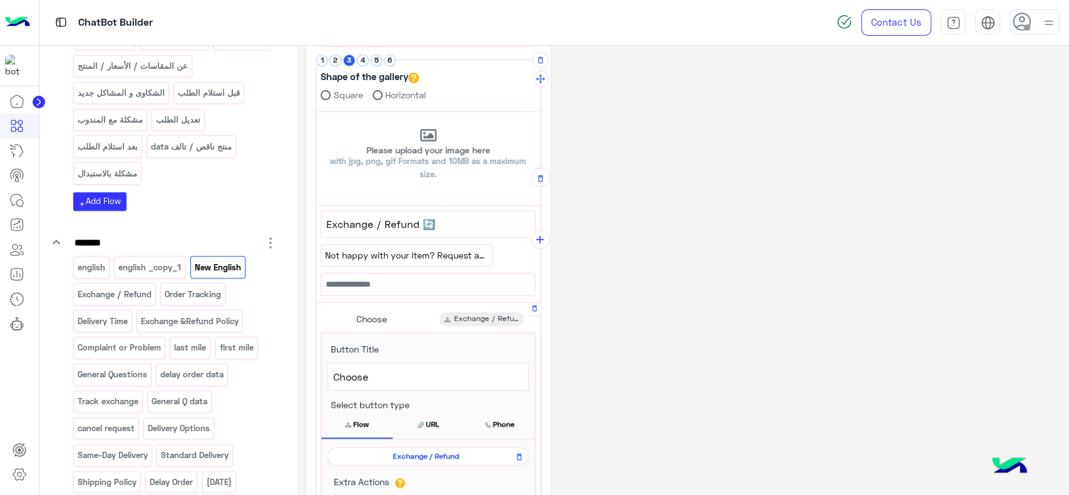
click at [420, 453] on span "Exchange / Refund" at bounding box center [425, 456] width 183 height 11
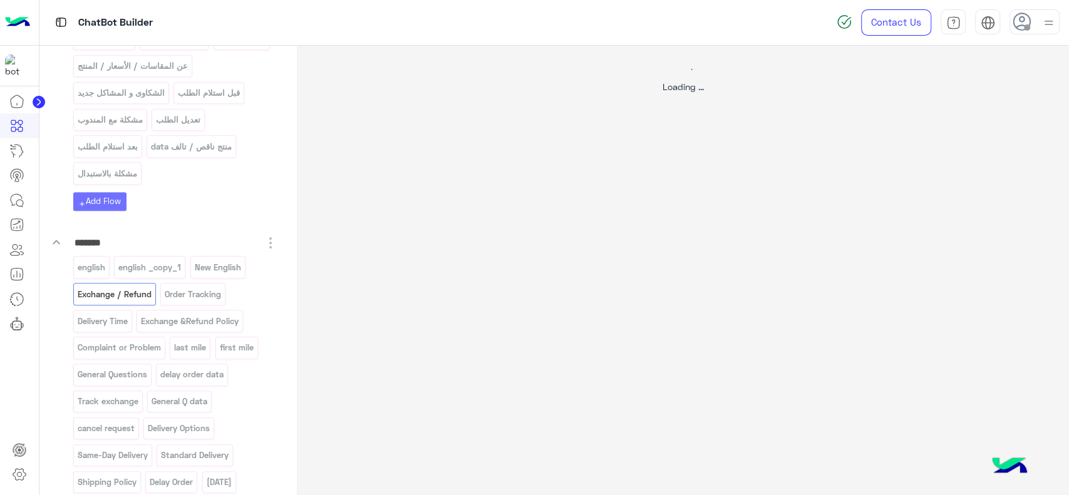
scroll to position [0, 0]
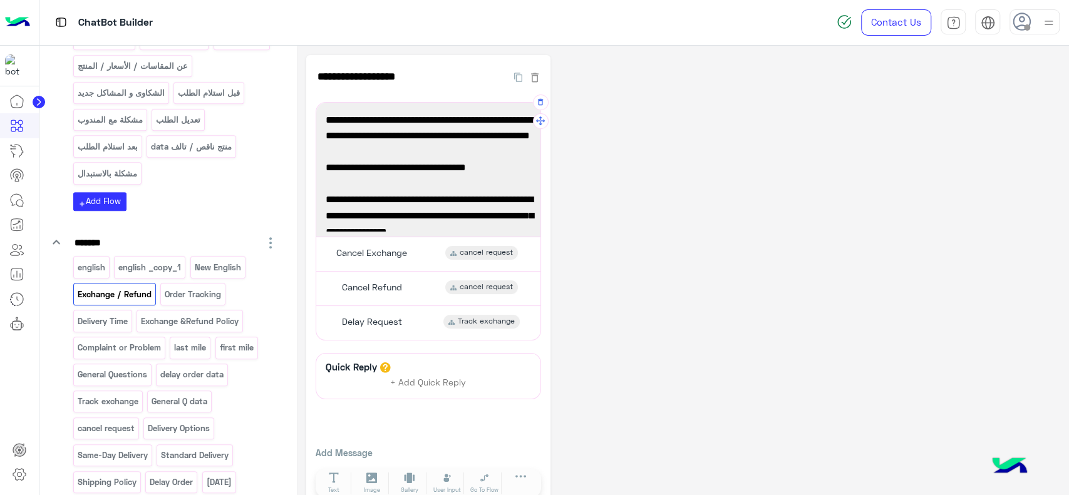
click at [389, 138] on span "To request refund and exchange, simply click the “REFUND” button on our website…" at bounding box center [428, 136] width 205 height 48
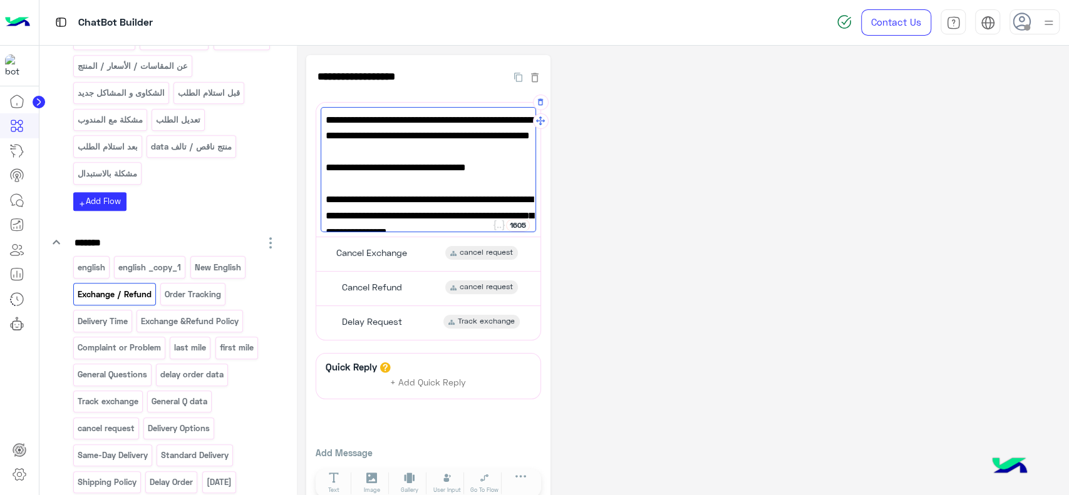
click at [371, 135] on span "To request refund and exchange, simply click the “REFUND” button on our website…" at bounding box center [428, 136] width 205 height 48
click at [371, 137] on span "To request refund and exchange, simply click the “REFUND” button on our website…" at bounding box center [428, 136] width 205 height 48
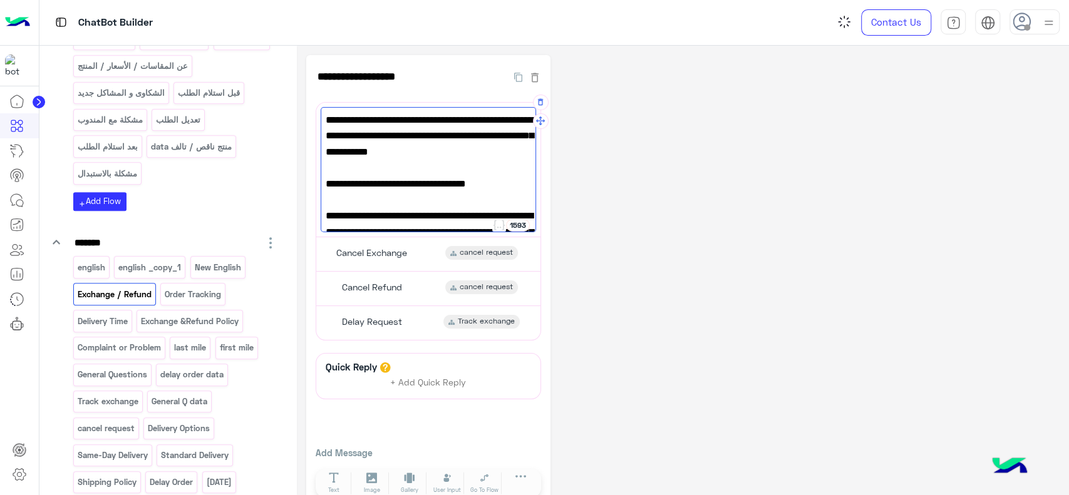
type textarea "**********"
click at [604, 203] on div "**********" at bounding box center [682, 283] width 753 height 456
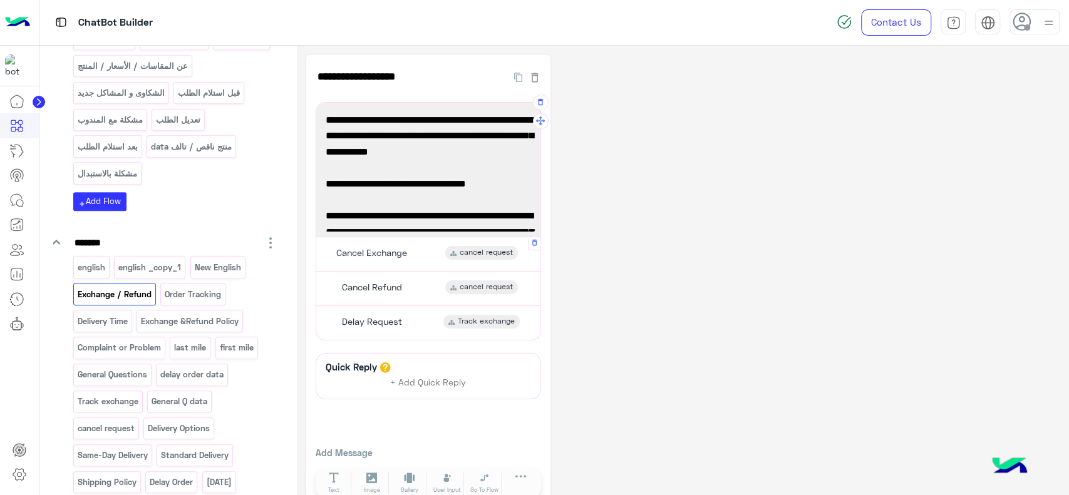
click at [424, 252] on div "Cancel Exchange cancel request" at bounding box center [428, 254] width 215 height 24
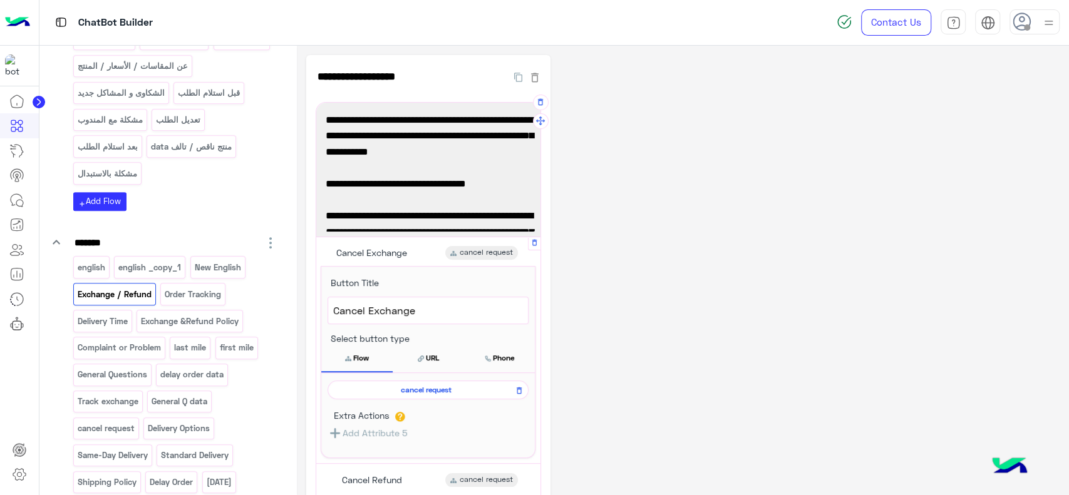
click at [391, 314] on span "Cancel Exchange" at bounding box center [428, 311] width 190 height 16
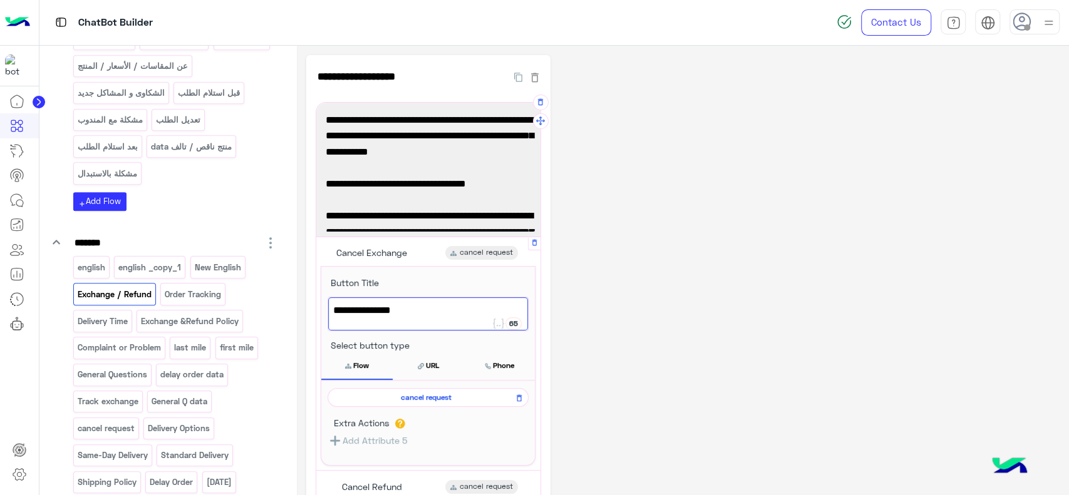
click at [391, 314] on span "Cancel Exchange" at bounding box center [428, 311] width 190 height 16
type textarea "**********"
click at [586, 271] on div "**********" at bounding box center [682, 383] width 753 height 656
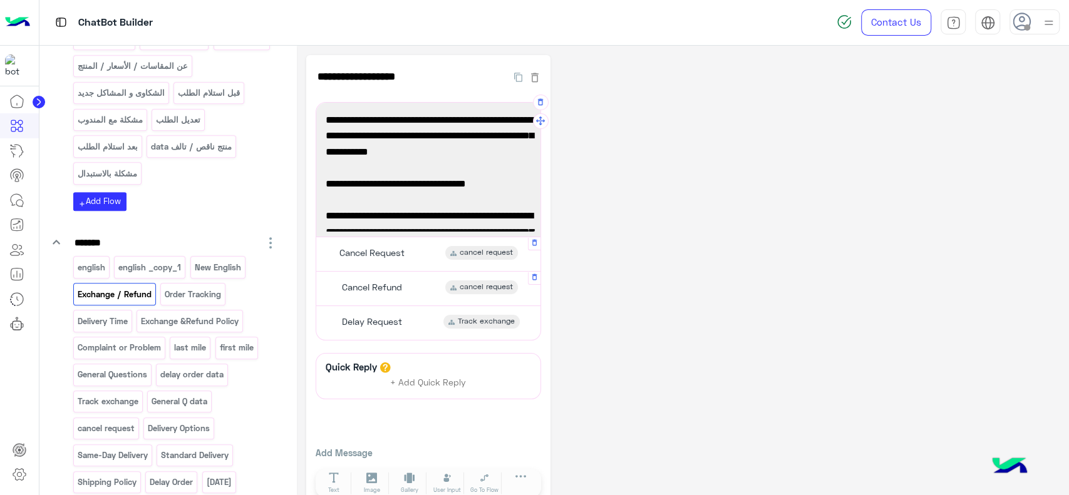
click at [385, 289] on span "Cancel Refund" at bounding box center [372, 287] width 60 height 11
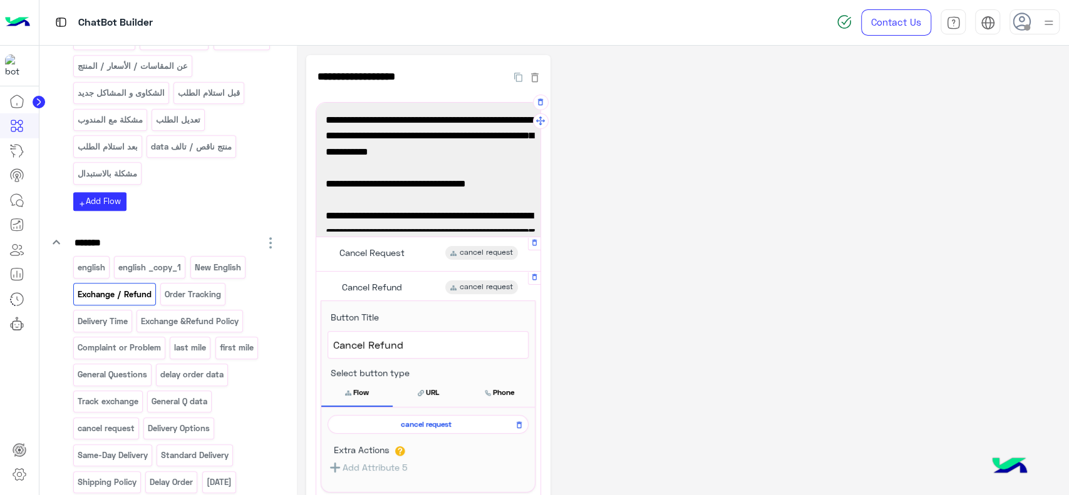
click at [360, 343] on span "Cancel Refund" at bounding box center [428, 345] width 190 height 16
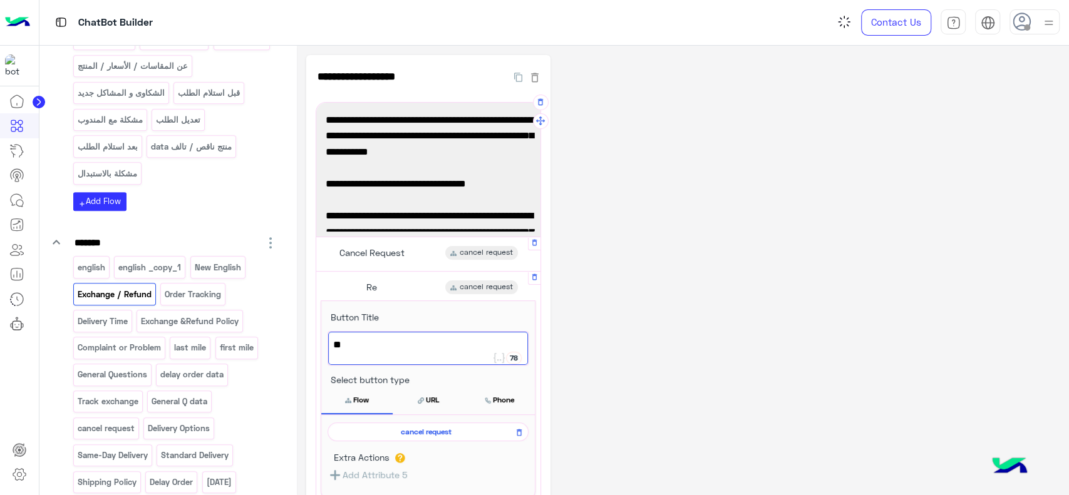
type textarea "*"
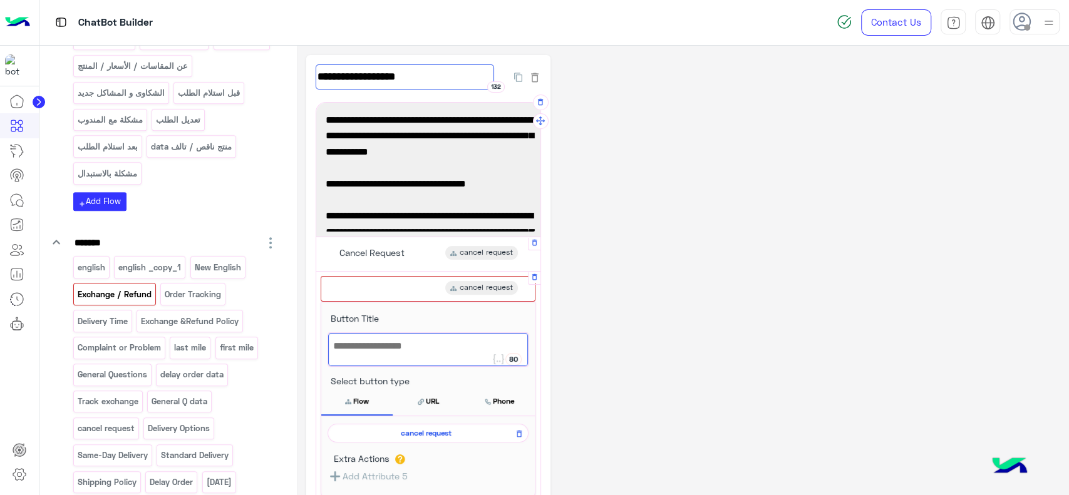
click at [364, 81] on input "**********" at bounding box center [405, 77] width 179 height 25
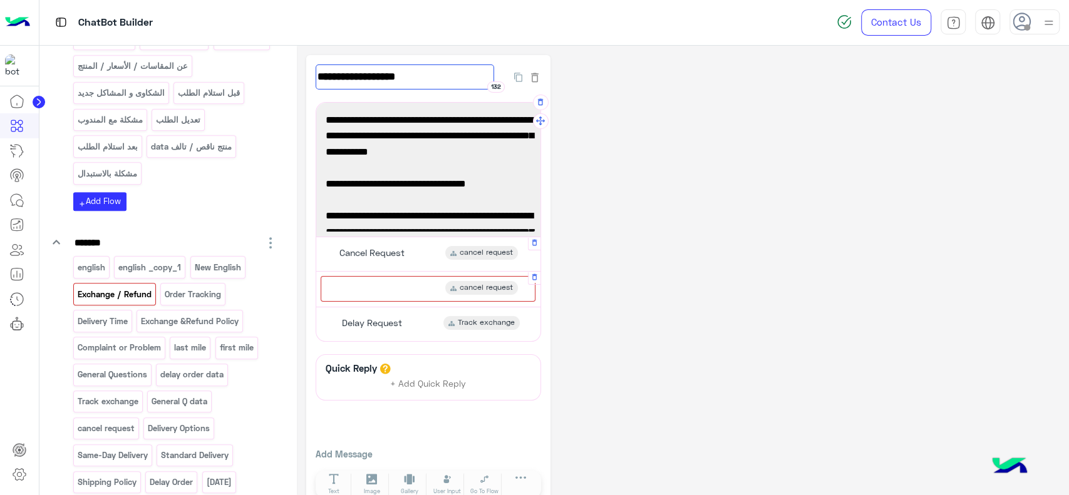
click at [364, 81] on input "**********" at bounding box center [405, 77] width 179 height 25
click at [393, 288] on div "cancel request" at bounding box center [428, 289] width 215 height 26
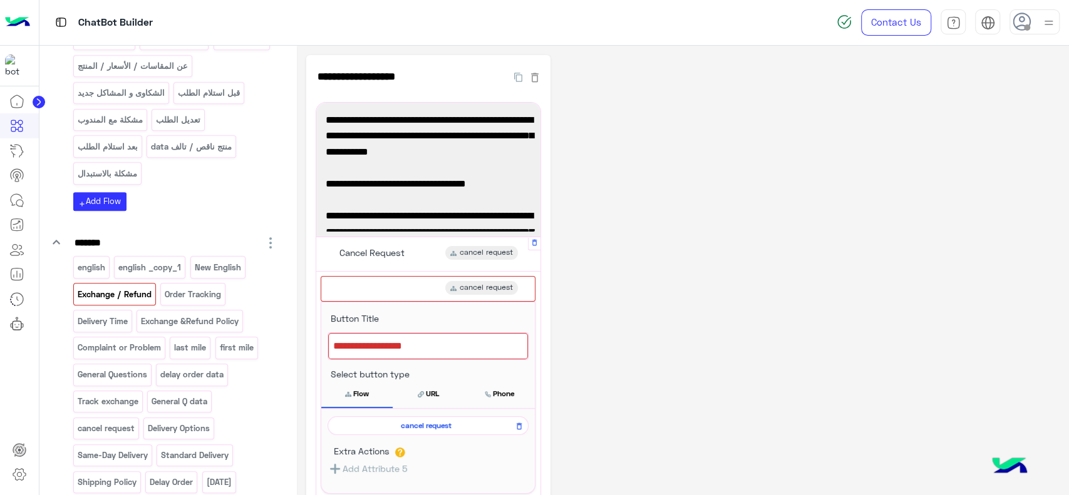
click at [377, 358] on div at bounding box center [428, 346] width 200 height 26
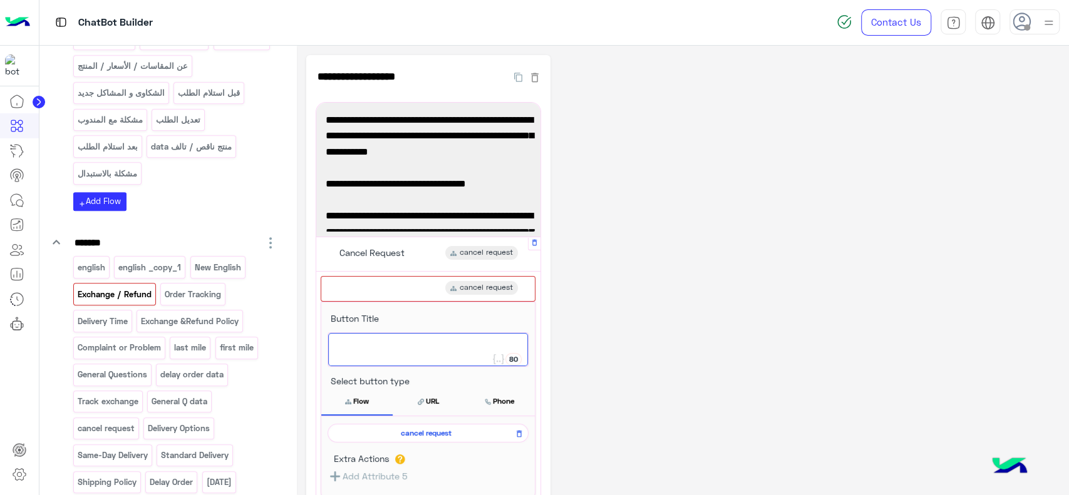
paste textarea "**********"
click at [391, 348] on span "Exchange / Refund" at bounding box center [428, 345] width 190 height 16
click at [385, 345] on span "Exchange /Refund" at bounding box center [428, 345] width 190 height 16
click at [381, 345] on span "Exchange /Refund" at bounding box center [428, 345] width 190 height 16
click at [455, 344] on span "Exchange/Refund" at bounding box center [428, 345] width 190 height 16
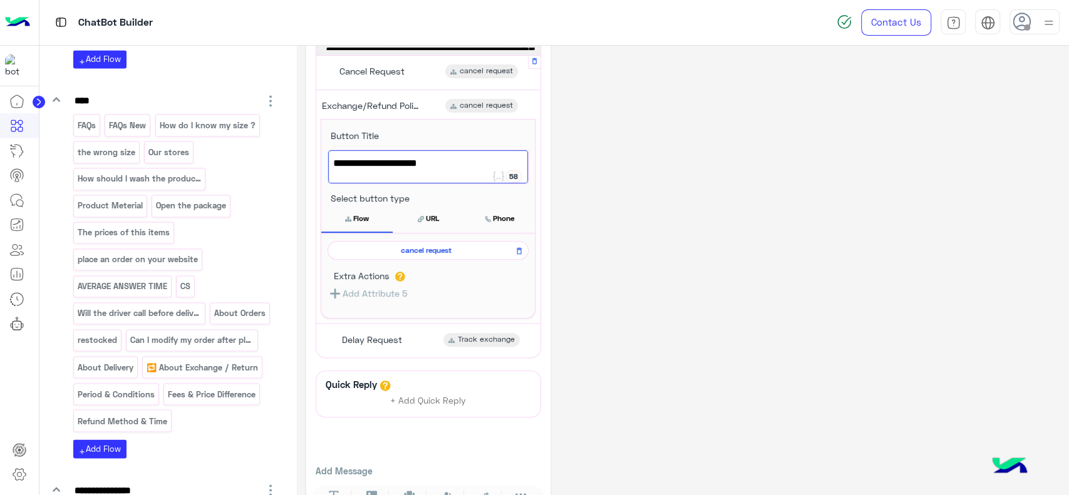
scroll to position [180, 0]
type textarea "**********"
click at [521, 248] on icon at bounding box center [519, 252] width 9 height 15
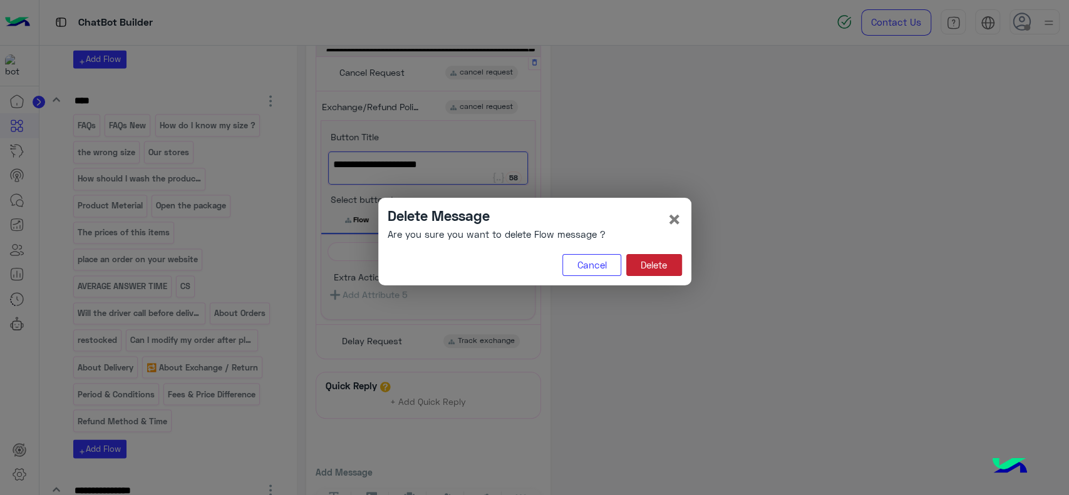
click at [644, 266] on button "Delete" at bounding box center [654, 265] width 56 height 23
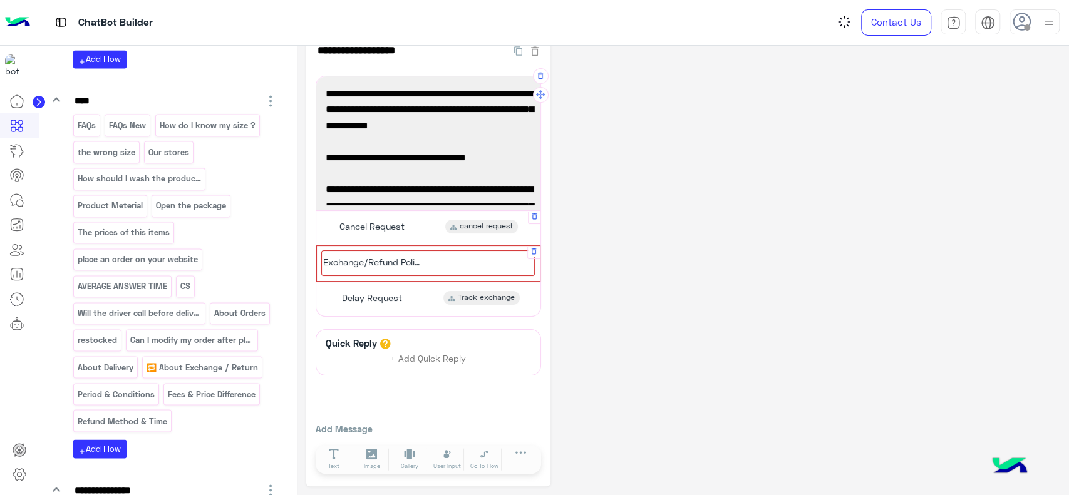
scroll to position [28, 0]
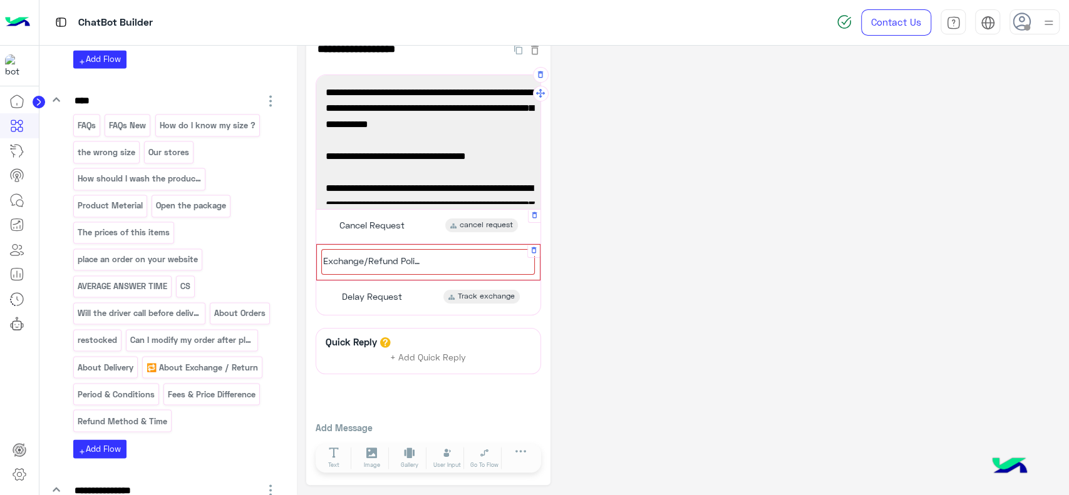
click at [422, 257] on span "Exchange/Refund Policy" at bounding box center [373, 261] width 100 height 11
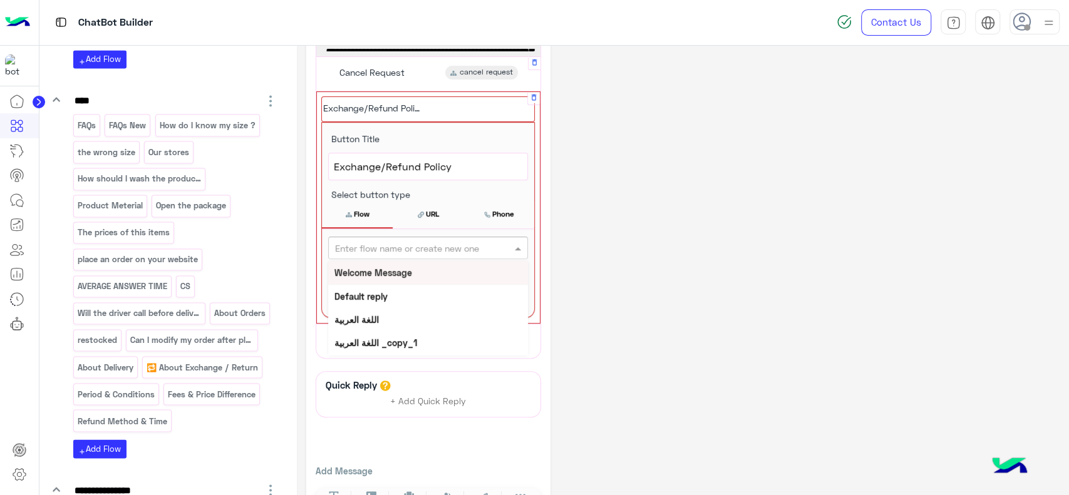
click at [400, 253] on div "Enter flow name or create new one" at bounding box center [428, 248] width 200 height 23
type input "***"
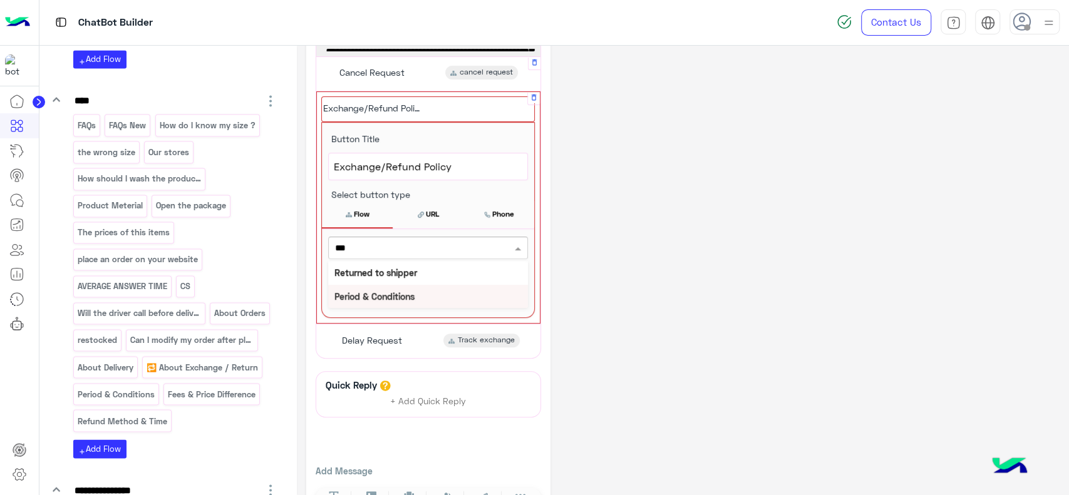
click at [406, 291] on b "Period & Conditions" at bounding box center [374, 296] width 80 height 11
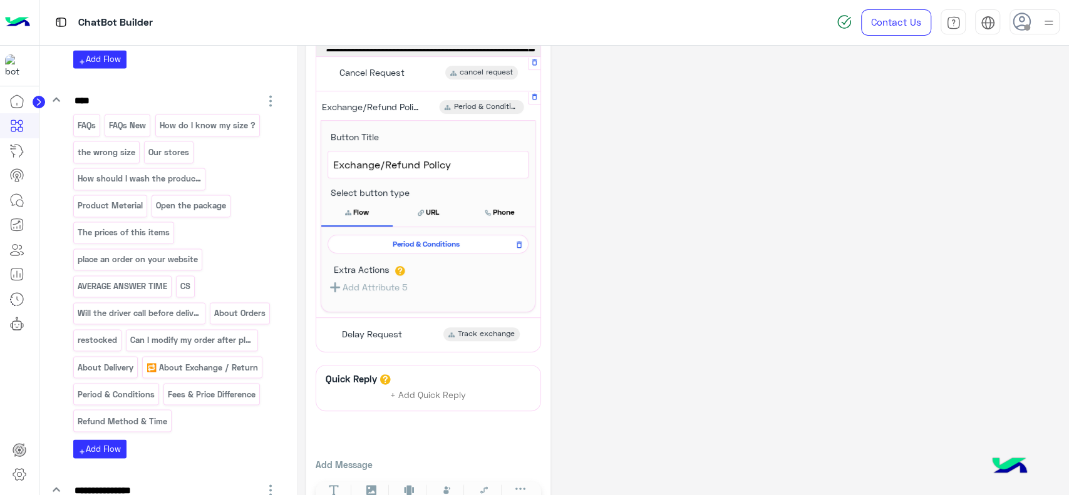
click at [460, 239] on span "Period & Conditions" at bounding box center [425, 244] width 183 height 11
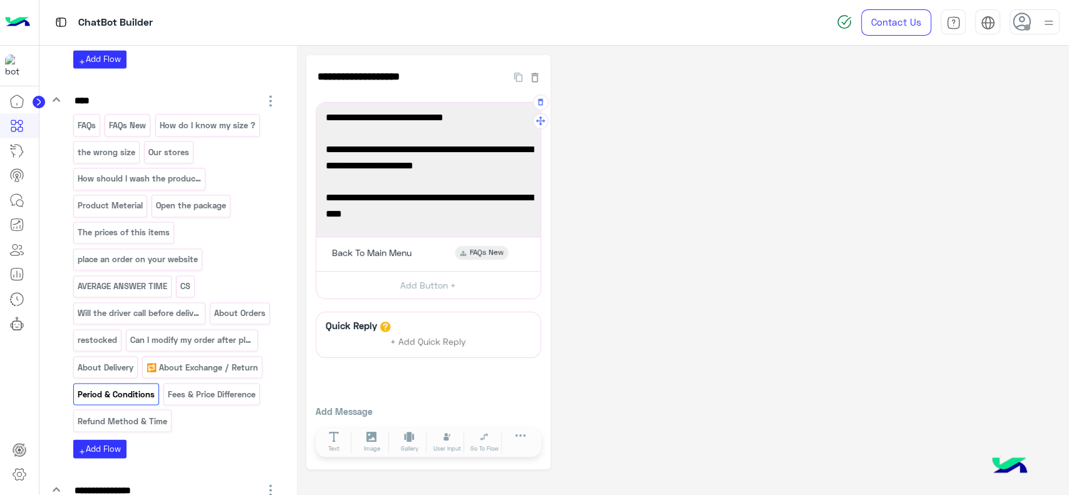
scroll to position [0, 0]
click at [388, 84] on input "**********" at bounding box center [405, 77] width 179 height 25
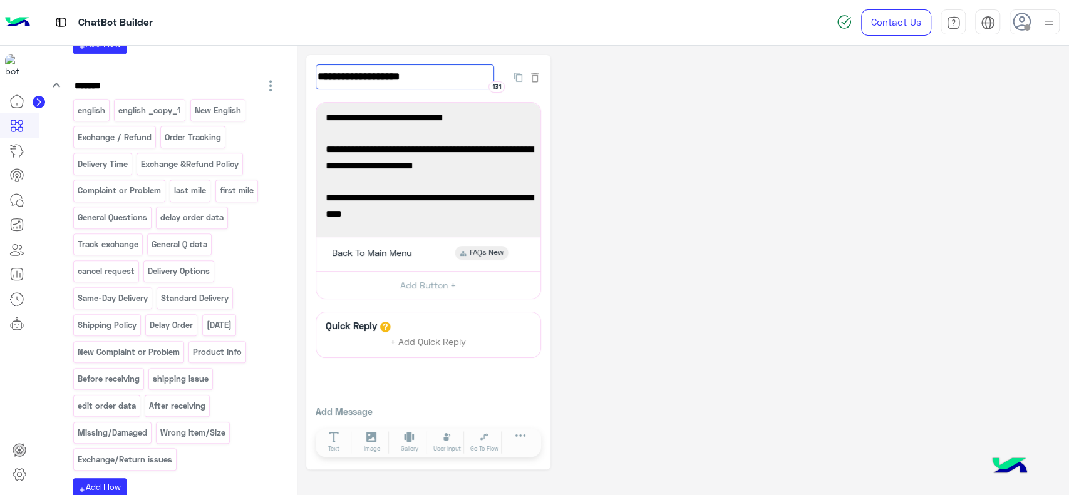
scroll to position [581, 0]
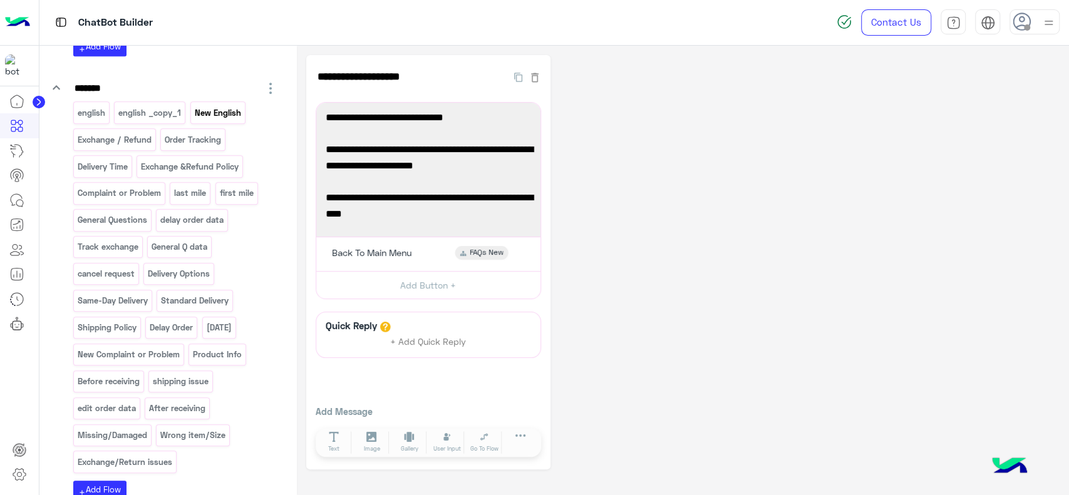
click at [225, 116] on p "New English" at bounding box center [218, 113] width 48 height 14
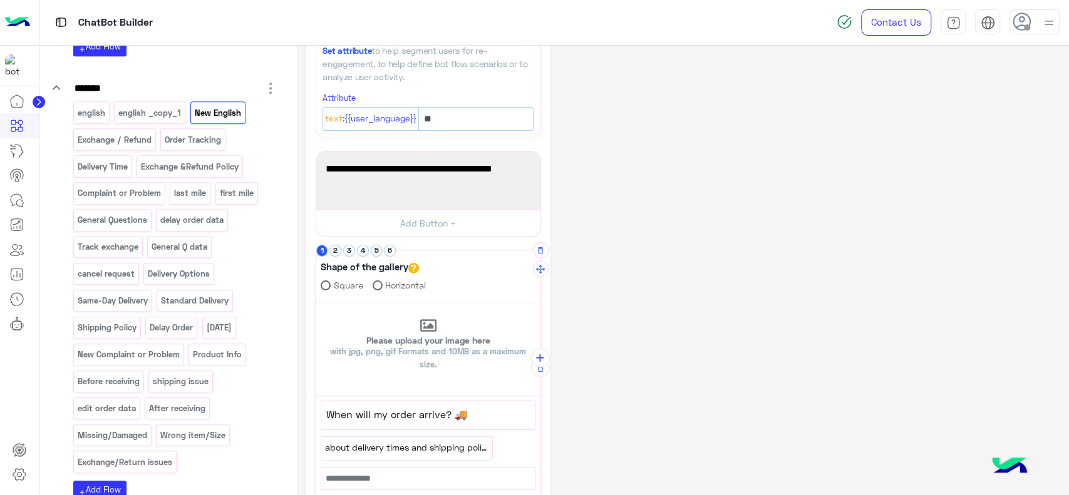
scroll to position [66, 0]
click at [351, 250] on button "3" at bounding box center [349, 250] width 12 height 12
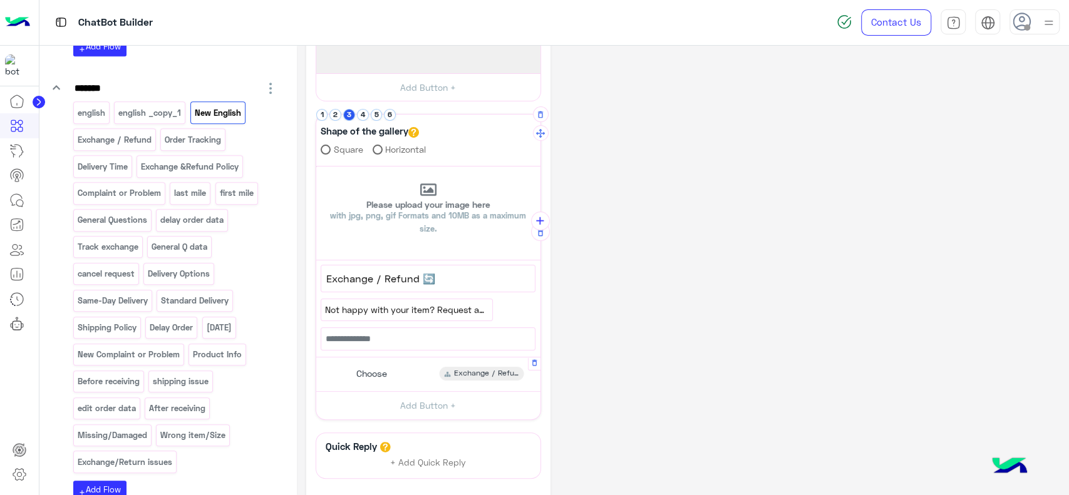
scroll to position [203, 0]
click at [394, 374] on div "Choose Exchange / Refund" at bounding box center [428, 373] width 215 height 24
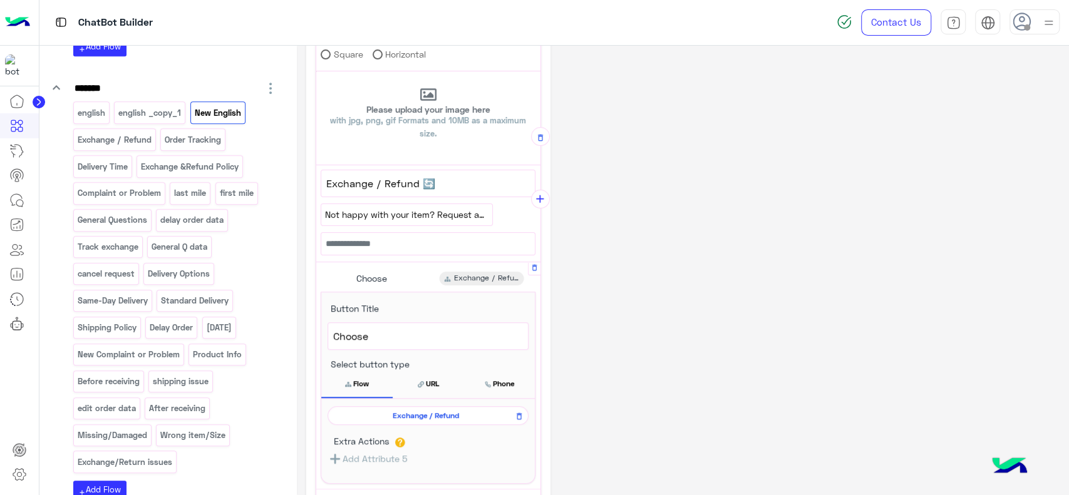
scroll to position [301, 0]
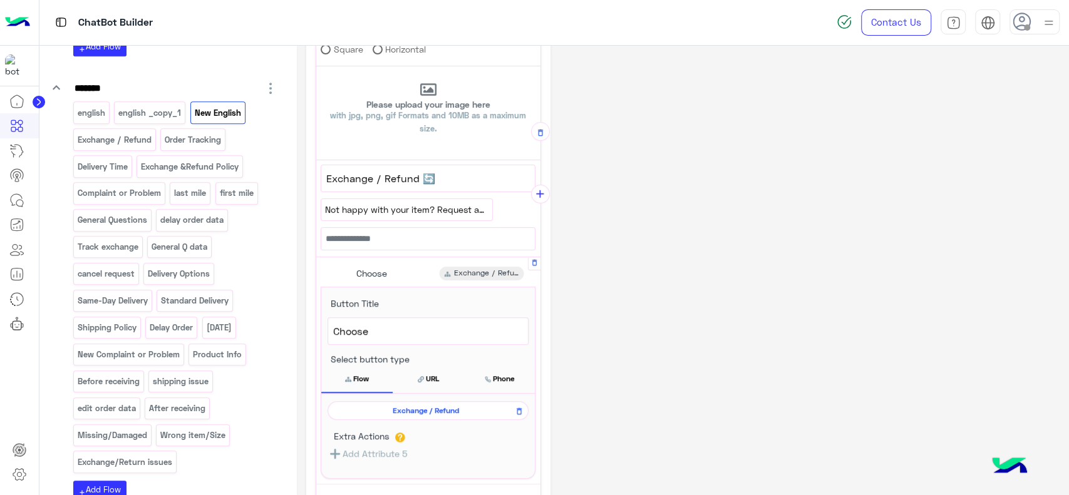
click at [397, 413] on span "Exchange / Refund" at bounding box center [425, 410] width 183 height 11
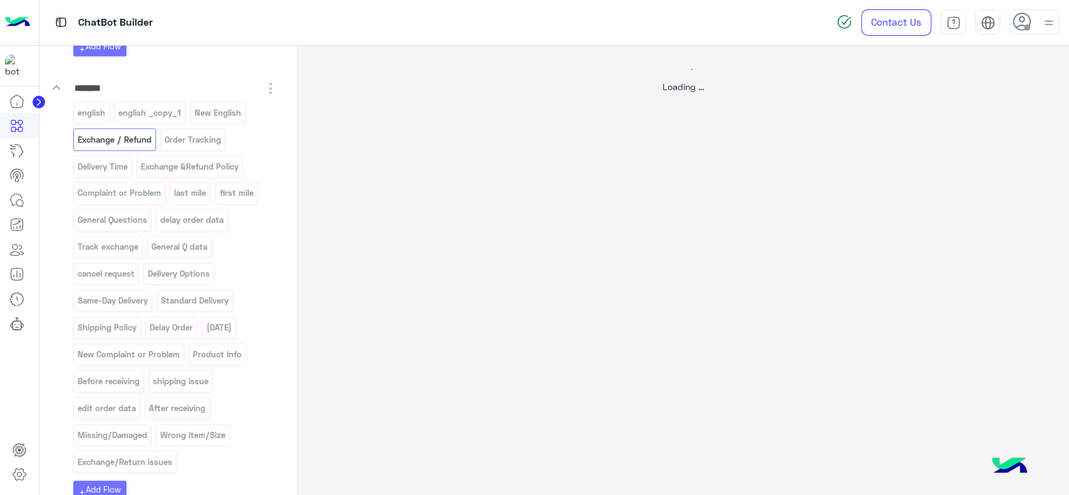
scroll to position [0, 0]
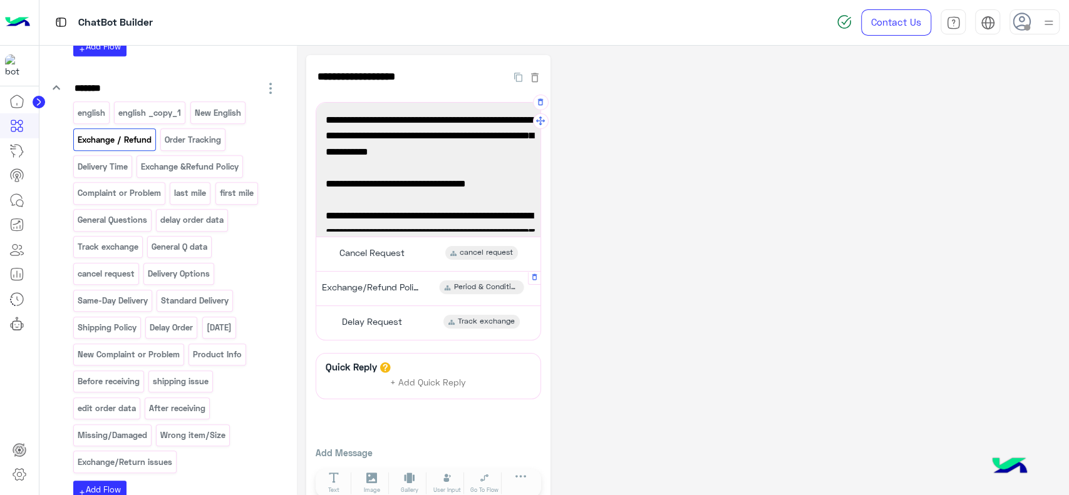
click at [399, 287] on span "Exchange/Refund Policy" at bounding box center [372, 287] width 100 height 11
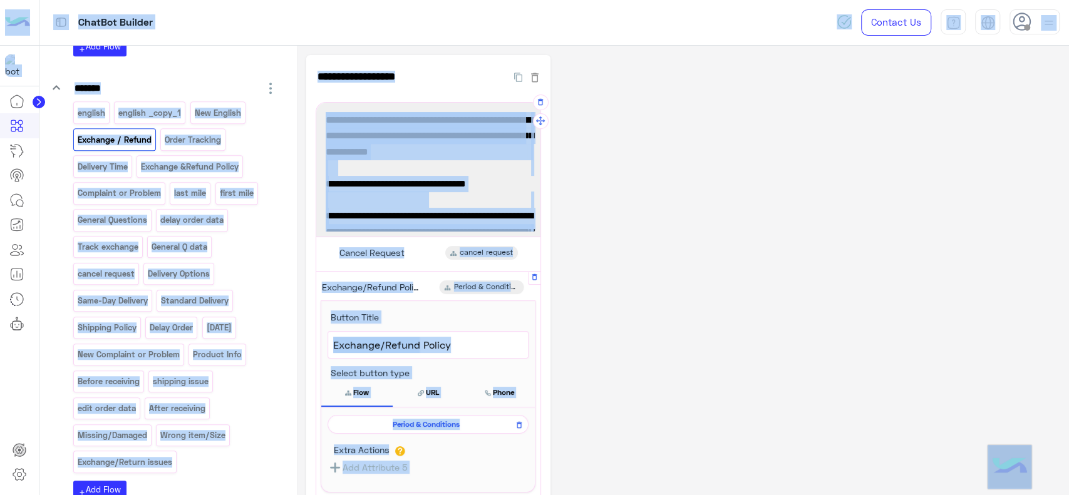
click at [382, 341] on span "Exchange/Refund Policy" at bounding box center [428, 345] width 190 height 16
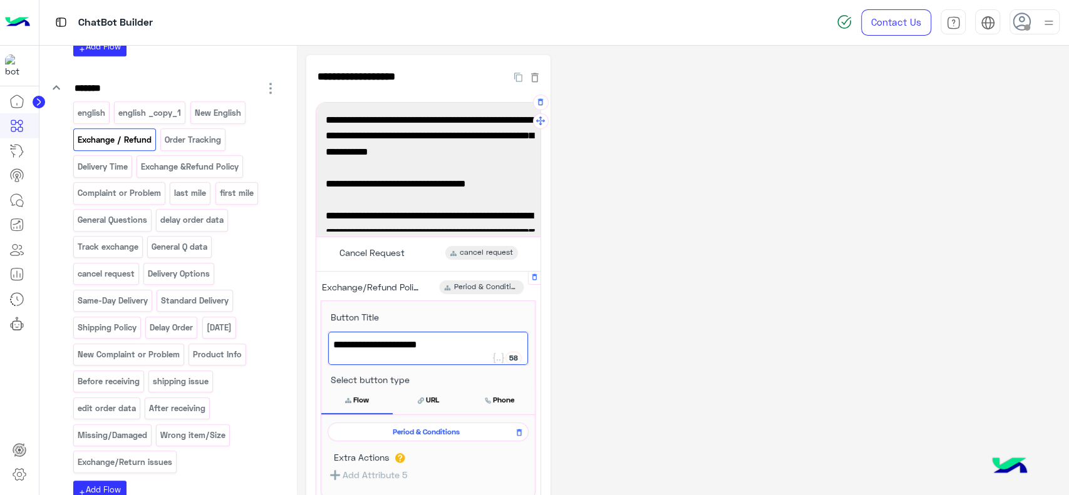
paste textarea
click at [334, 343] on span "Conditions" at bounding box center [428, 345] width 190 height 16
type textarea "**********"
click at [626, 309] on div "**********" at bounding box center [682, 383] width 753 height 656
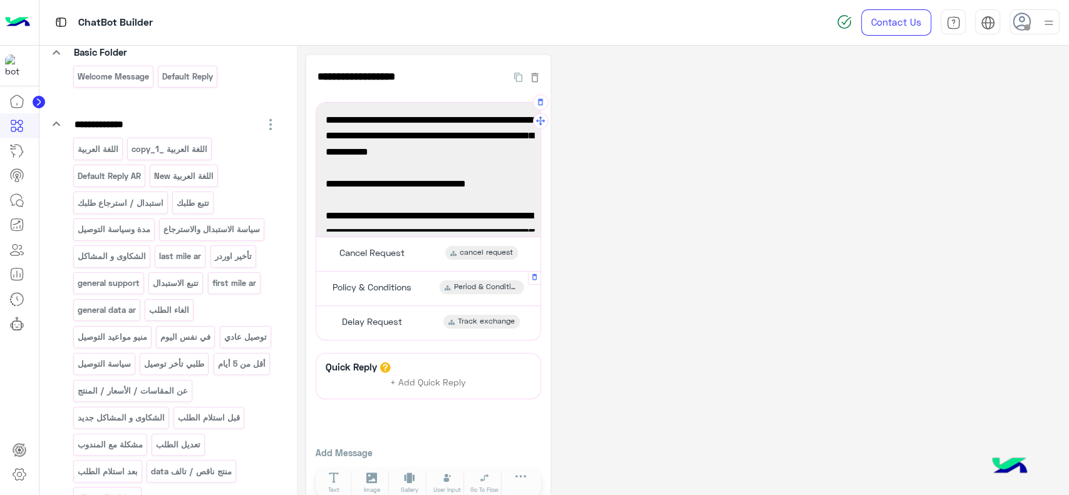
scroll to position [101, 0]
click at [143, 212] on div "استبدال / استرجاع طلبك" at bounding box center [120, 203] width 95 height 22
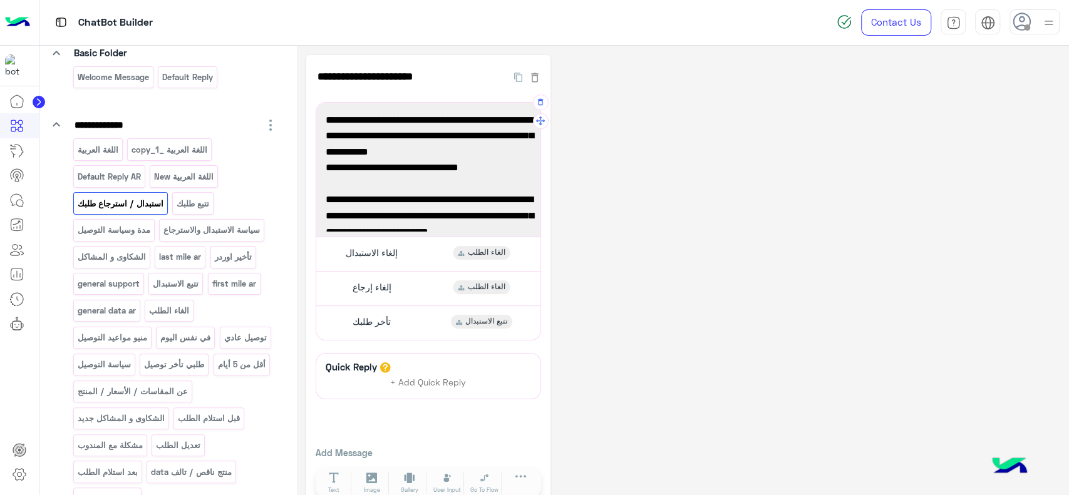
click at [410, 135] on span "لطلب الاسترجاع أو الاستبدال، يُرجى ببساطة الضغط على زر "طلب استرجاع" على موقعنا…" at bounding box center [428, 136] width 205 height 48
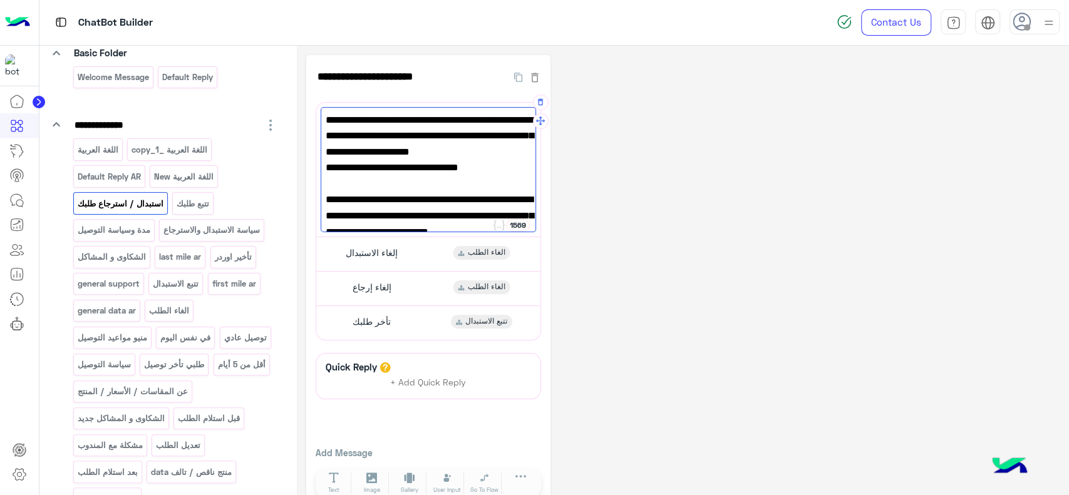
type textarea "**********"
click at [398, 174] on span "لطلب الاسترجاع أو الاستبدال، يُرجى ببساطة الضغط على زر "طلب استرجاع او استبدال"…" at bounding box center [428, 144] width 205 height 64
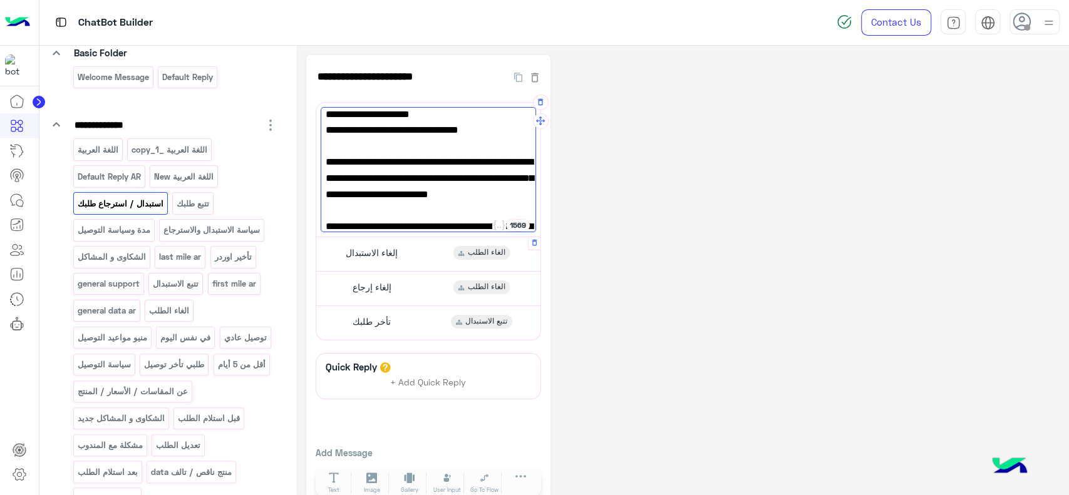
scroll to position [36, 0]
click at [398, 247] on span "إلغاء الاستبدال" at bounding box center [372, 252] width 52 height 11
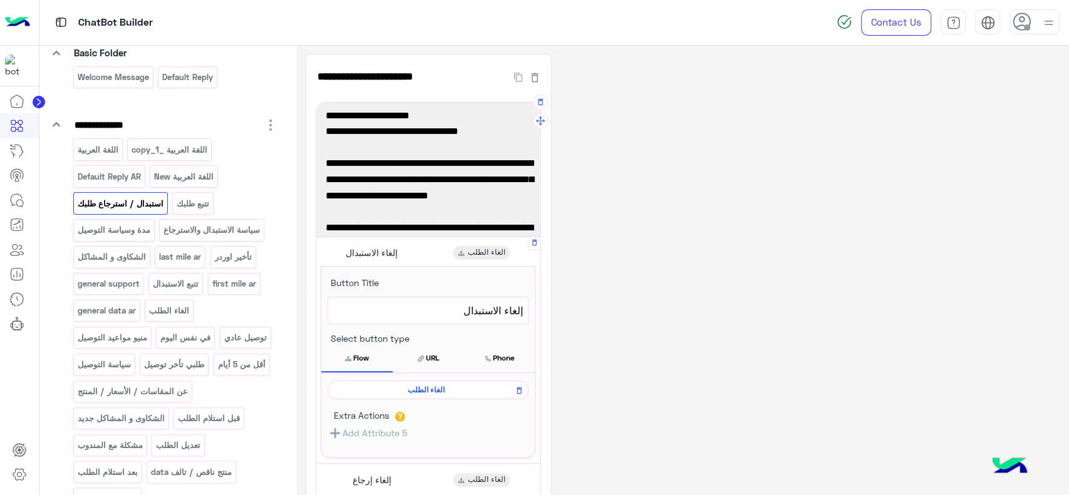
click at [474, 309] on span "إلغاء الاستبدال" at bounding box center [428, 311] width 190 height 16
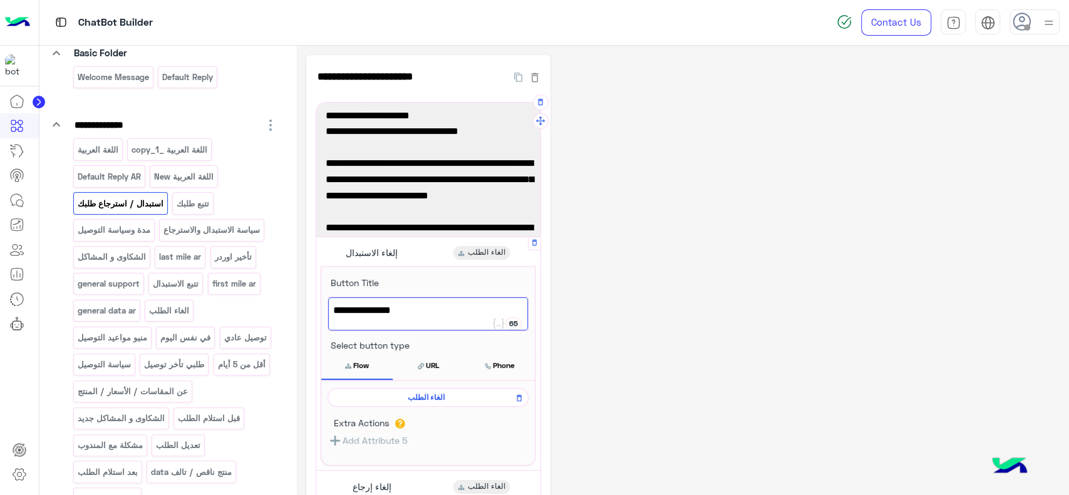
click at [474, 309] on span "إلغاء الاستبدال" at bounding box center [428, 311] width 190 height 16
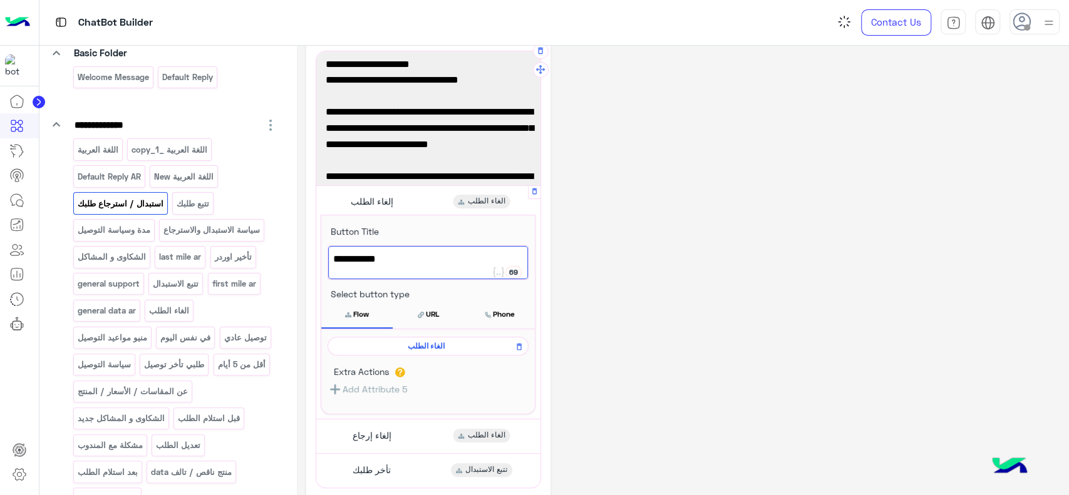
type textarea "**********"
click at [593, 262] on div "**********" at bounding box center [682, 332] width 753 height 656
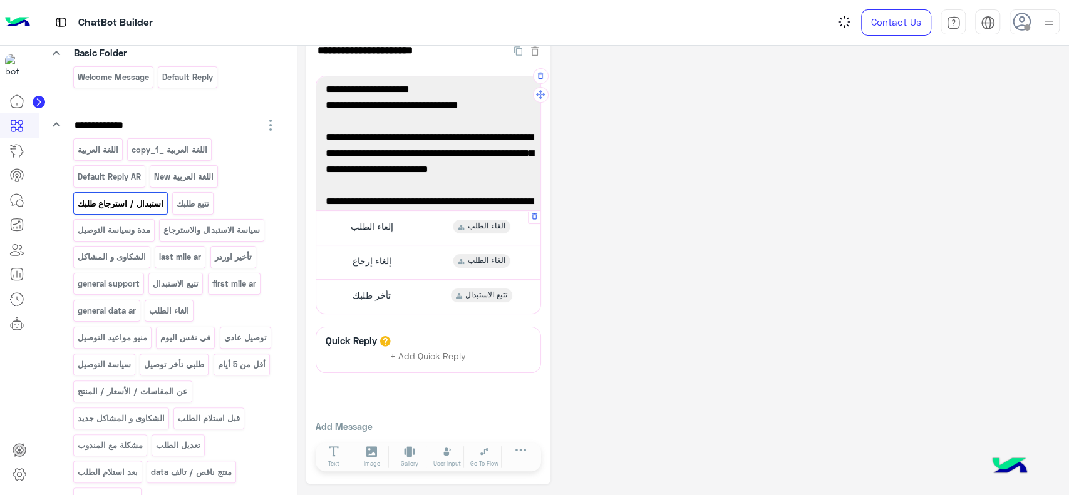
scroll to position [25, 0]
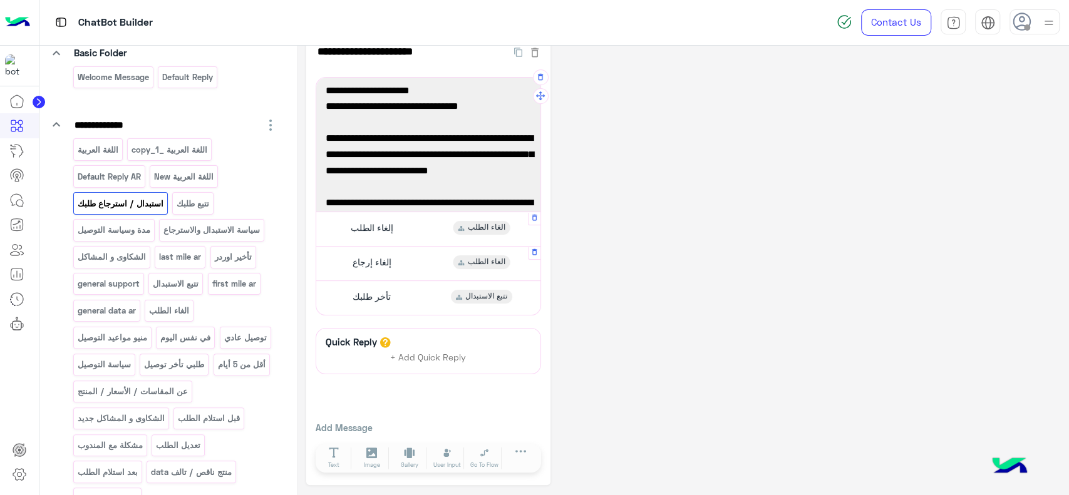
click at [411, 268] on div "إلغاء إرجاع الغاء الطلب" at bounding box center [428, 263] width 215 height 24
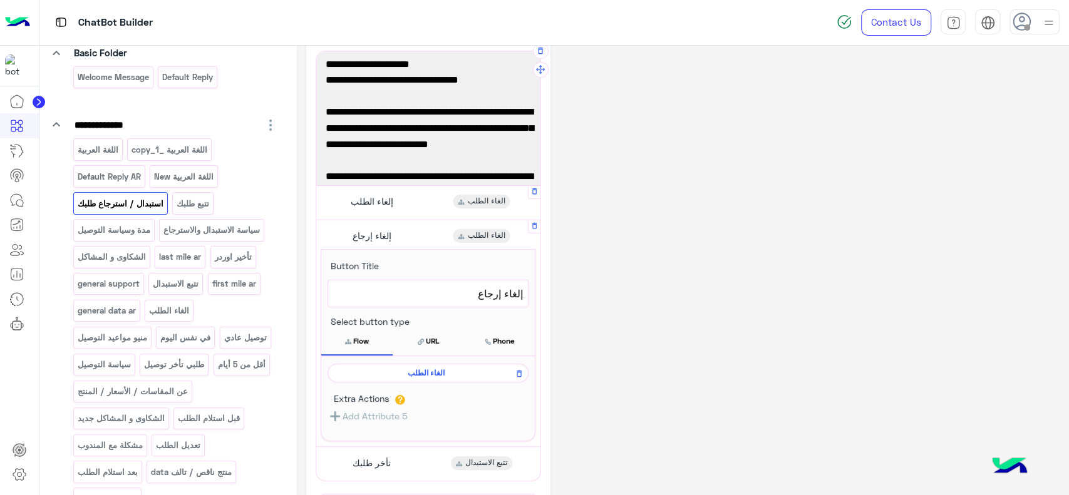
click at [480, 286] on span "إلغاء إرجاع" at bounding box center [428, 294] width 190 height 16
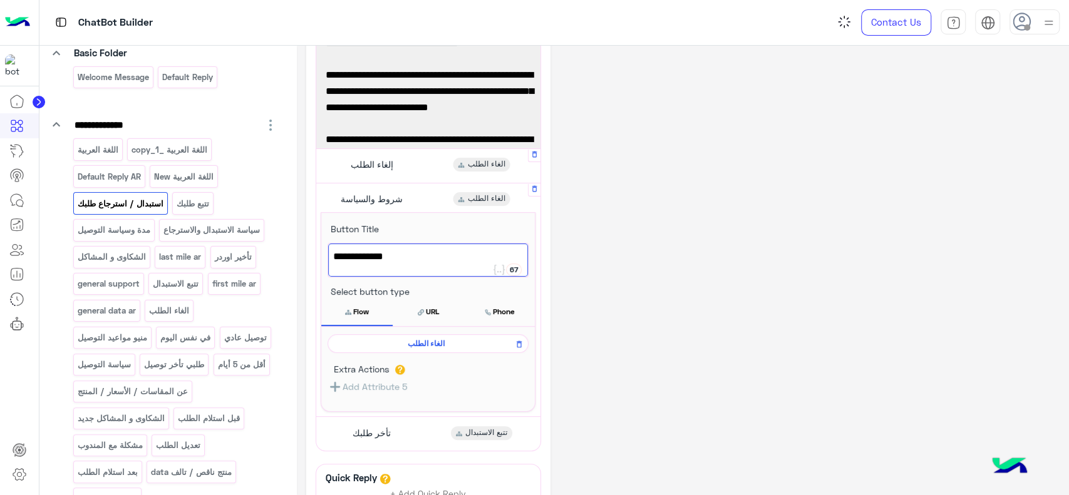
scroll to position [90, 0]
click at [437, 263] on div "شروط والسياسة" at bounding box center [428, 258] width 200 height 33
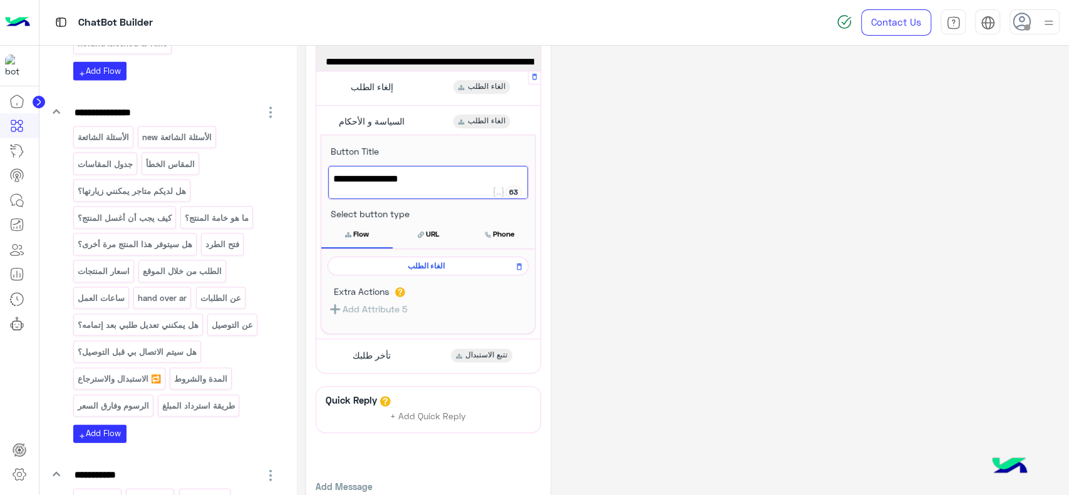
scroll to position [1658, 0]
type textarea "**********"
click at [516, 267] on icon at bounding box center [519, 266] width 9 height 15
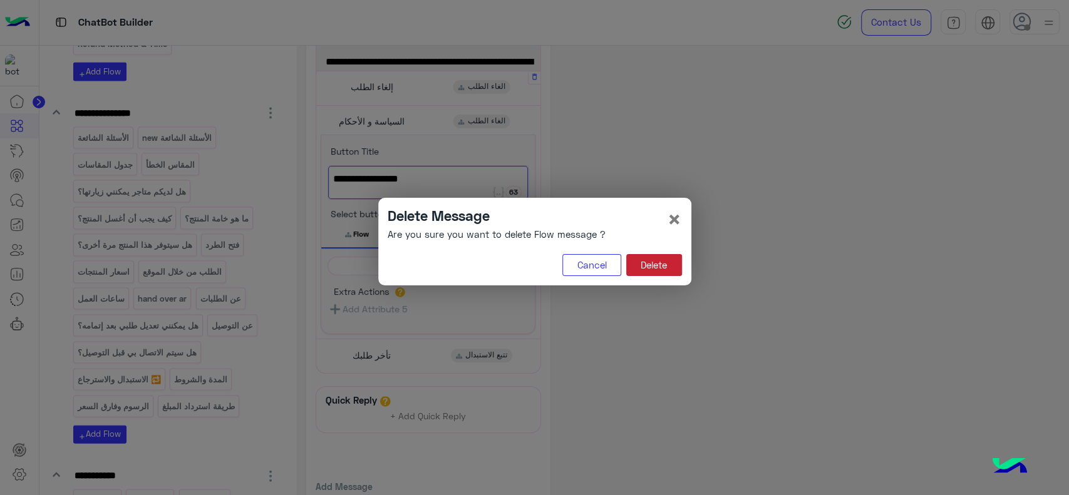
click at [663, 263] on button "Delete" at bounding box center [654, 265] width 56 height 23
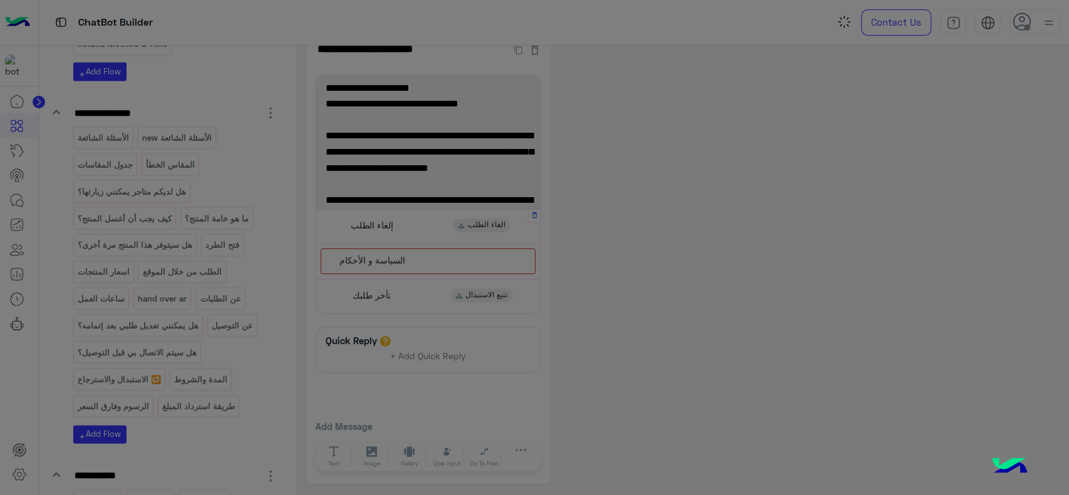
scroll to position [26, 0]
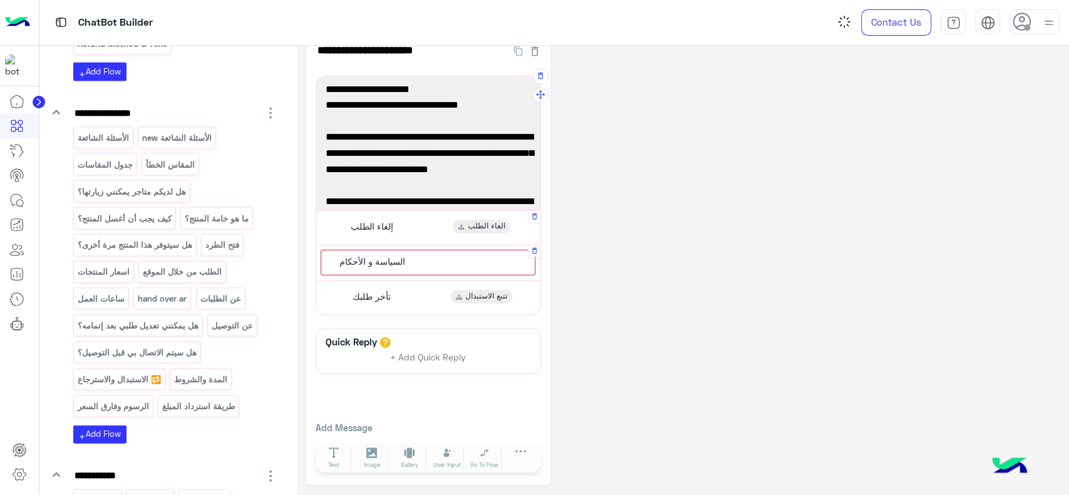
click at [460, 264] on div "السياسة و الأحكام" at bounding box center [428, 263] width 215 height 26
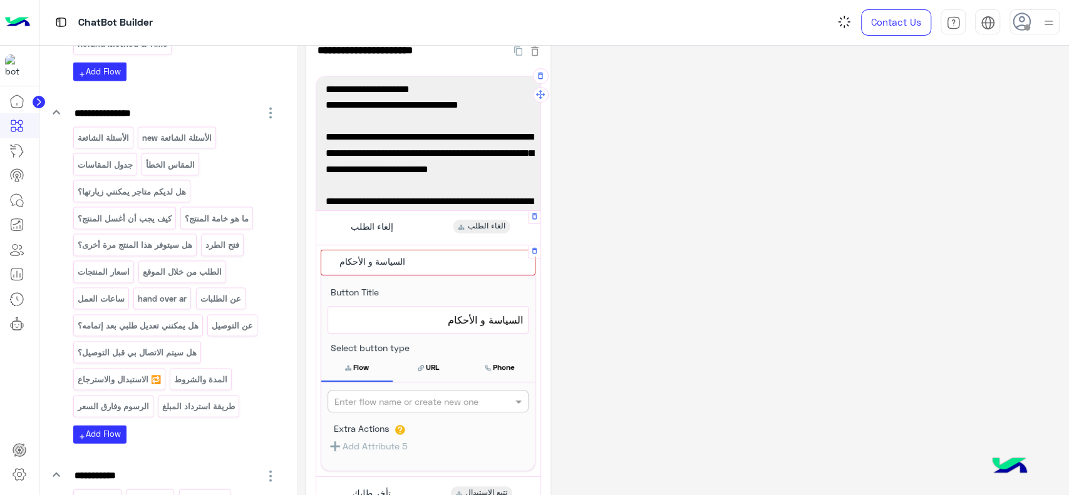
scroll to position [166, 0]
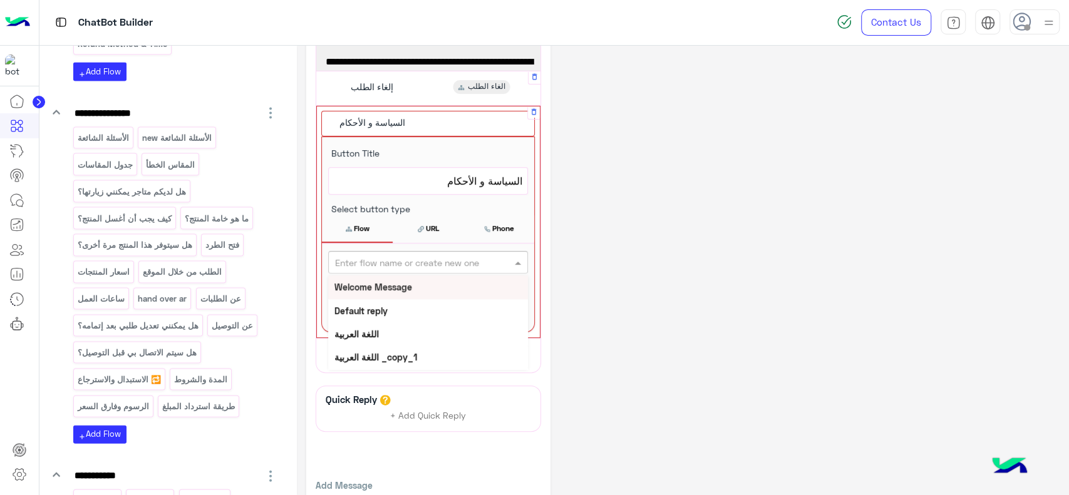
click at [456, 262] on input "text" at bounding box center [407, 262] width 145 height 13
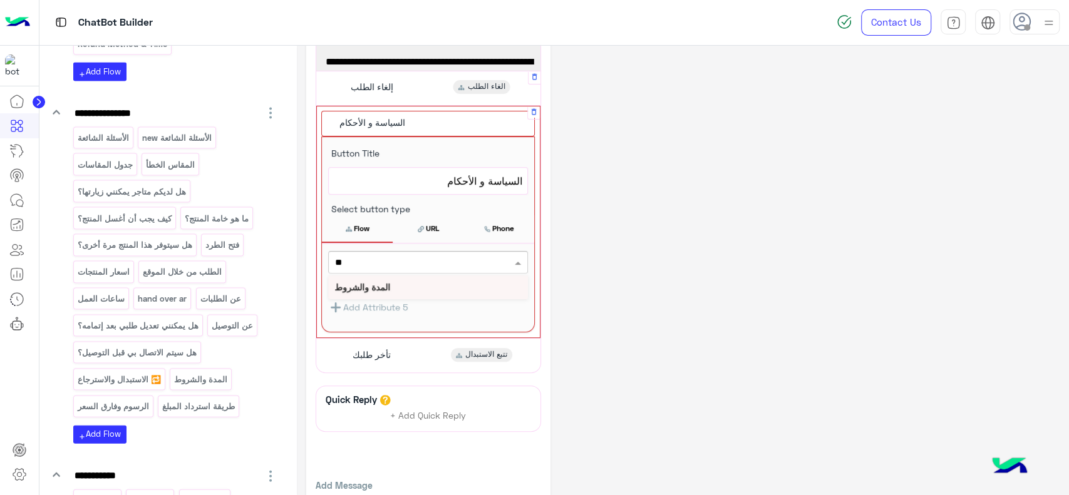
type input "***"
click at [443, 283] on div "المدة والشروط" at bounding box center [428, 287] width 200 height 23
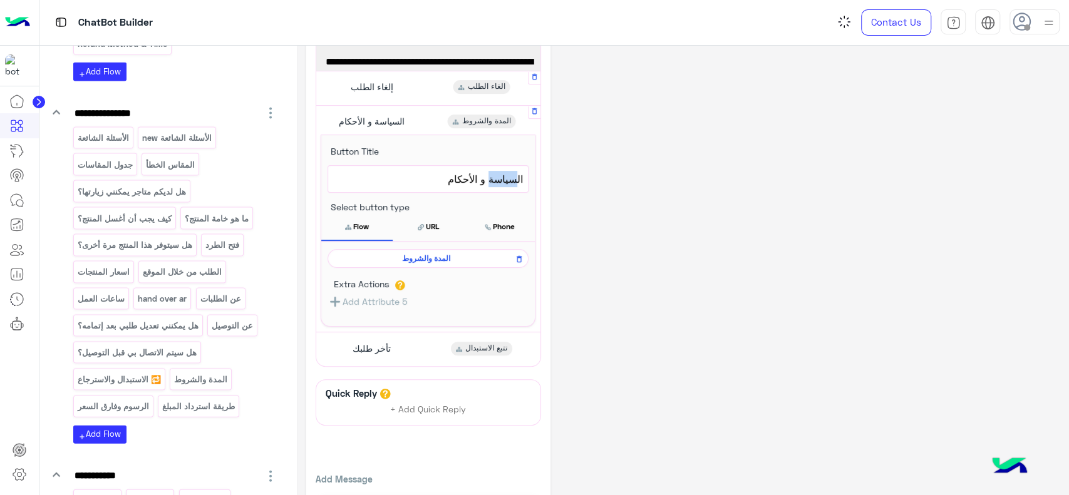
drag, startPoint x: 488, startPoint y: 179, endPoint x: 516, endPoint y: 179, distance: 28.2
click at [516, 179] on span "السياسة و الأحكام" at bounding box center [428, 179] width 190 height 16
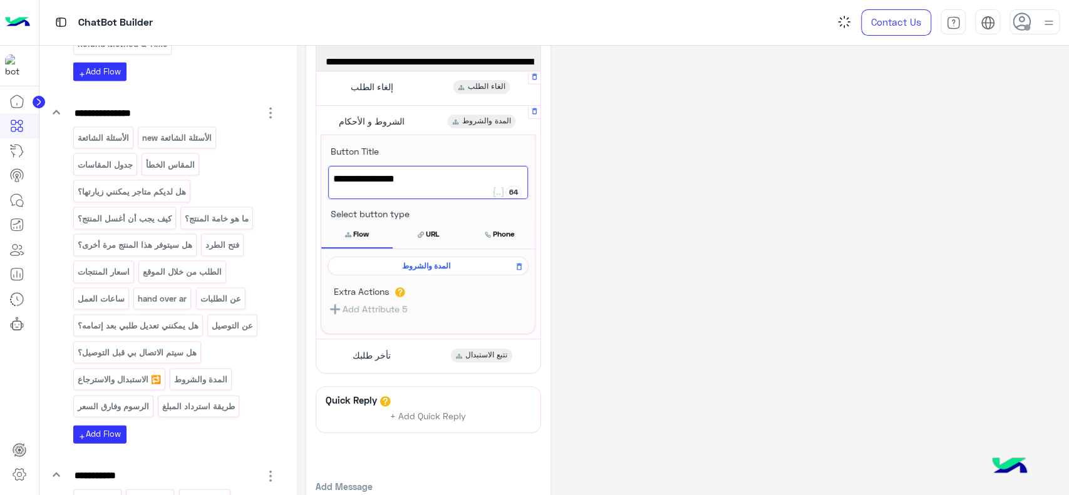
type textarea "**********"
click at [557, 182] on div "**********" at bounding box center [682, 217] width 753 height 656
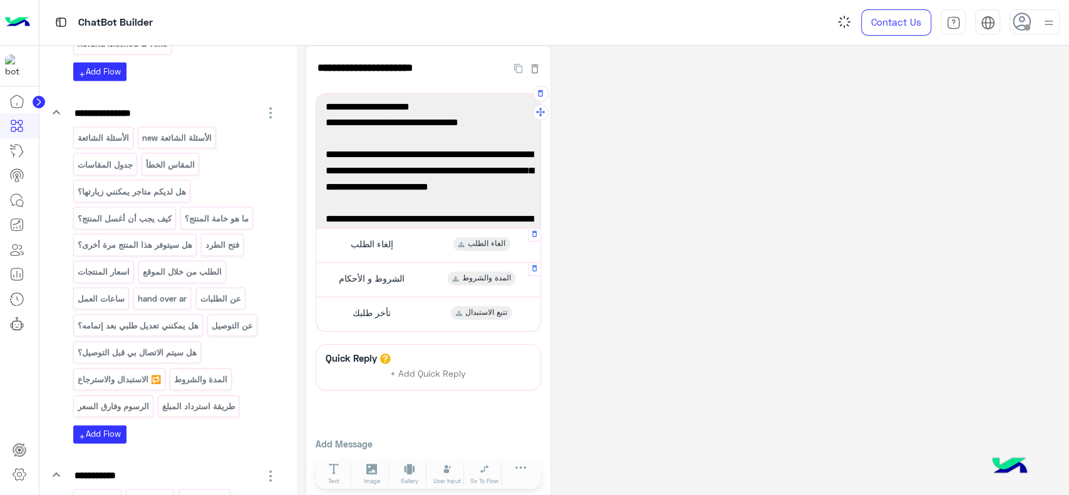
scroll to position [4, 0]
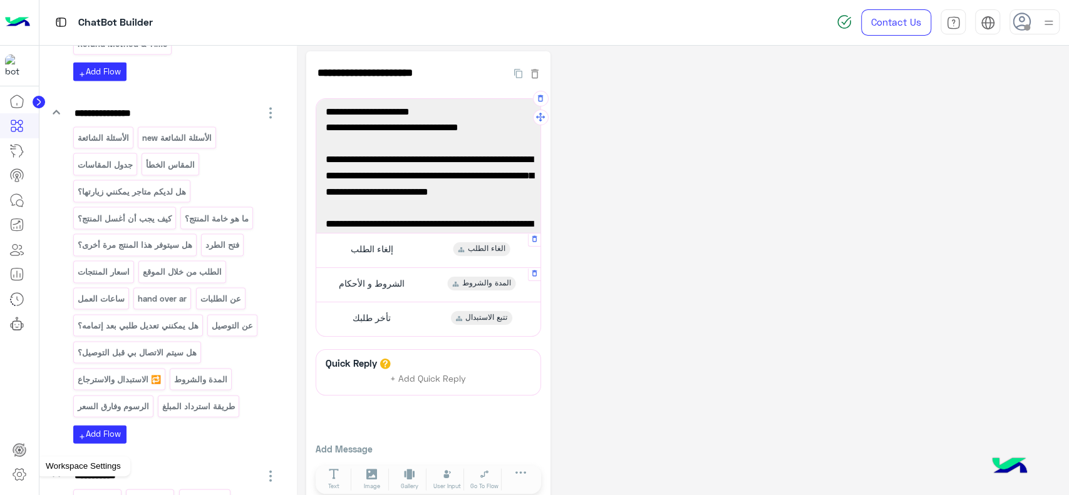
click at [24, 474] on icon at bounding box center [19, 474] width 15 height 15
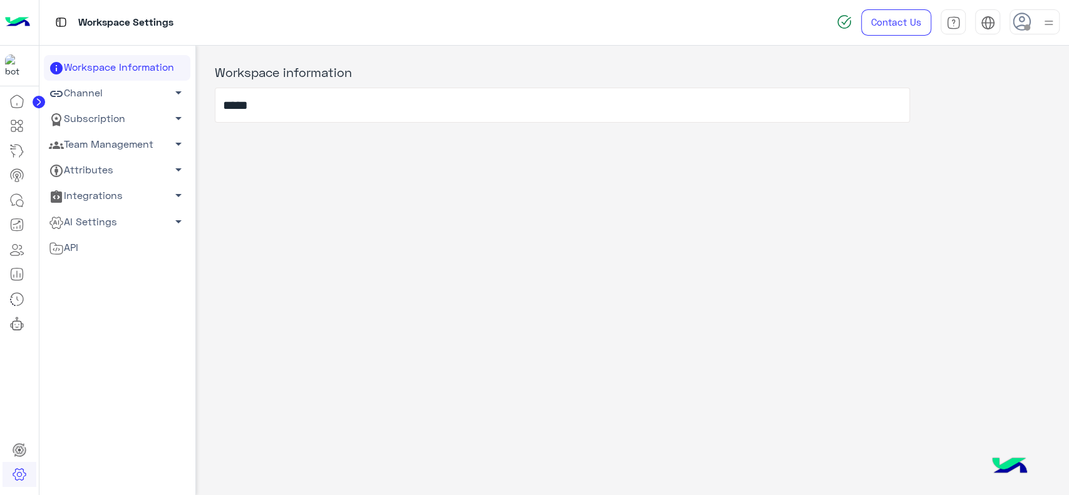
click at [138, 152] on link "Team Management arrow_drop_down" at bounding box center [117, 145] width 147 height 26
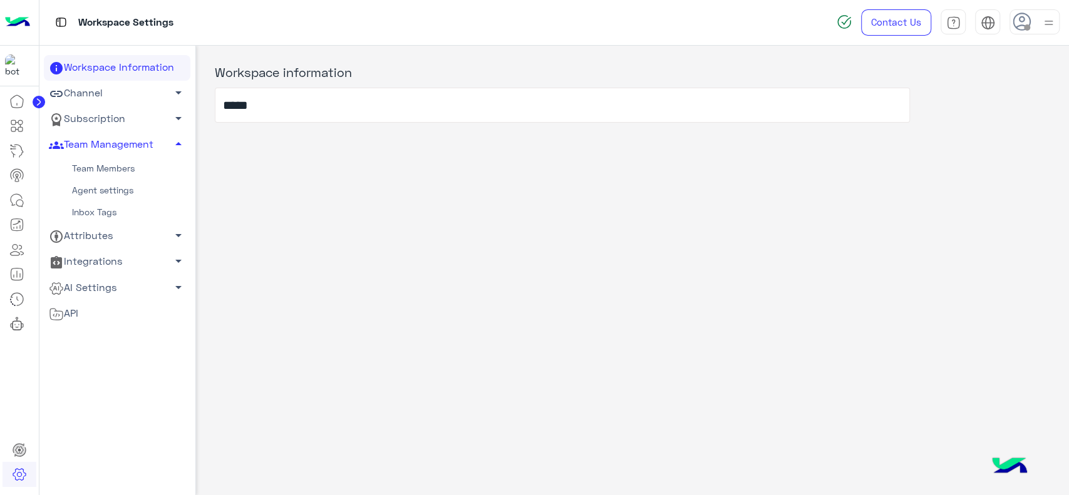
click at [115, 173] on link "Team Members" at bounding box center [117, 169] width 147 height 22
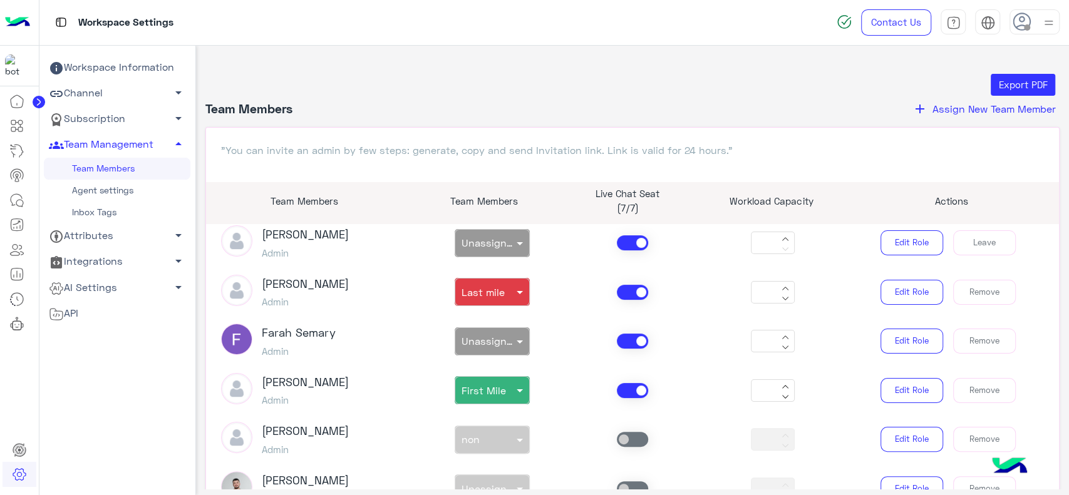
scroll to position [220, 0]
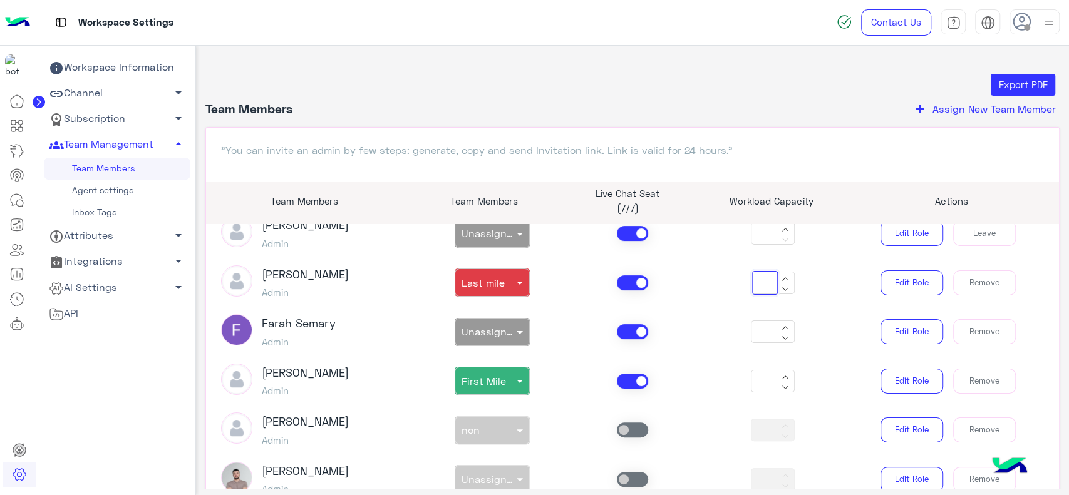
click at [762, 280] on input "**" at bounding box center [765, 283] width 26 height 24
type input "*"
click at [759, 329] on input "**" at bounding box center [765, 332] width 26 height 24
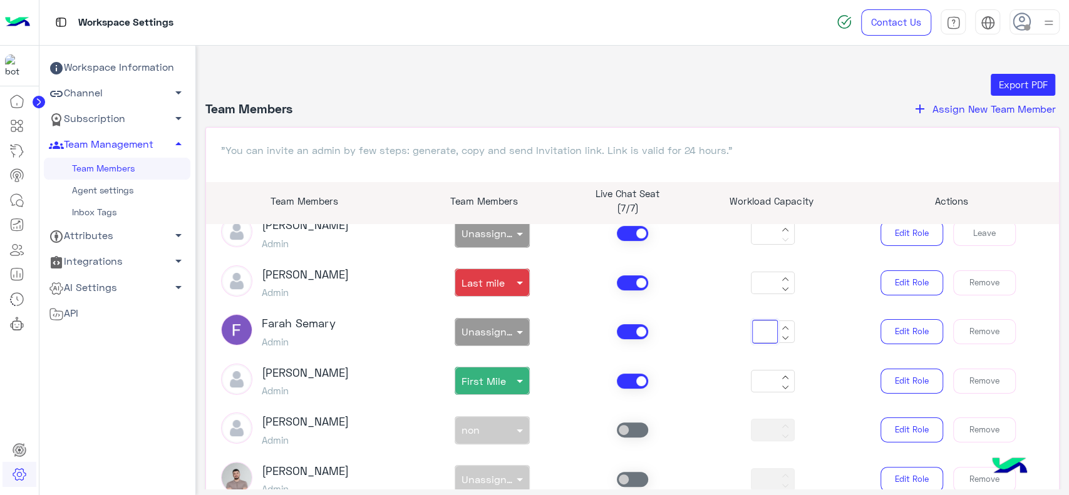
type input "*"
click at [758, 388] on input "**" at bounding box center [765, 382] width 26 height 24
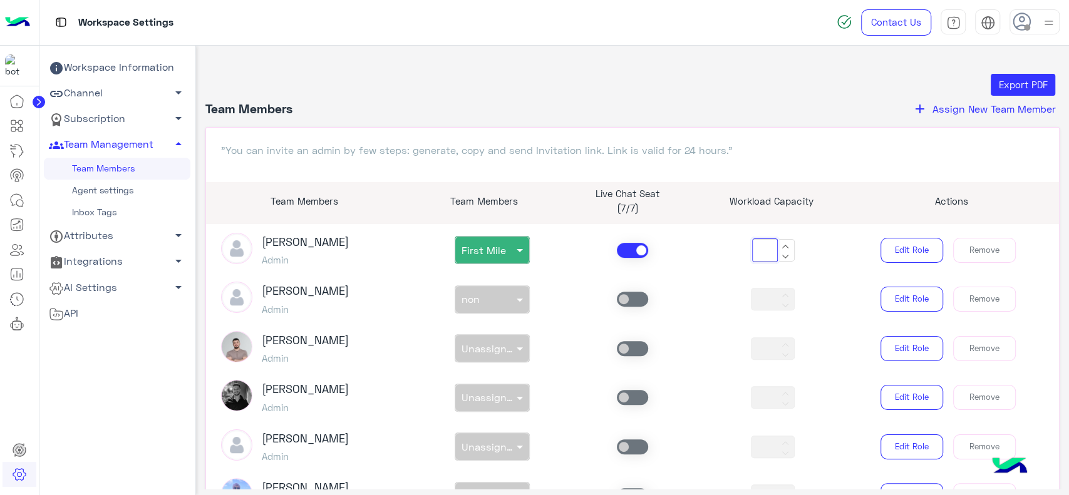
scroll to position [351, 0]
type input "*"
click at [719, 378] on article "Sabrin Shawky Owner non × Unassigned team ** Sabrin Shawky Admin non × Unassign…" at bounding box center [633, 380] width 854 height 313
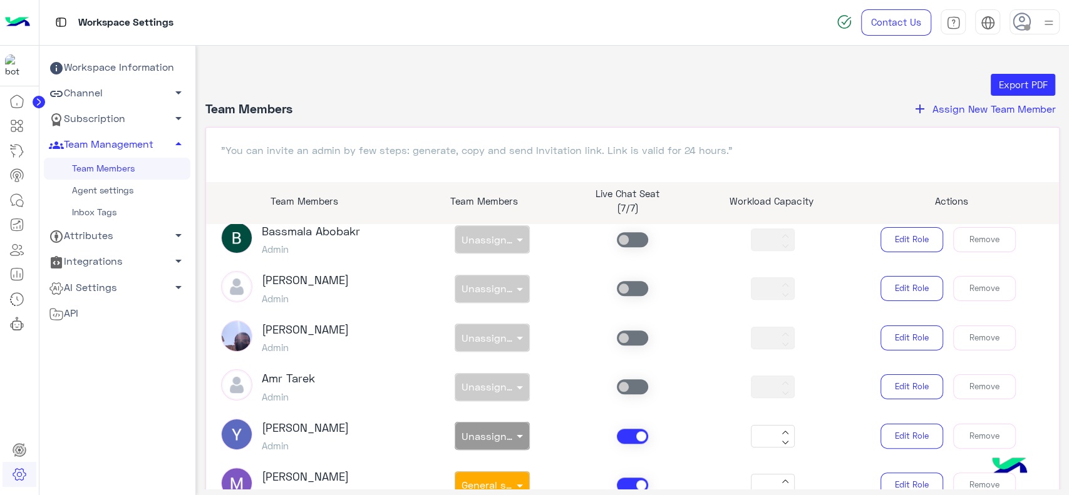
scroll to position [882, 0]
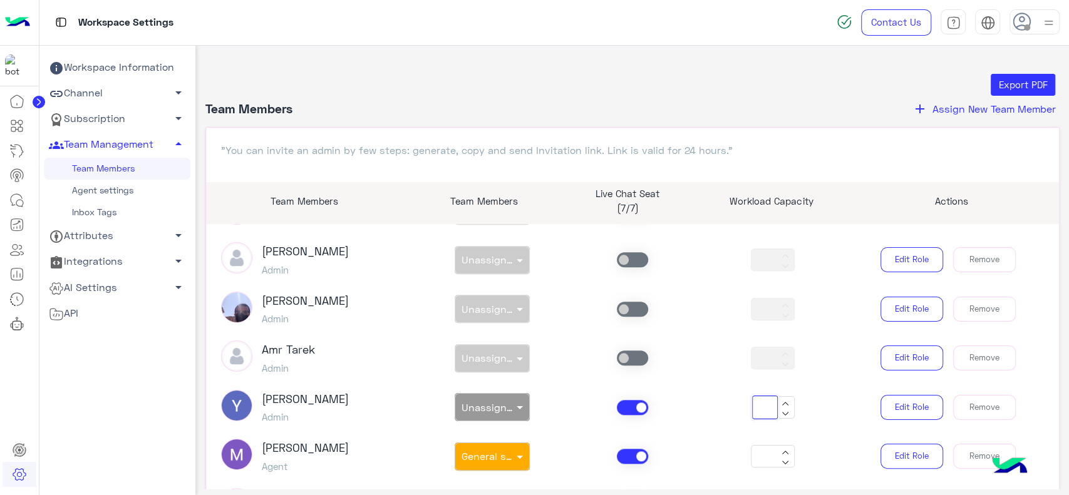
click at [758, 405] on input "**" at bounding box center [765, 408] width 26 height 24
type input "*"
drag, startPoint x: 727, startPoint y: 453, endPoint x: 760, endPoint y: 460, distance: 33.3
click at [760, 460] on div "**" at bounding box center [773, 456] width 140 height 23
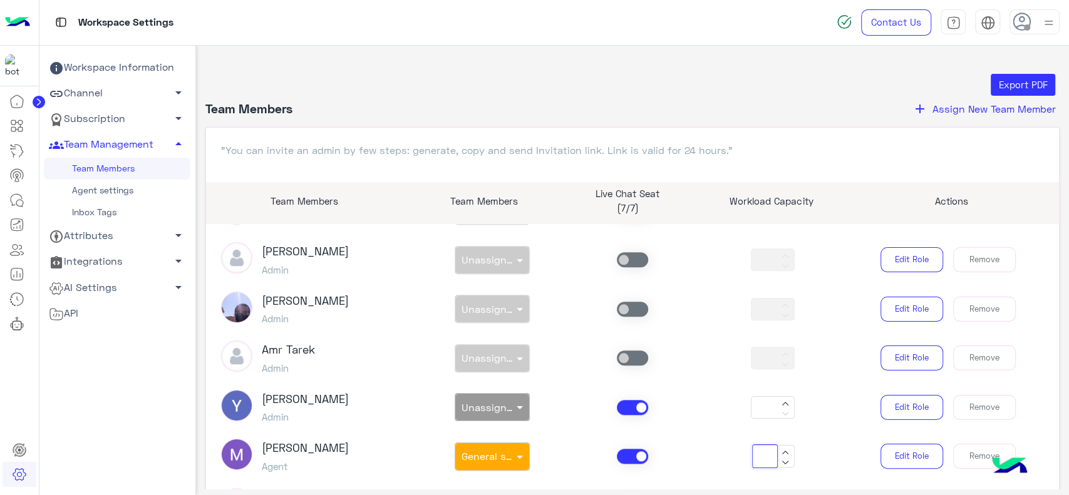
click at [760, 460] on input "**" at bounding box center [765, 457] width 26 height 24
type input "*"
click at [714, 413] on div "*" at bounding box center [773, 407] width 140 height 23
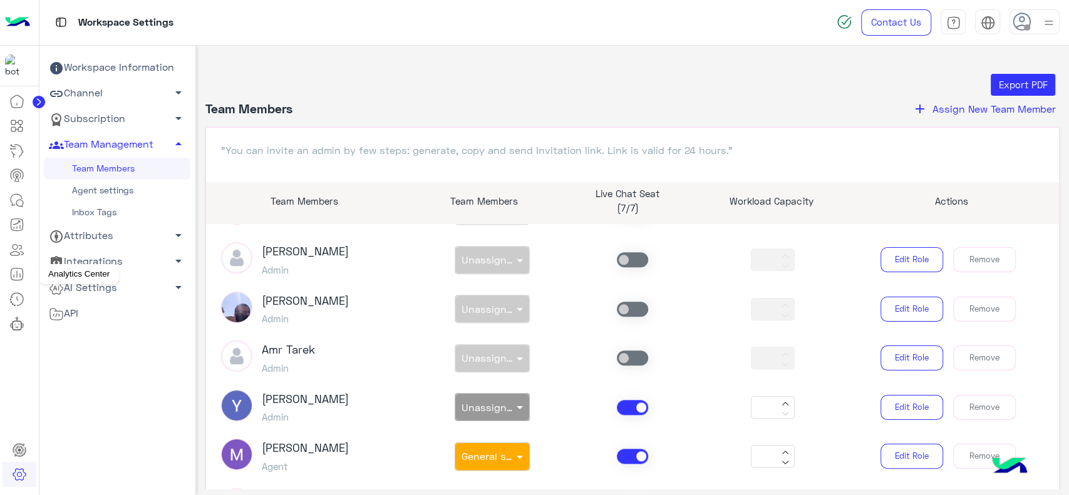
click at [21, 276] on icon at bounding box center [16, 274] width 15 height 15
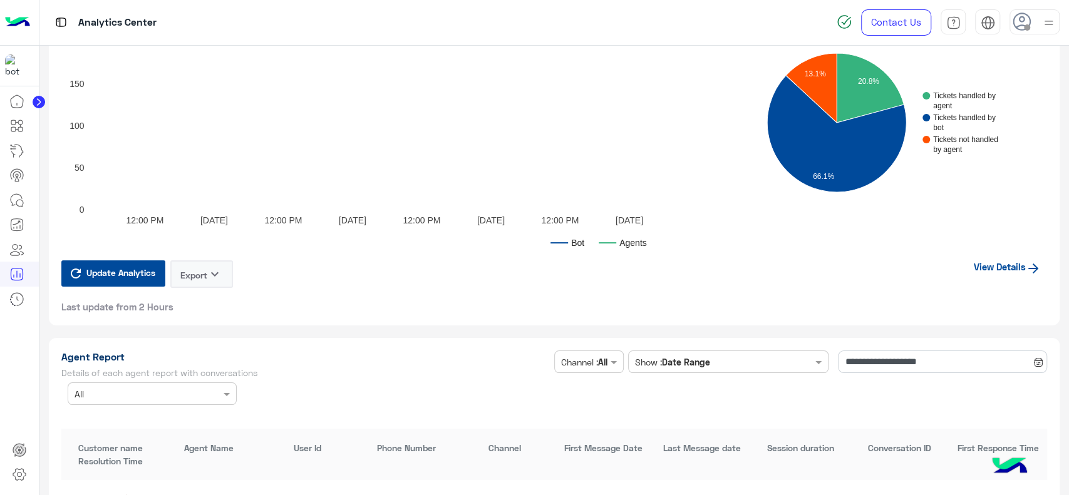
scroll to position [3155, 0]
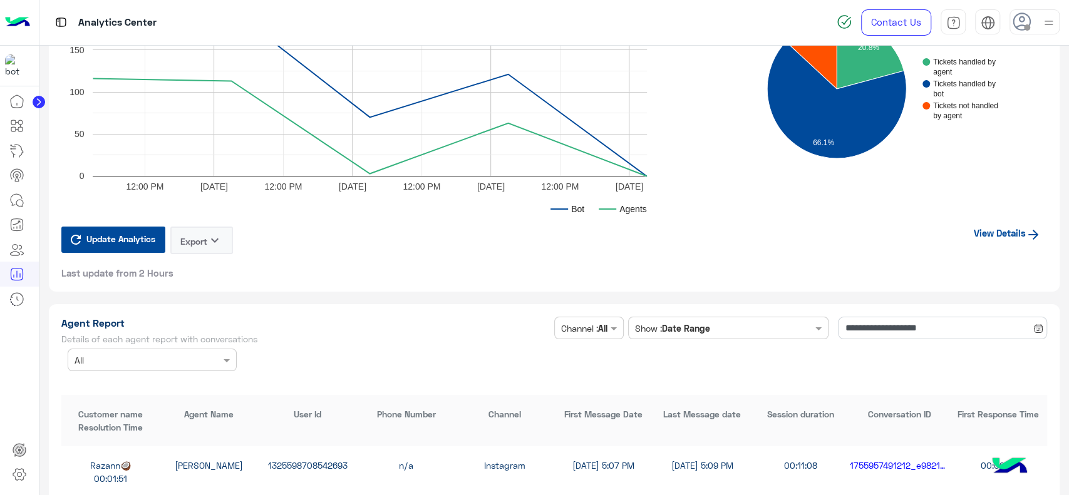
click at [993, 239] on link "View Details" at bounding box center [1008, 233] width 80 height 24
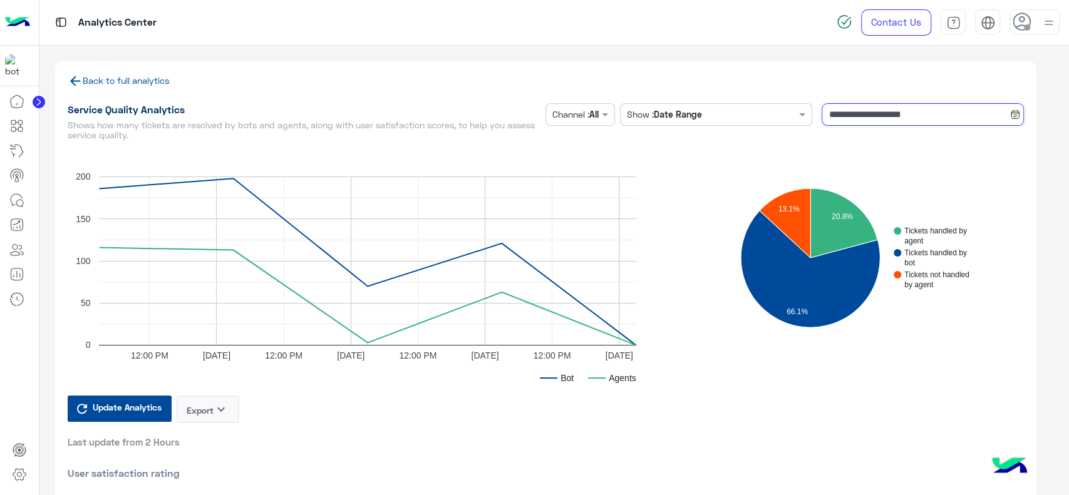
click at [892, 116] on input "**********" at bounding box center [923, 114] width 202 height 23
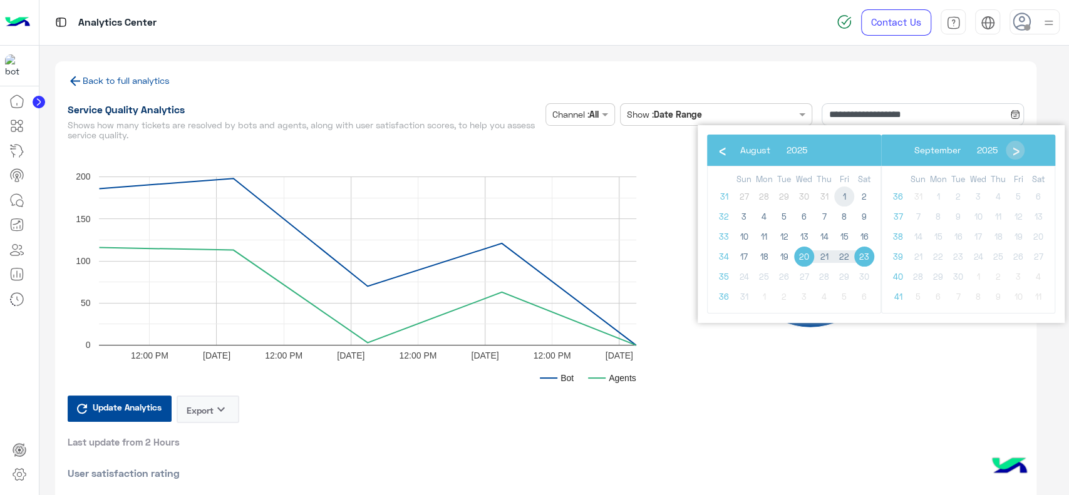
click at [842, 198] on span "1" at bounding box center [844, 197] width 20 height 20
click at [764, 234] on span "11" at bounding box center [764, 237] width 20 height 20
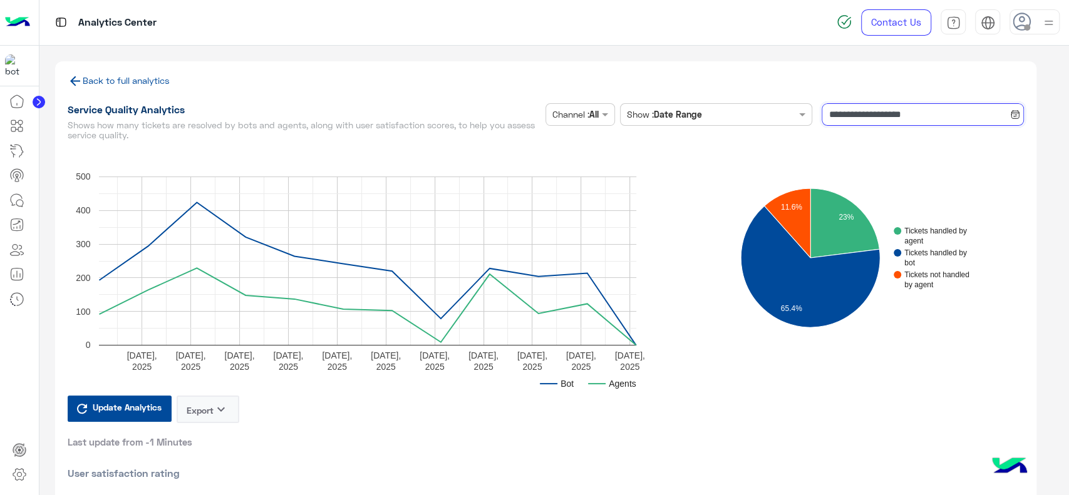
click at [850, 117] on input "**********" at bounding box center [923, 114] width 202 height 23
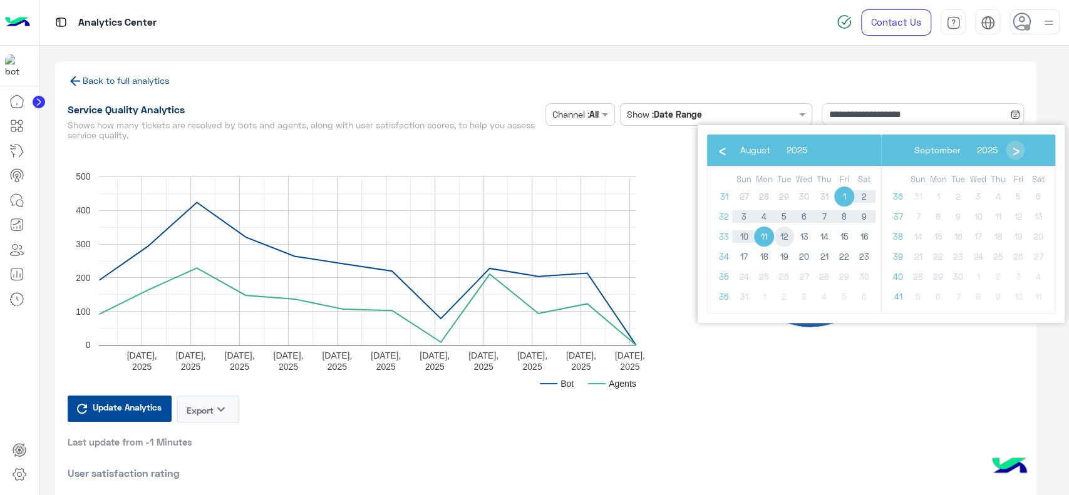
click at [790, 234] on span "12" at bounding box center [784, 237] width 20 height 20
click at [861, 253] on span "23" at bounding box center [864, 257] width 20 height 20
type input "**********"
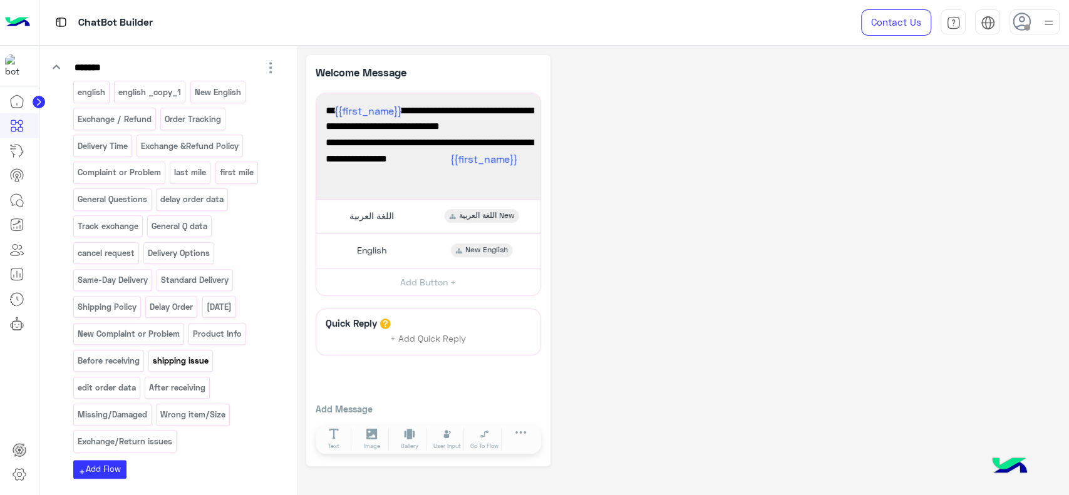
scroll to position [603, 0]
click at [174, 303] on p "Delay Order" at bounding box center [171, 306] width 45 height 14
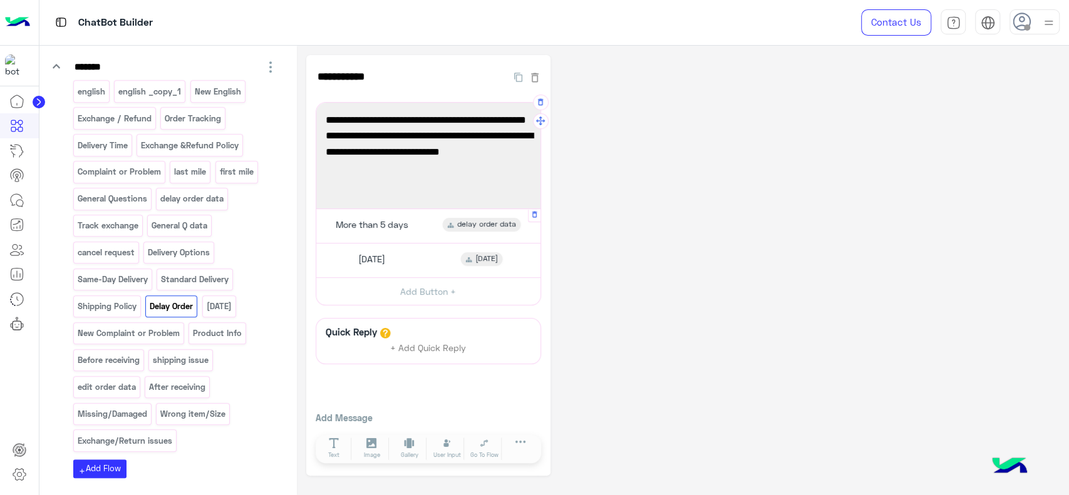
click at [369, 227] on span "More than 5 days" at bounding box center [372, 224] width 73 height 11
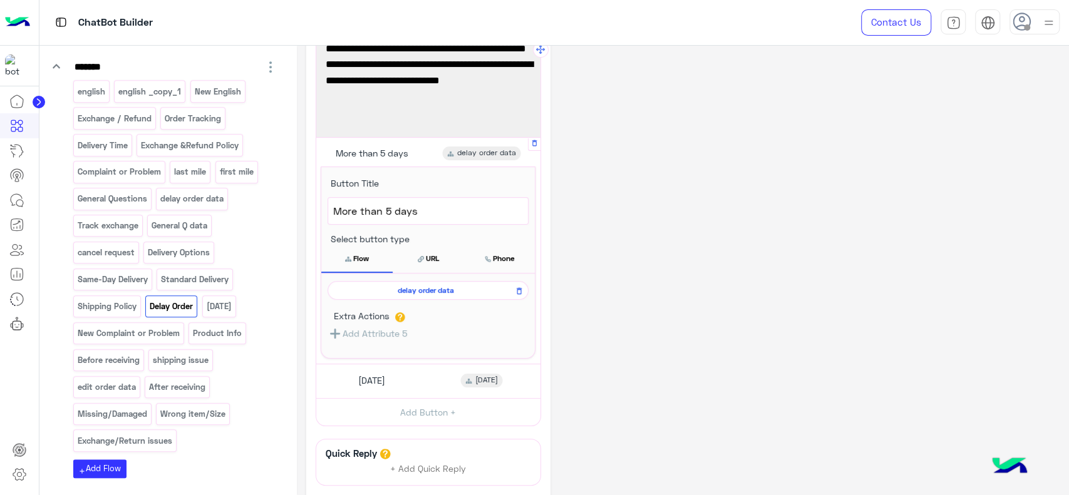
scroll to position [68, 0]
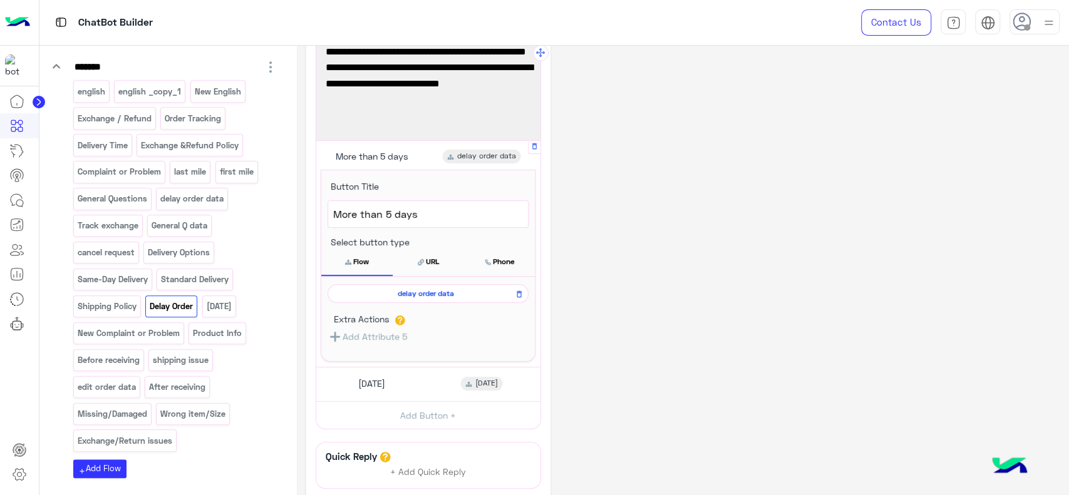
click at [381, 290] on span "delay order data" at bounding box center [425, 293] width 183 height 11
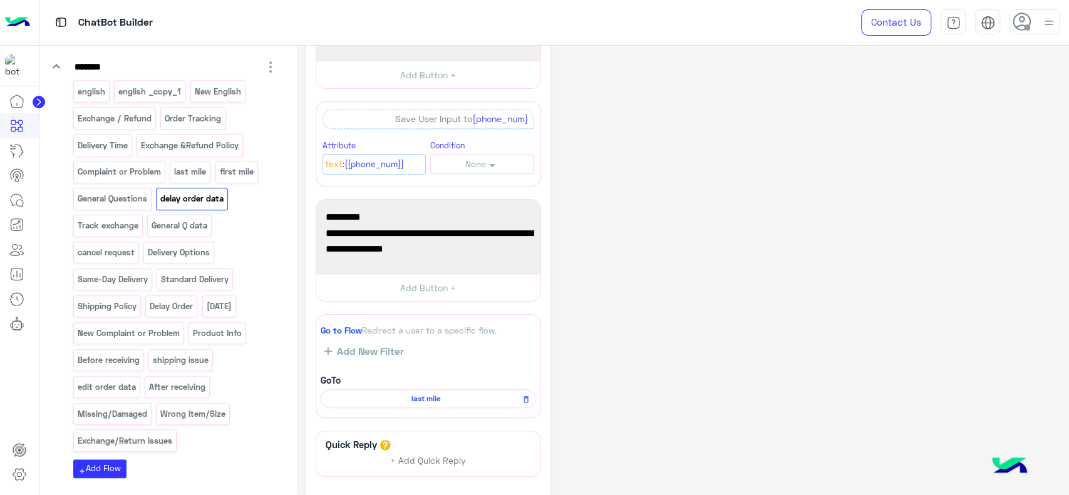
scroll to position [111, 0]
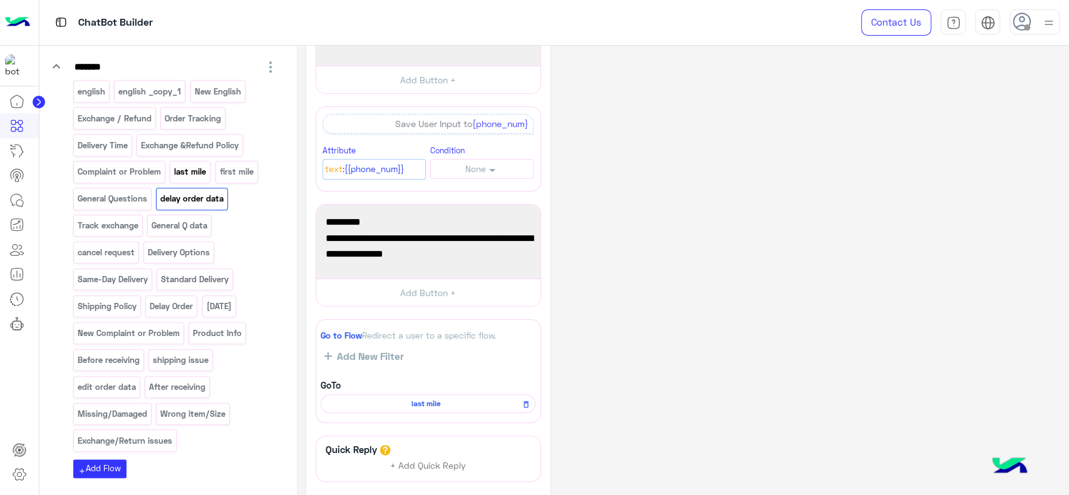
click at [182, 178] on div "last mile" at bounding box center [190, 172] width 41 height 22
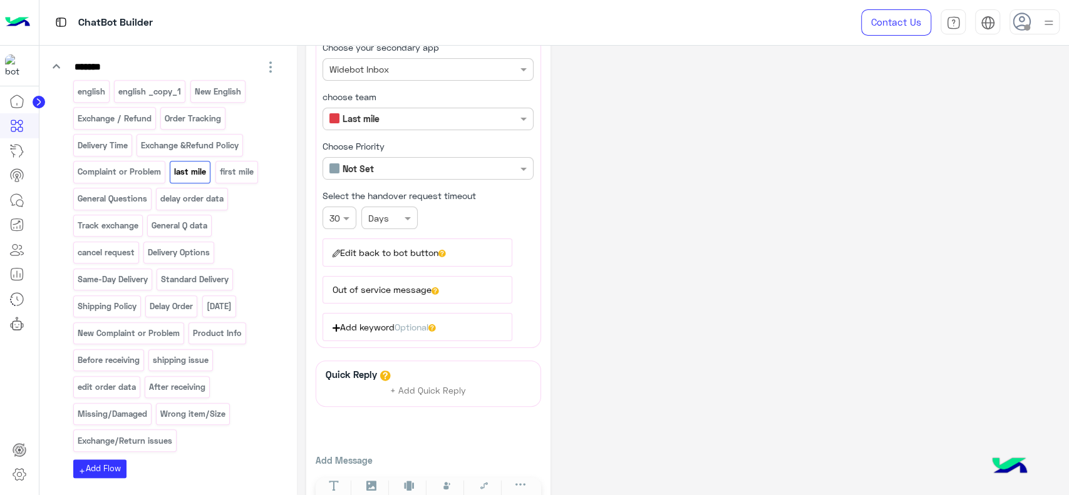
scroll to position [105, 0]
click at [446, 251] on icon at bounding box center [442, 253] width 8 height 8
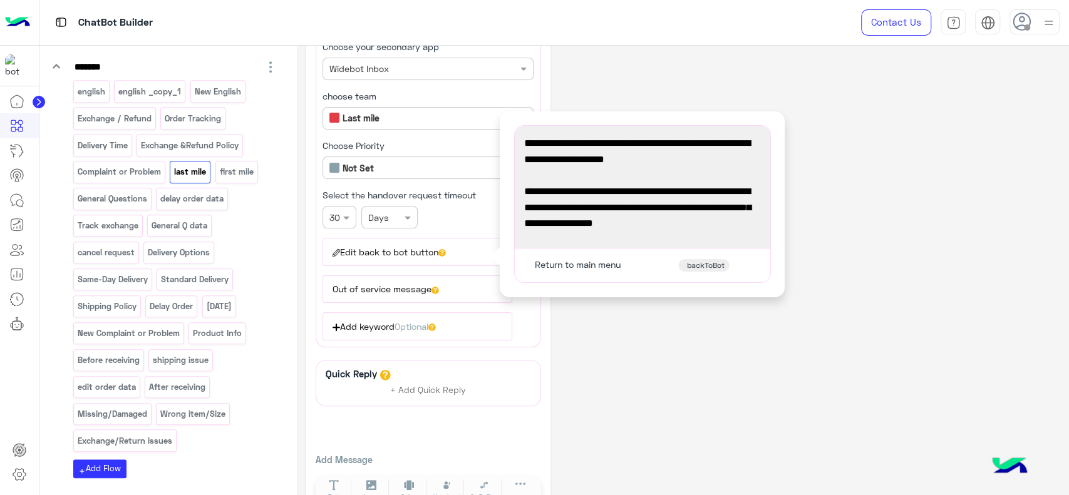
click at [642, 270] on div "Return to main menu backToBot" at bounding box center [642, 266] width 246 height 24
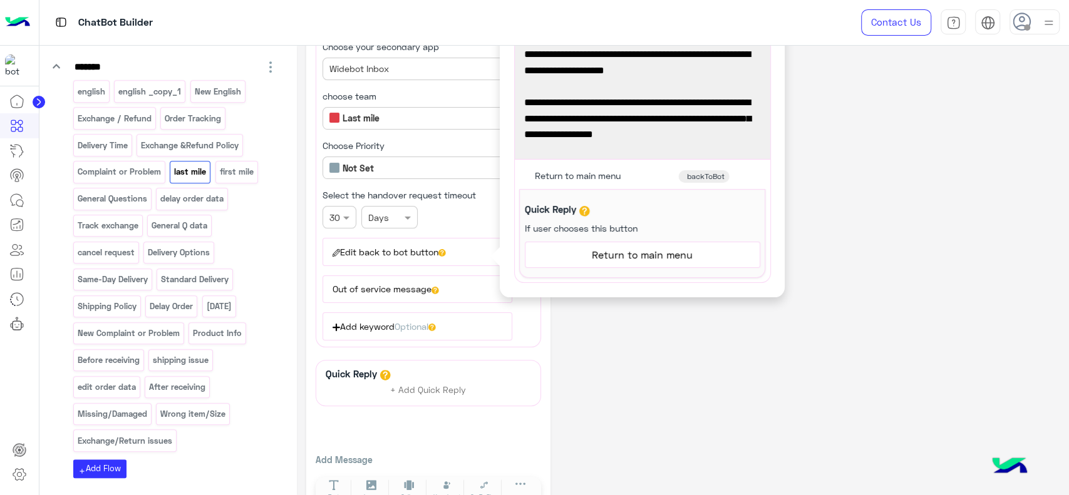
click at [643, 257] on span "Return to main menu" at bounding box center [642, 255] width 225 height 16
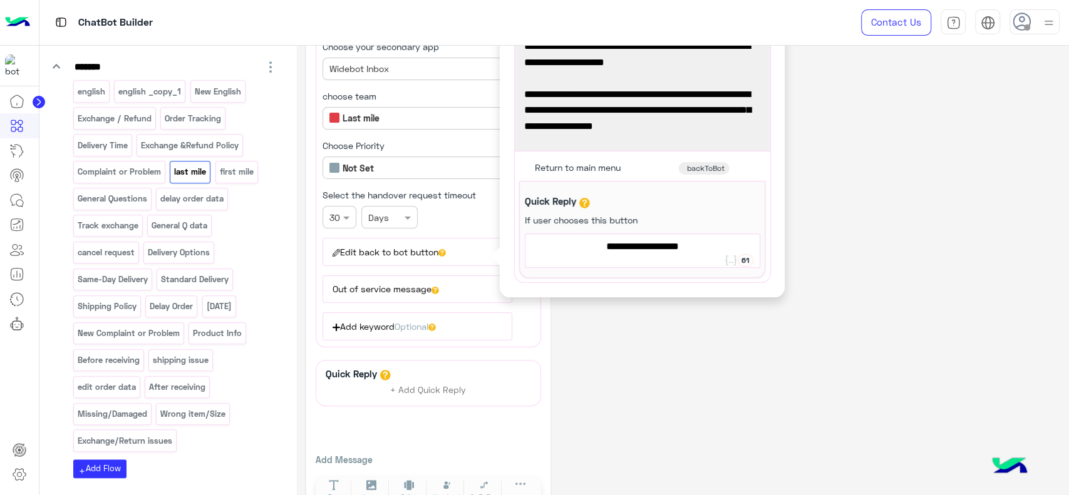
click at [707, 165] on span "backToBot" at bounding box center [706, 168] width 38 height 10
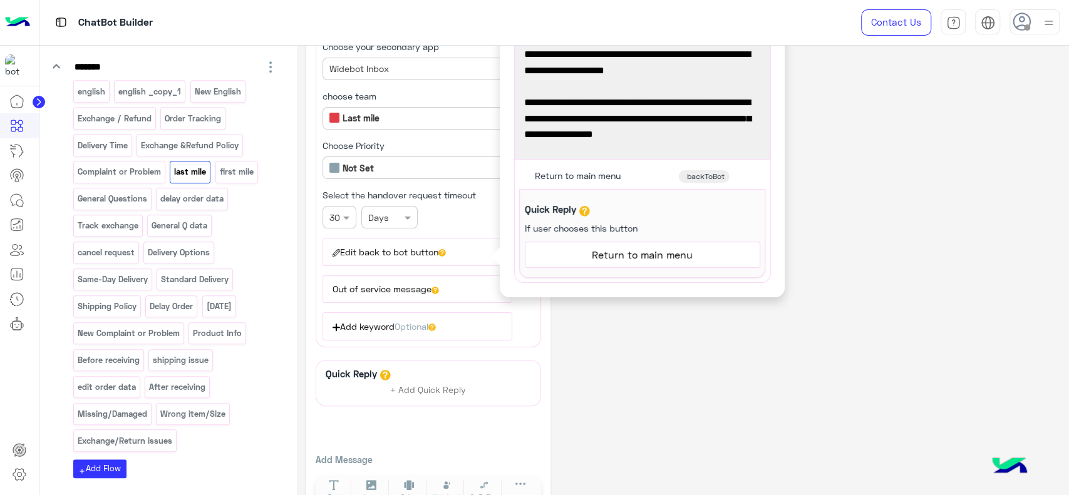
click at [665, 298] on div "**********" at bounding box center [682, 234] width 753 height 568
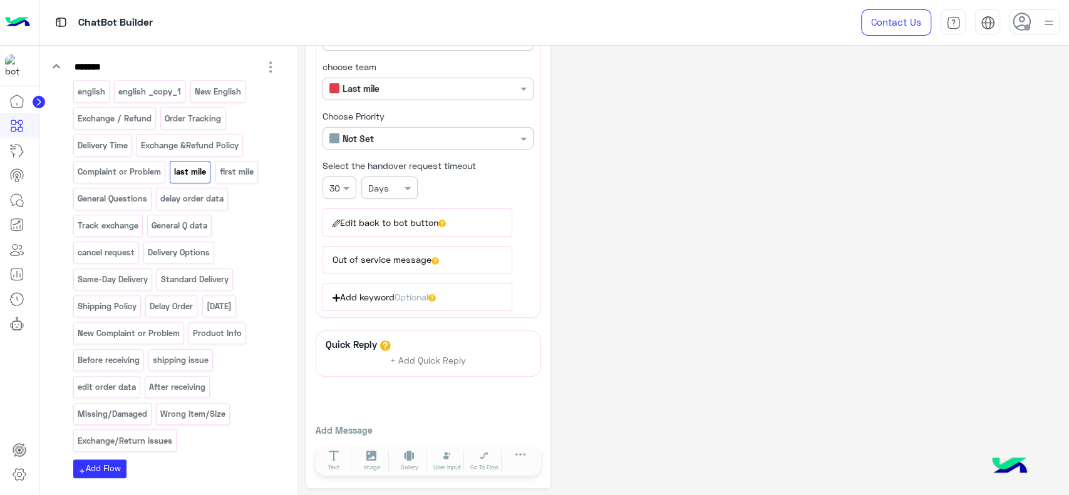
scroll to position [134, 0]
click at [486, 453] on icon at bounding box center [484, 456] width 8 height 7
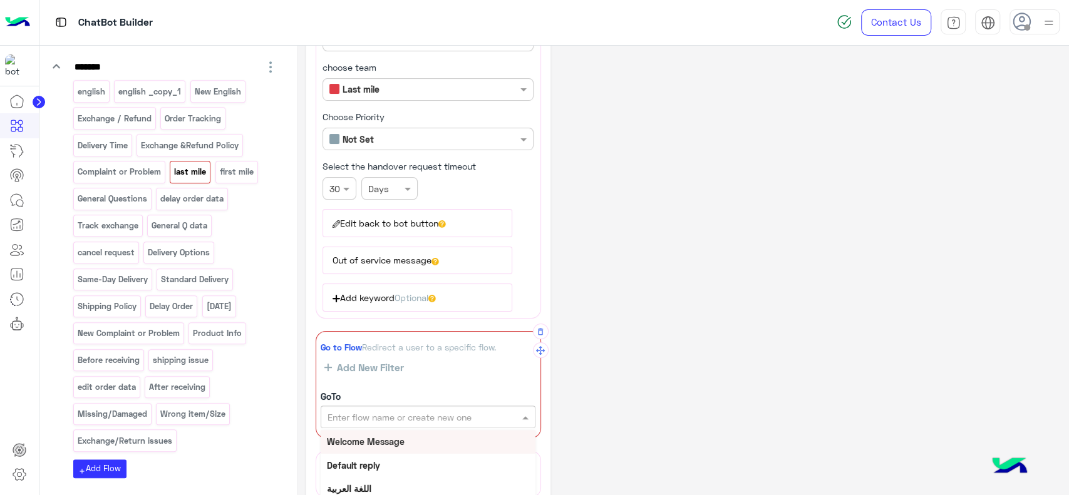
click at [451, 413] on input "text" at bounding box center [407, 417] width 158 height 13
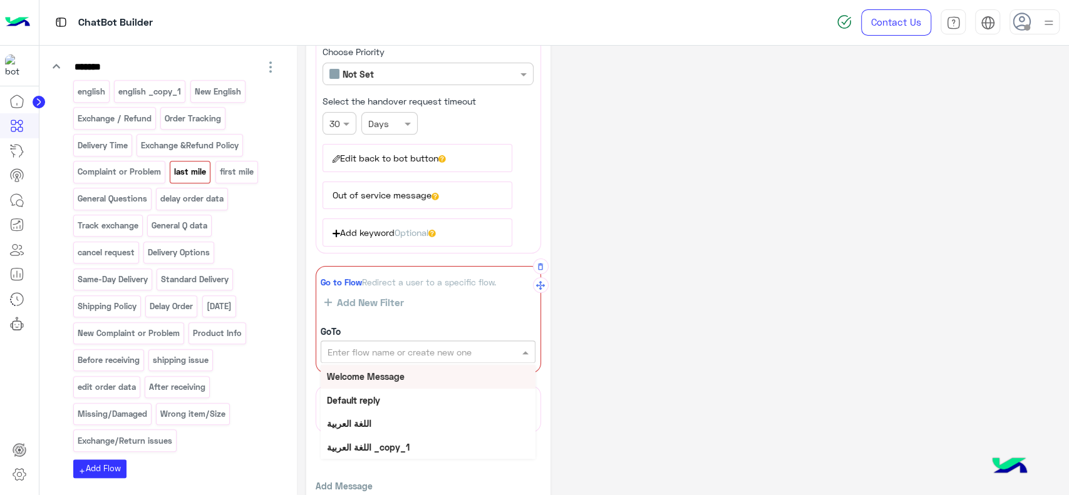
scroll to position [203, 0]
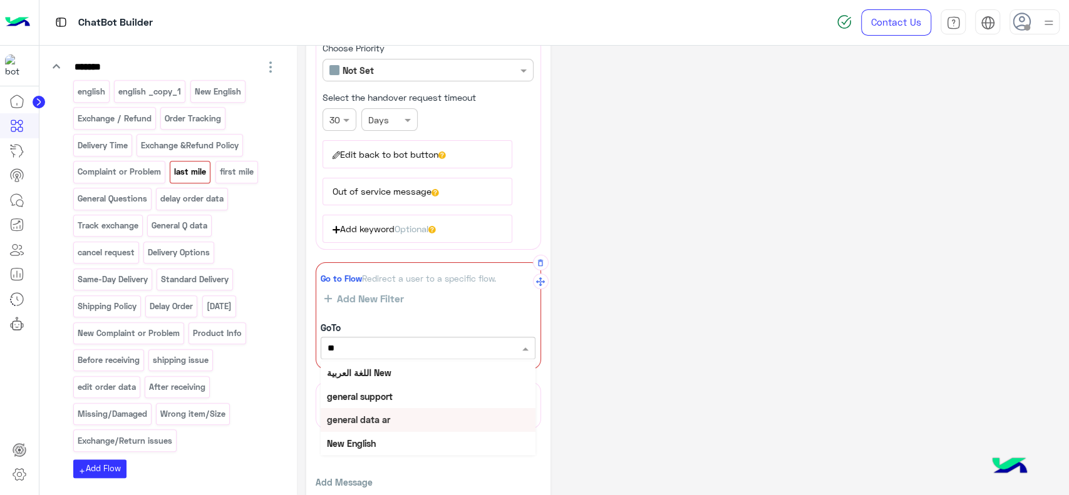
type input "***"
click at [451, 413] on div "New Complaint or Problem" at bounding box center [428, 419] width 215 height 23
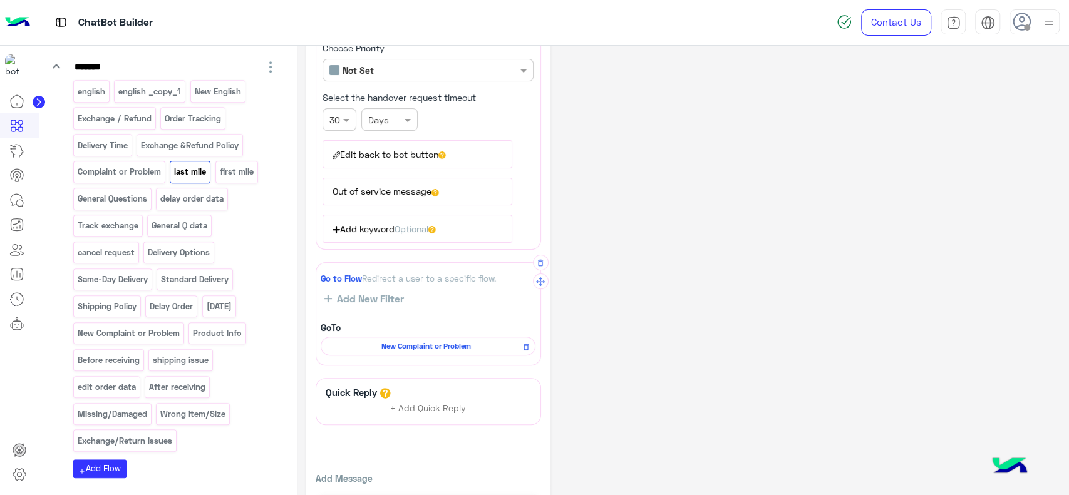
click at [648, 241] on div "**********" at bounding box center [682, 194] width 753 height 685
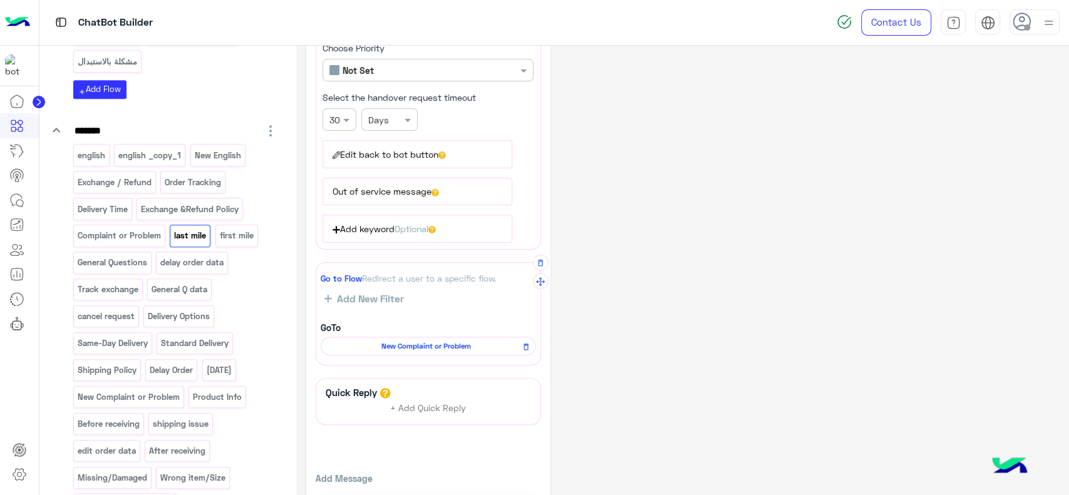
scroll to position [531, 0]
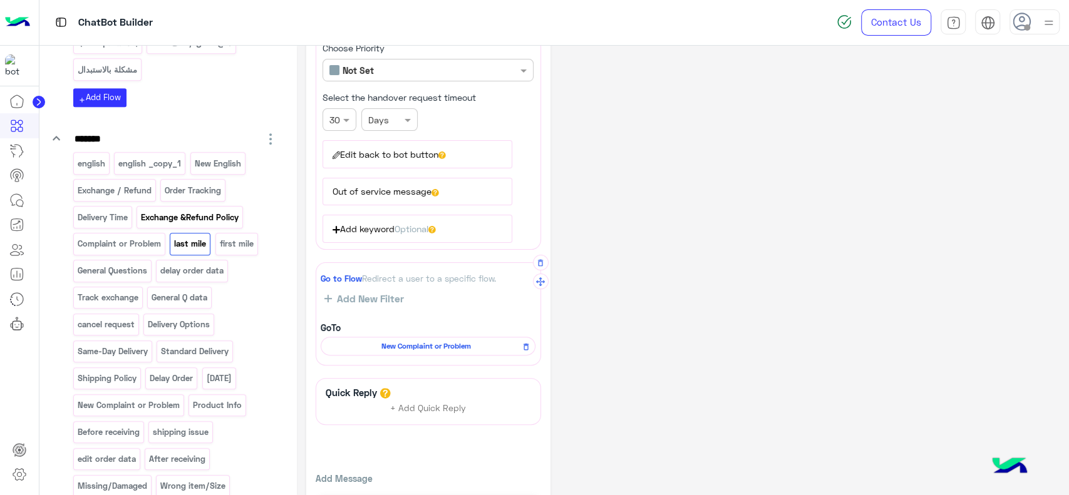
click at [223, 214] on p "Exchange &Refund Policy" at bounding box center [190, 217] width 100 height 14
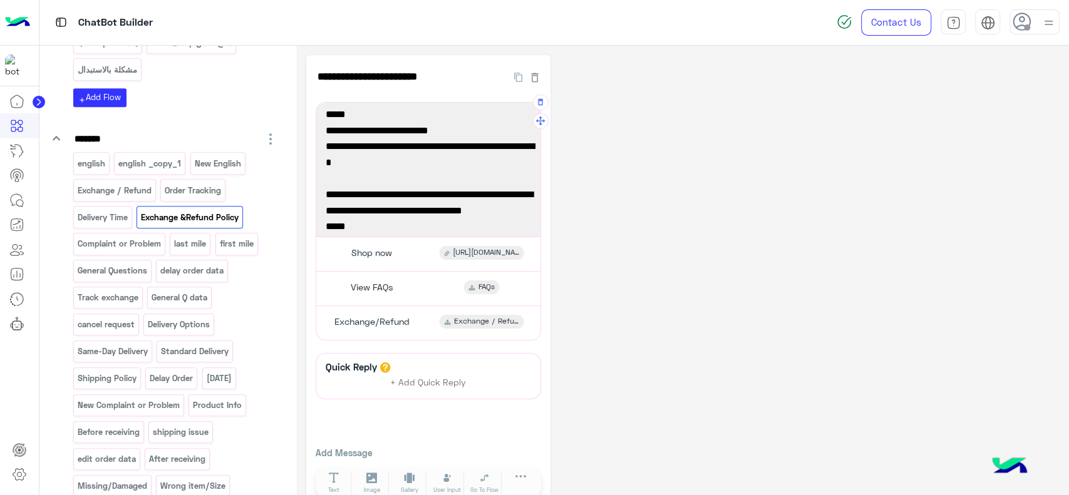
scroll to position [145, 0]
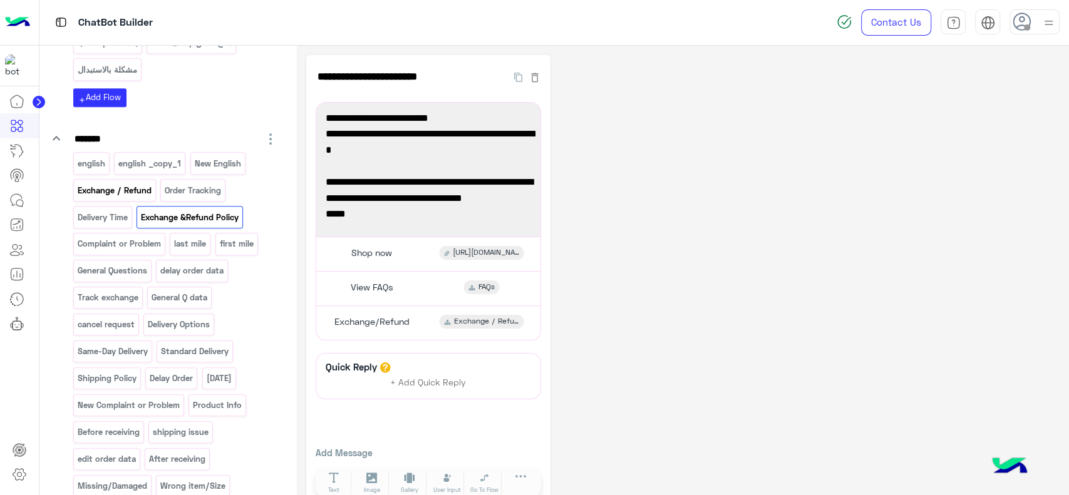
click at [140, 192] on p "Exchange / Refund" at bounding box center [114, 191] width 76 height 14
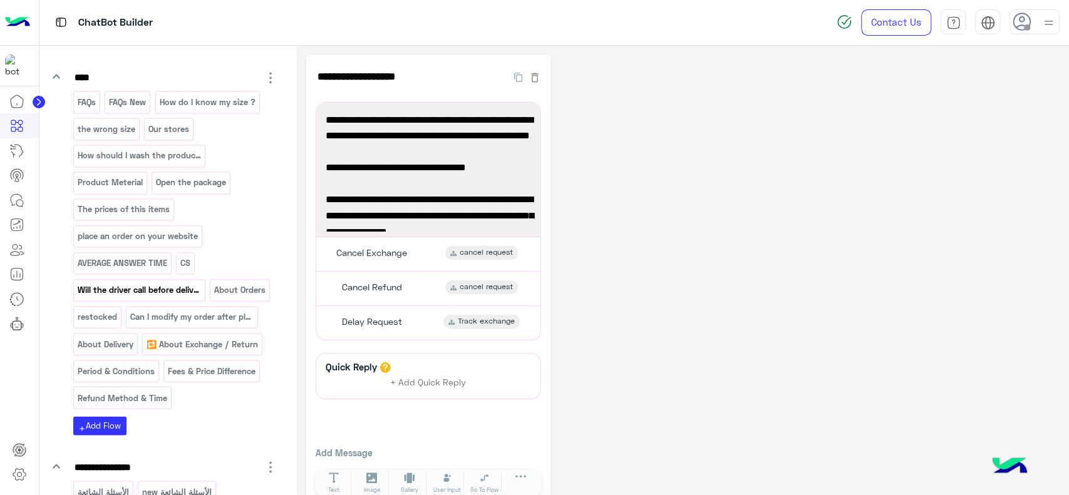
scroll to position [1308, 0]
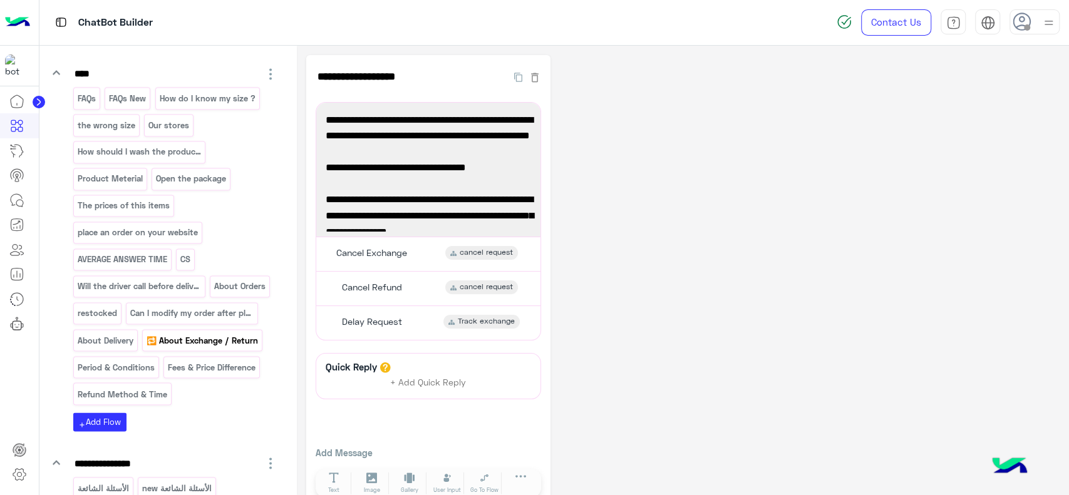
click at [195, 336] on p "🔁 About Exchange / Return" at bounding box center [202, 340] width 113 height 14
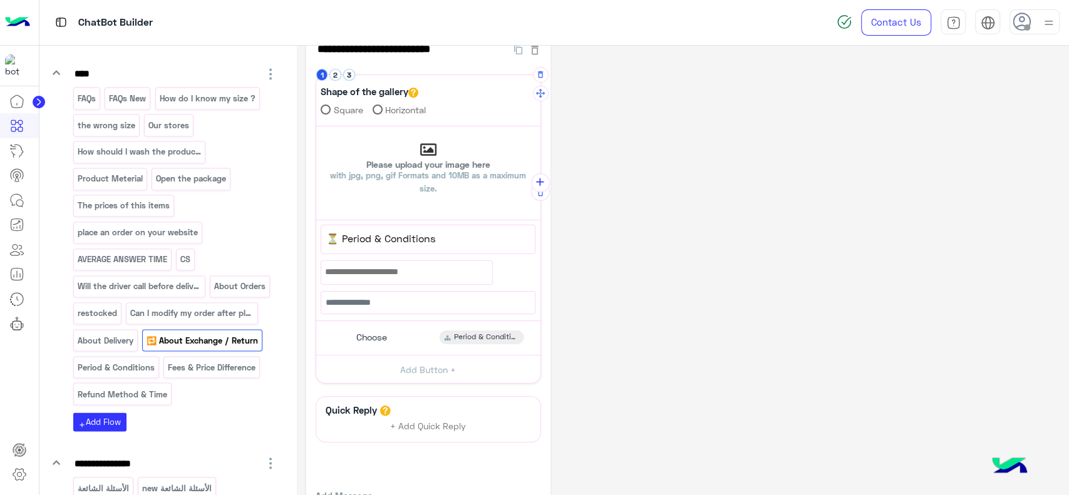
scroll to position [28, 0]
click at [338, 71] on button "2" at bounding box center [335, 74] width 12 height 12
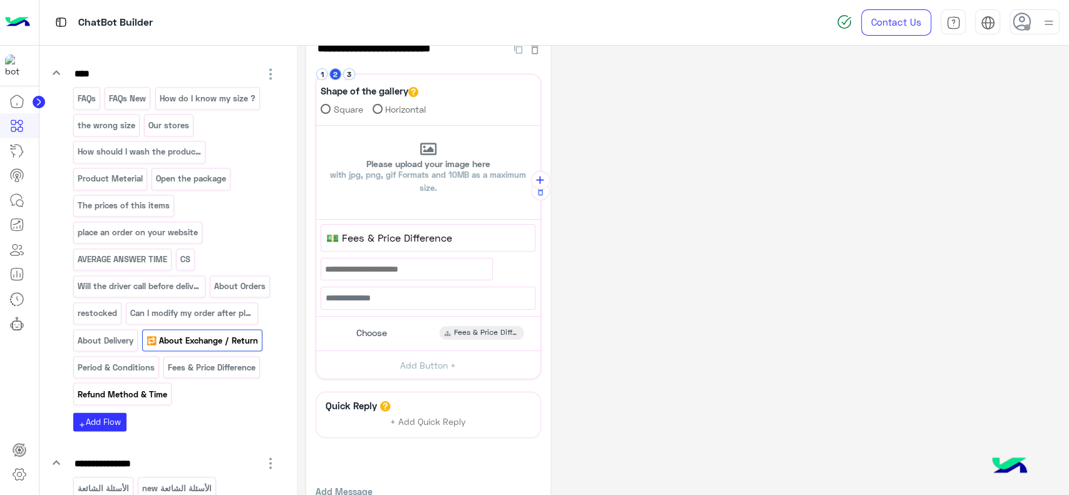
click at [130, 388] on p "Refund Method & Time" at bounding box center [121, 394] width 91 height 14
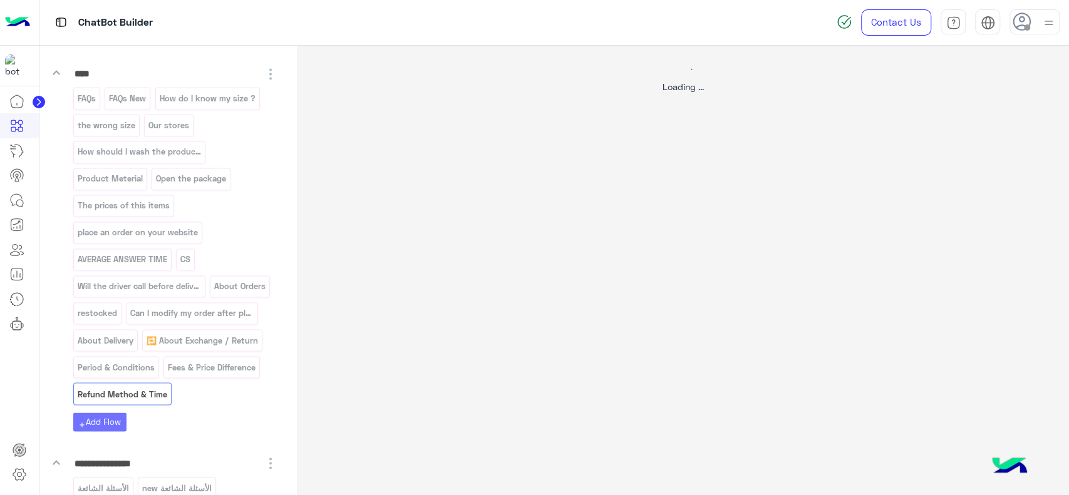
scroll to position [0, 0]
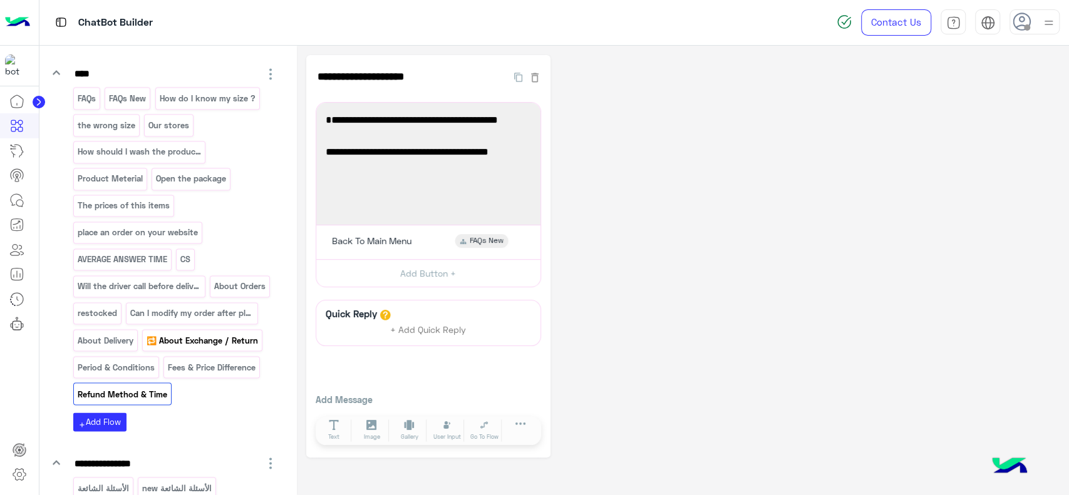
click at [236, 333] on p "🔁 About Exchange / Return" at bounding box center [202, 340] width 113 height 14
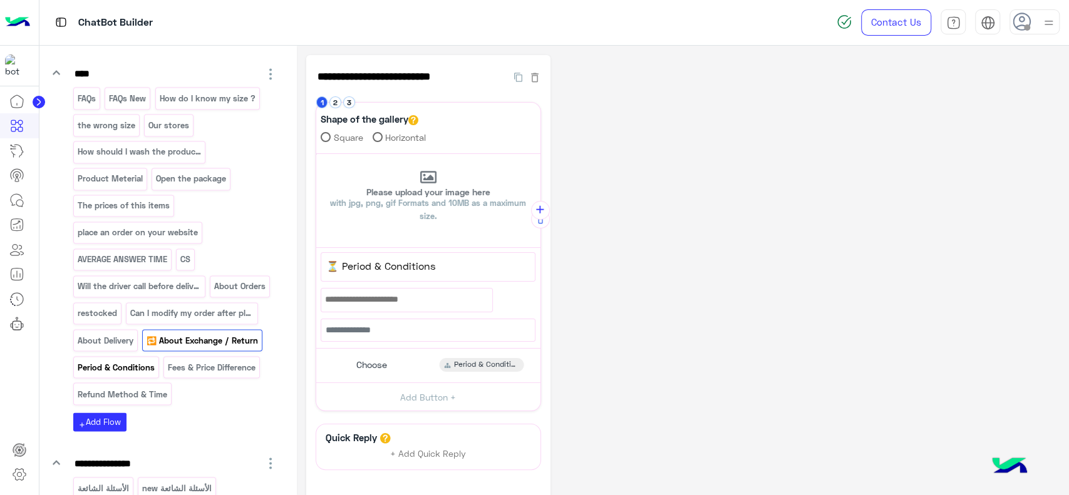
click at [139, 363] on p "Period & Conditions" at bounding box center [115, 367] width 79 height 14
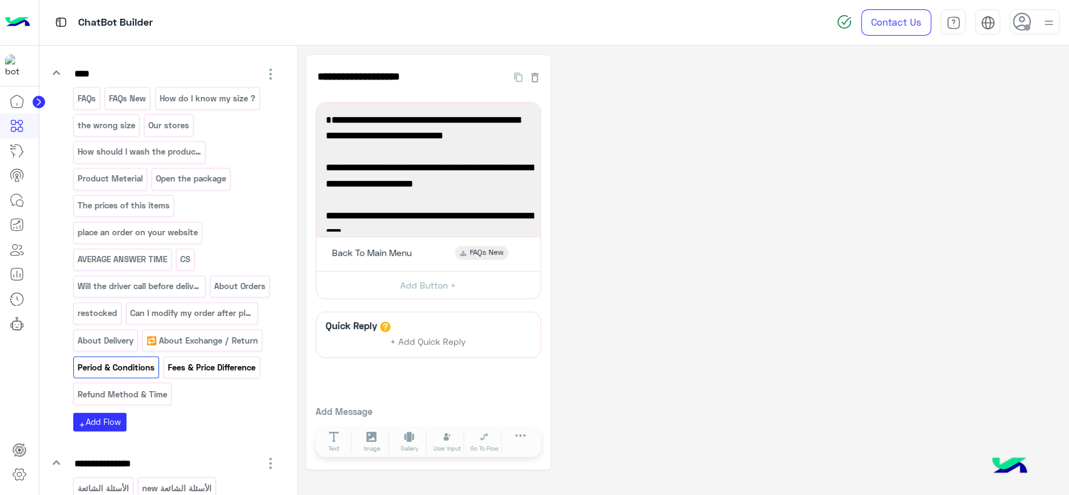
click at [212, 363] on p "Fees & Price Difference" at bounding box center [212, 367] width 90 height 14
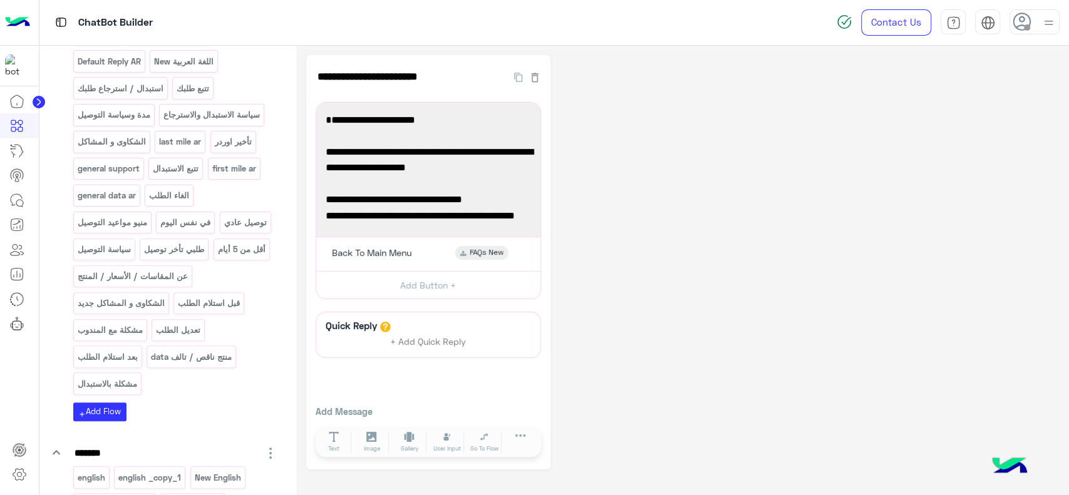
scroll to position [215, 0]
click at [21, 205] on icon at bounding box center [16, 200] width 15 height 15
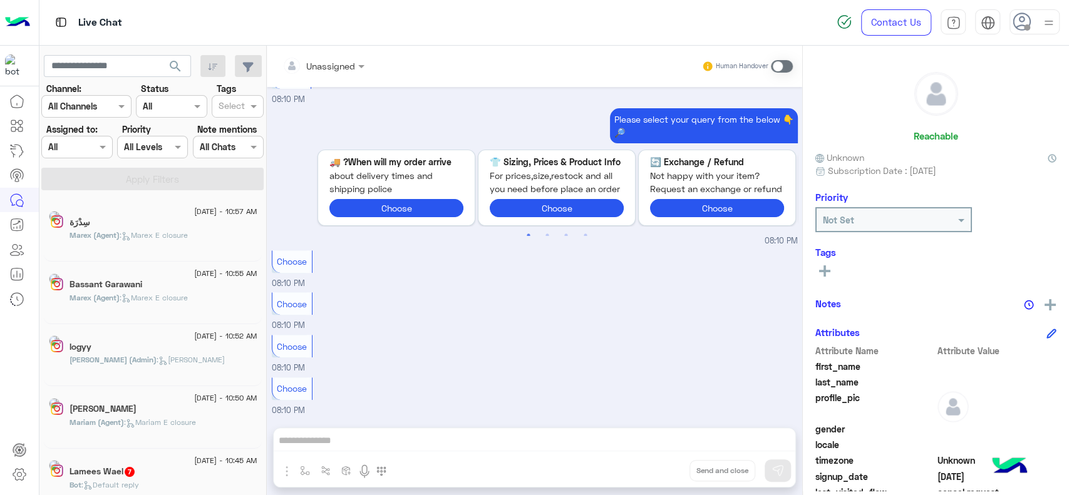
scroll to position [6, 0]
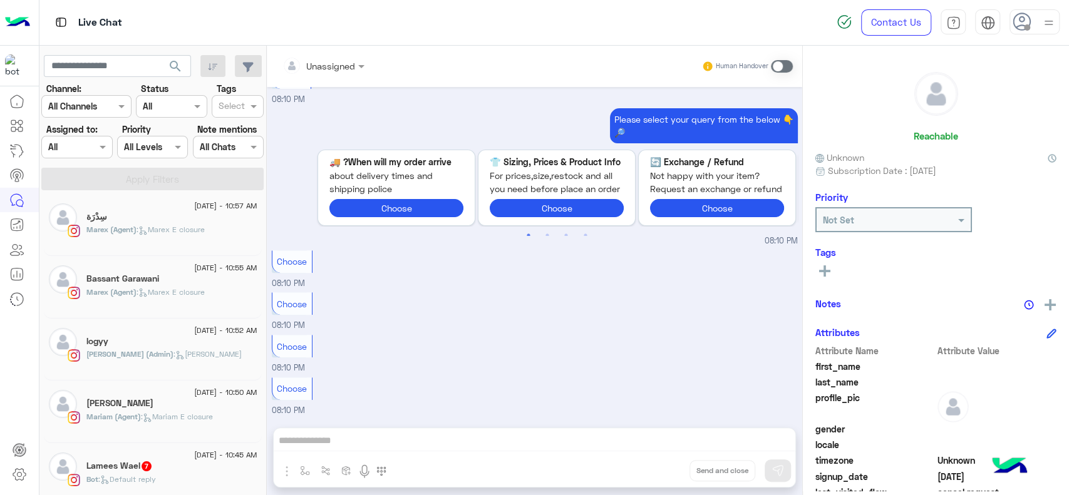
click at [191, 403] on div "[PERSON_NAME]" at bounding box center [171, 404] width 171 height 13
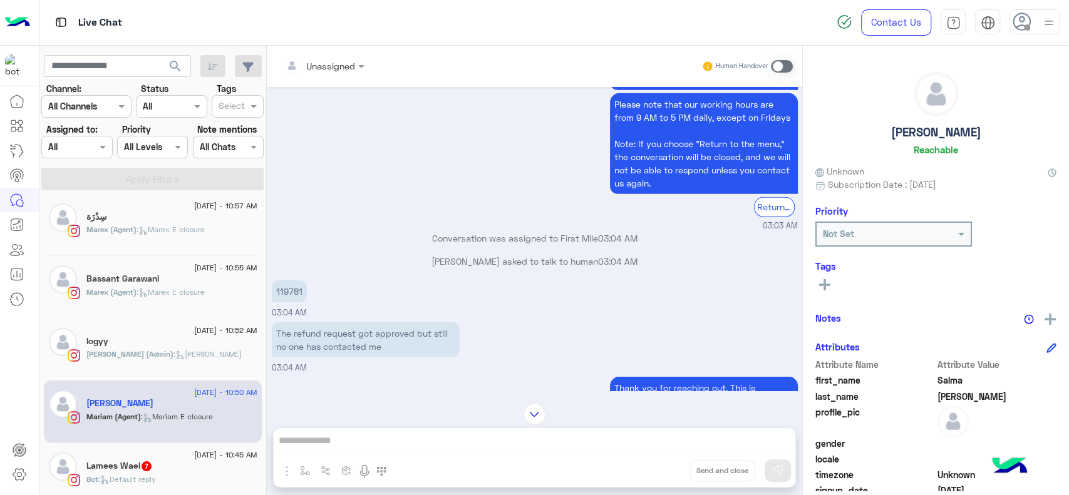
scroll to position [2693, 0]
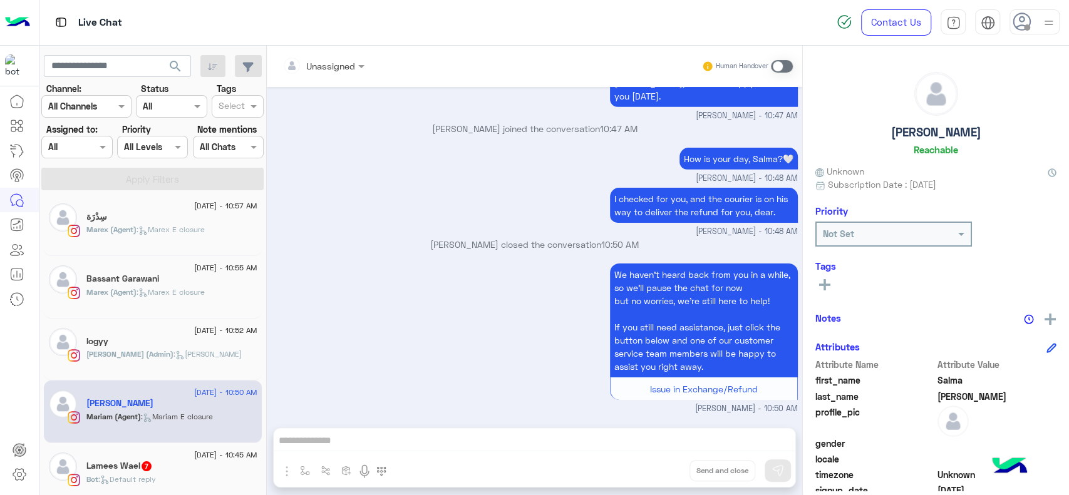
click at [195, 338] on div "logyy" at bounding box center [171, 342] width 171 height 13
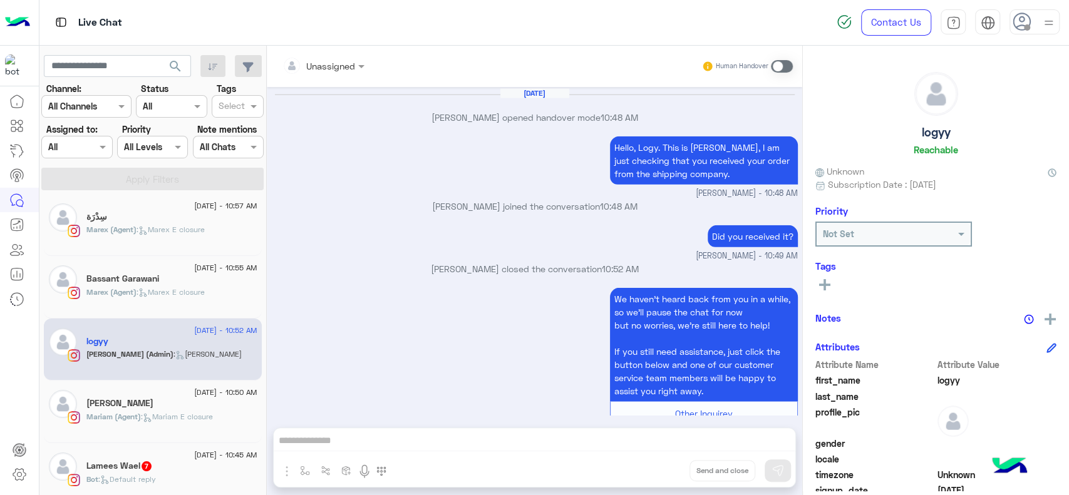
scroll to position [2255, 0]
click at [204, 296] on p "Marex (Agent) : Marex E closure" at bounding box center [145, 292] width 118 height 11
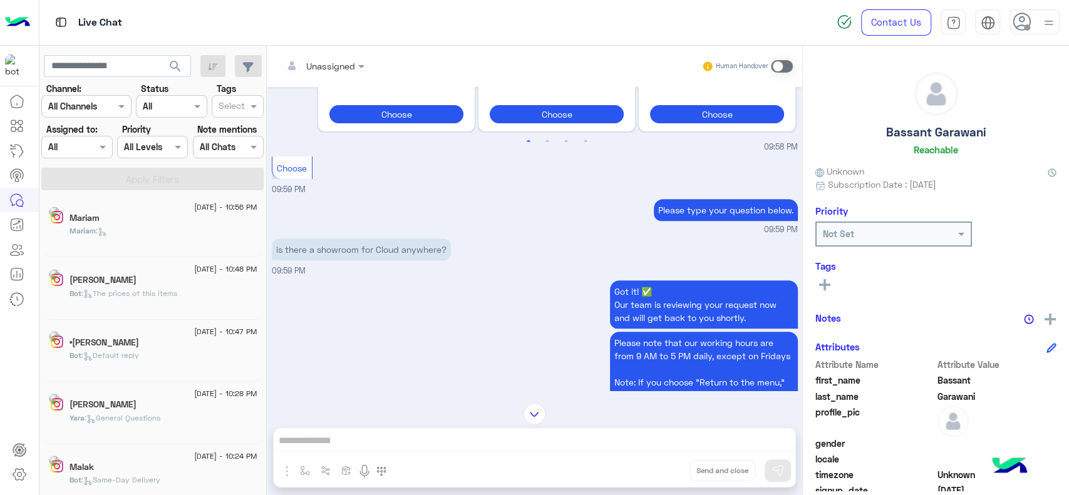
scroll to position [4, 0]
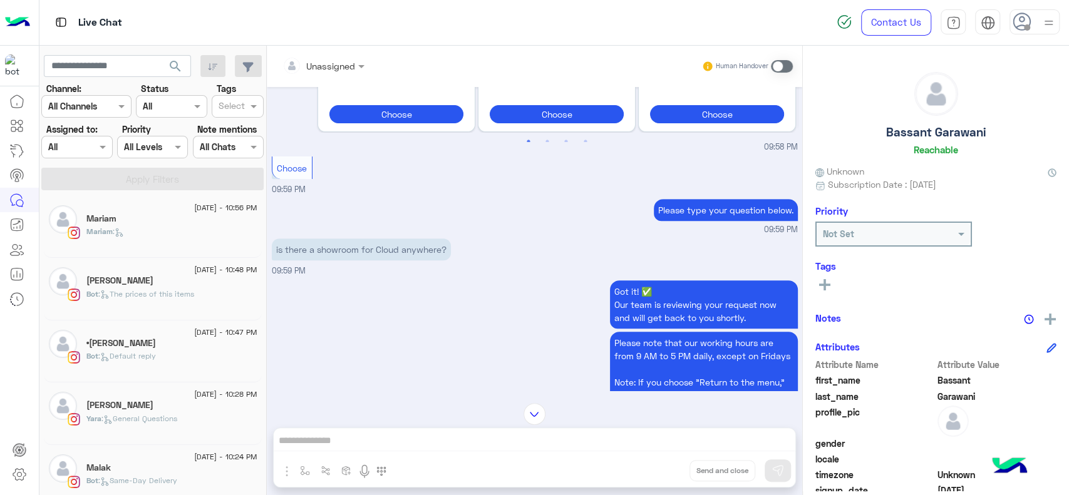
click at [194, 298] on span ": The prices of this items" at bounding box center [146, 293] width 96 height 9
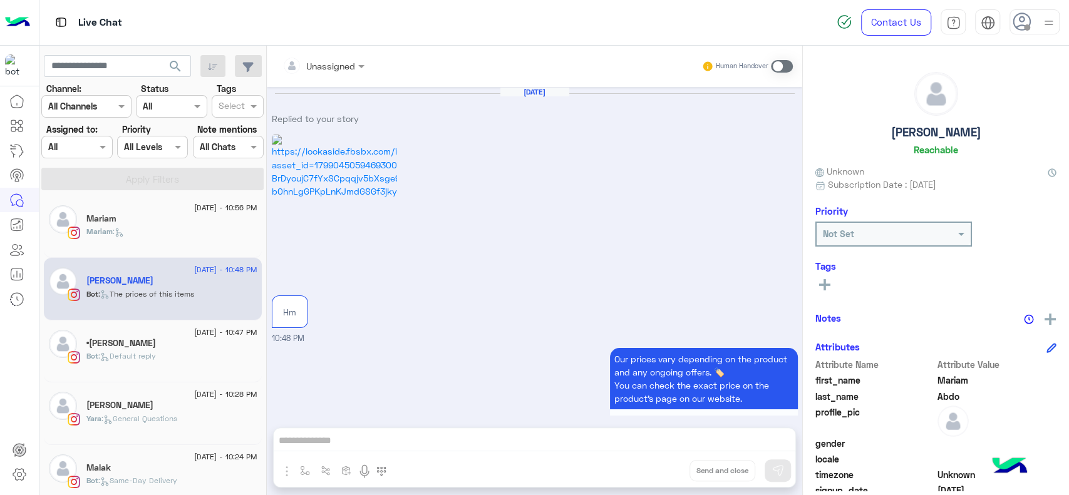
scroll to position [54, 0]
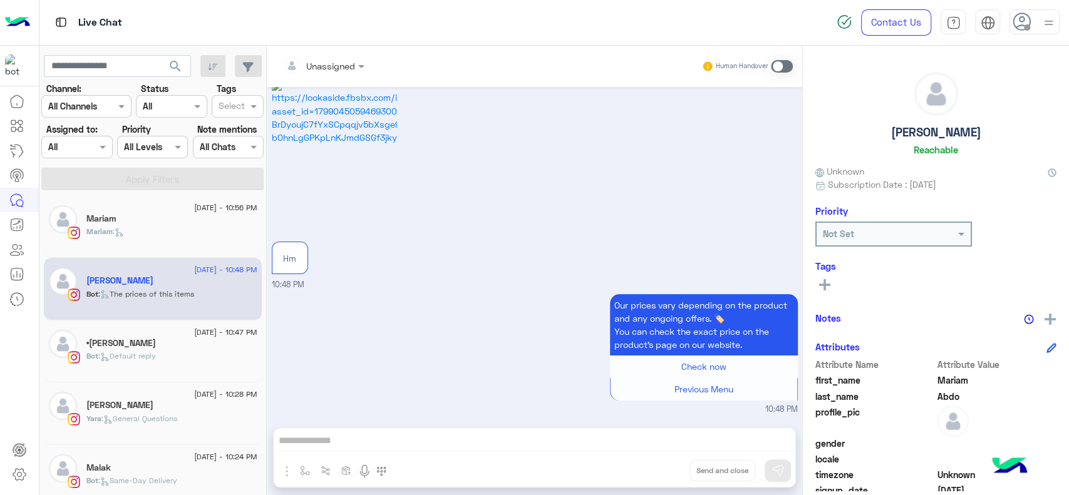
click at [229, 358] on div "Bot : Default reply" at bounding box center [171, 362] width 171 height 22
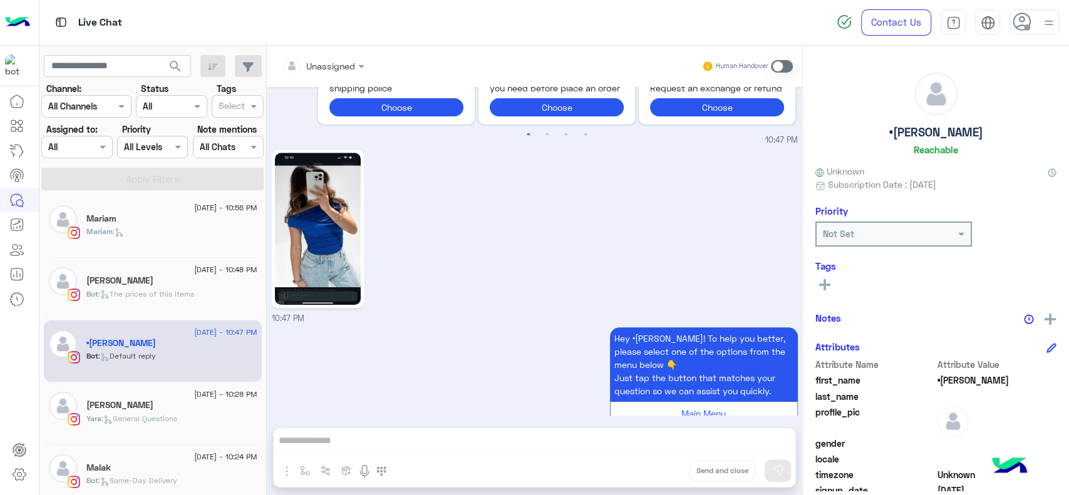
scroll to position [620, 0]
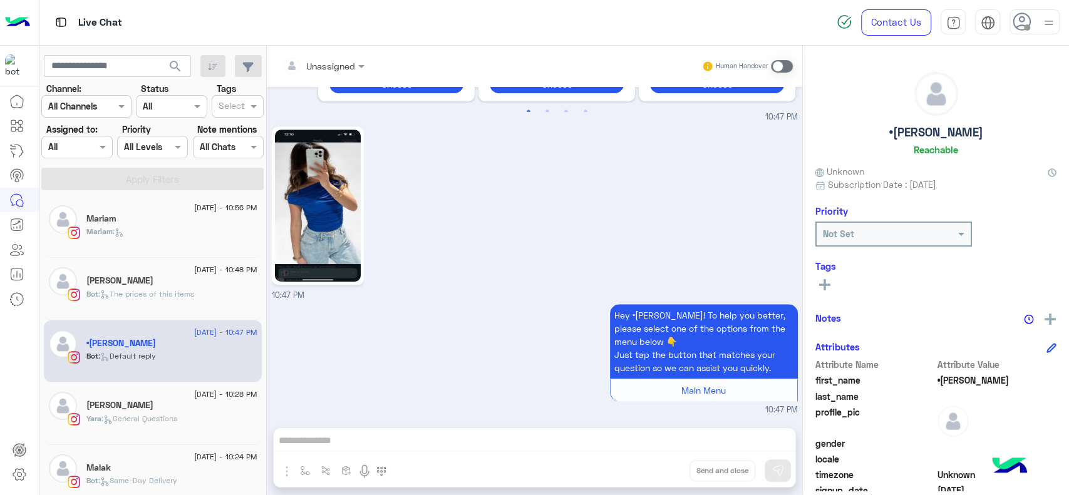
click at [198, 229] on div "[PERSON_NAME] :" at bounding box center [171, 237] width 171 height 22
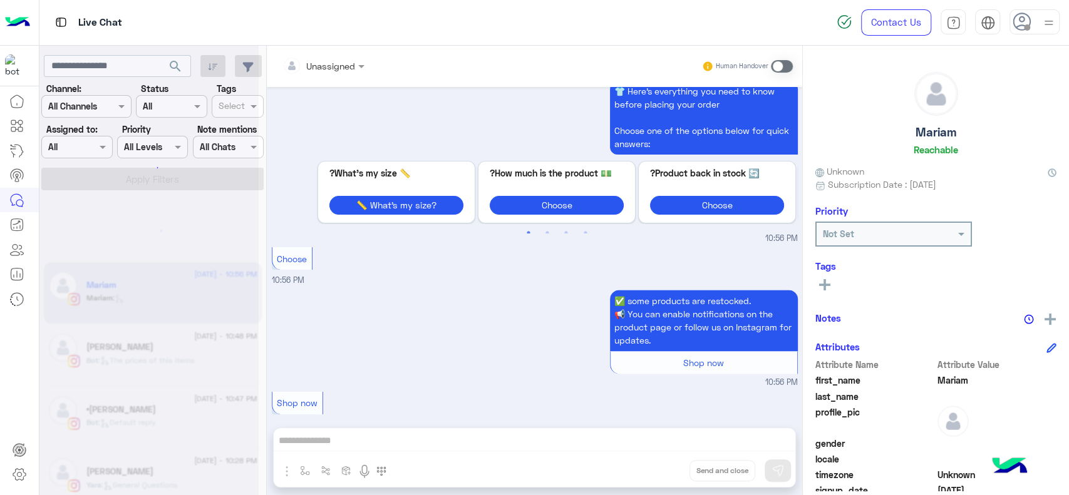
scroll to position [6, 0]
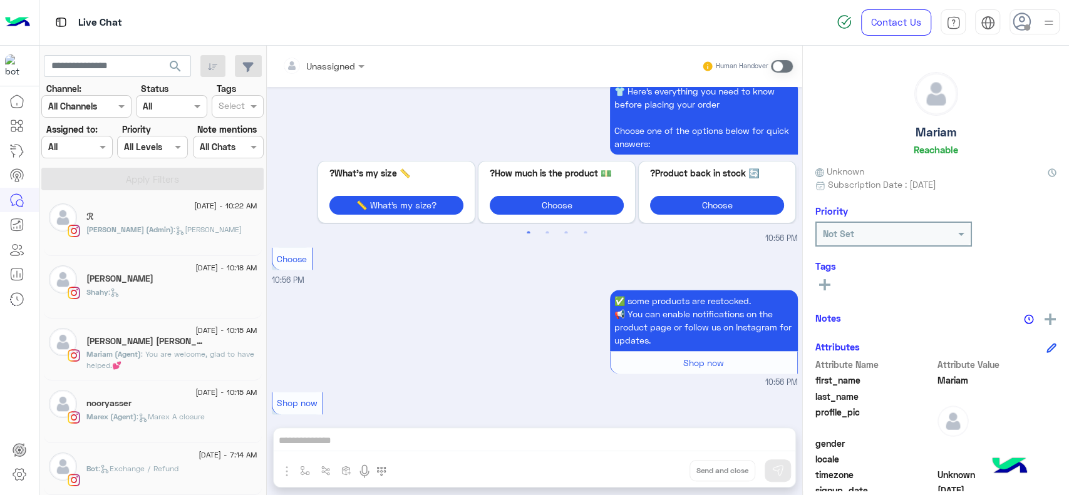
click at [190, 234] on div "[PERSON_NAME] (Admin) : [PERSON_NAME]" at bounding box center [171, 235] width 171 height 22
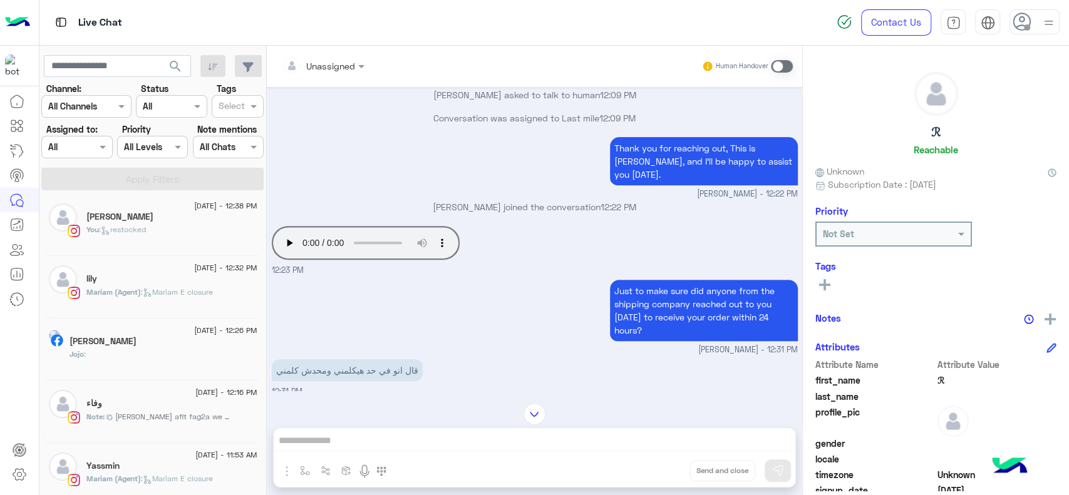
scroll to position [319, 0]
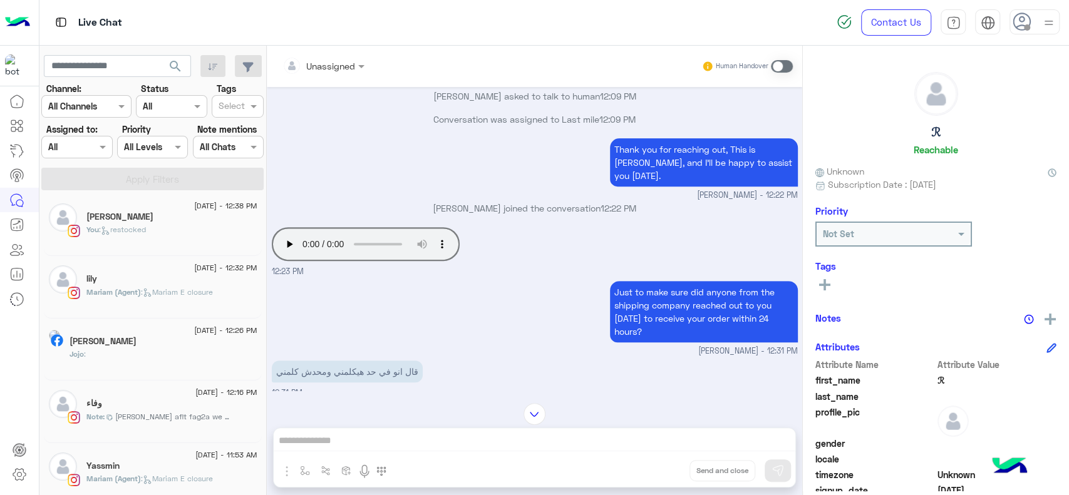
click at [197, 416] on span "[PERSON_NAME] aflt fag2a we mardtsh tany ba3d ady3t sa3ten ma3ya" at bounding box center [174, 417] width 119 height 11
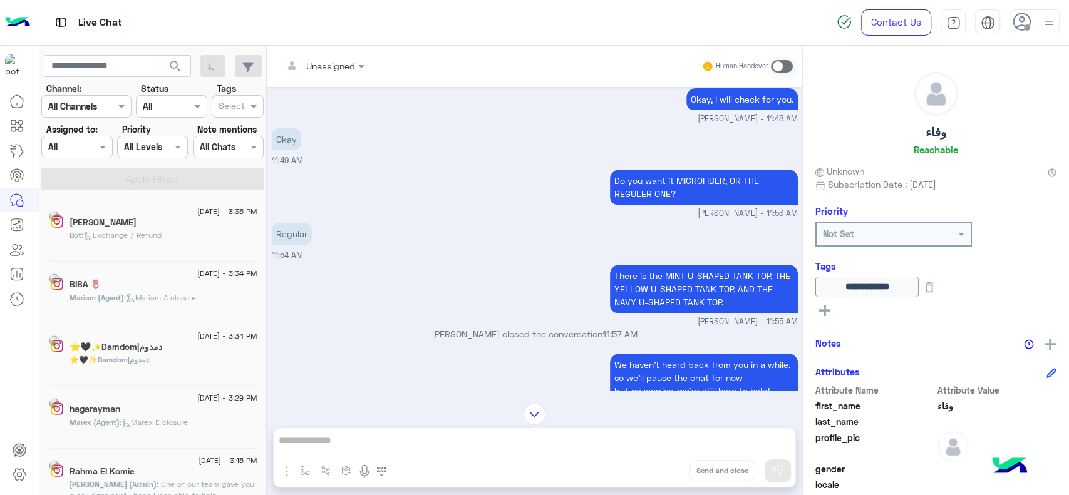
scroll to position [6, 0]
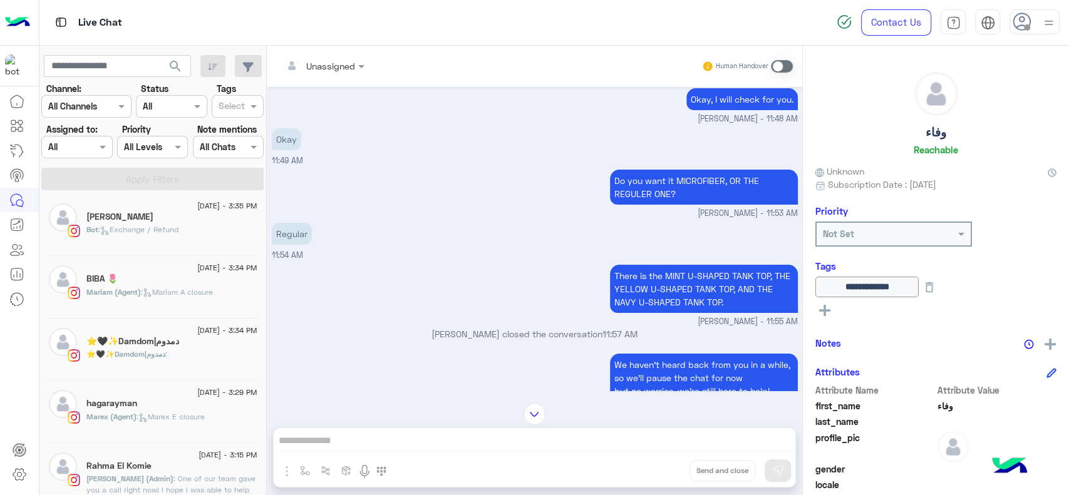
click at [175, 461] on div "Rahma El Komie" at bounding box center [171, 467] width 171 height 13
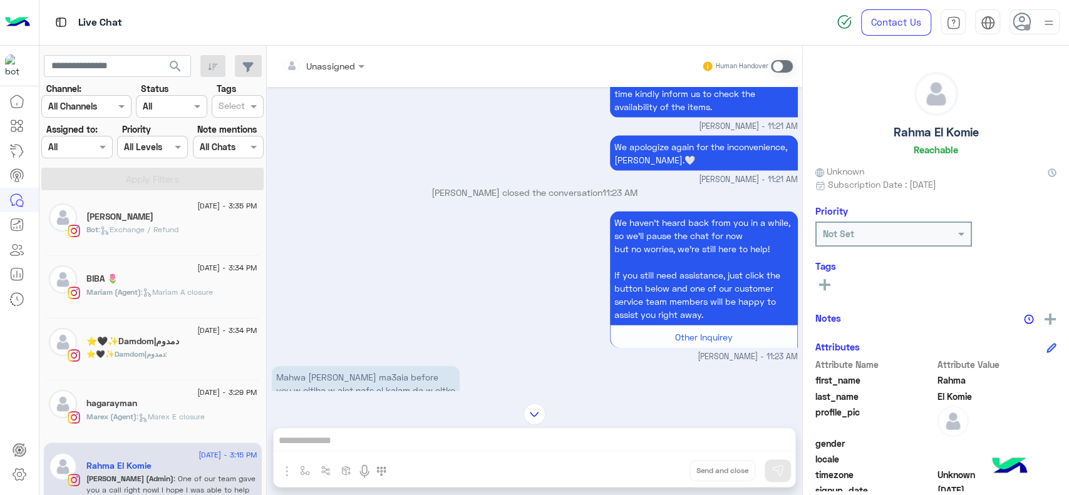
scroll to position [1776, 0]
click at [135, 56] on input "text" at bounding box center [117, 66] width 147 height 23
paste input "**********"
click at [160, 55] on button "search" at bounding box center [175, 68] width 31 height 27
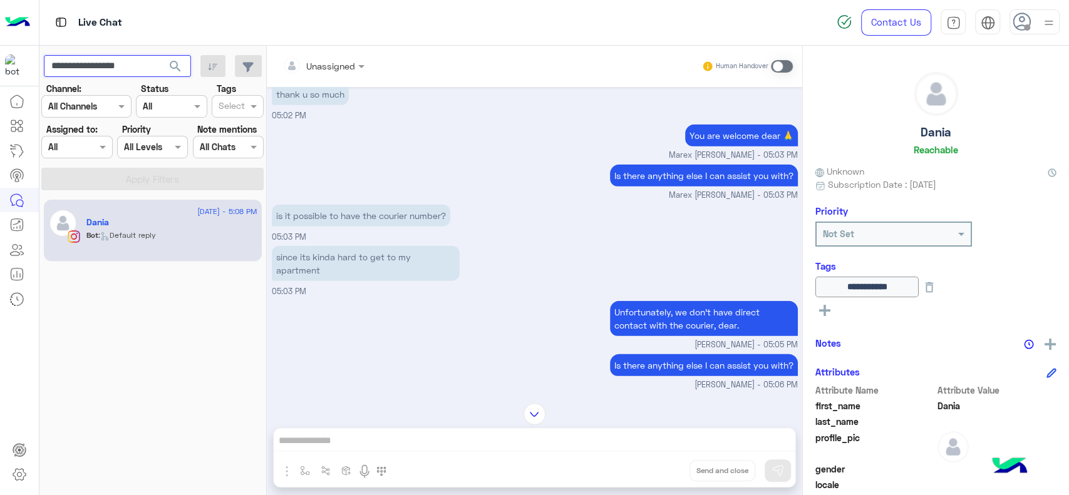
scroll to position [2039, 0]
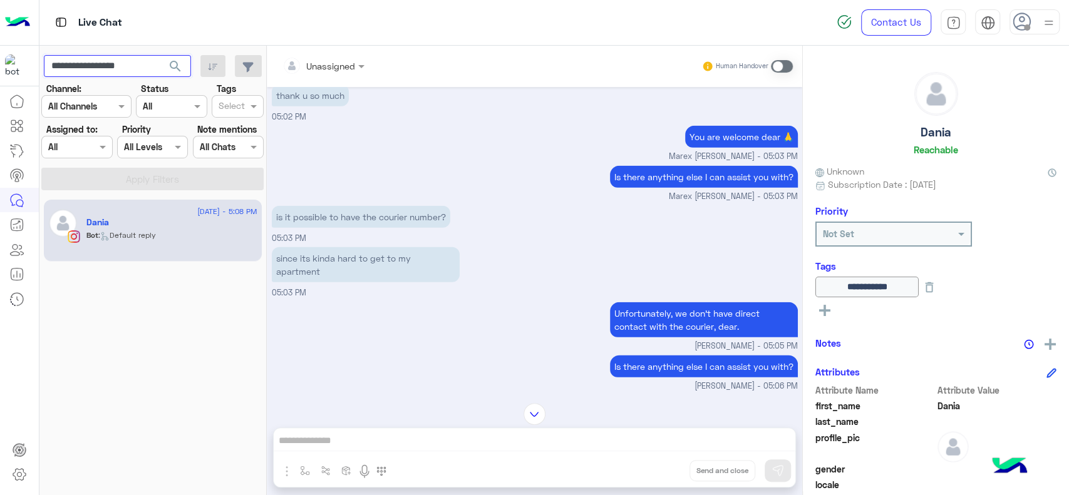
paste input "text"
click at [160, 55] on button "search" at bounding box center [175, 68] width 31 height 27
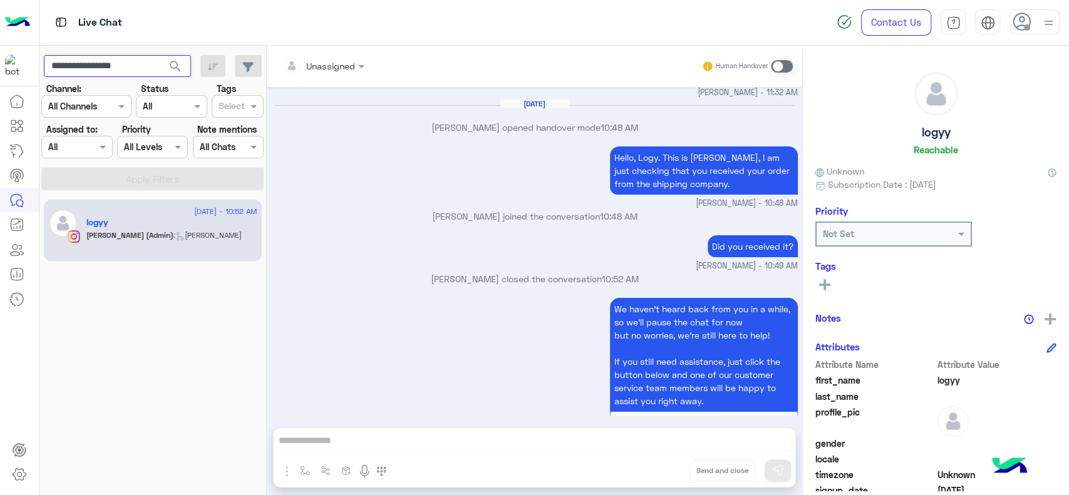
scroll to position [6179, 0]
click at [120, 71] on input "**********" at bounding box center [117, 66] width 147 height 23
paste input "text"
click at [160, 55] on button "search" at bounding box center [175, 68] width 31 height 27
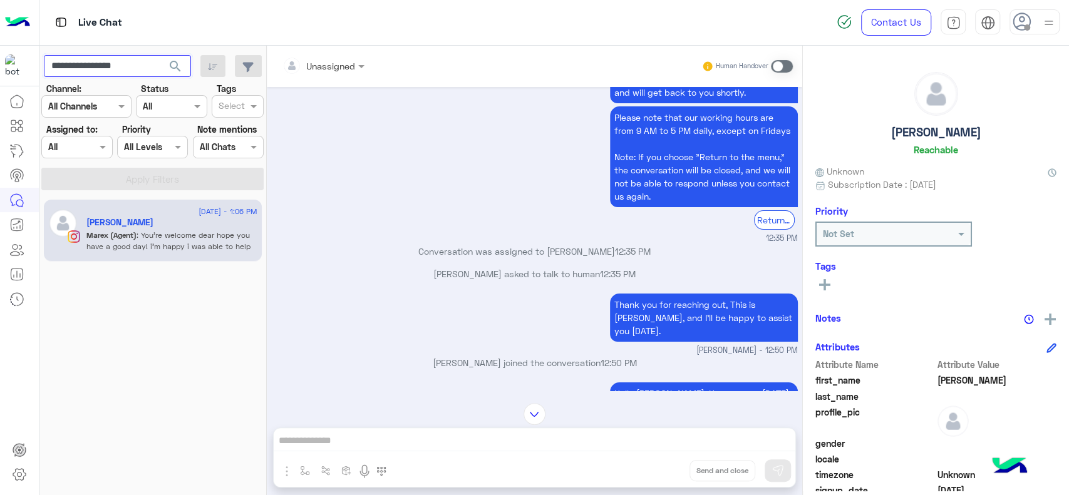
scroll to position [56, 0]
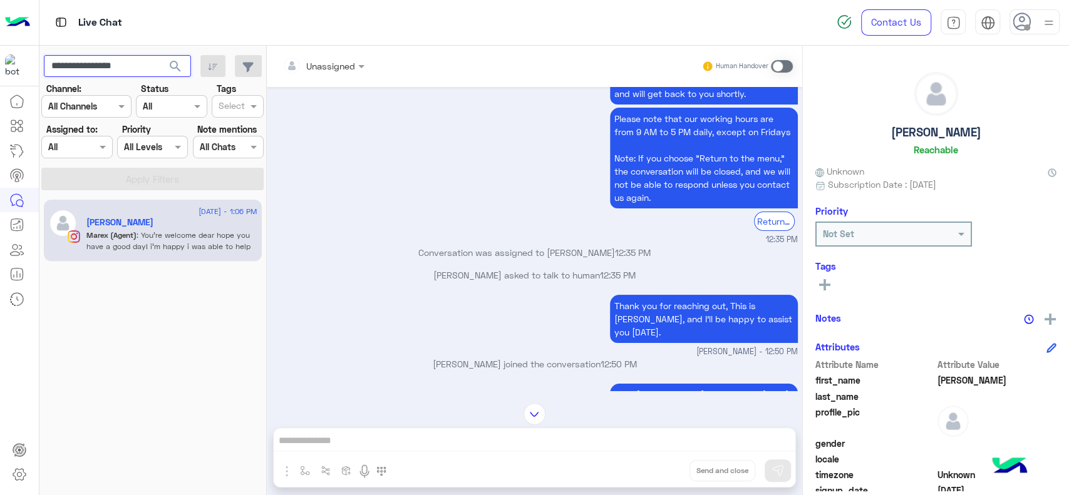
paste input "text"
click at [160, 55] on button "search" at bounding box center [175, 68] width 31 height 27
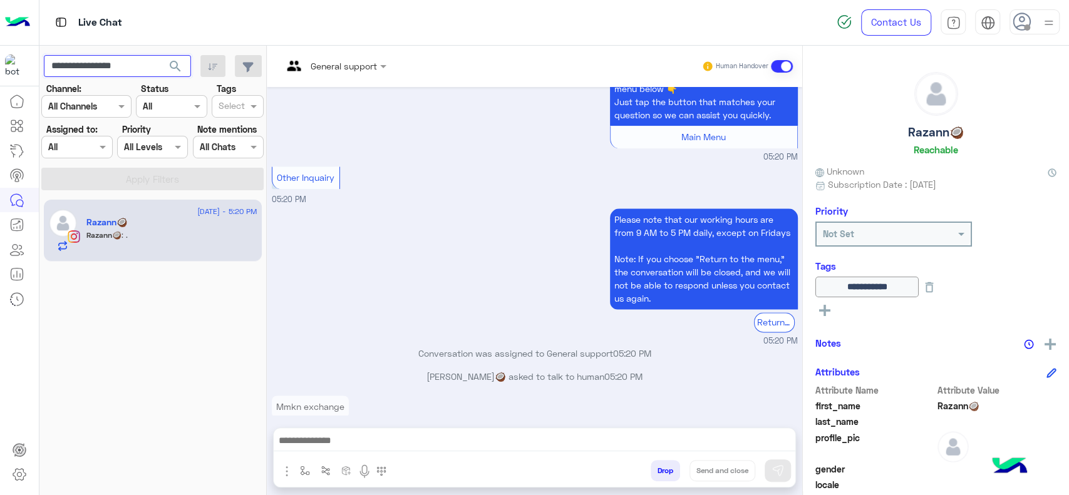
scroll to position [1078, 0]
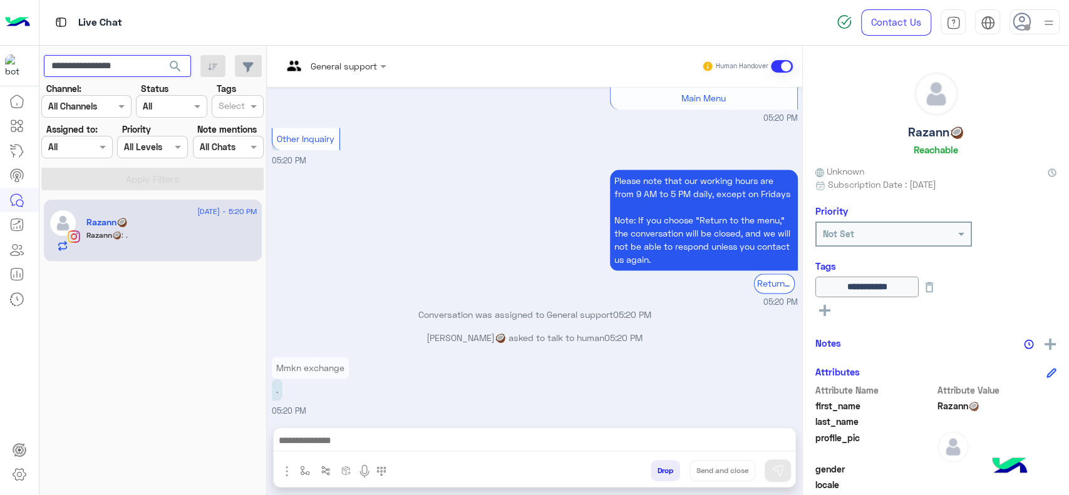
paste input "*"
click at [160, 55] on button "search" at bounding box center [175, 68] width 31 height 27
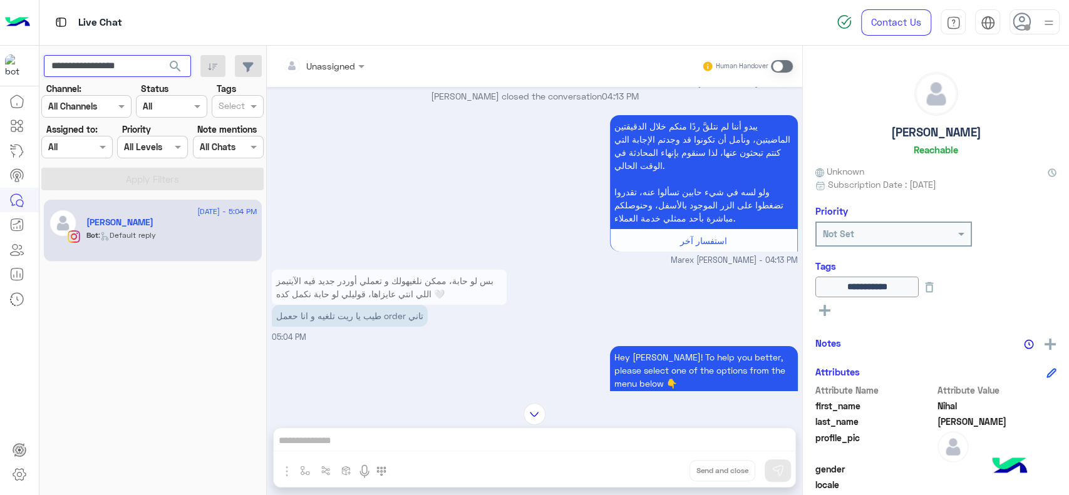
scroll to position [3091, 0]
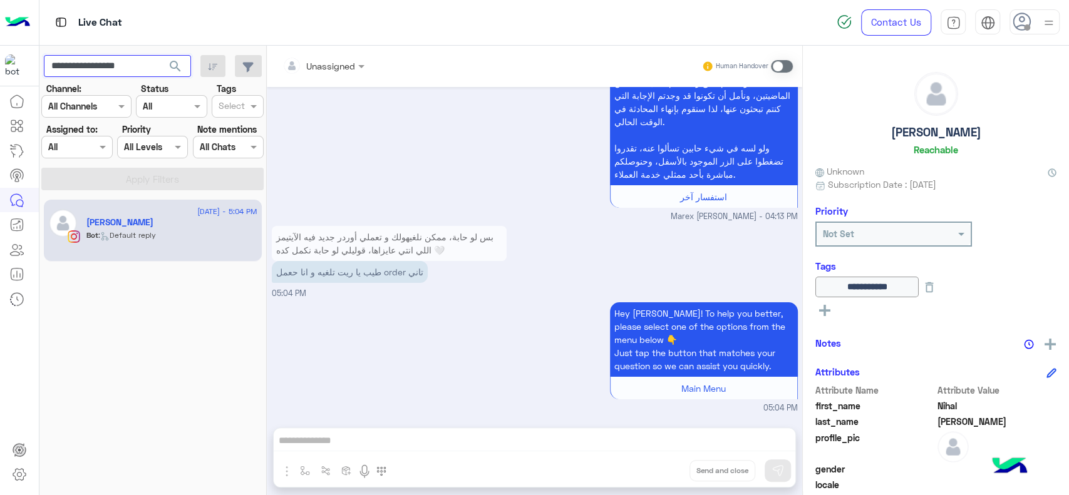
paste input "text"
click at [160, 55] on button "search" at bounding box center [175, 68] width 31 height 27
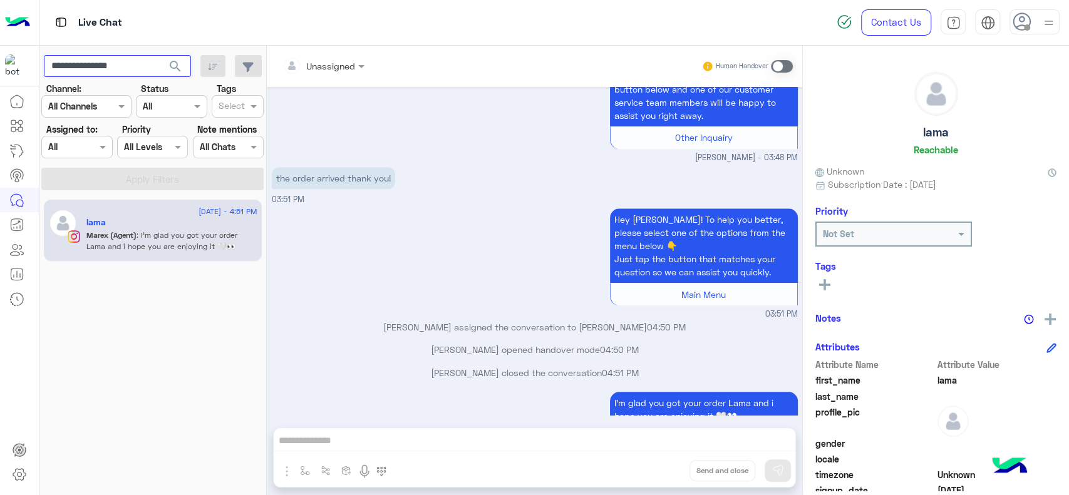
scroll to position [861, 0]
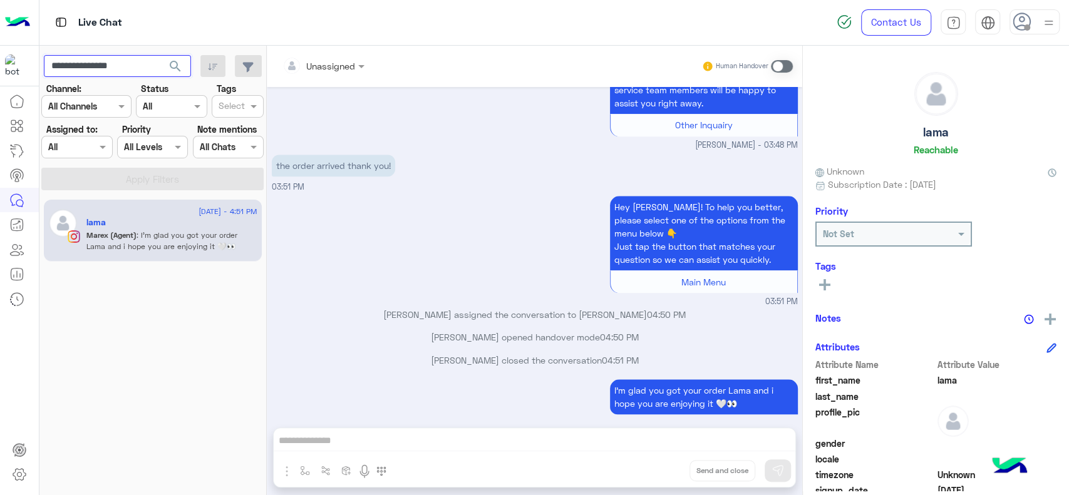
paste input "text"
click at [160, 55] on button "search" at bounding box center [175, 68] width 31 height 27
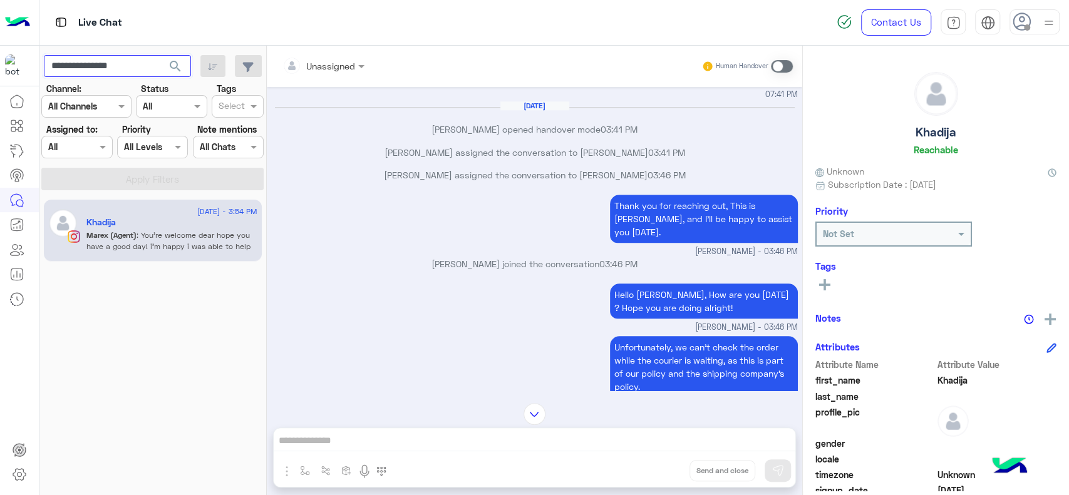
scroll to position [775, 0]
click at [120, 70] on input "**********" at bounding box center [117, 66] width 147 height 23
paste input "*"
click at [160, 55] on button "search" at bounding box center [175, 68] width 31 height 27
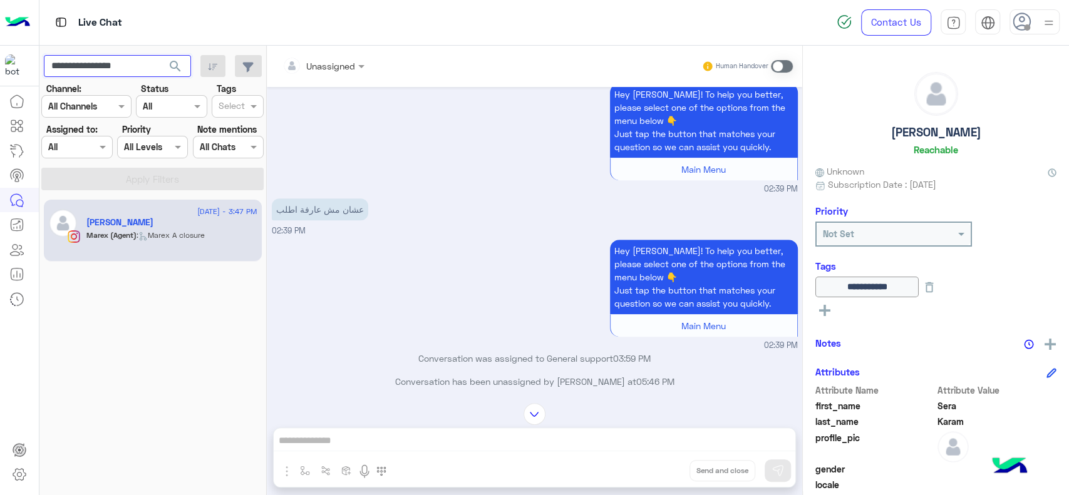
scroll to position [334, 0]
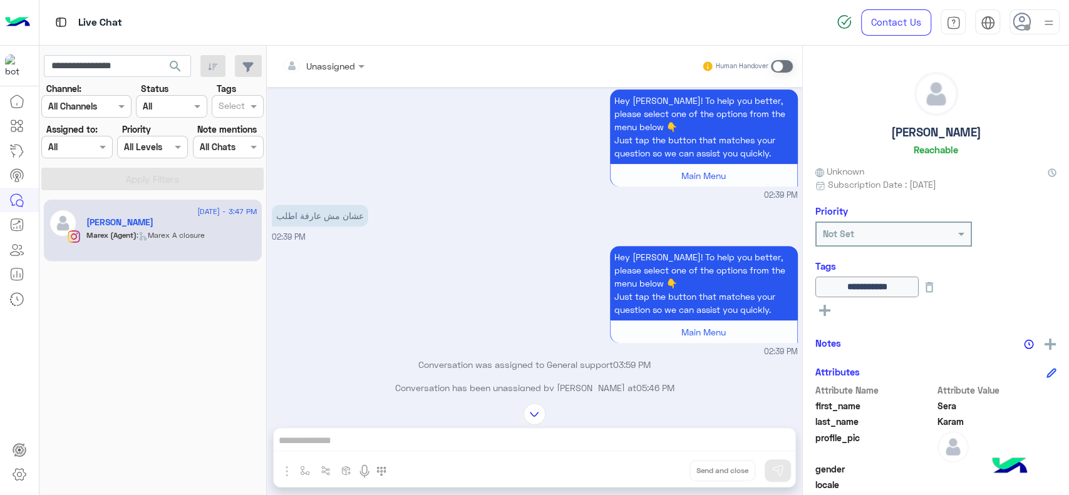
click at [68, 351] on div "23 August - 3:47 PM Sera Karam Marex (Agent) : Marex A closure" at bounding box center [152, 347] width 227 height 305
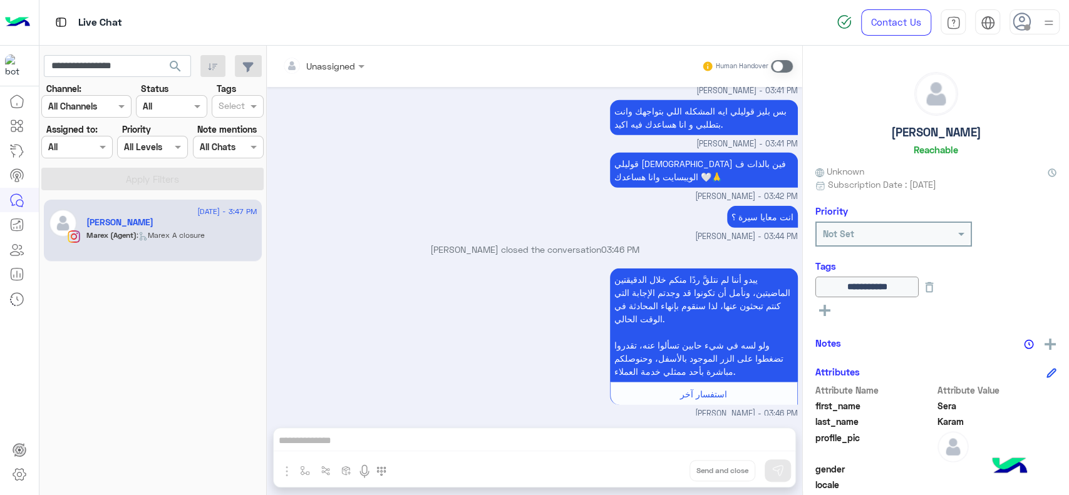
scroll to position [2261, 0]
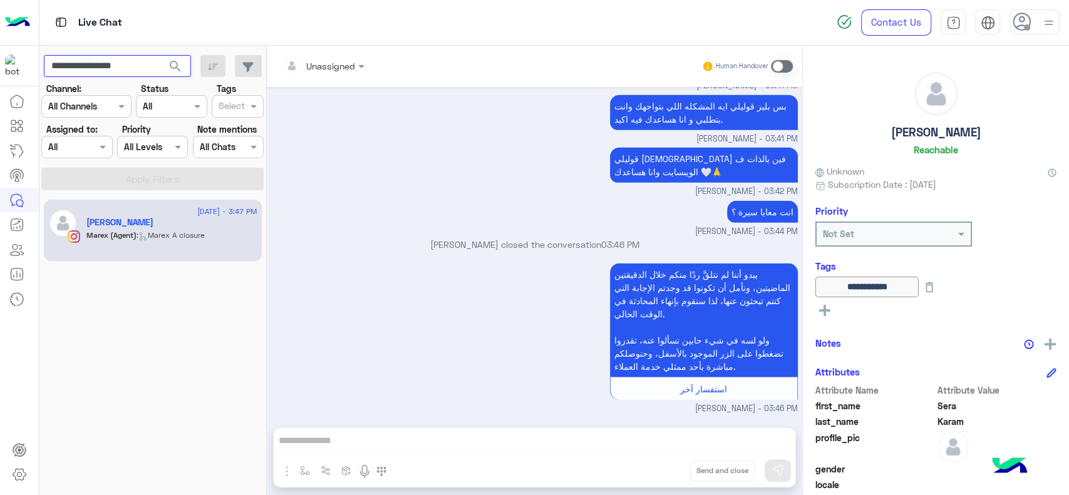
click at [108, 62] on input "**********" at bounding box center [117, 66] width 147 height 23
paste input "text"
click at [160, 55] on button "search" at bounding box center [175, 68] width 31 height 27
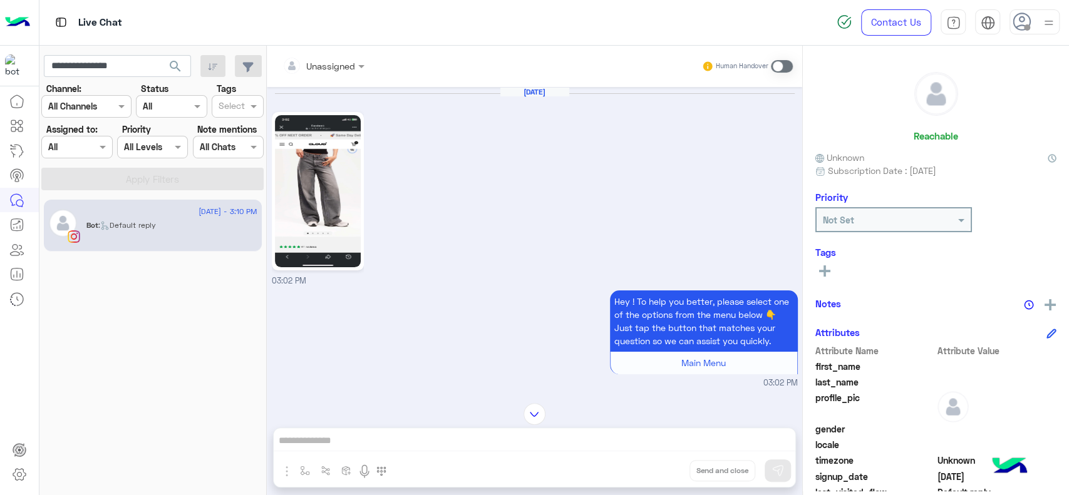
scroll to position [686, 0]
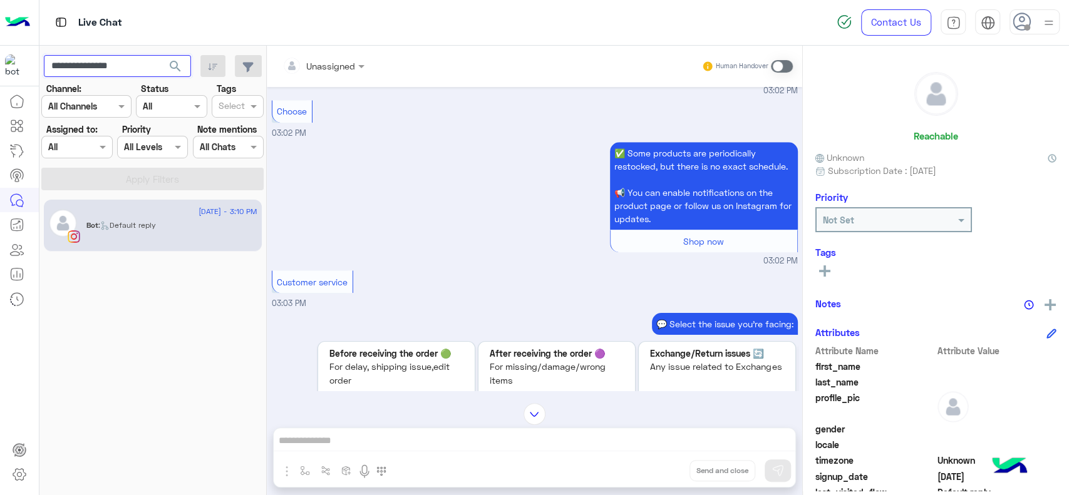
paste input "*"
click at [160, 55] on button "search" at bounding box center [175, 68] width 31 height 27
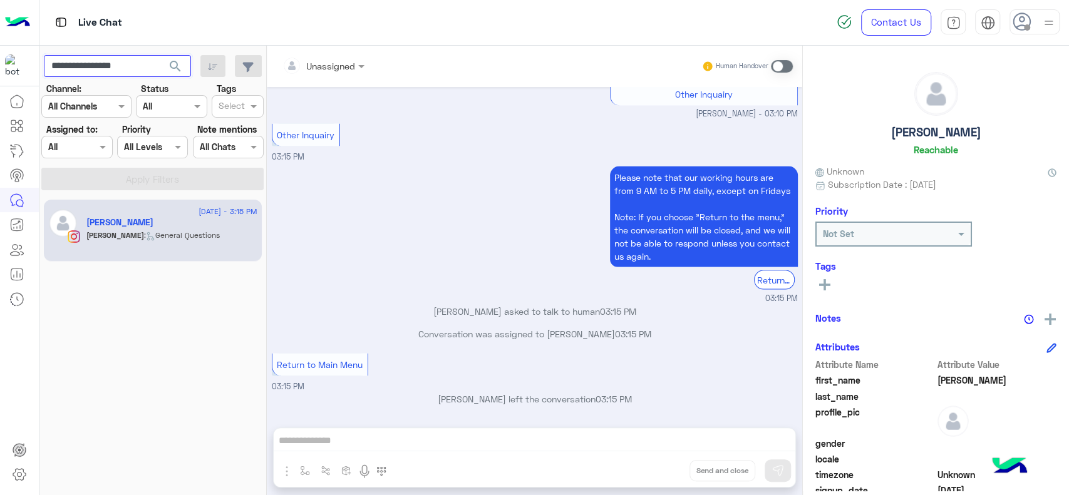
scroll to position [4773, 0]
paste input "text"
click at [160, 55] on button "search" at bounding box center [175, 68] width 31 height 27
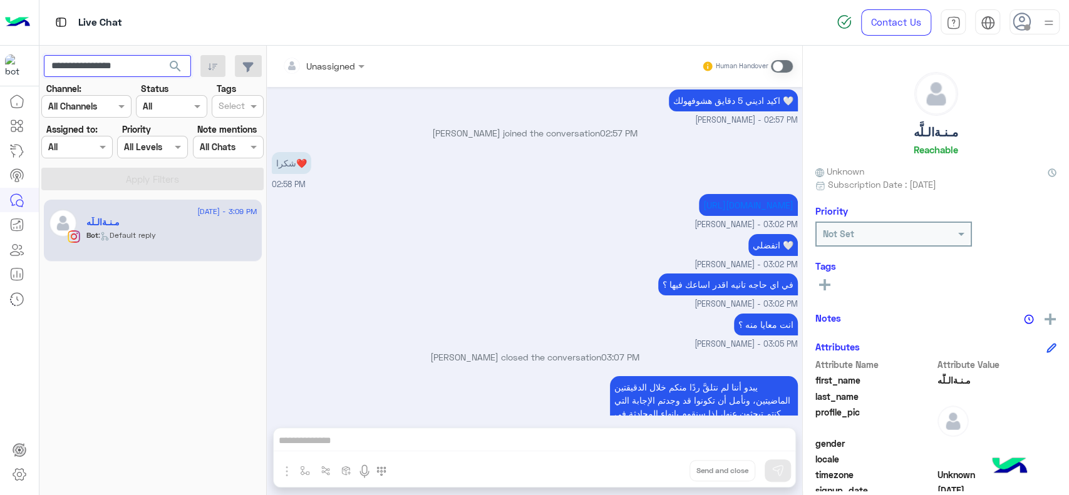
scroll to position [3310, 0]
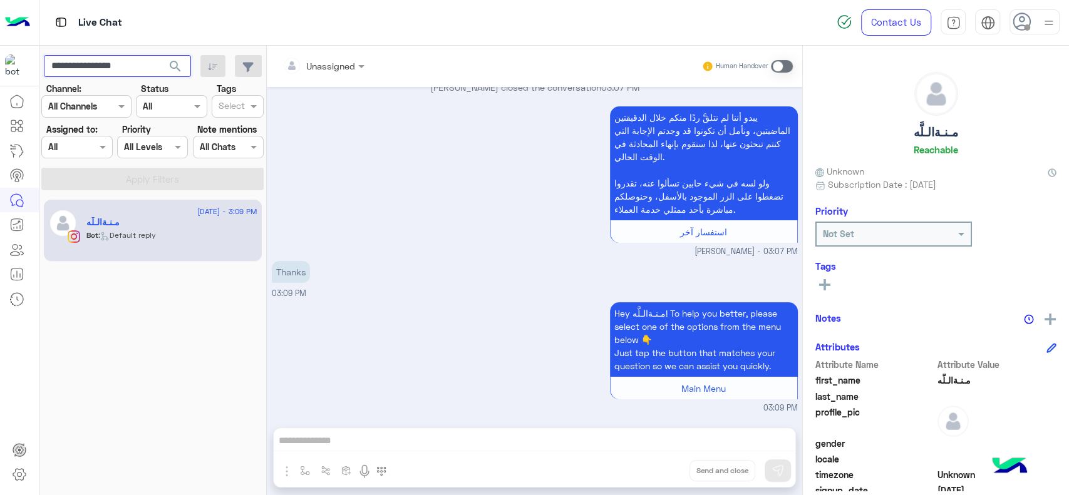
paste input "text"
click at [160, 55] on button "search" at bounding box center [175, 68] width 31 height 27
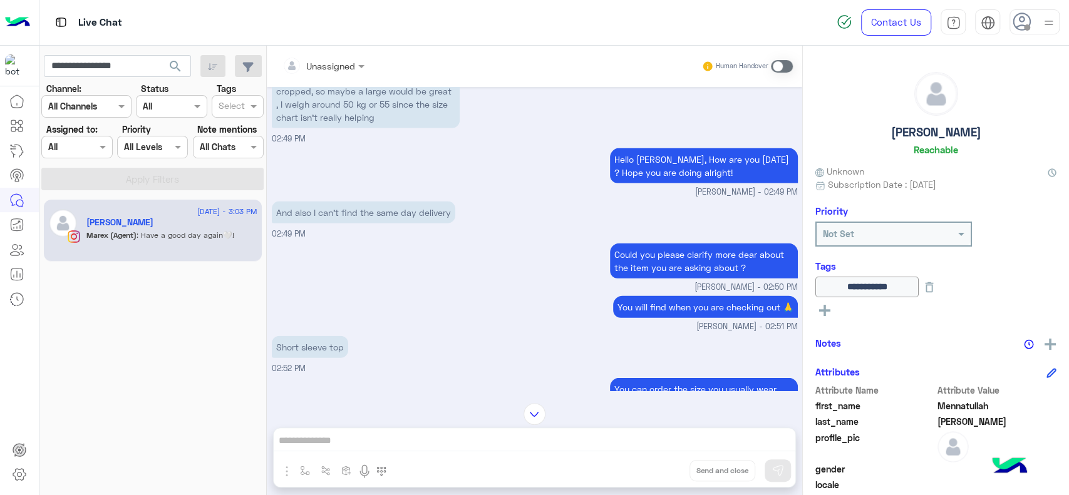
scroll to position [1868, 0]
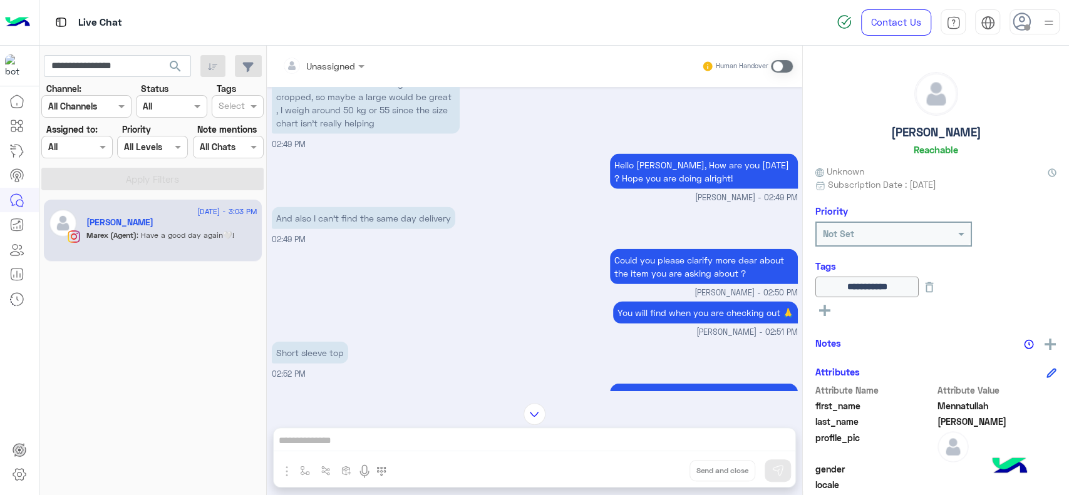
click at [394, 207] on p "And also I can't find the same day delivery" at bounding box center [364, 218] width 184 height 22
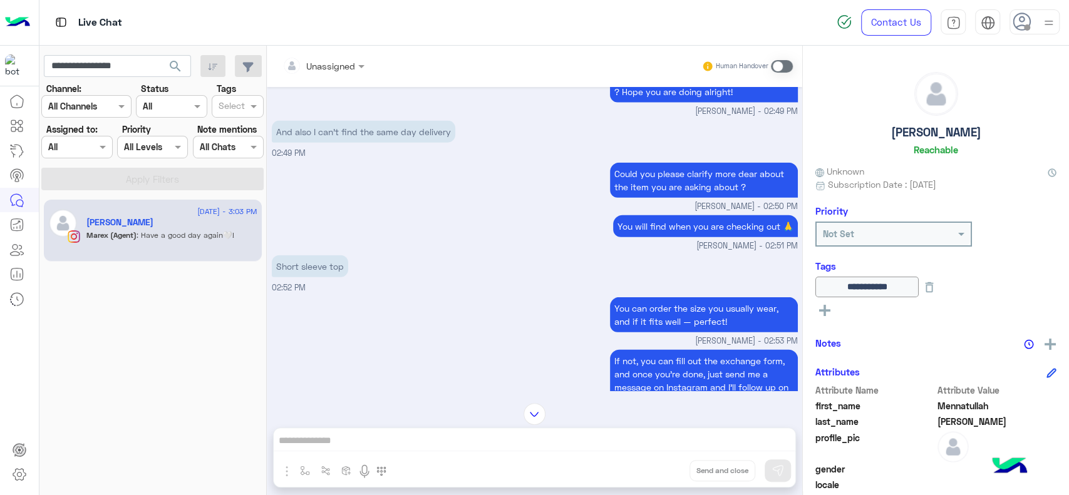
scroll to position [1968, 0]
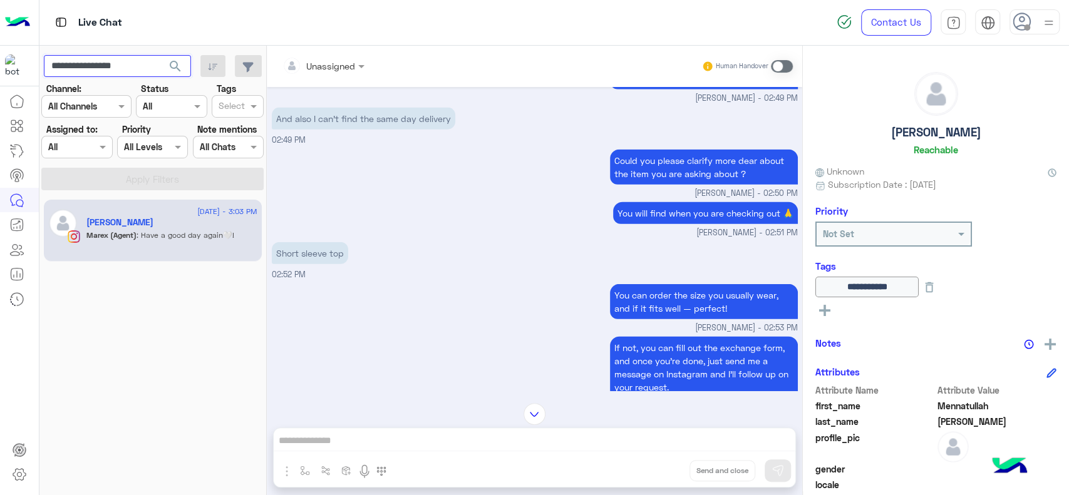
click at [132, 61] on input "**********" at bounding box center [117, 66] width 147 height 23
paste input "text"
click at [160, 55] on button "search" at bounding box center [175, 68] width 31 height 27
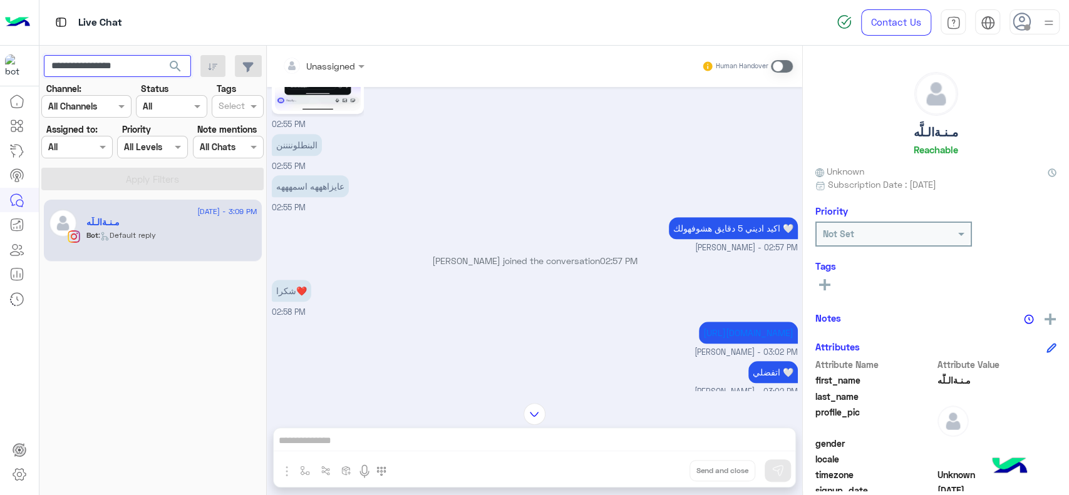
scroll to position [516, 0]
paste input "text"
click at [160, 55] on button "search" at bounding box center [175, 68] width 31 height 27
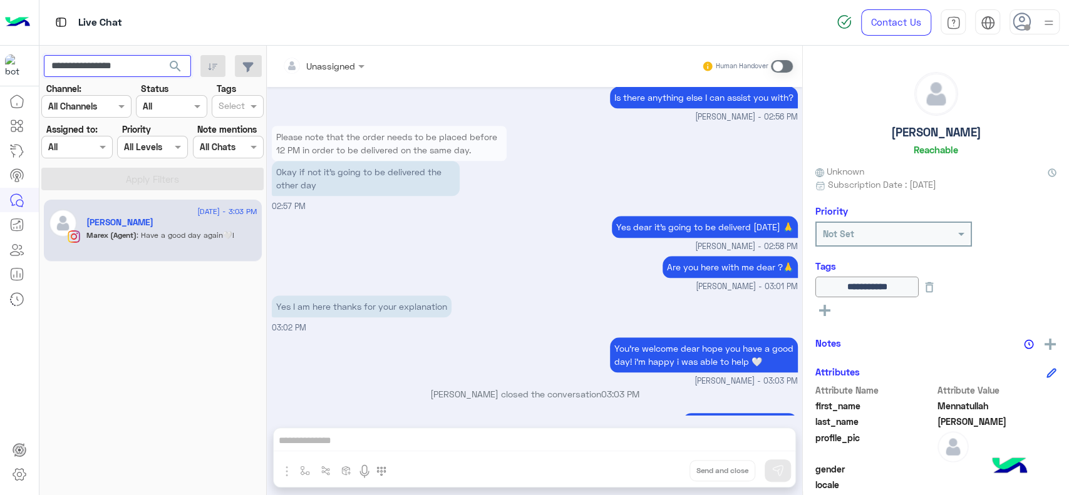
scroll to position [707, 0]
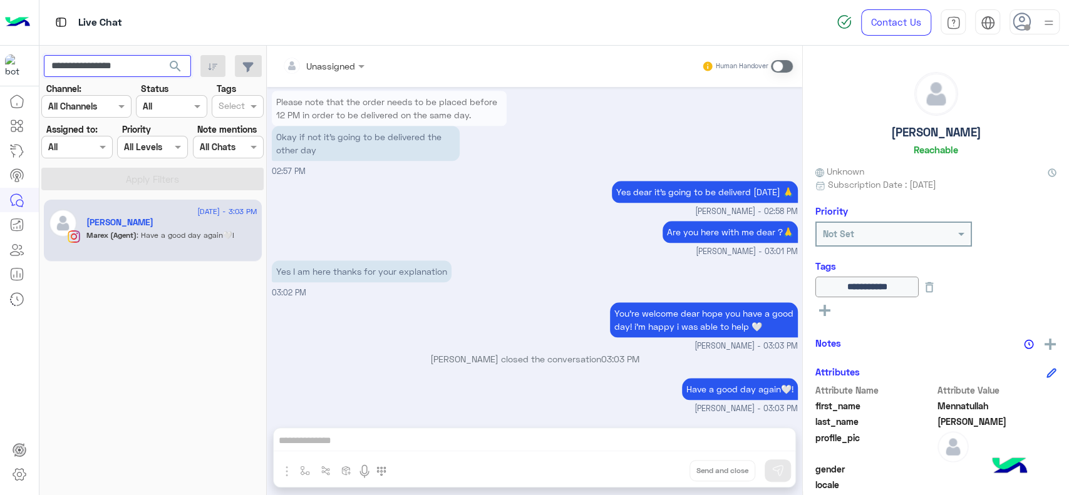
paste input "text"
type input "**********"
click at [160, 55] on button "search" at bounding box center [175, 68] width 31 height 27
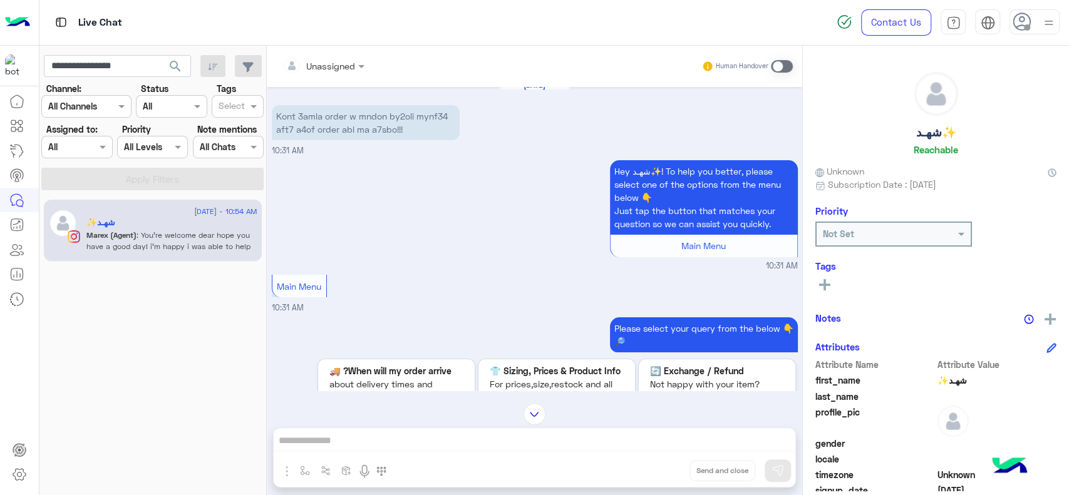
click at [406, 238] on div "Hey شهـد✨! To help you better, please select one of the options from the menu b…" at bounding box center [535, 214] width 526 height 115
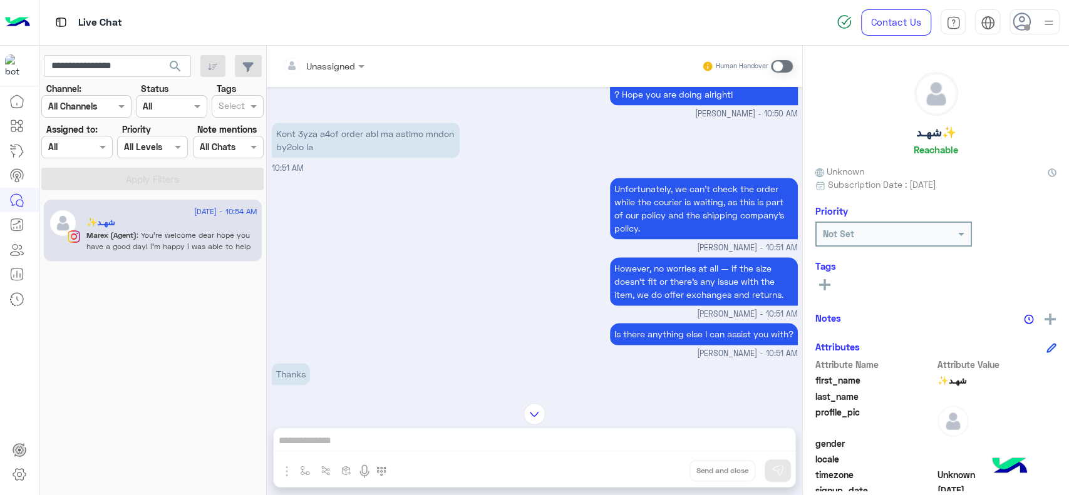
scroll to position [1105, 0]
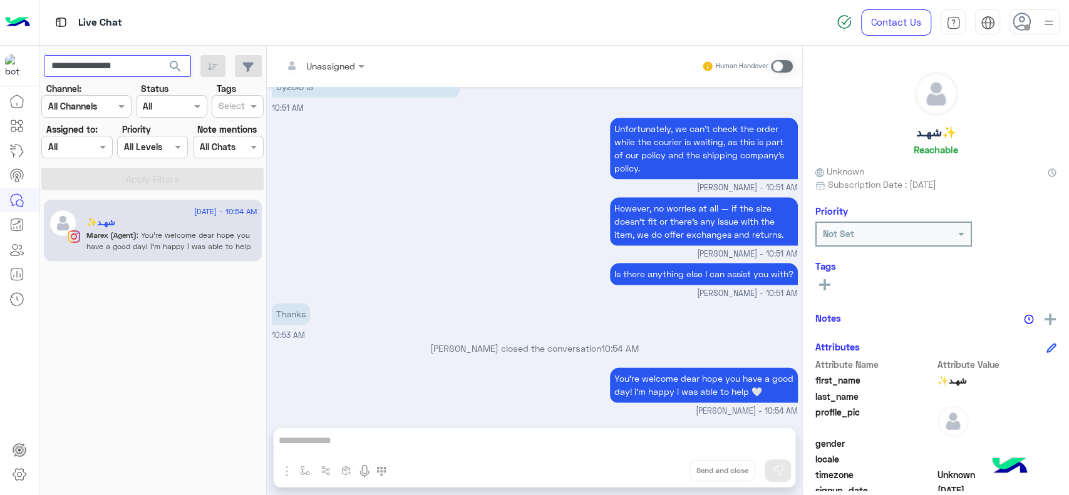
click at [140, 66] on input "**********" at bounding box center [117, 66] width 147 height 23
click at [179, 63] on span "search" at bounding box center [175, 66] width 15 height 15
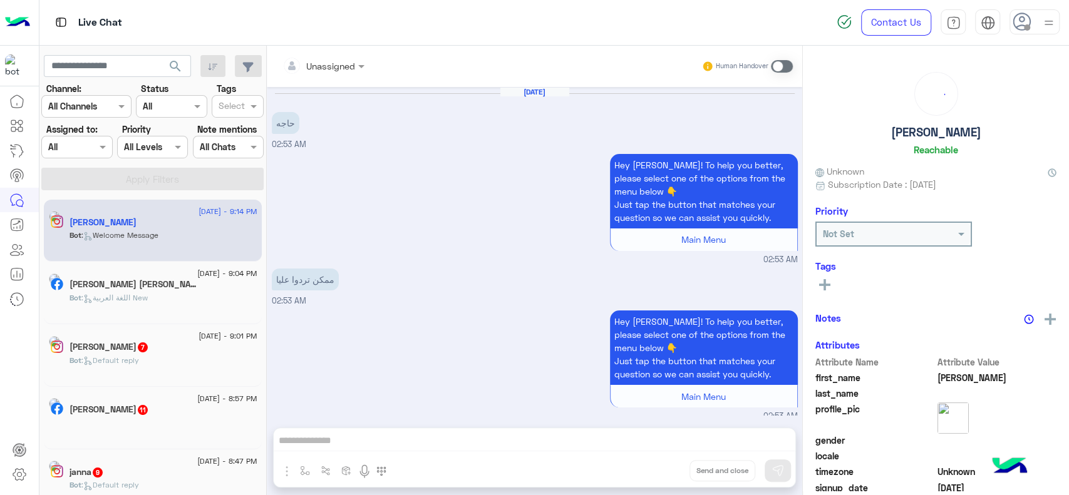
scroll to position [1839, 0]
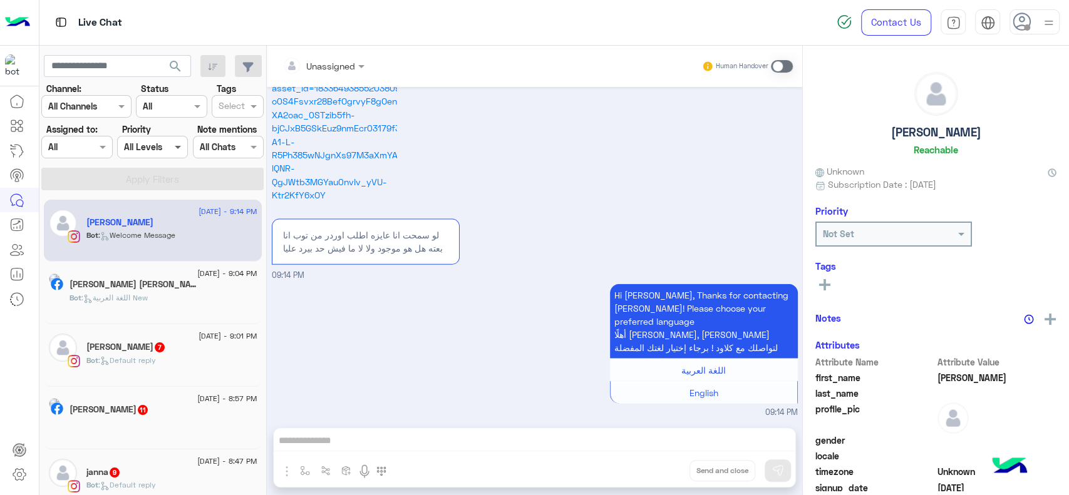
click at [175, 148] on span at bounding box center [180, 146] width 16 height 13
click at [241, 108] on input "text" at bounding box center [232, 107] width 26 height 13
click at [237, 170] on div "X FOLLOW UP" at bounding box center [238, 178] width 52 height 23
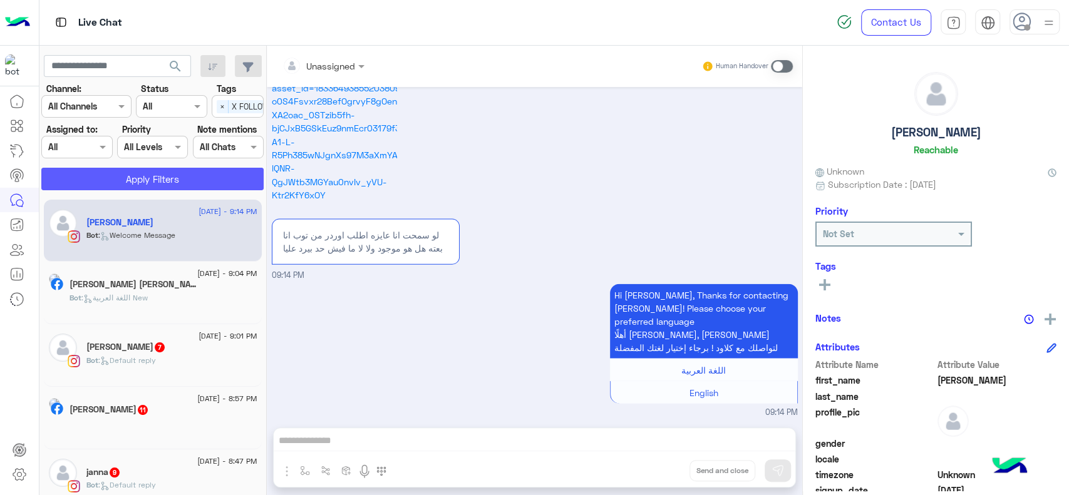
click at [220, 173] on button "Apply Filters" at bounding box center [152, 179] width 222 height 23
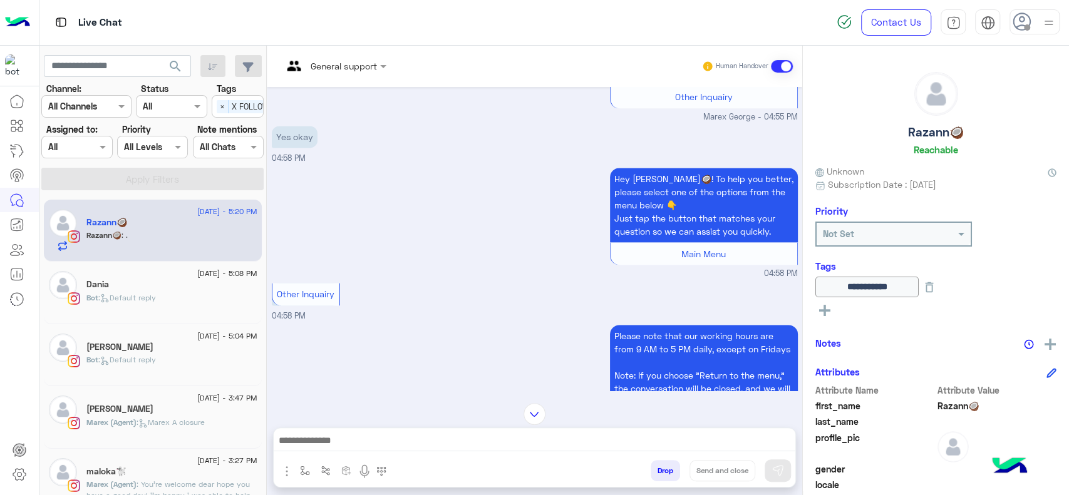
scroll to position [1170, 0]
click at [169, 233] on div "Razann🥥 : ." at bounding box center [171, 241] width 171 height 22
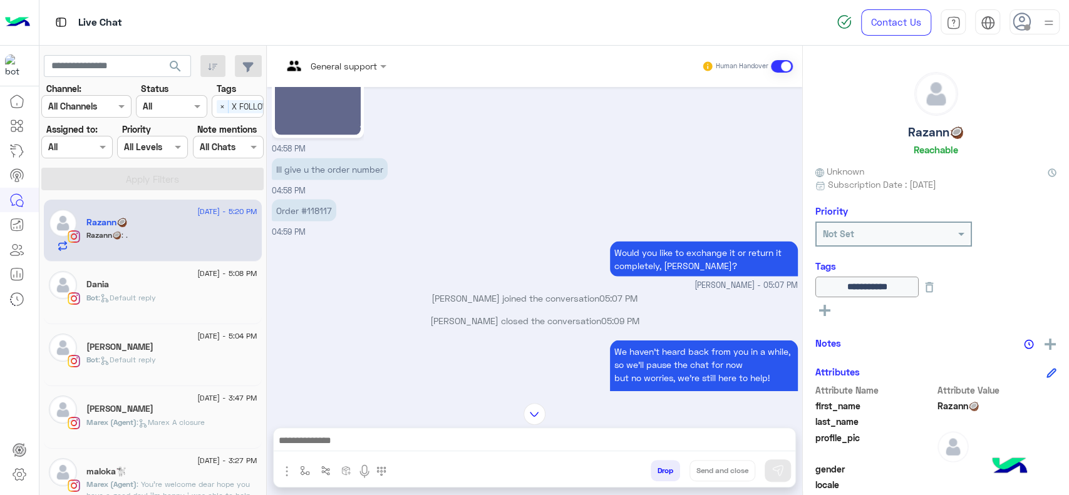
scroll to position [1744, 0]
click at [200, 277] on span "23 August - 5:08 PM" at bounding box center [227, 273] width 60 height 11
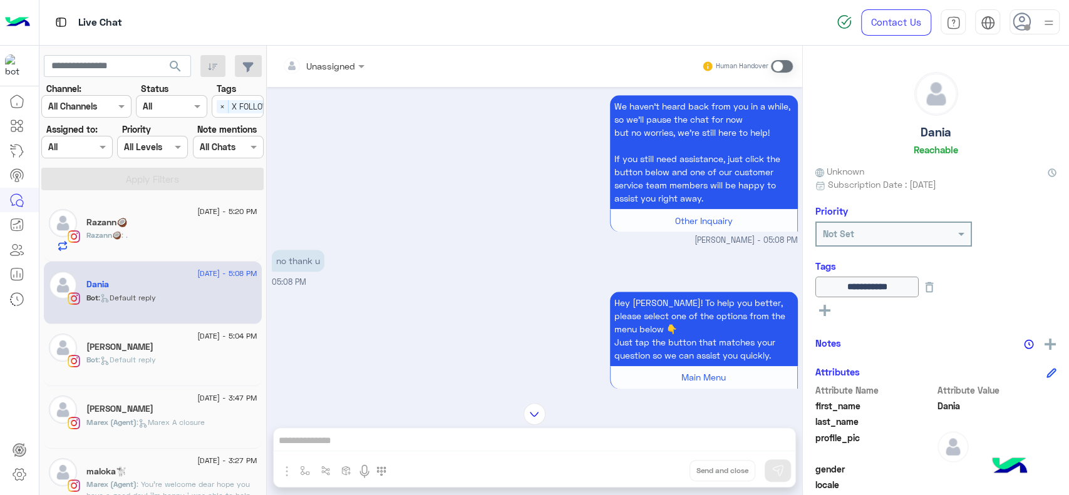
scroll to position [765, 0]
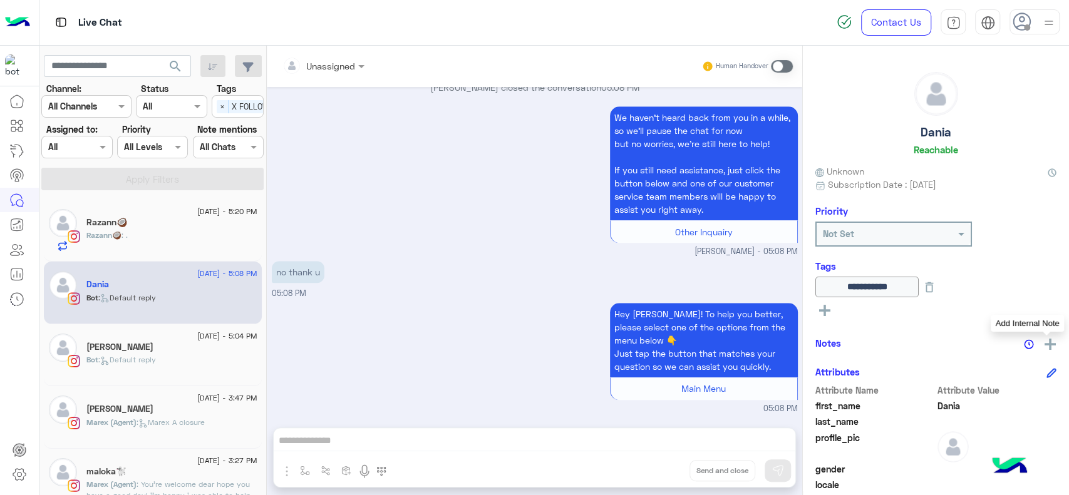
click at [1045, 345] on img at bounding box center [1050, 344] width 11 height 11
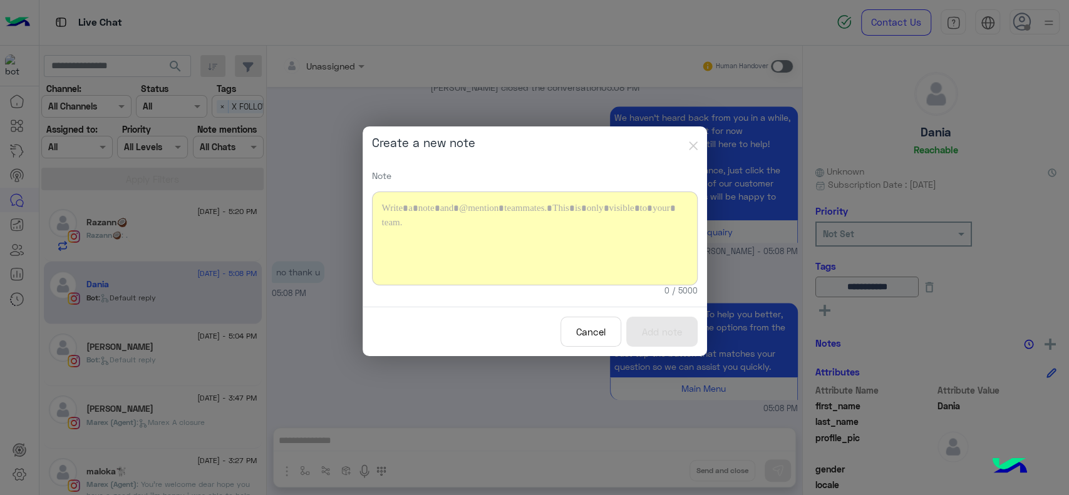
click at [621, 234] on div at bounding box center [535, 239] width 326 height 94
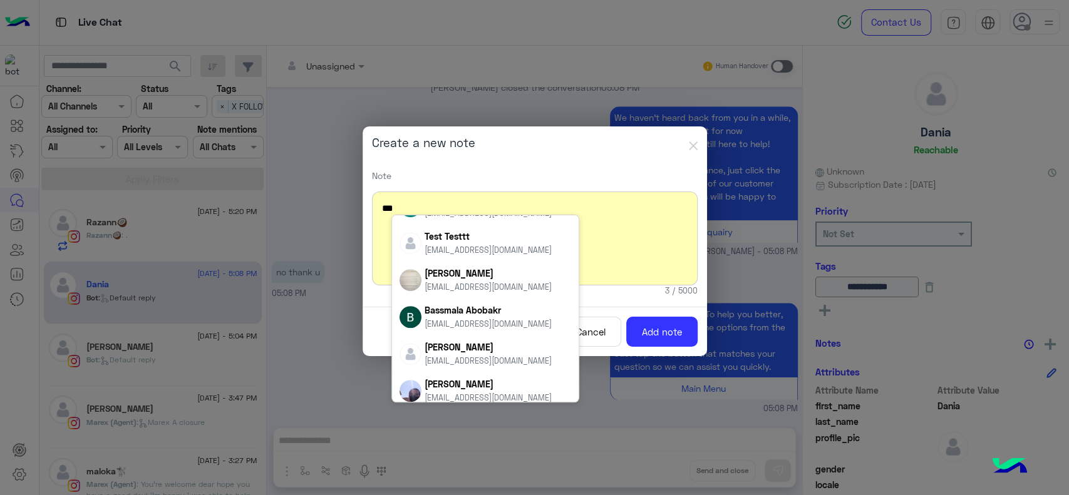
scroll to position [0, 0]
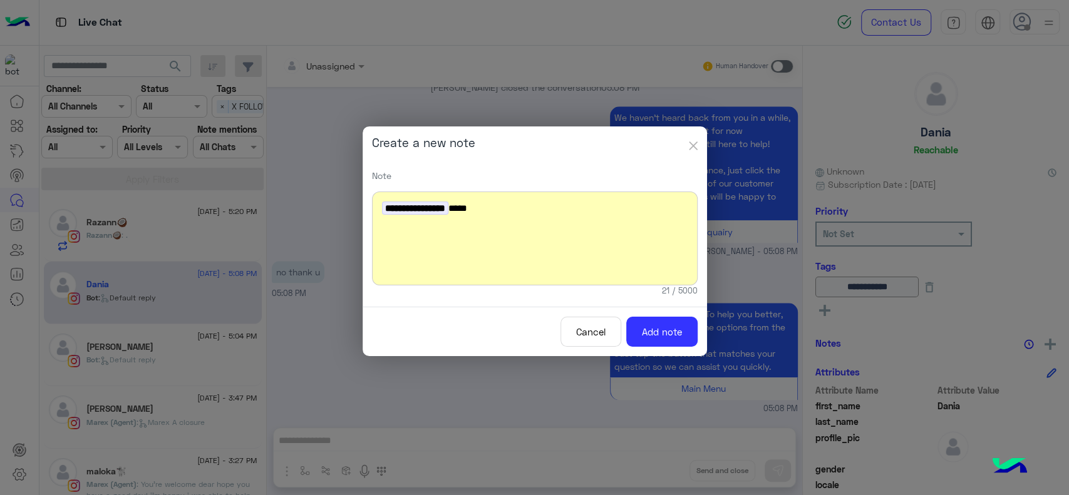
click at [690, 150] on img "button" at bounding box center [693, 146] width 9 height 9
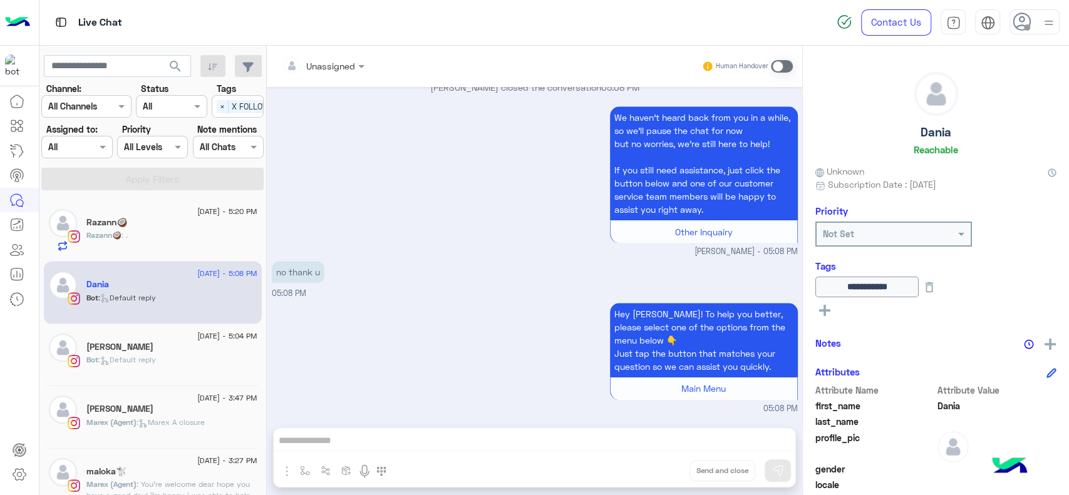
click at [186, 361] on div "Bot : Default reply" at bounding box center [171, 366] width 171 height 22
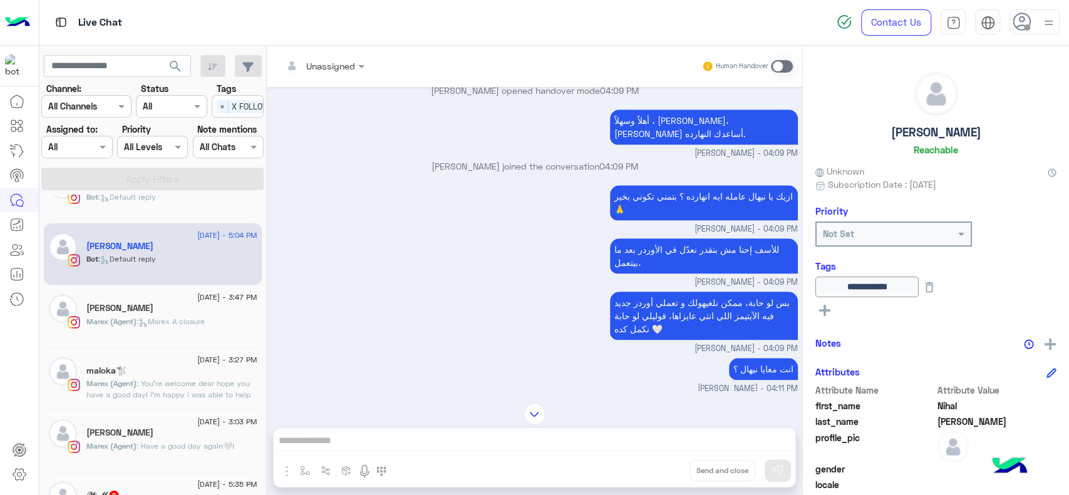
scroll to position [101, 0]
click at [170, 324] on span ": Marex A closure" at bounding box center [171, 320] width 68 height 9
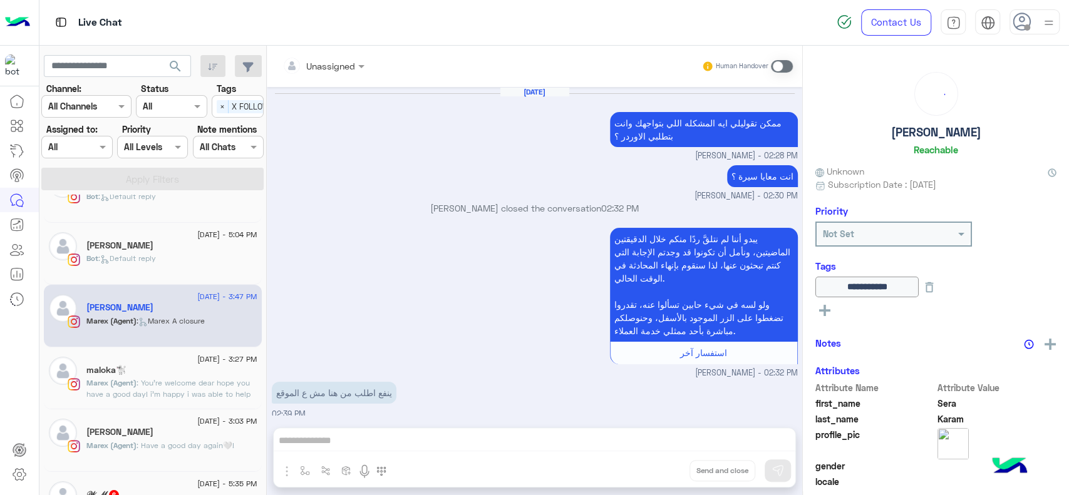
scroll to position [842, 0]
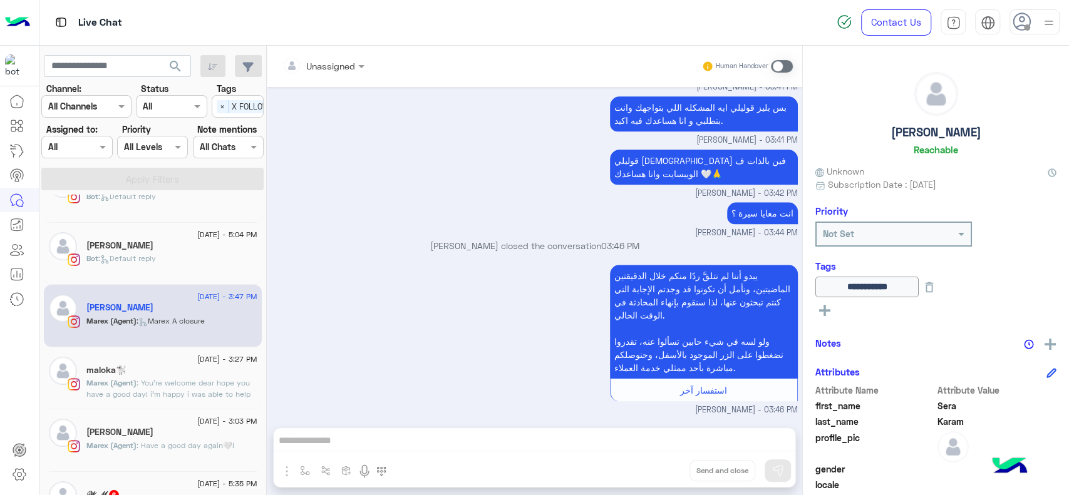
click at [173, 370] on div "maloka🐩" at bounding box center [171, 371] width 171 height 13
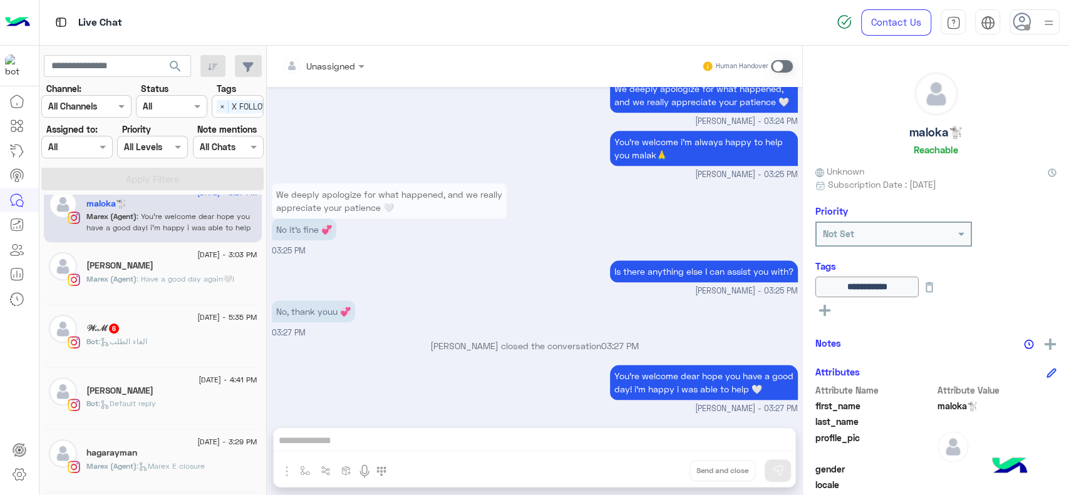
scroll to position [269, 0]
click at [163, 341] on div "Bot : الغاء الطلب" at bounding box center [171, 347] width 171 height 22
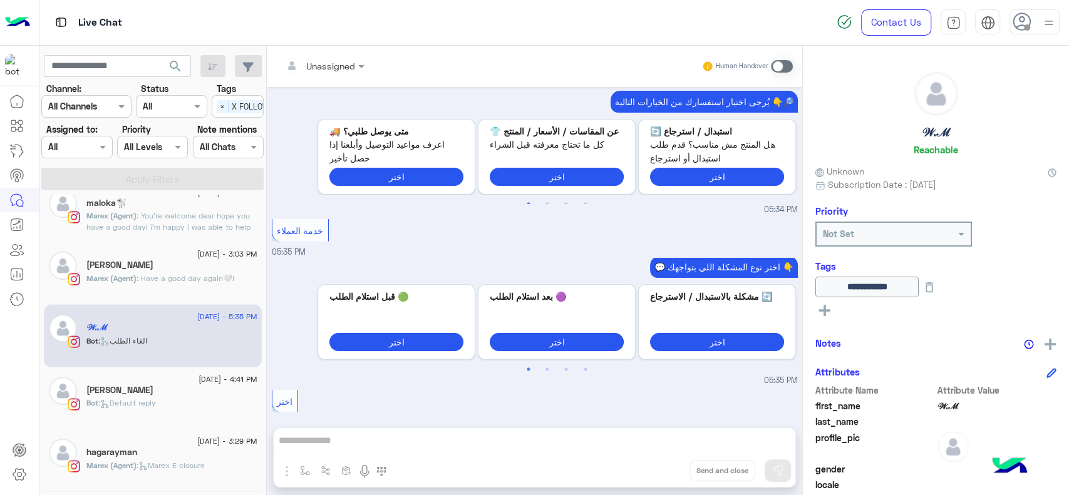
scroll to position [2469, 0]
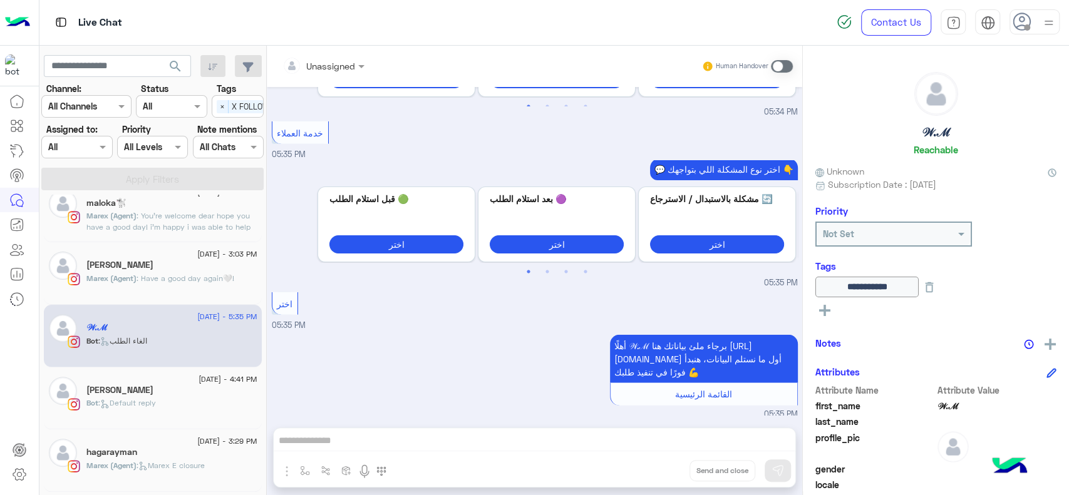
click at [104, 406] on icon at bounding box center [102, 406] width 3 height 3
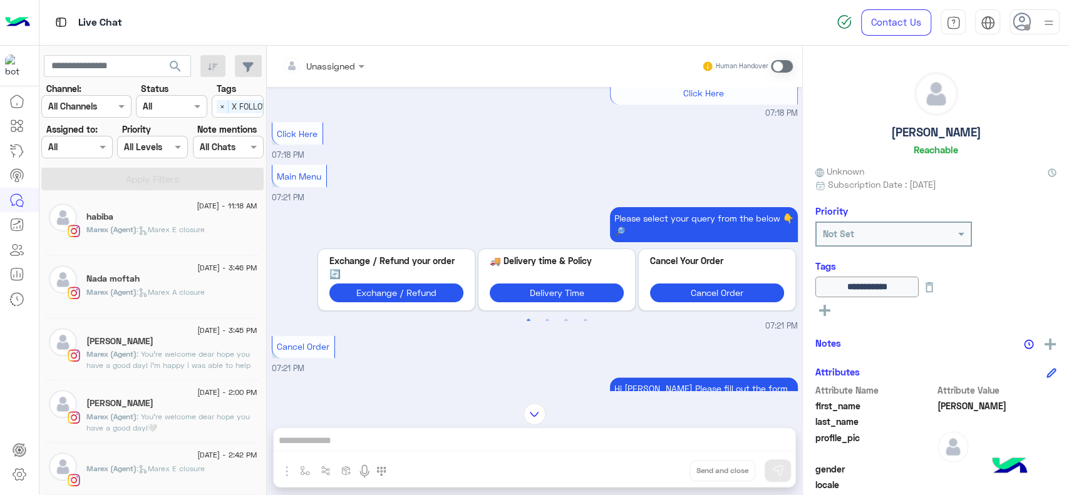
scroll to position [6, 0]
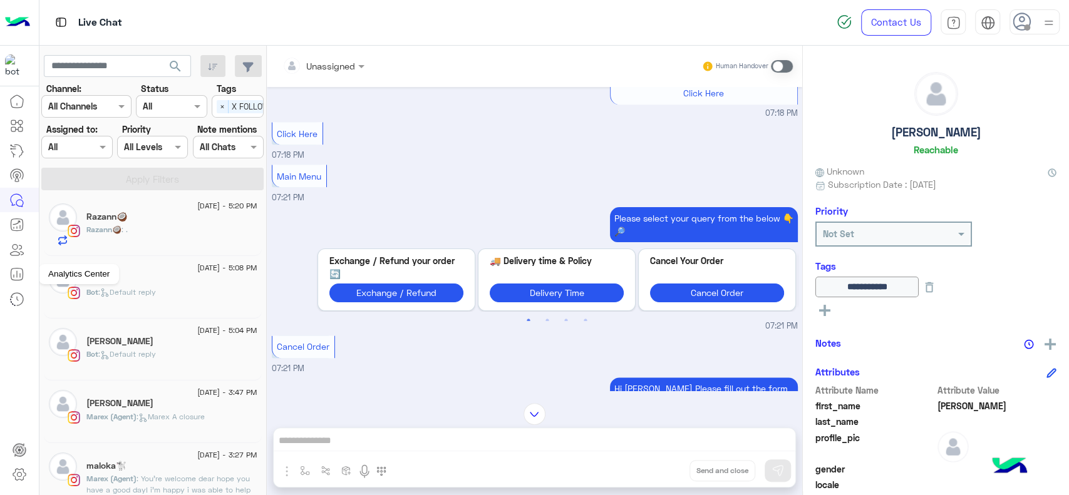
click at [11, 272] on icon at bounding box center [16, 274] width 15 height 15
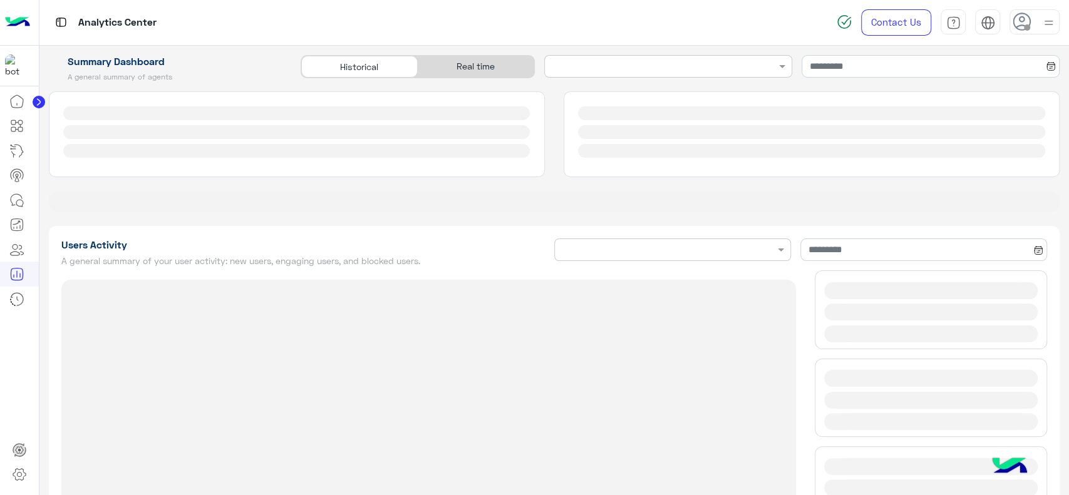
type input "**********"
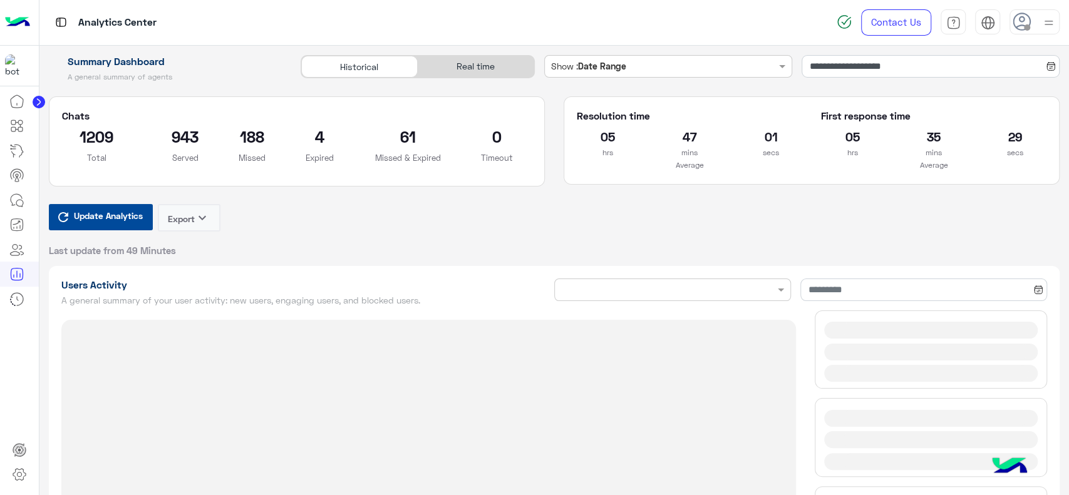
type input "**********"
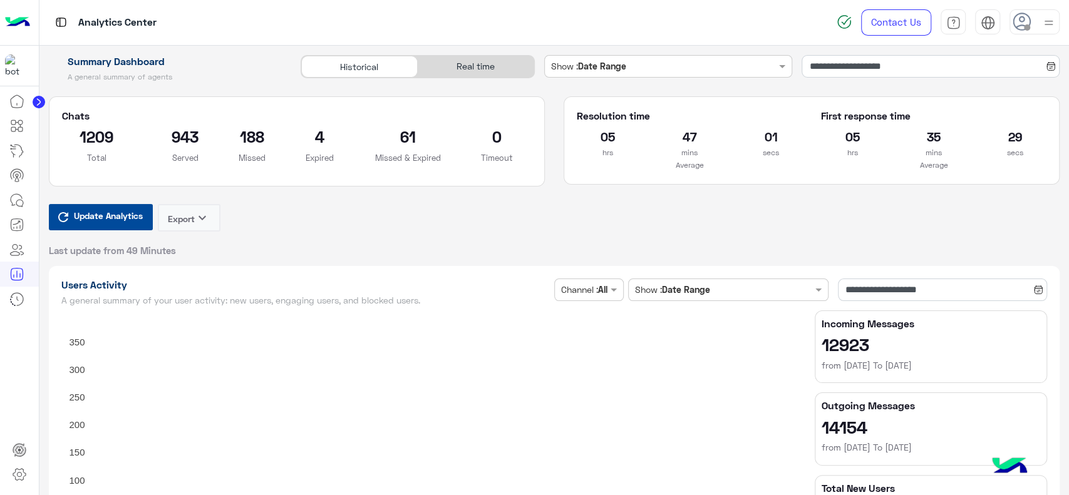
type input "**********"
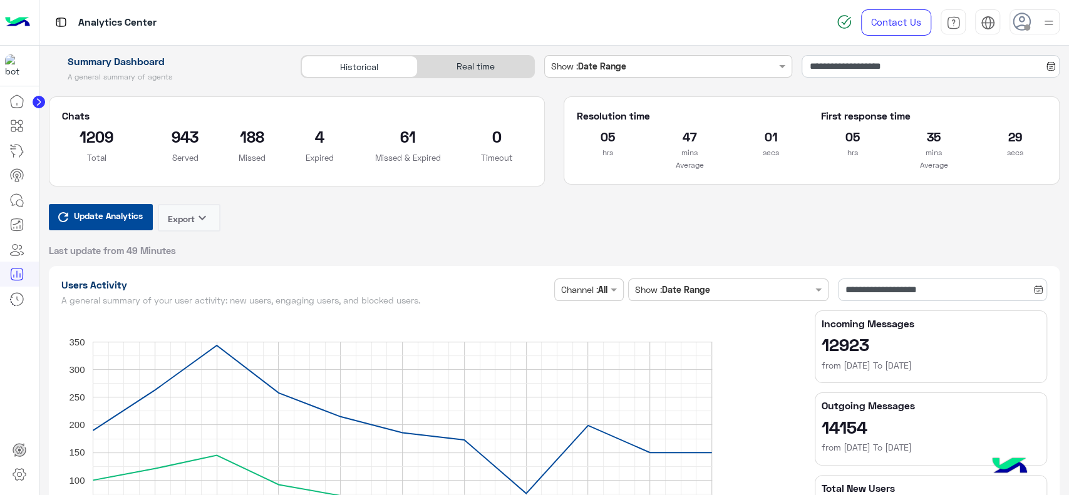
type input "**********"
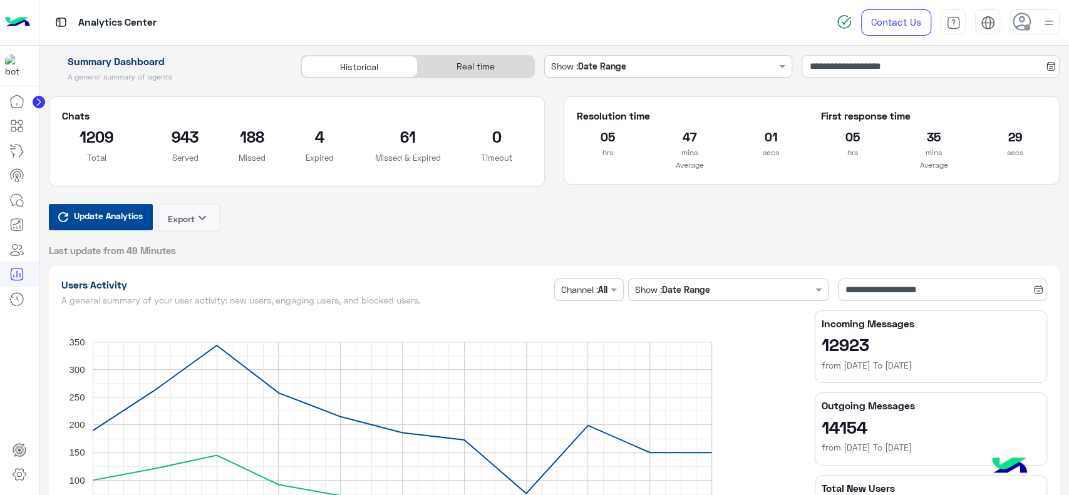
type input "**********"
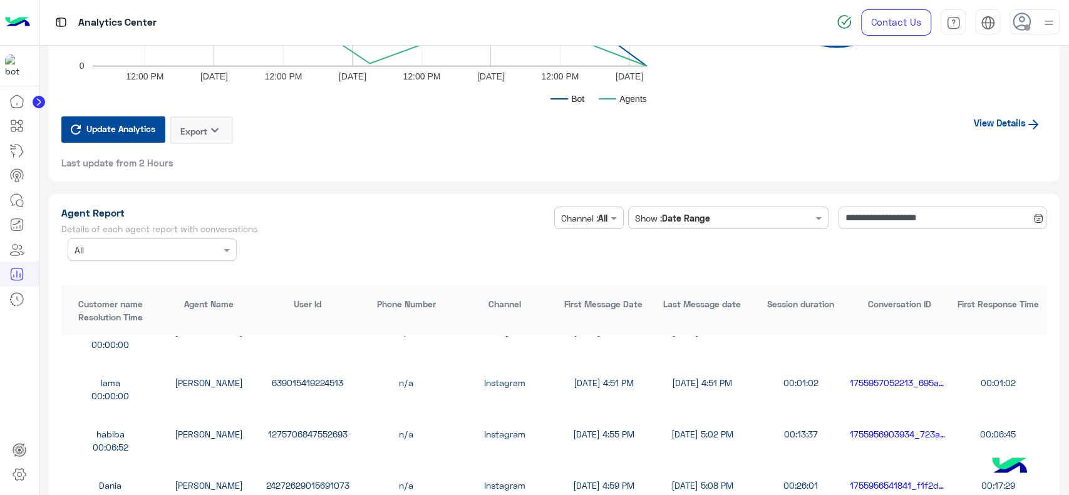
scroll to position [3162, 0]
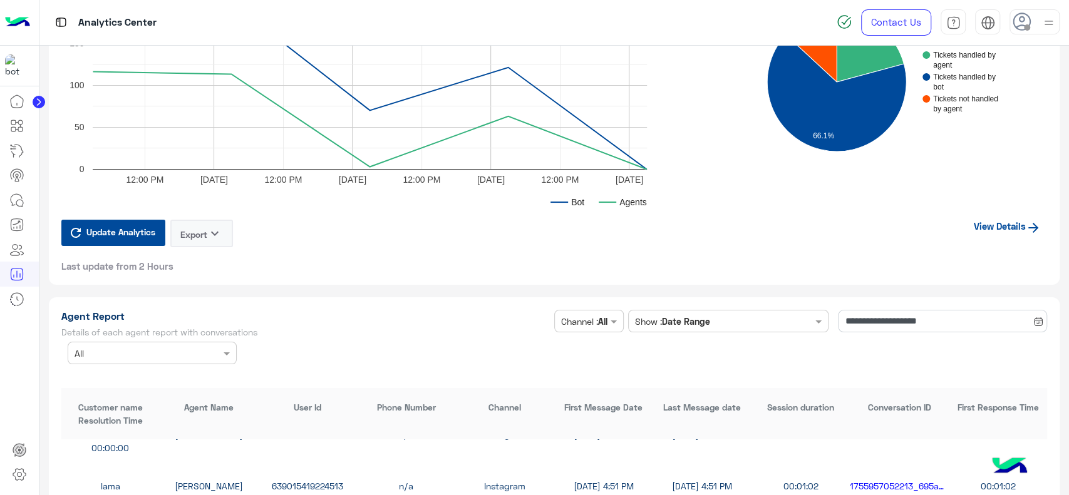
click at [991, 219] on link "View Details" at bounding box center [1008, 226] width 80 height 24
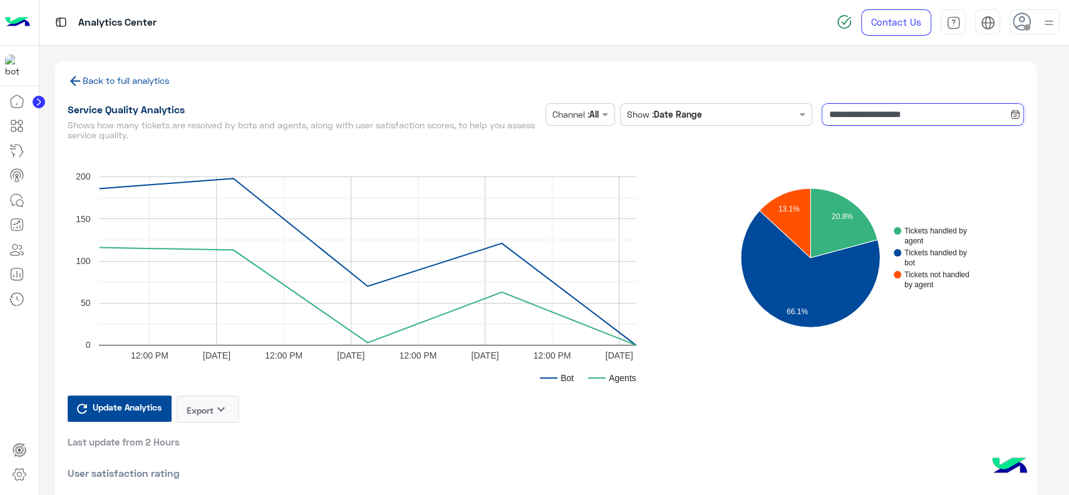
click at [859, 112] on input "**********" at bounding box center [923, 114] width 202 height 23
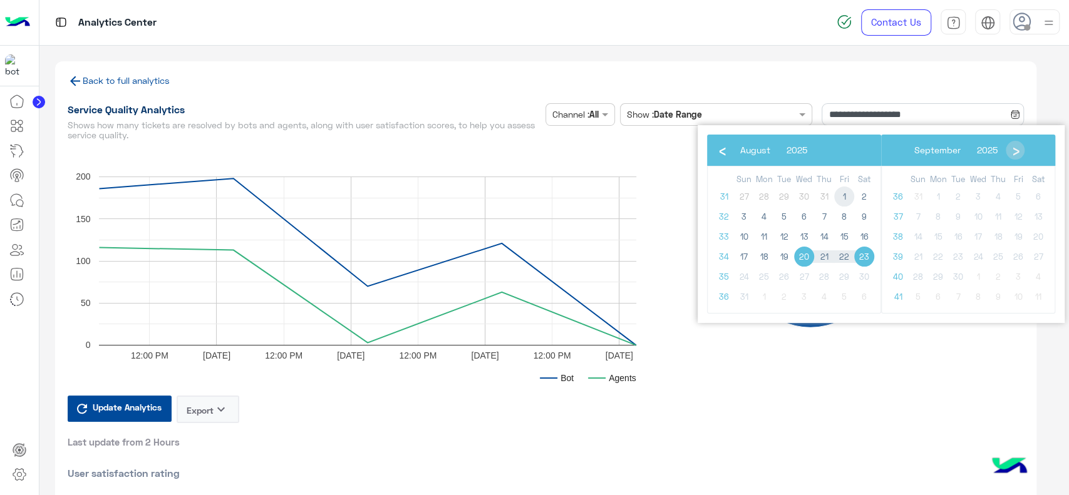
click at [846, 204] on span "1" at bounding box center [844, 197] width 20 height 20
click at [771, 233] on span "11" at bounding box center [764, 237] width 20 height 20
type input "**********"
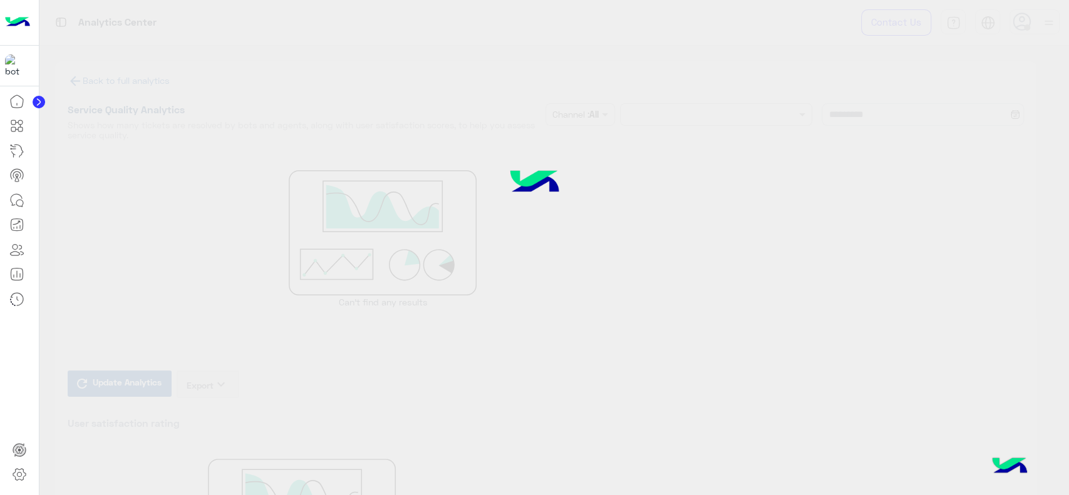
type input "**********"
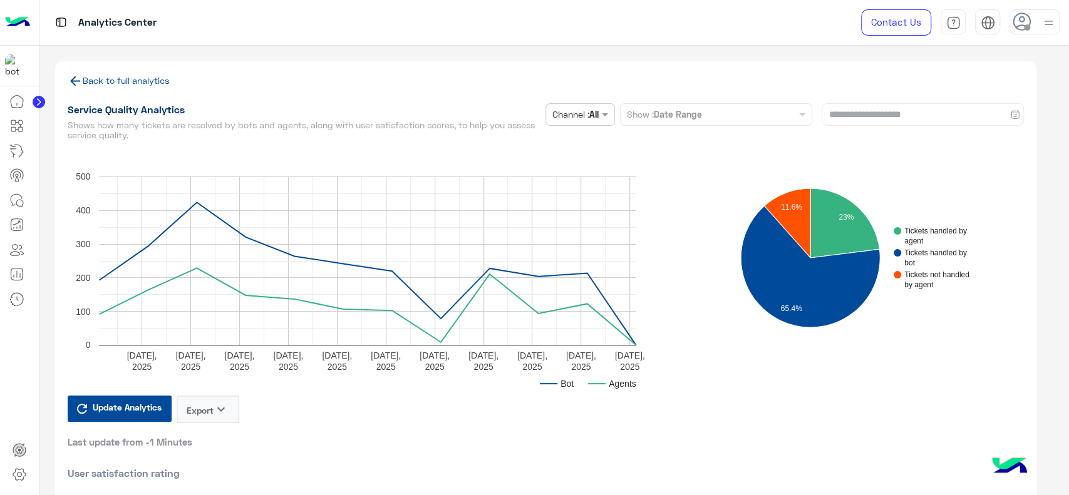
click at [113, 413] on span "Update Analytics" at bounding box center [127, 407] width 75 height 17
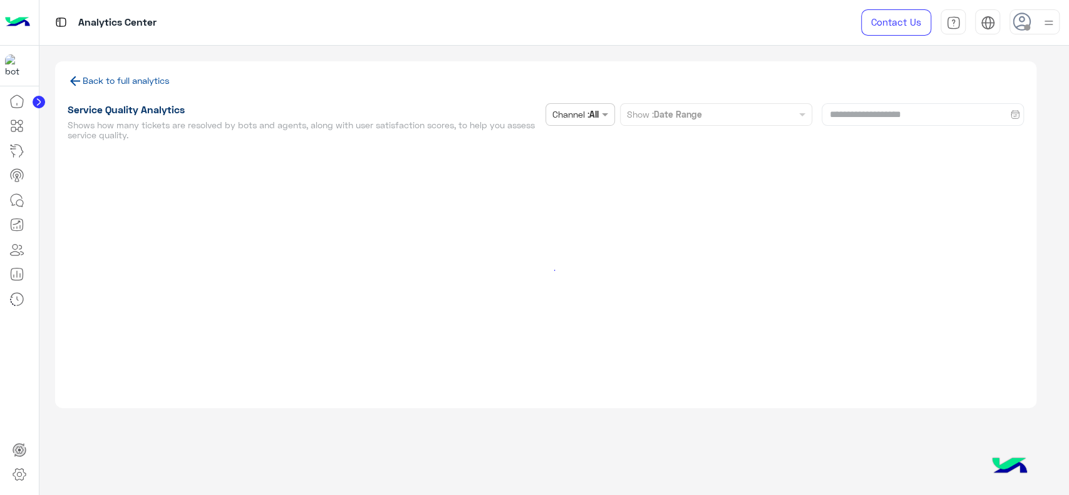
click at [113, 413] on div "**********" at bounding box center [545, 241] width 1013 height 391
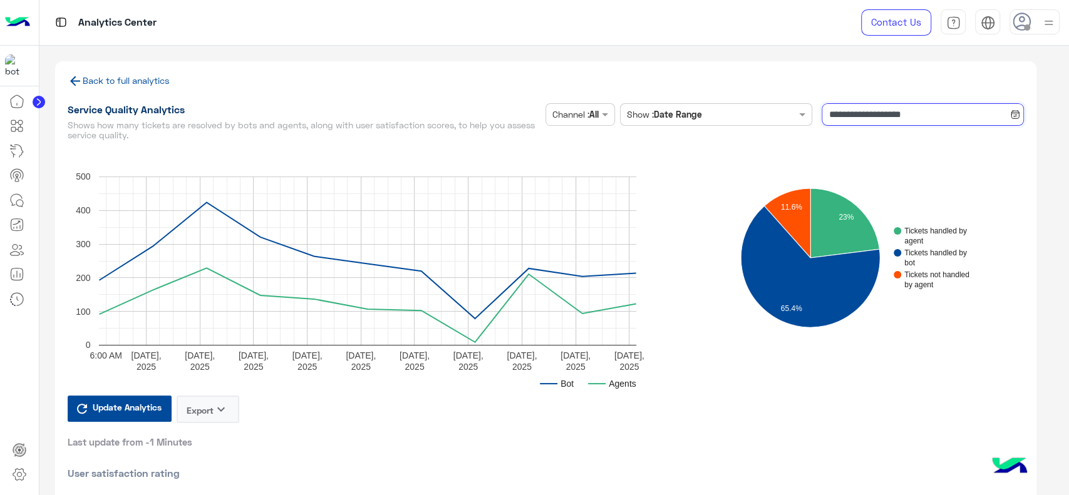
click at [849, 120] on input "**********" at bounding box center [923, 114] width 202 height 23
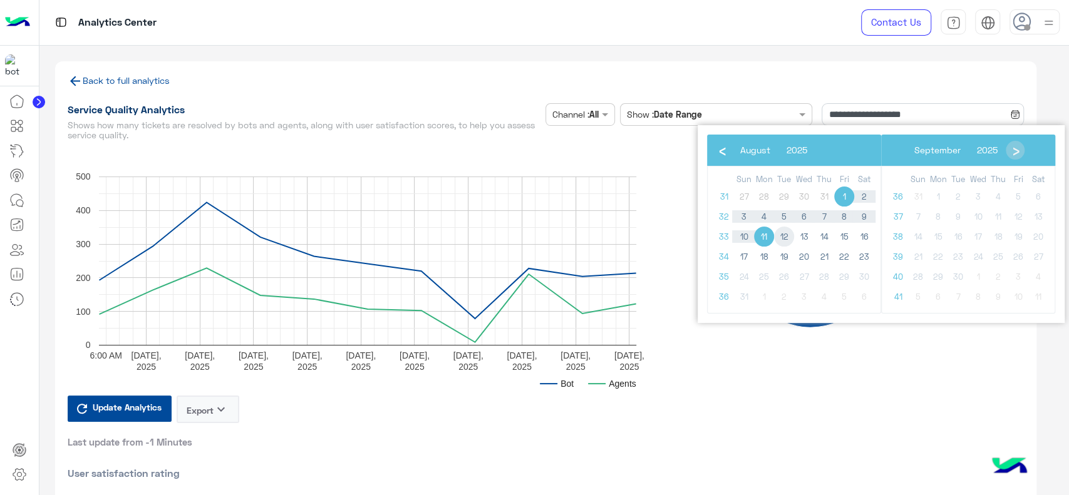
click at [787, 236] on span "12" at bounding box center [784, 237] width 20 height 20
click at [867, 254] on span "23" at bounding box center [864, 257] width 20 height 20
type input "**********"
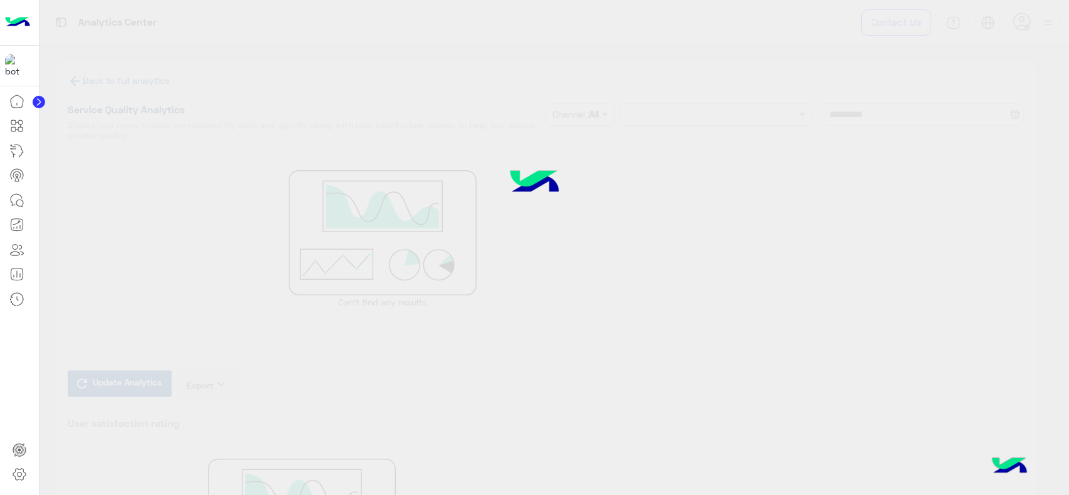
type input "**********"
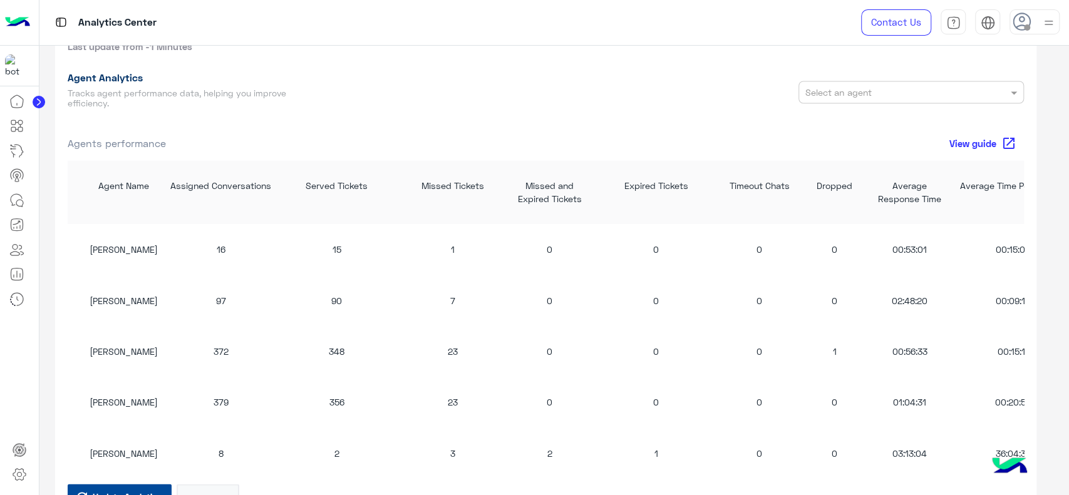
scroll to position [1194, 0]
